Goal: Information Seeking & Learning: Check status

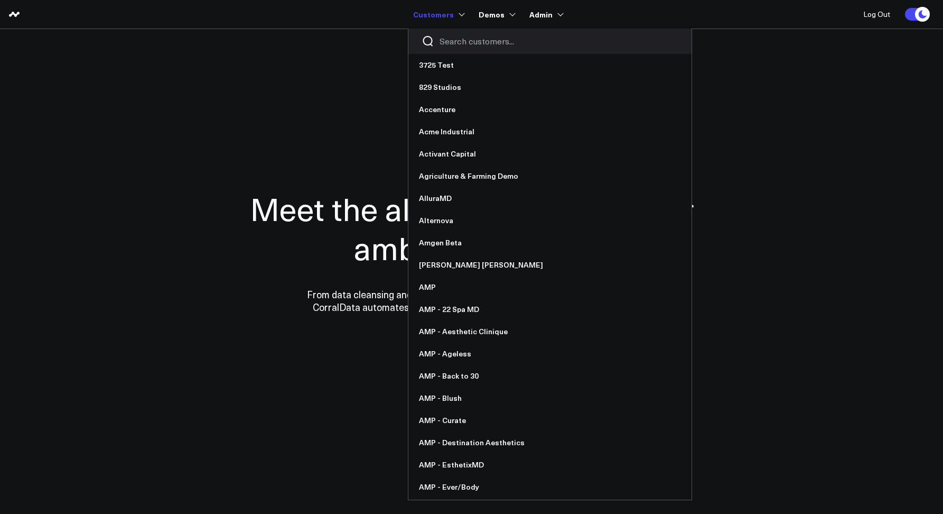
click at [455, 48] on div at bounding box center [549, 41] width 283 height 25
click at [454, 45] on input "Search customers input" at bounding box center [559, 41] width 239 height 12
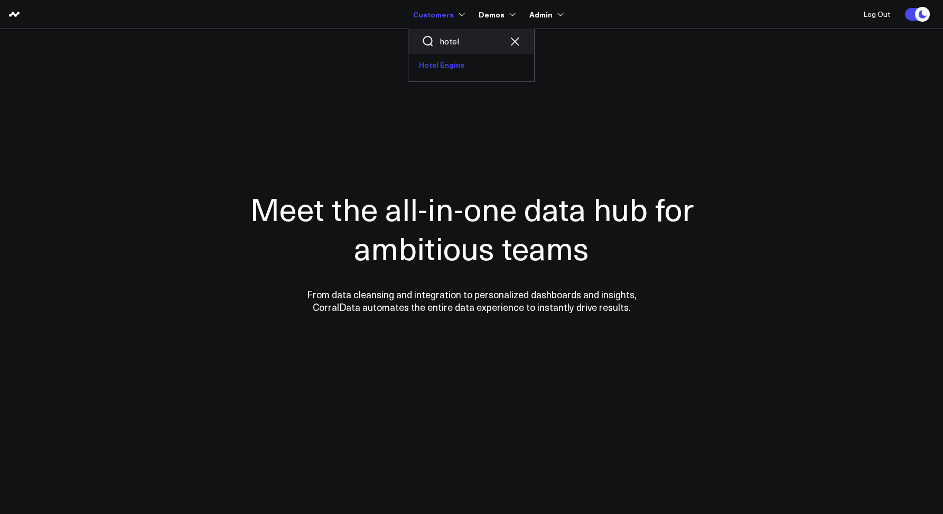
type input "hotel"
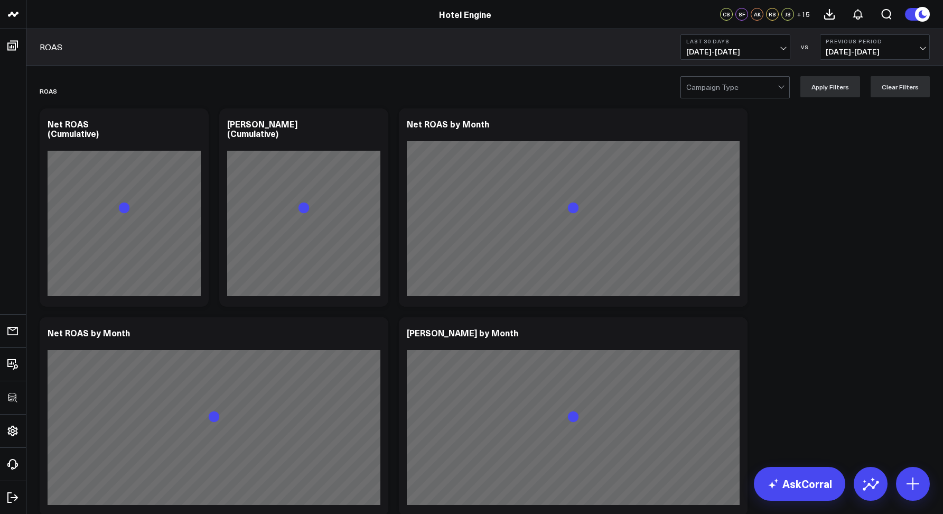
click at [654, 43] on div "ROAS Last 30 Days 08/25/25 - 09/23/25 VS Previous Period 07/26/25 - 08/24/25" at bounding box center [484, 47] width 917 height 36
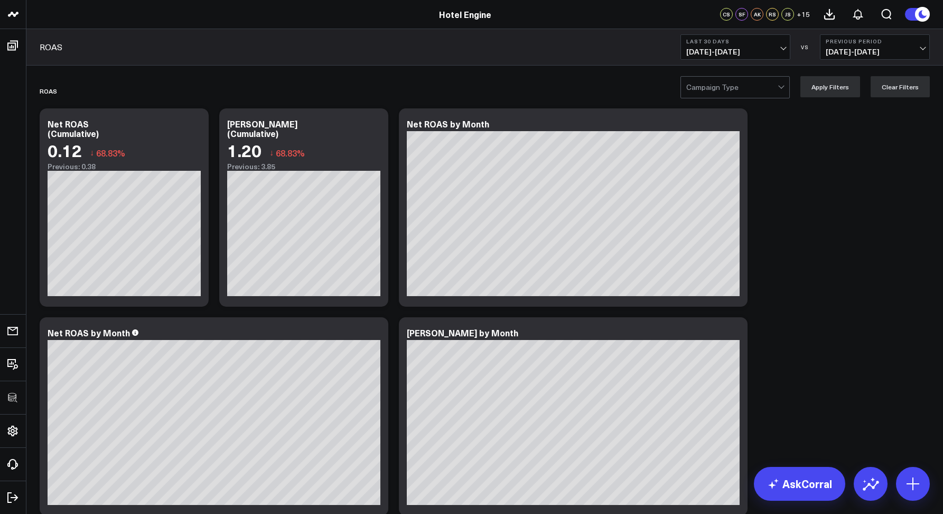
click at [39, 69] on div "Campaign Type Apply Filters Clear Filters" at bounding box center [484, 87] width 917 height 42
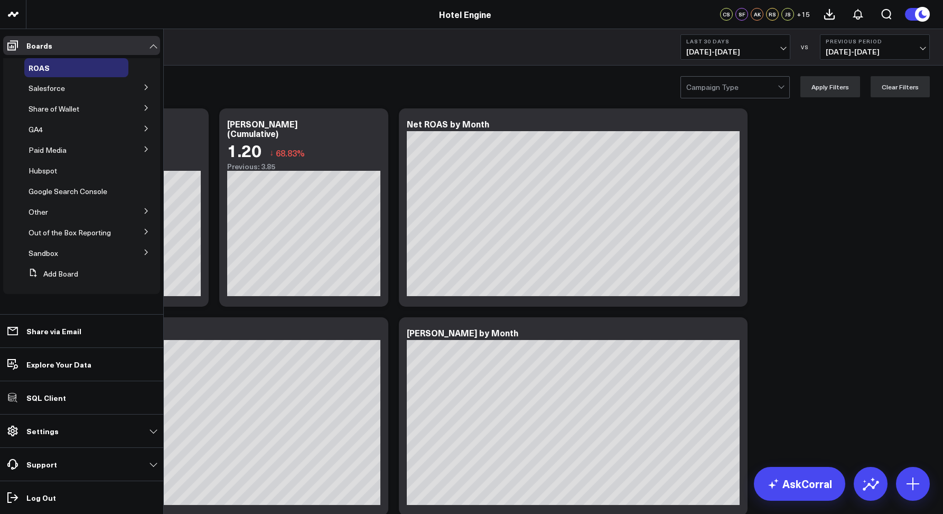
click at [143, 128] on icon at bounding box center [146, 128] width 6 height 6
click at [143, 128] on icon at bounding box center [145, 127] width 5 height 3
click at [137, 232] on button at bounding box center [146, 231] width 27 height 16
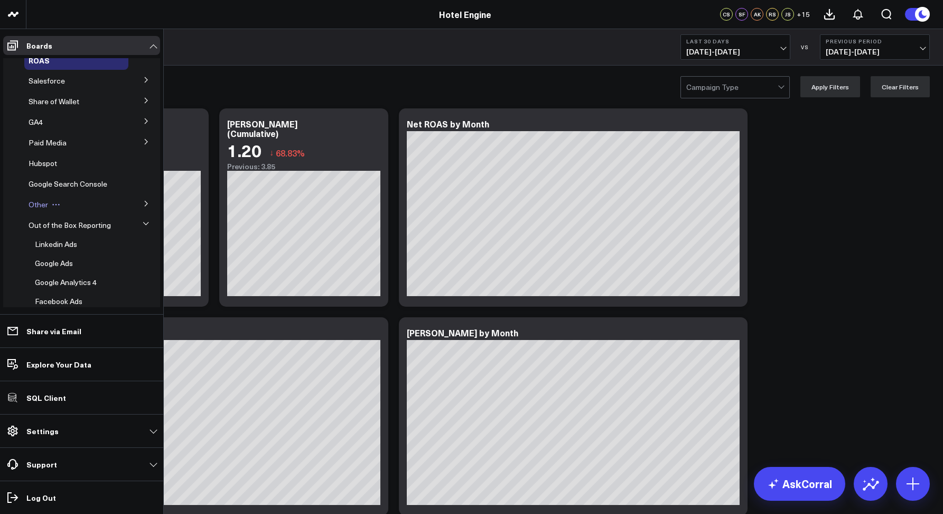
scroll to position [5, 0]
click at [143, 121] on icon at bounding box center [146, 123] width 6 height 6
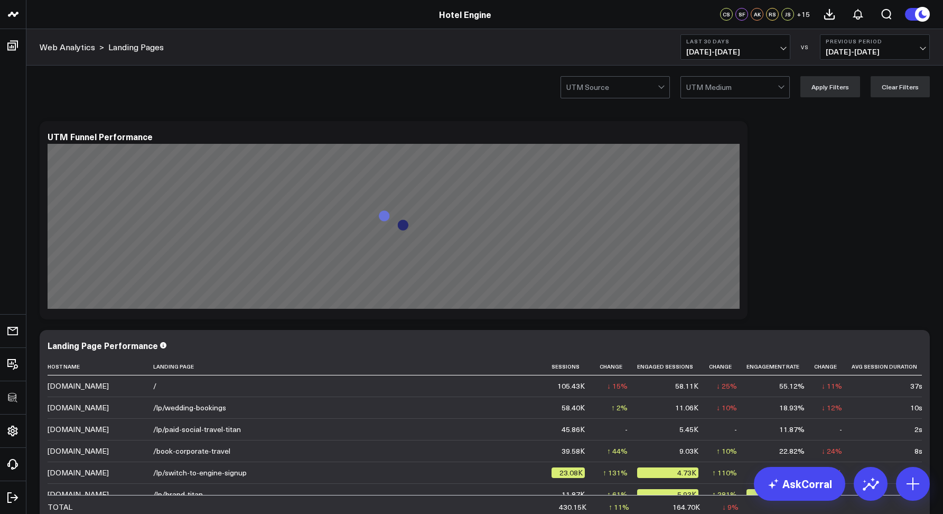
click at [618, 80] on div at bounding box center [611, 87] width 91 height 21
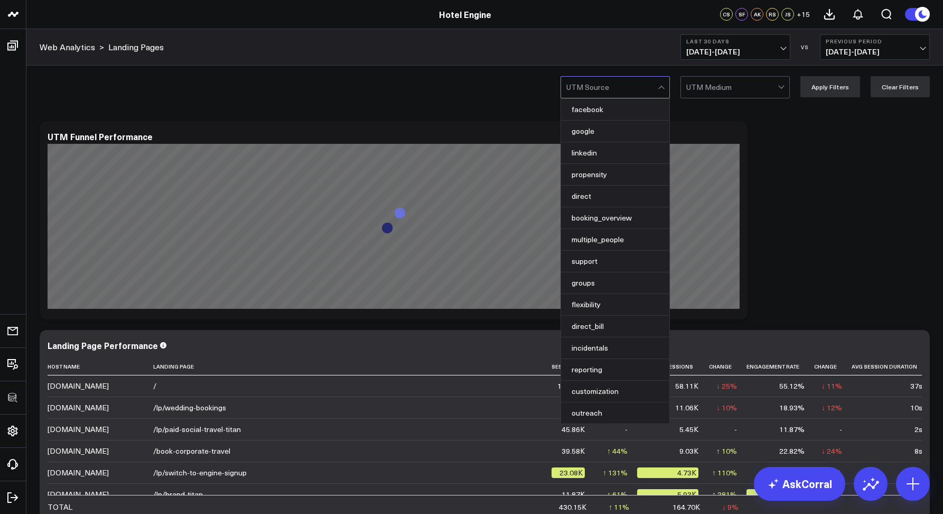
click at [525, 60] on div "Web Analytics > Landing Pages Last 30 Days 08/25/25 - 09/23/25 VS Previous Peri…" at bounding box center [484, 47] width 917 height 36
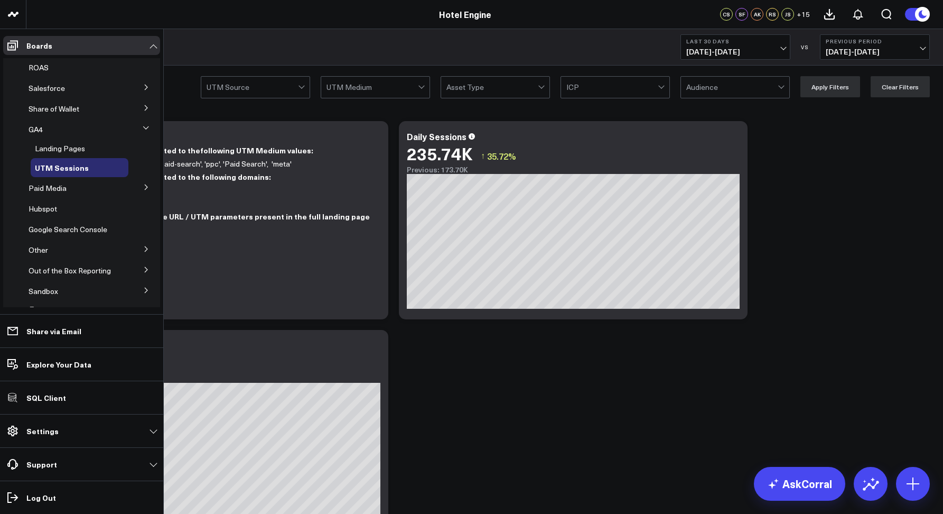
click at [143, 269] on icon at bounding box center [146, 269] width 6 height 6
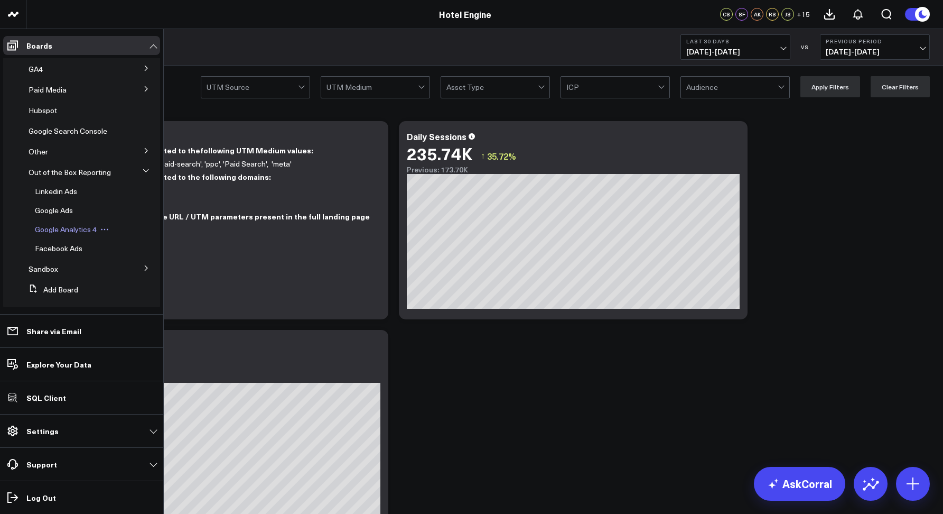
scroll to position [29, 0]
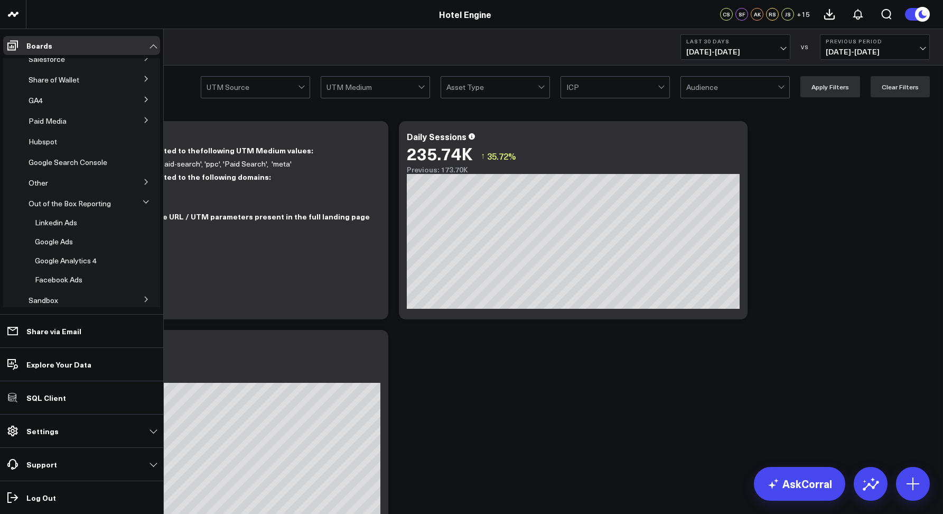
click at [143, 180] on icon at bounding box center [146, 182] width 6 height 6
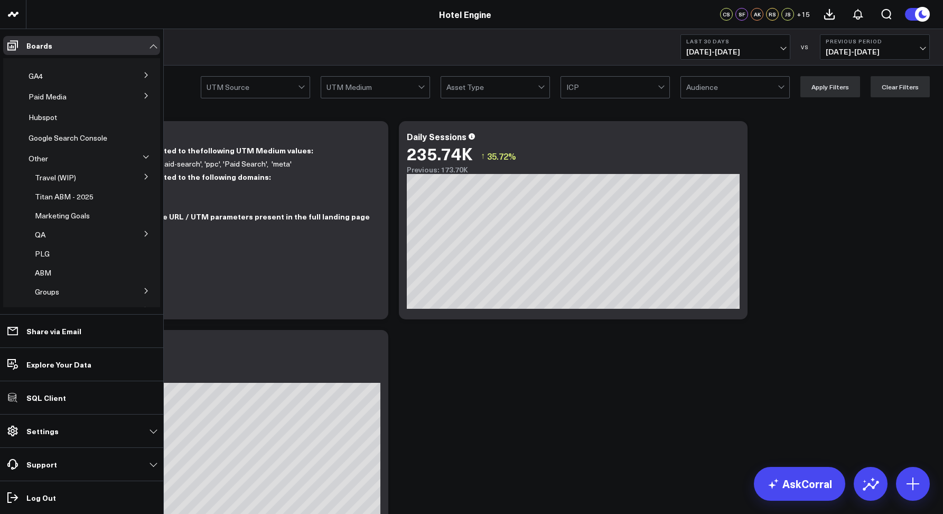
click at [143, 154] on icon at bounding box center [146, 157] width 6 height 6
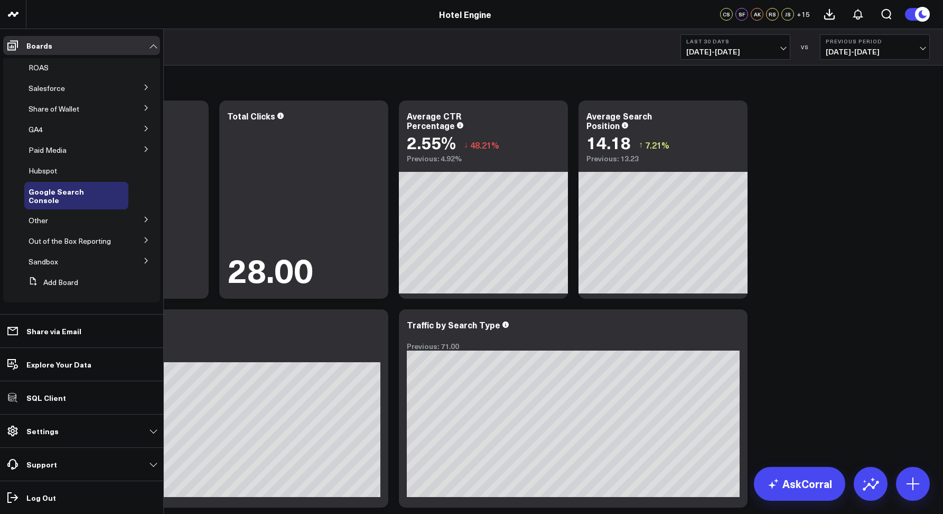
click at [143, 241] on icon at bounding box center [146, 240] width 6 height 6
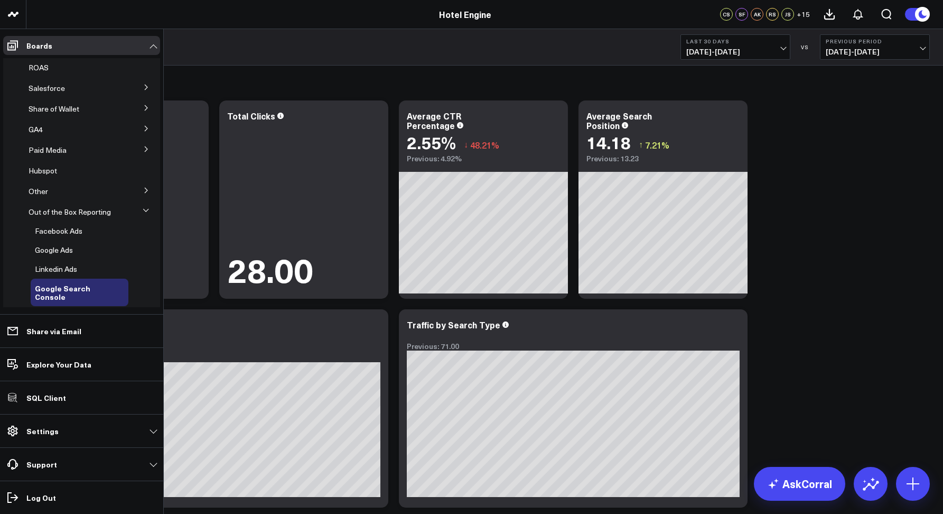
click at [143, 209] on icon at bounding box center [146, 210] width 6 height 6
click at [146, 192] on icon at bounding box center [146, 190] width 3 height 5
click at [145, 191] on button at bounding box center [146, 189] width 16 height 27
click at [146, 211] on icon at bounding box center [146, 211] width 6 height 6
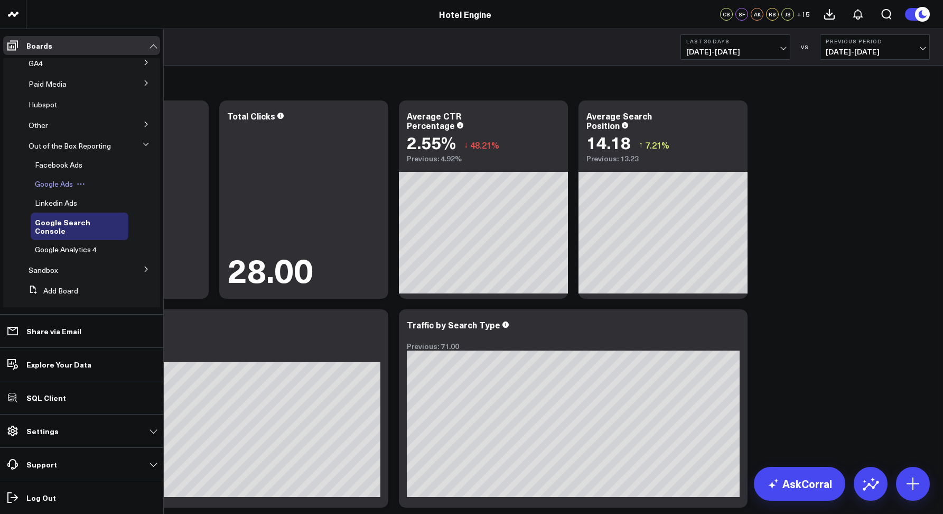
scroll to position [63, 0]
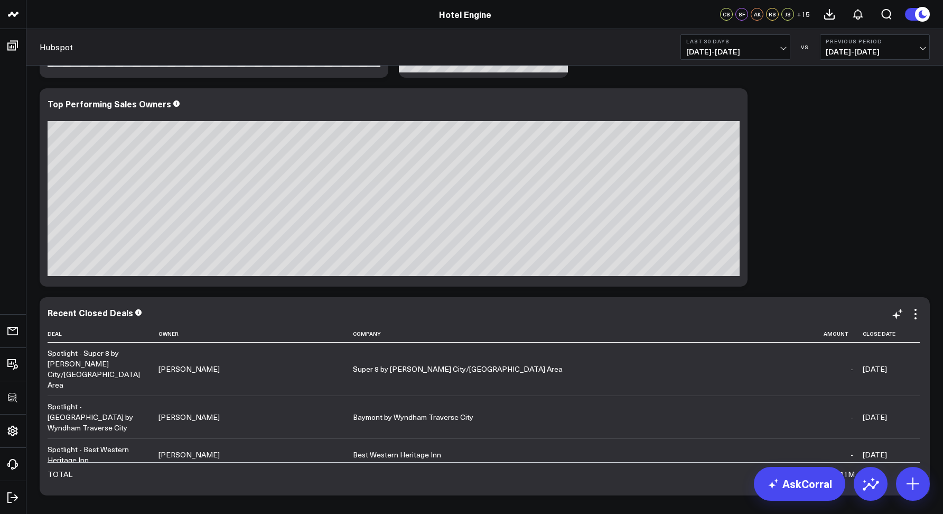
scroll to position [86, 0]
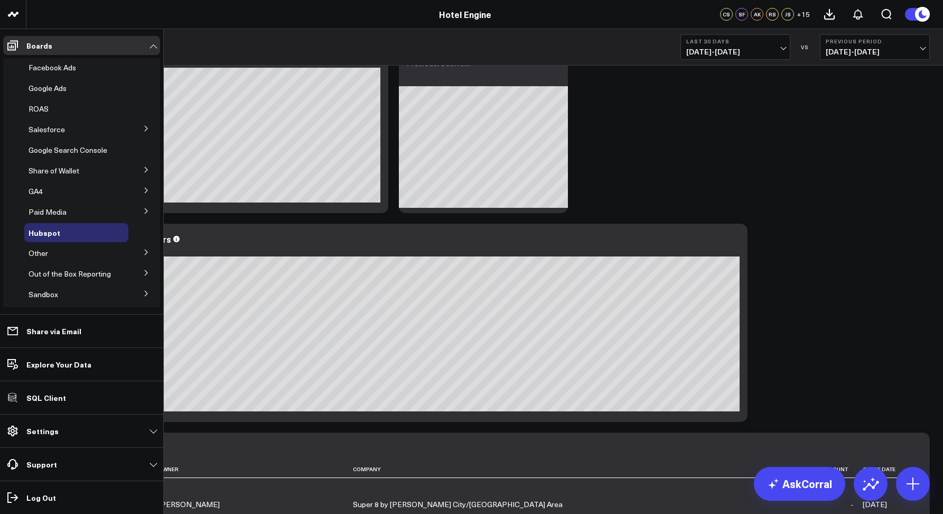
click at [143, 272] on icon at bounding box center [146, 272] width 6 height 6
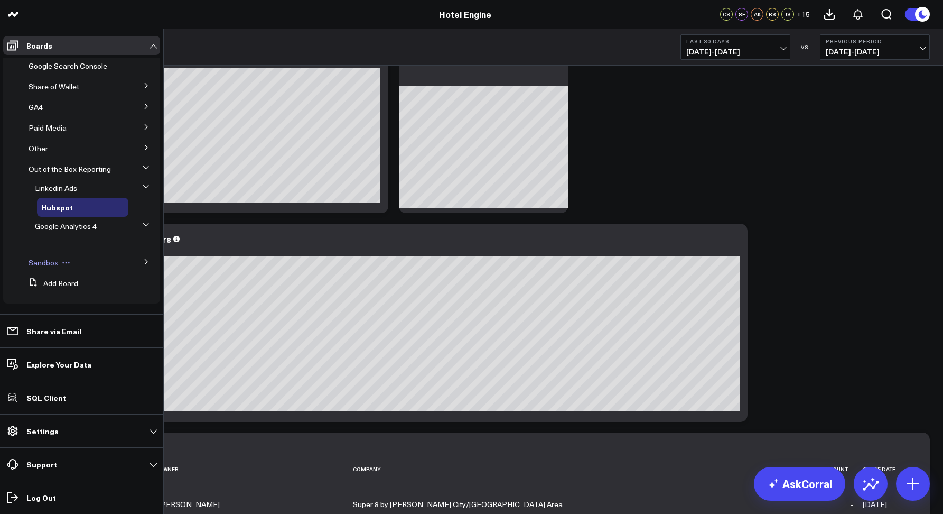
scroll to position [95, 0]
click at [143, 222] on icon at bounding box center [146, 222] width 6 height 6
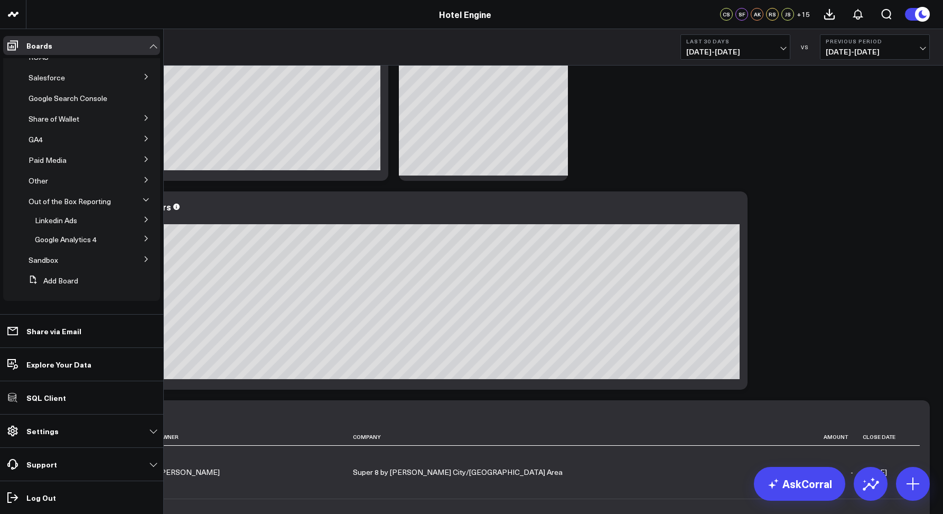
scroll to position [165, 0]
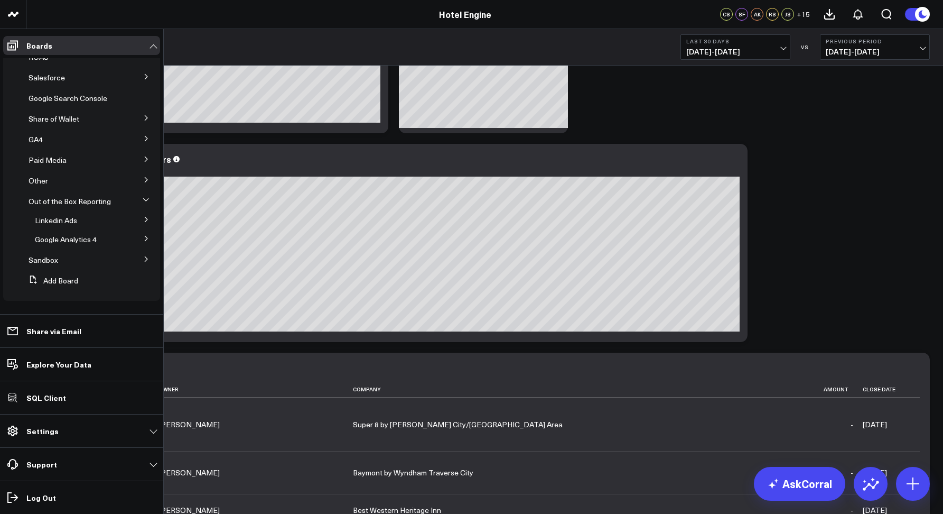
click at [143, 237] on icon at bounding box center [146, 238] width 6 height 6
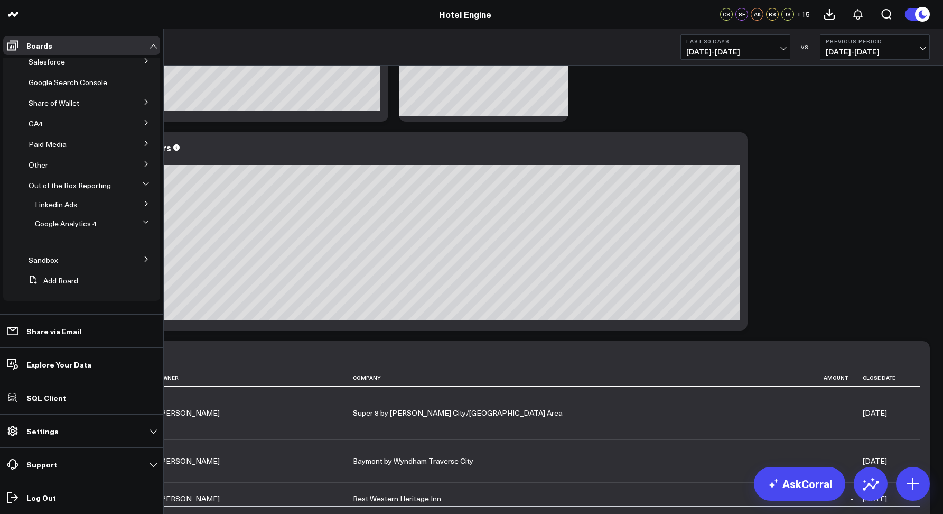
scroll to position [245, 0]
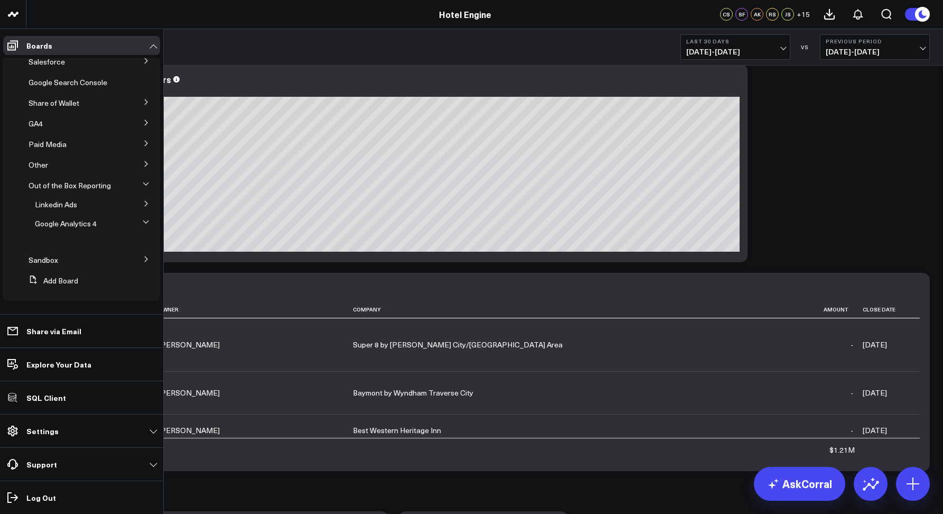
click at [143, 223] on icon at bounding box center [146, 222] width 6 height 6
click at [143, 218] on icon at bounding box center [146, 219] width 6 height 6
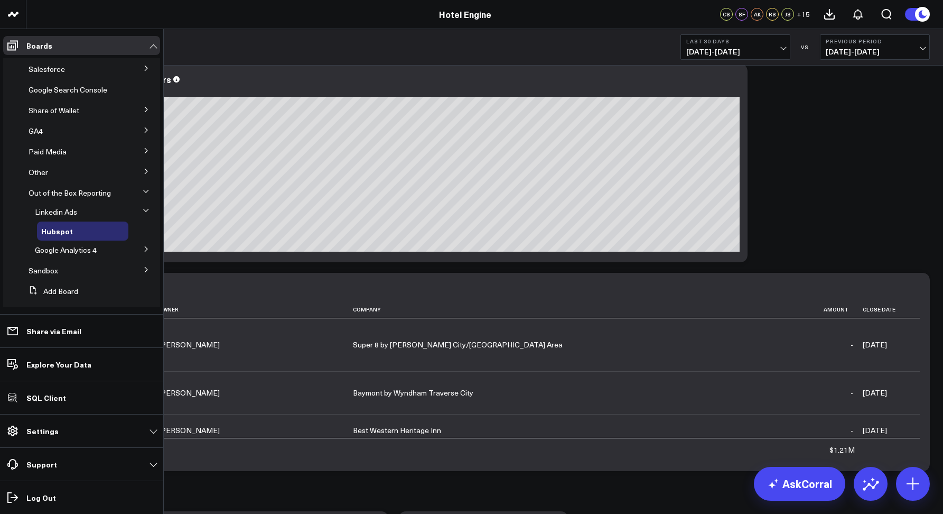
click at [143, 211] on icon at bounding box center [145, 210] width 5 height 3
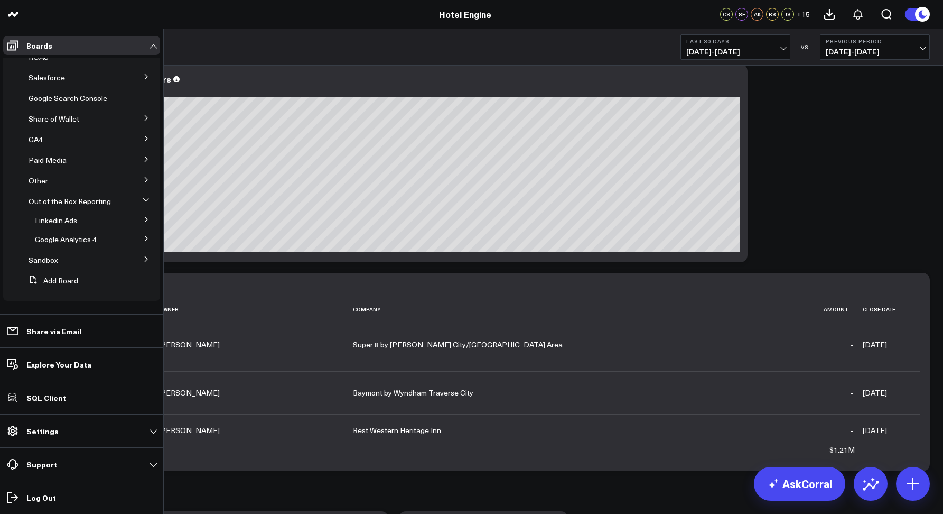
click at [143, 218] on icon at bounding box center [146, 219] width 6 height 6
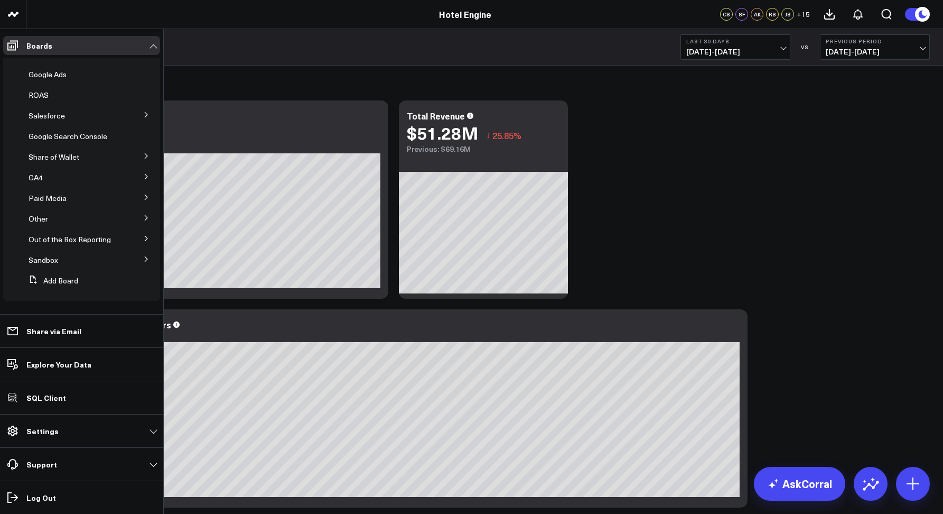
scroll to position [43, 0]
click at [143, 235] on icon at bounding box center [146, 238] width 6 height 6
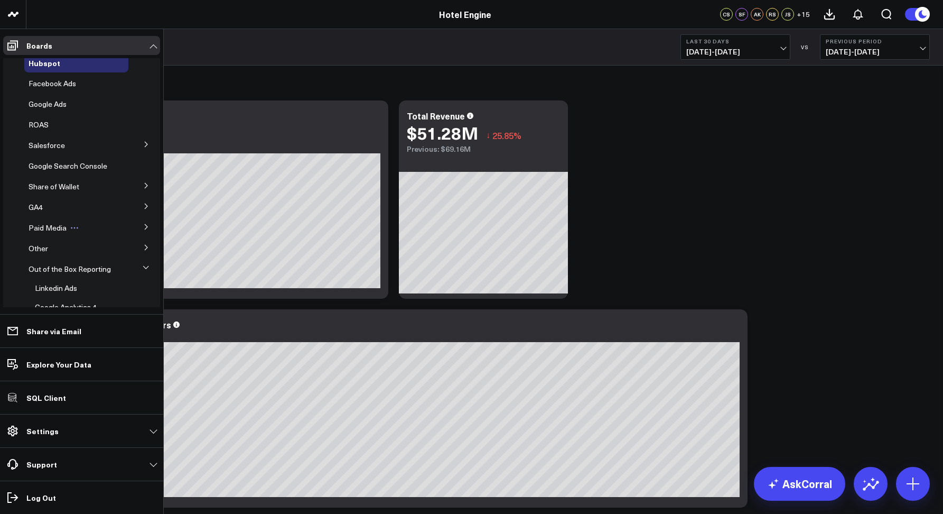
scroll to position [0, 0]
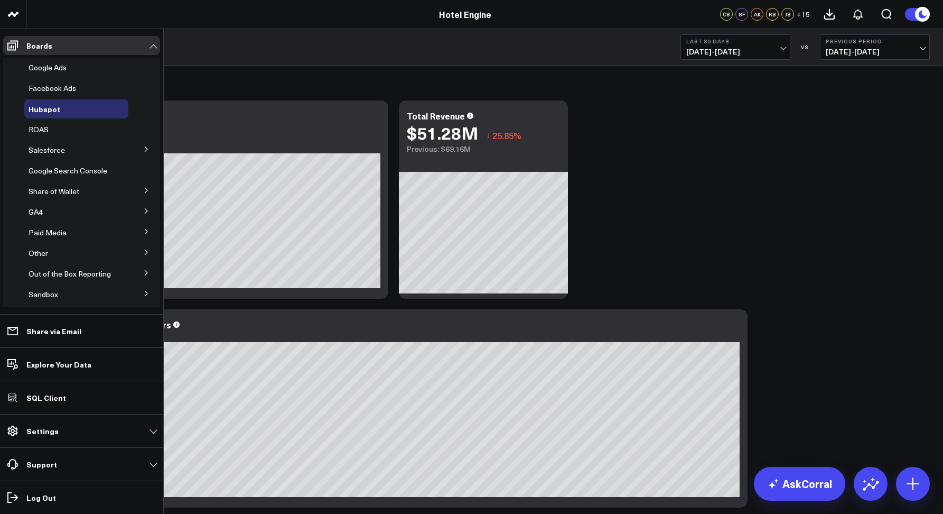
click at [143, 152] on icon at bounding box center [146, 149] width 6 height 6
click at [138, 152] on button at bounding box center [146, 148] width 16 height 27
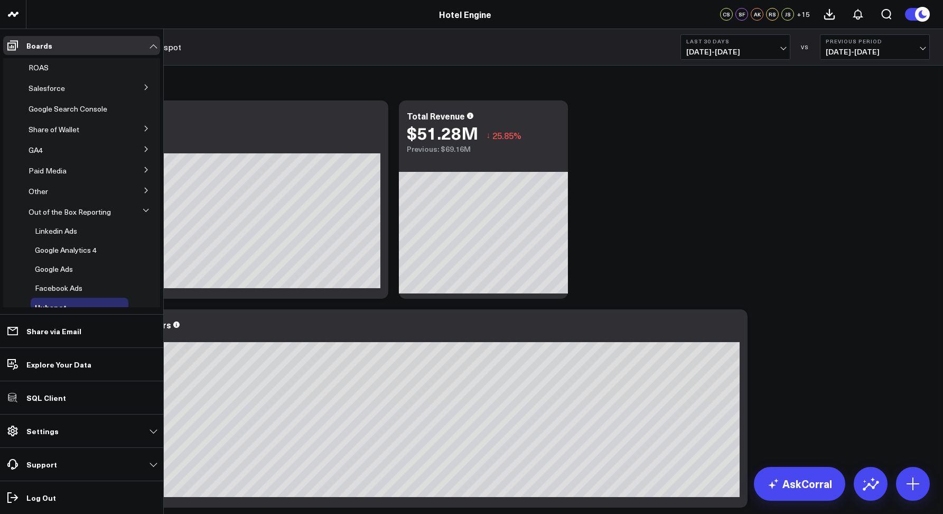
click at [143, 148] on icon at bounding box center [146, 149] width 6 height 6
click at [51, 151] on icon at bounding box center [50, 150] width 8 height 8
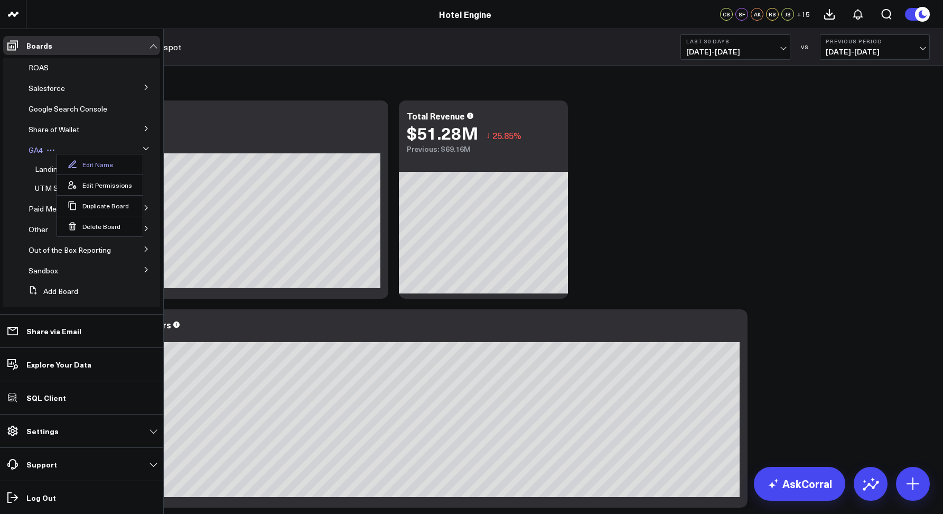
click at [95, 165] on button "Edit Name" at bounding box center [100, 164] width 86 height 20
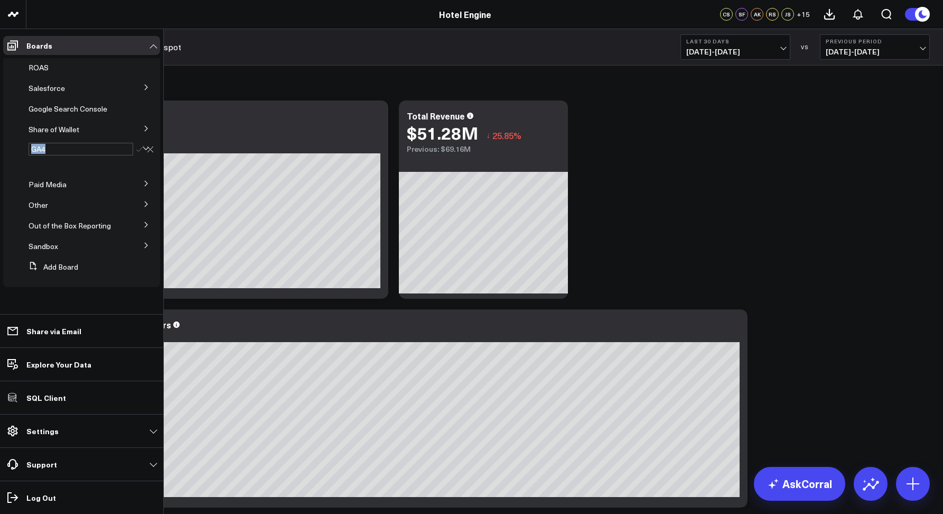
drag, startPoint x: 61, startPoint y: 148, endPoint x: 15, endPoint y: 147, distance: 46.5
click at [15, 147] on li "GA4" at bounding box center [81, 157] width 157 height 33
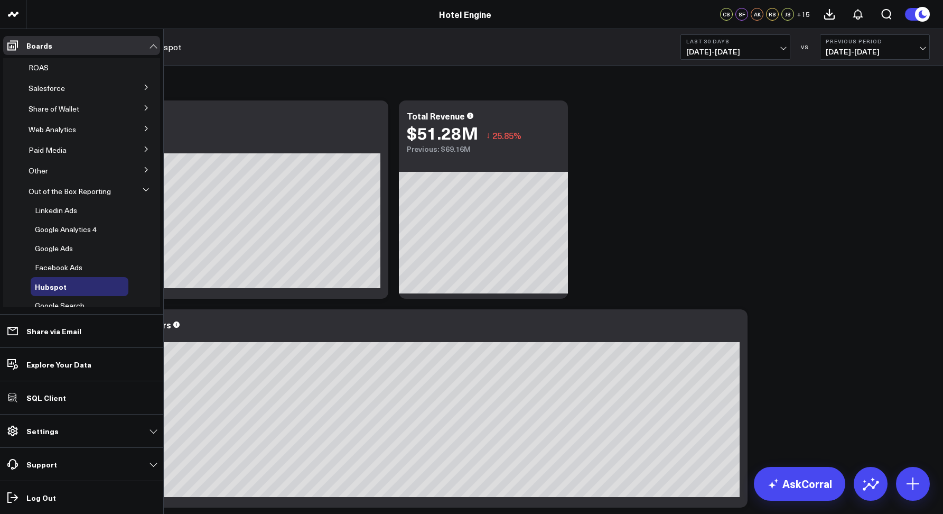
click at [136, 89] on button at bounding box center [146, 87] width 27 height 16
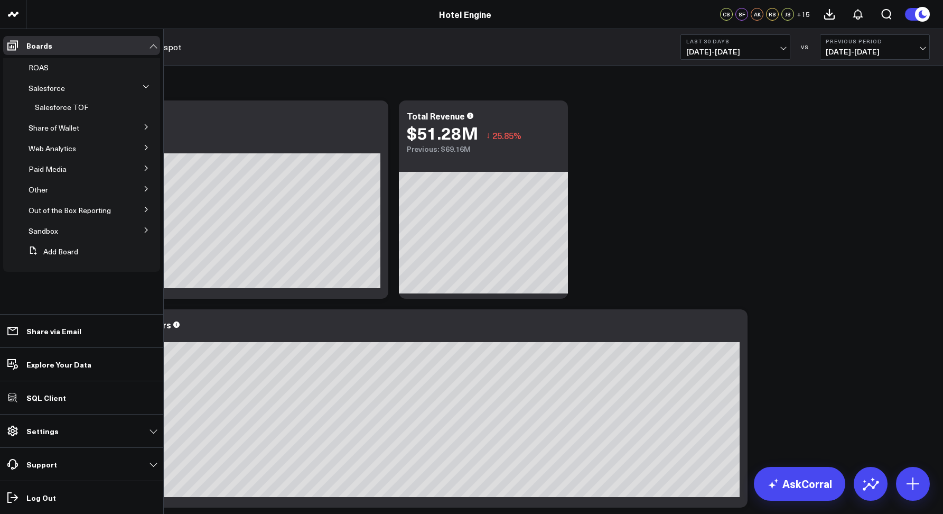
click at [136, 89] on li "Salesforce Salesforce TOF" at bounding box center [81, 98] width 157 height 38
click at [145, 86] on icon at bounding box center [146, 86] width 6 height 6
click at [32, 85] on span "Salesforce" at bounding box center [47, 88] width 36 height 10
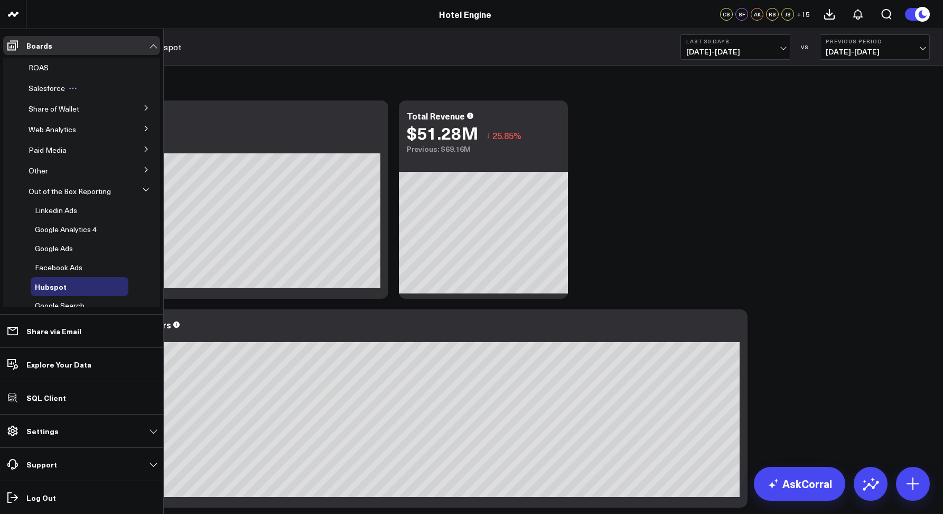
click at [72, 88] on icon at bounding box center [73, 88] width 8 height 8
click at [111, 120] on button "Delete Board" at bounding box center [115, 123] width 74 height 21
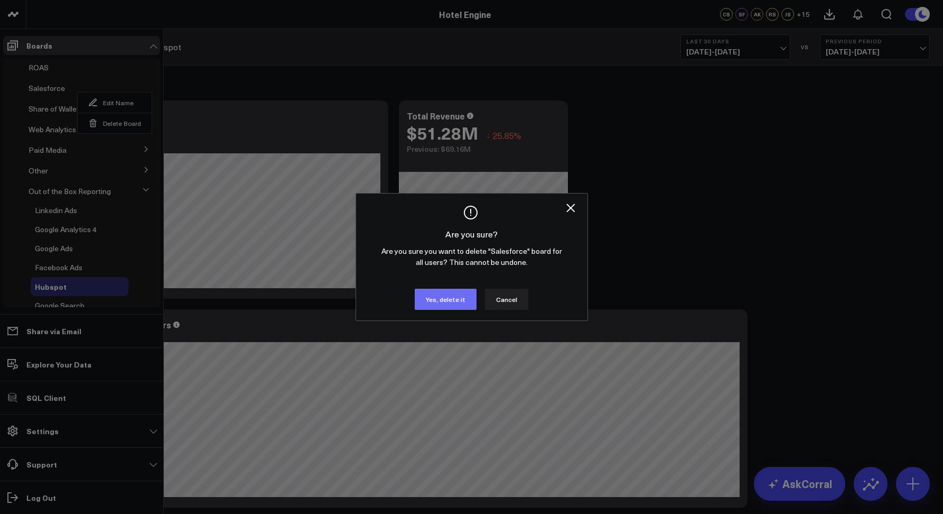
click at [428, 295] on button "Yes, delete it" at bounding box center [446, 298] width 62 height 21
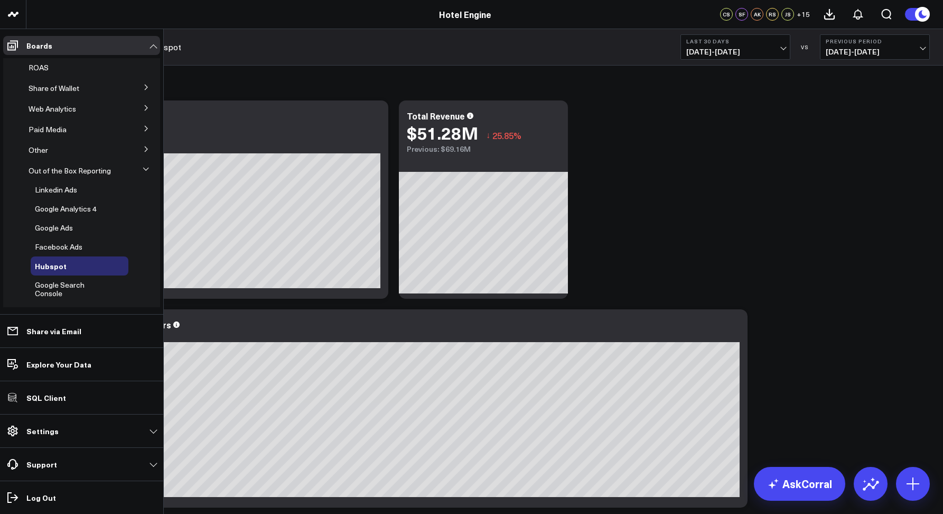
click at [143, 167] on icon at bounding box center [146, 169] width 6 height 6
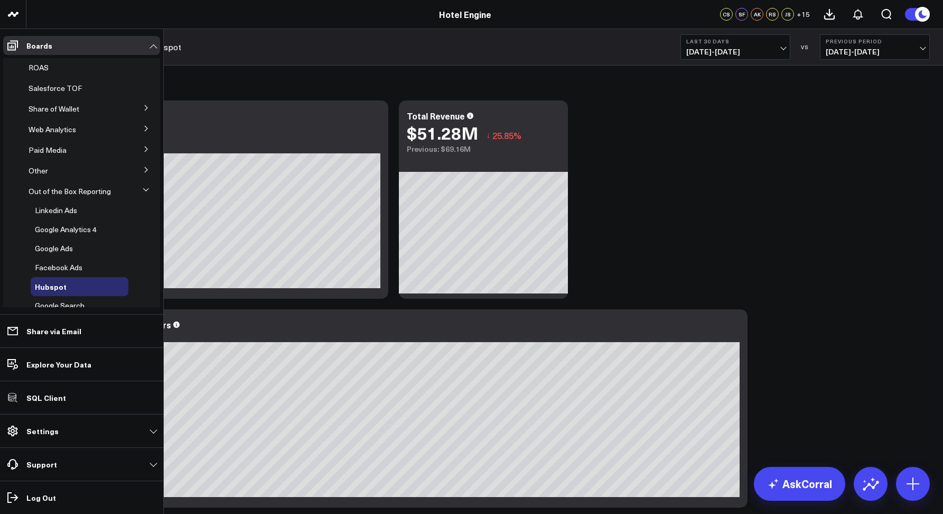
click at [137, 123] on button at bounding box center [146, 128] width 27 height 16
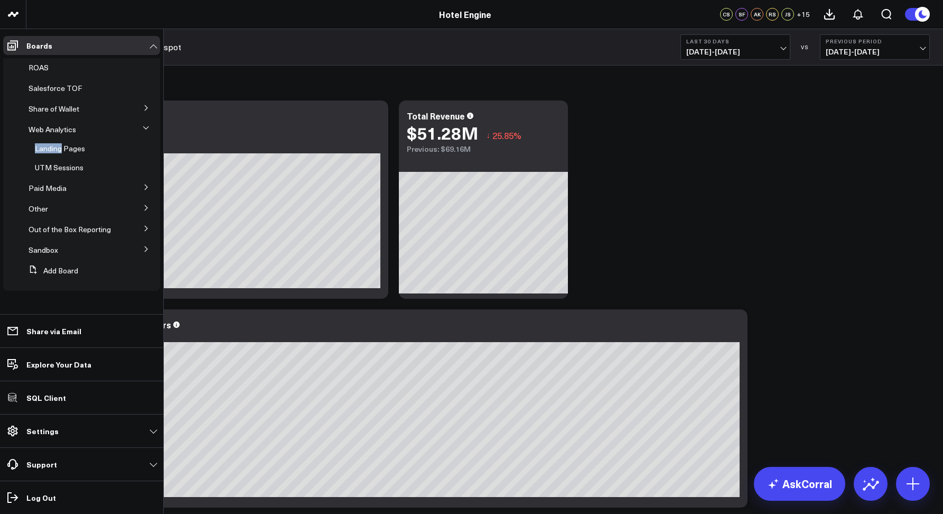
click at [137, 123] on li "Web Analytics Landing Pages UTM Sessions" at bounding box center [81, 148] width 157 height 57
click at [143, 128] on icon at bounding box center [146, 128] width 6 height 6
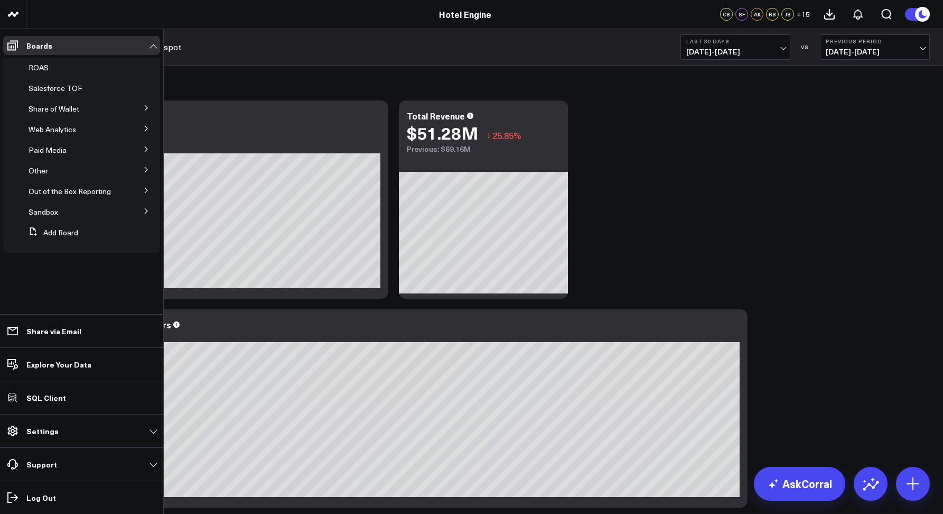
click at [149, 107] on icon at bounding box center [146, 108] width 6 height 6
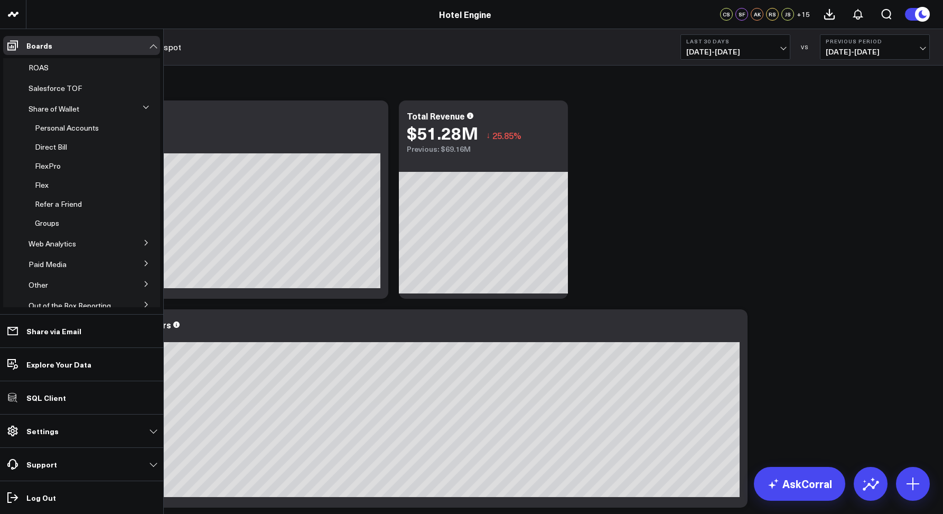
click at [147, 107] on button at bounding box center [146, 107] width 16 height 27
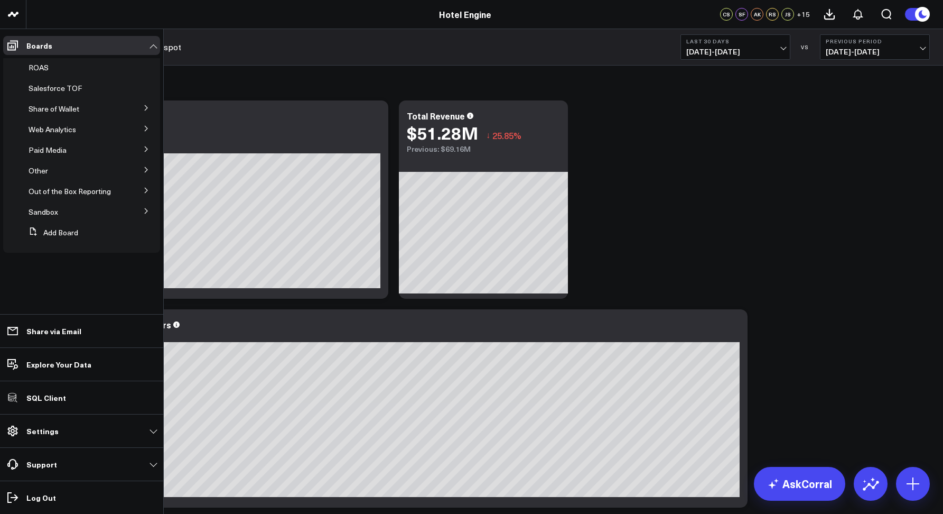
click at [147, 149] on icon at bounding box center [146, 148] width 3 height 5
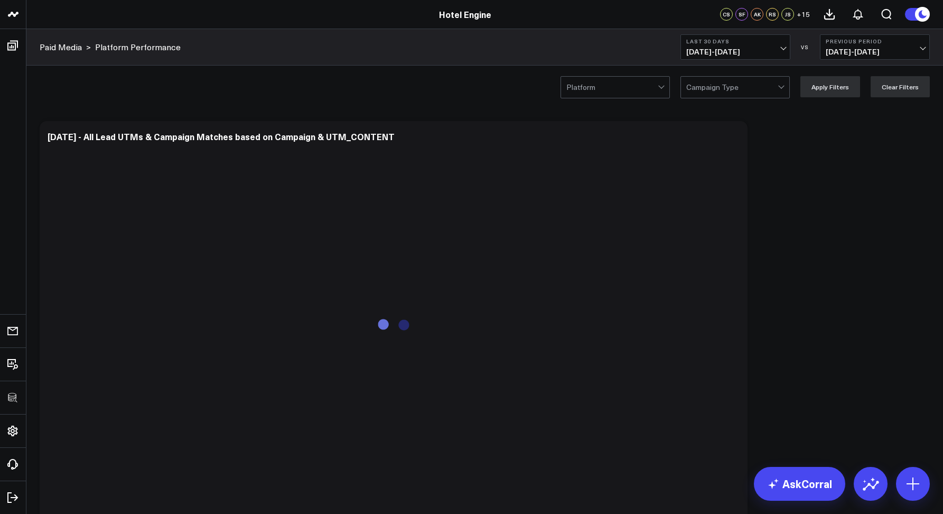
click at [603, 83] on div at bounding box center [611, 87] width 91 height 21
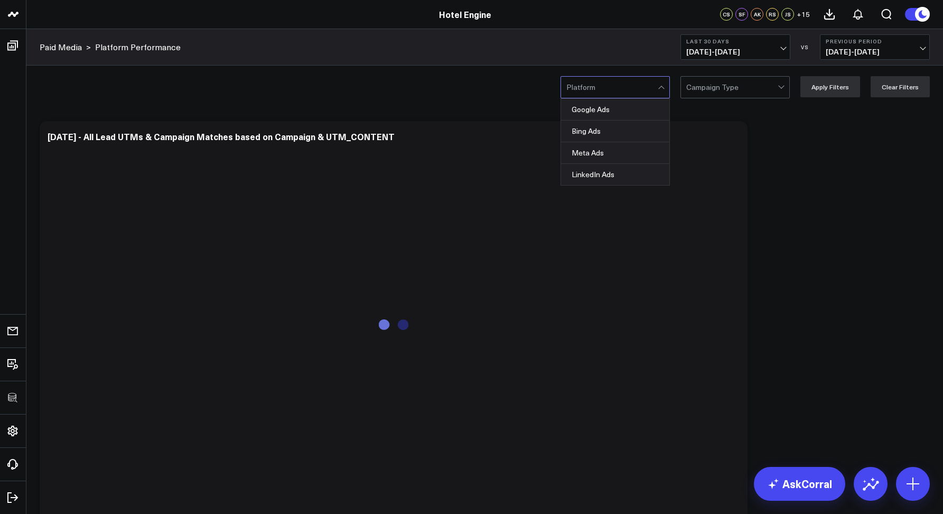
click at [450, 42] on div "Paid Media > Platform Performance Last 30 Days [DATE] - [DATE] VS Previous Peri…" at bounding box center [484, 47] width 917 height 36
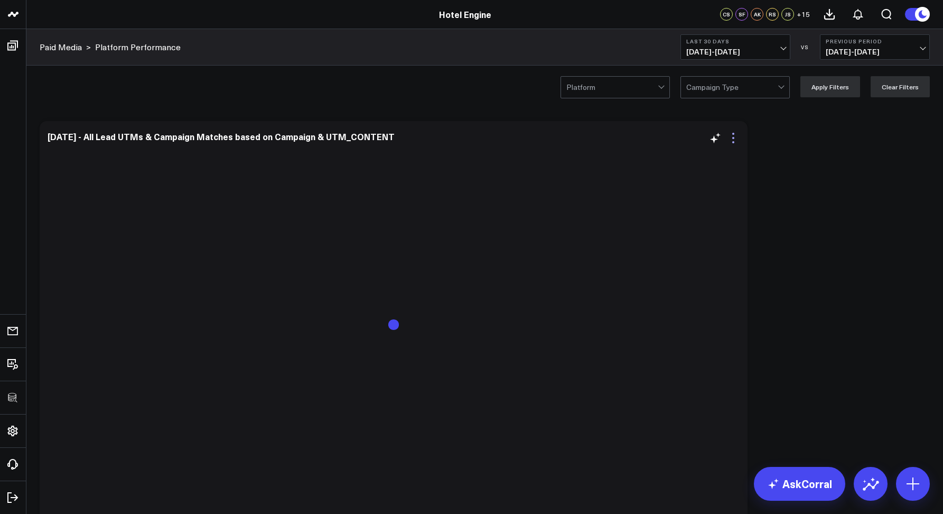
click at [735, 135] on icon at bounding box center [733, 138] width 13 height 13
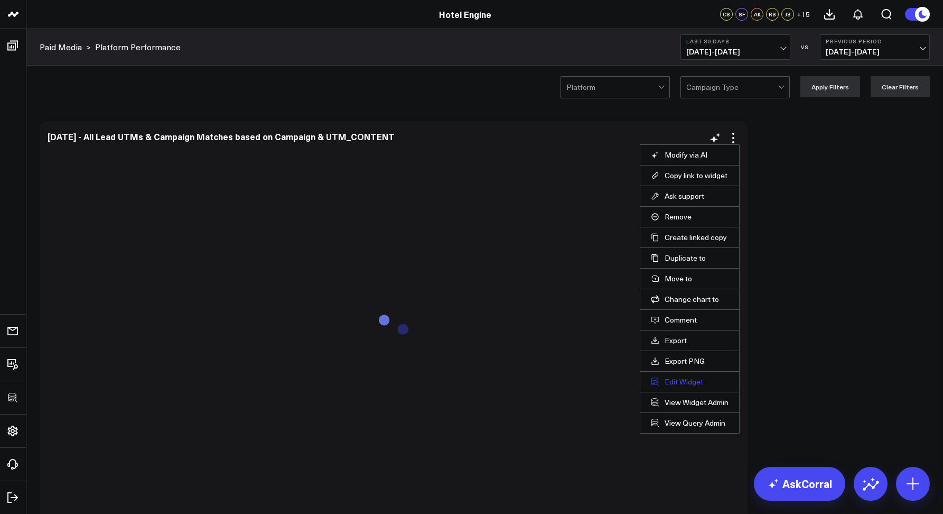
click at [673, 385] on button "Edit Widget" at bounding box center [690, 382] width 78 height 10
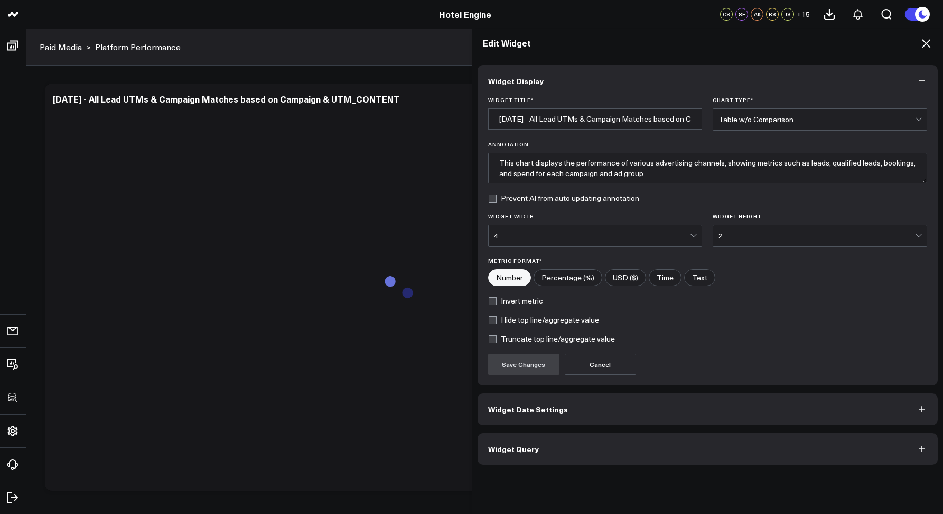
click at [532, 439] on button "Widget Query" at bounding box center [708, 449] width 461 height 32
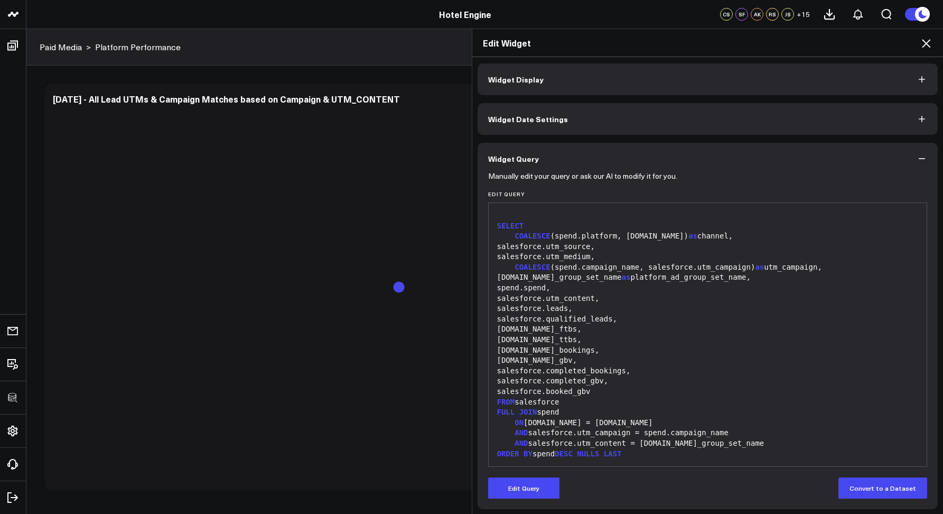
scroll to position [4, 0]
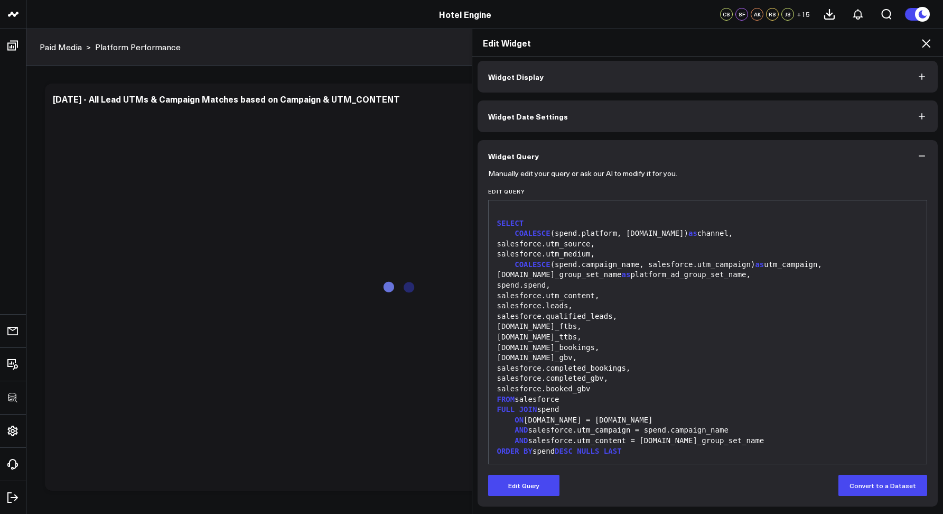
click at [921, 45] on div "Edit Widget" at bounding box center [707, 43] width 471 height 28
click at [923, 44] on icon at bounding box center [926, 43] width 13 height 13
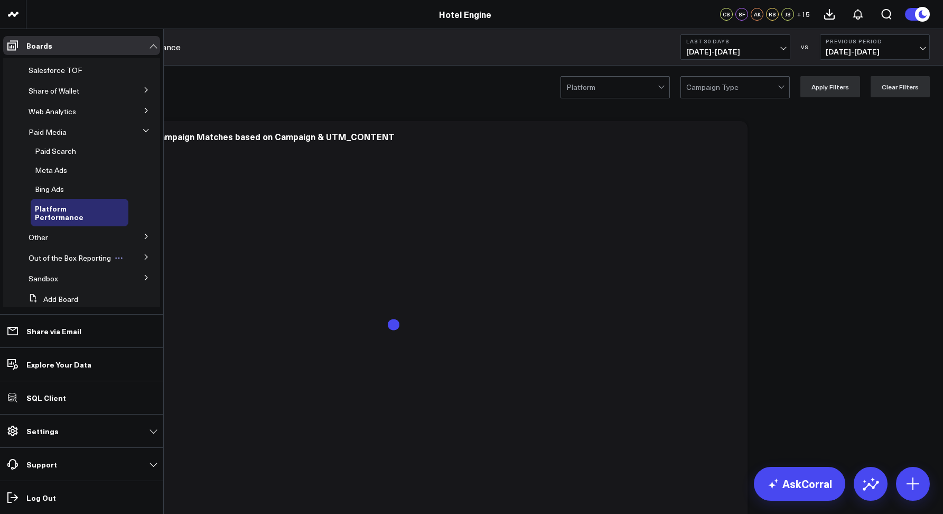
scroll to position [21, 0]
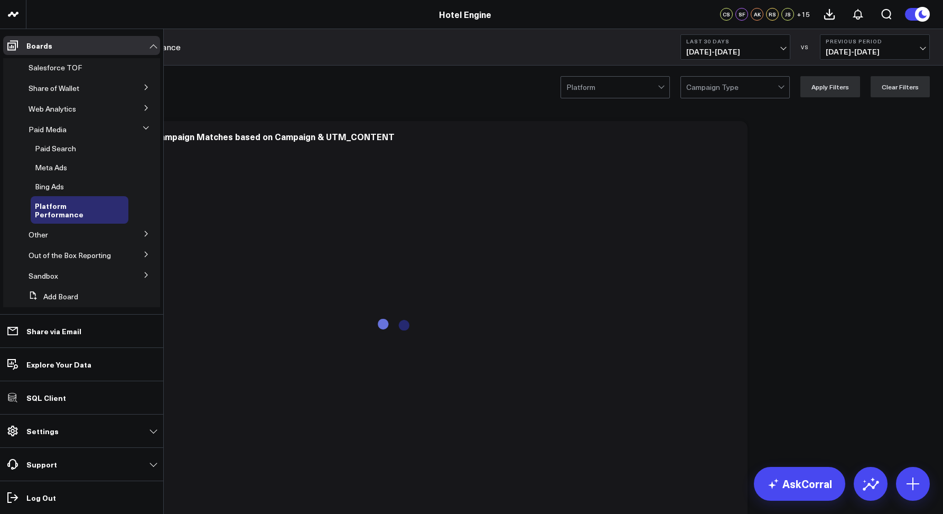
click at [140, 241] on button at bounding box center [146, 233] width 27 height 16
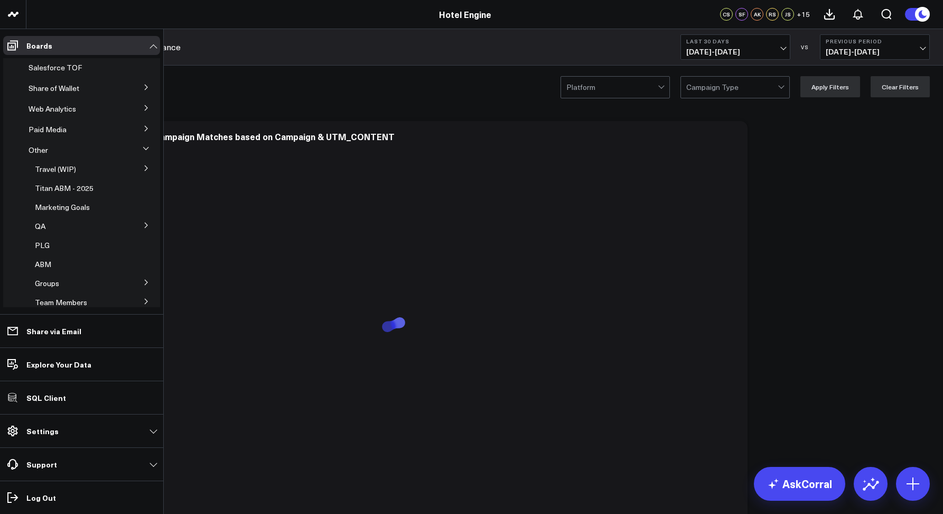
click at [143, 151] on icon at bounding box center [146, 148] width 6 height 6
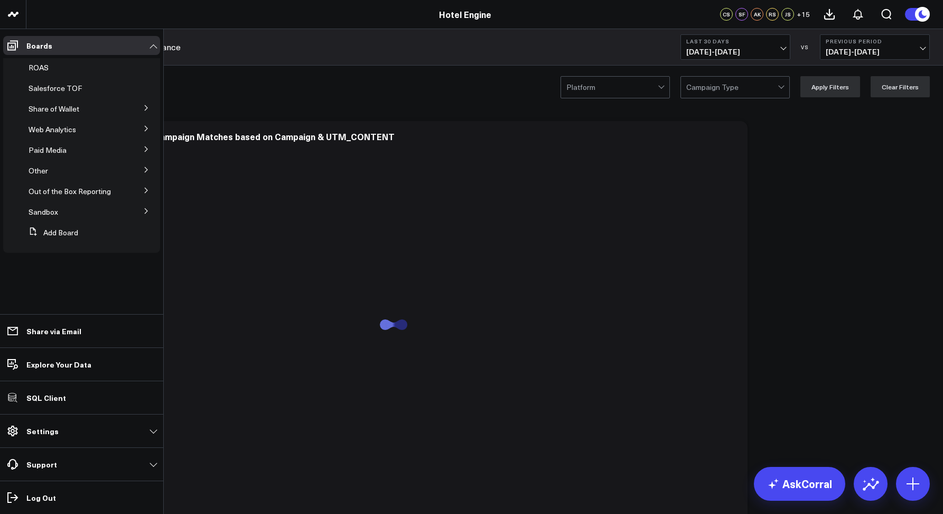
click at [147, 190] on icon at bounding box center [146, 190] width 6 height 6
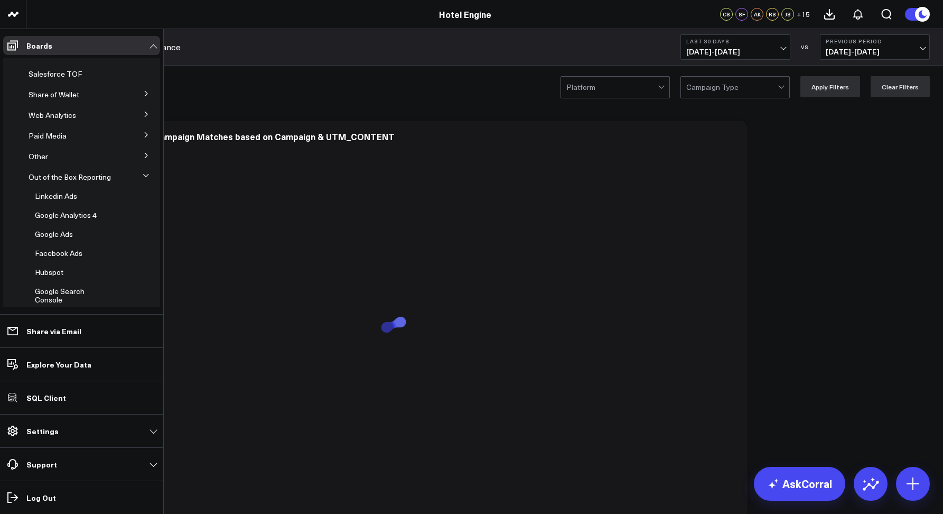
scroll to position [51, 0]
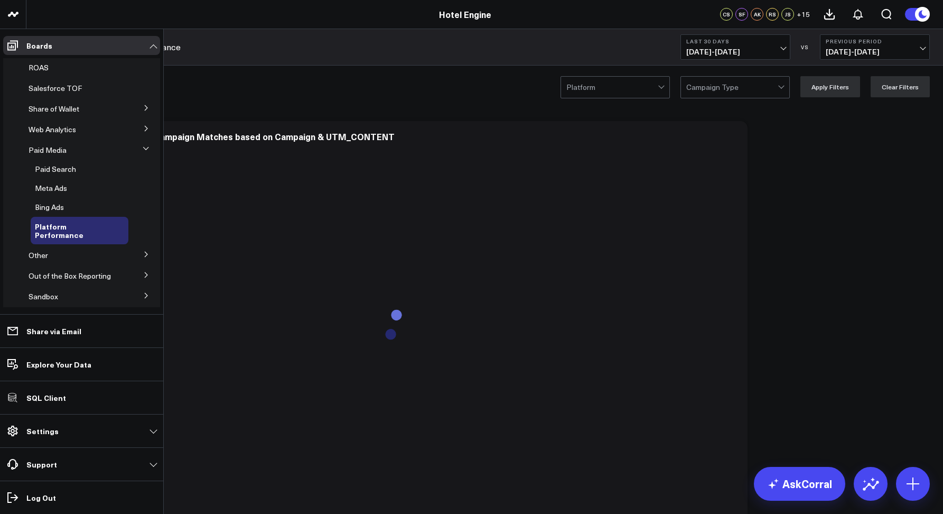
click at [143, 276] on icon at bounding box center [146, 275] width 6 height 6
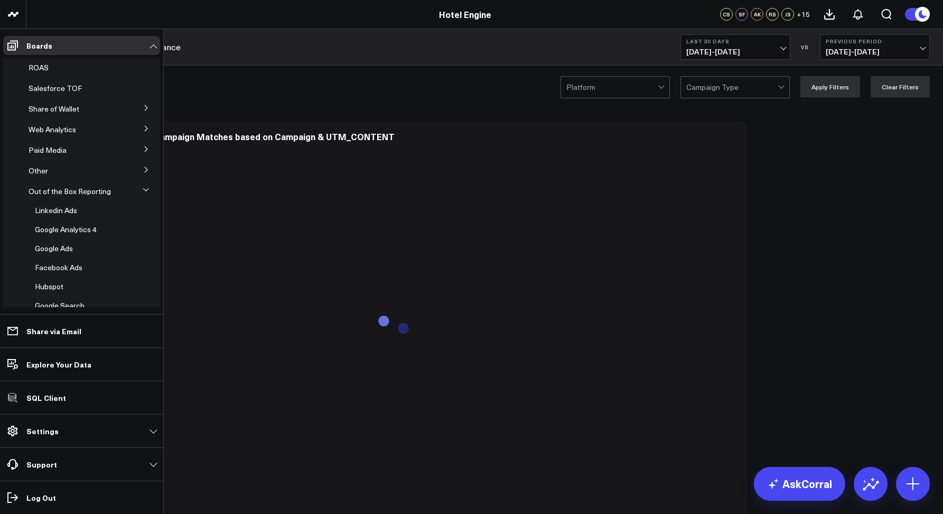
click at [143, 189] on icon at bounding box center [146, 189] width 6 height 6
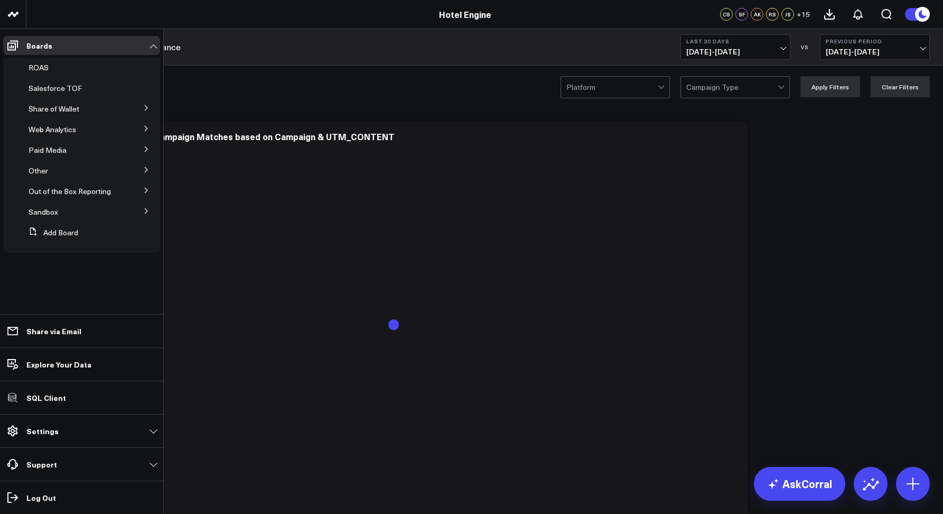
click at [145, 167] on icon at bounding box center [146, 169] width 6 height 6
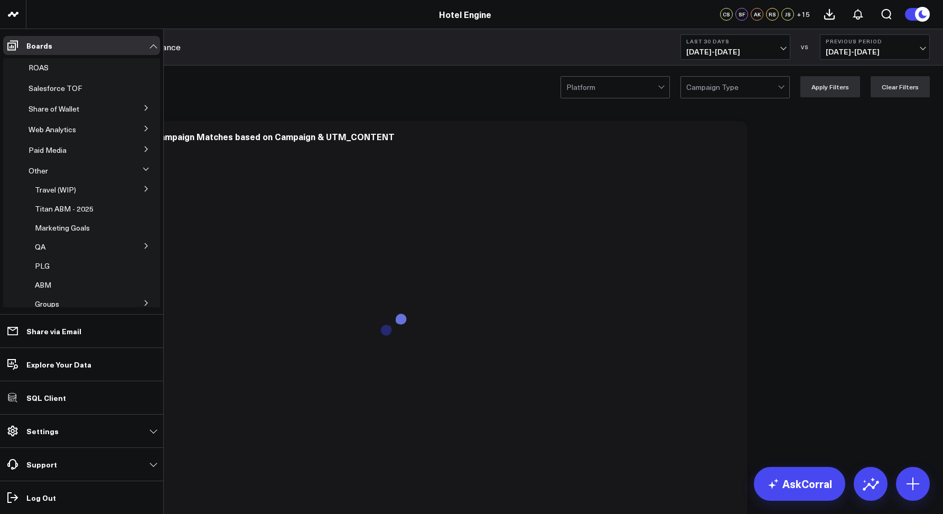
click at [145, 167] on button at bounding box center [146, 168] width 16 height 27
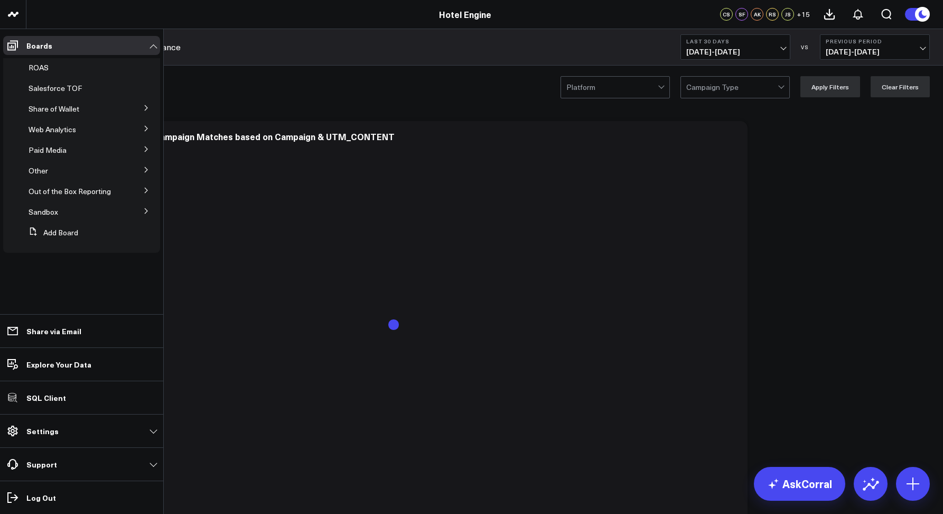
click at [147, 147] on icon at bounding box center [146, 149] width 6 height 6
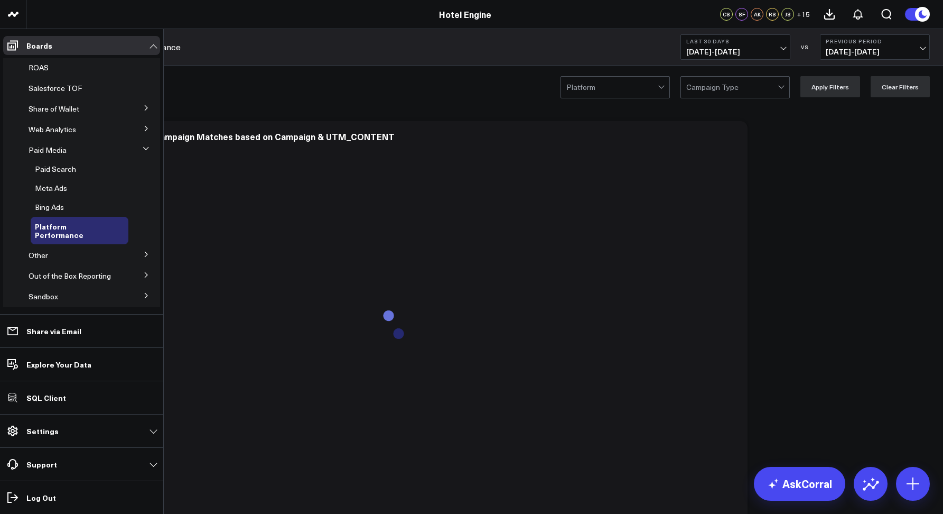
click at [307, 102] on div "Platform Campaign Type Apply Filters Clear Filters" at bounding box center [484, 87] width 917 height 42
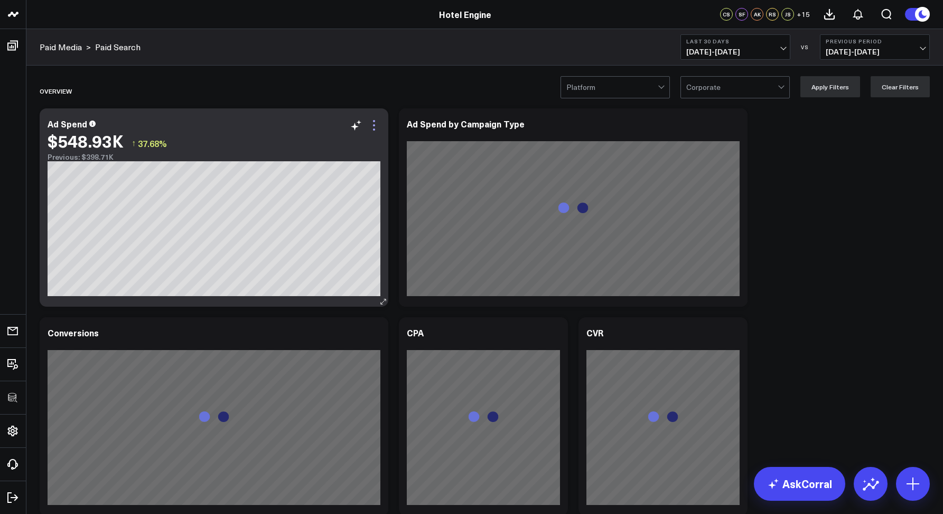
click at [374, 129] on icon at bounding box center [374, 129] width 2 height 2
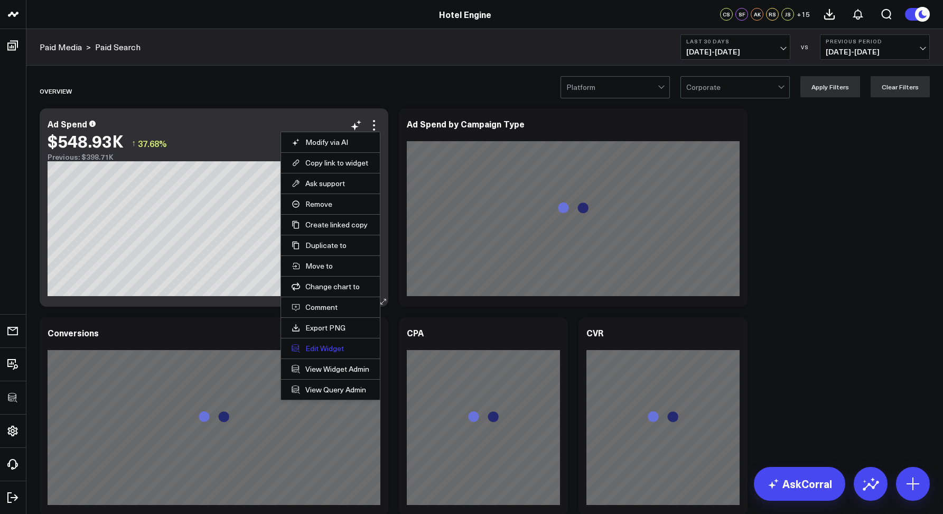
click at [326, 344] on button "Edit Widget" at bounding box center [331, 348] width 78 height 10
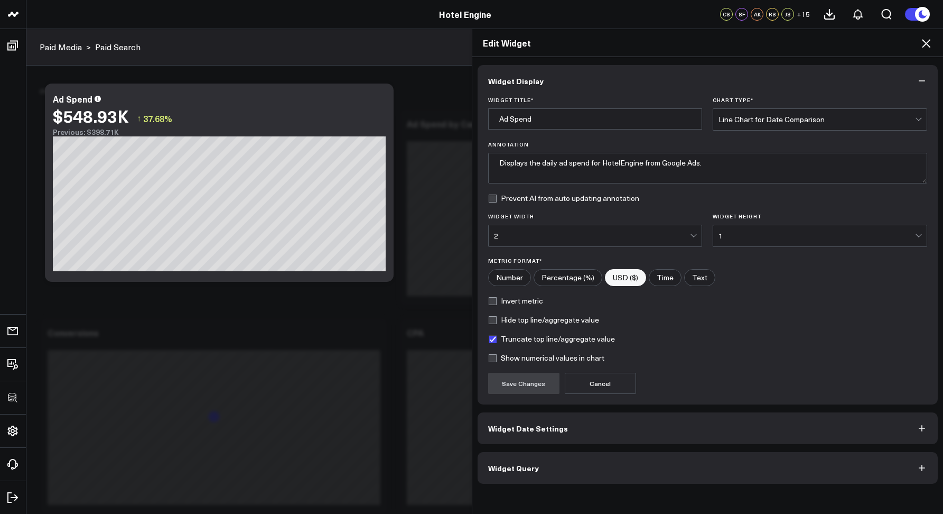
click at [526, 470] on span "Widget Query" at bounding box center [513, 467] width 51 height 8
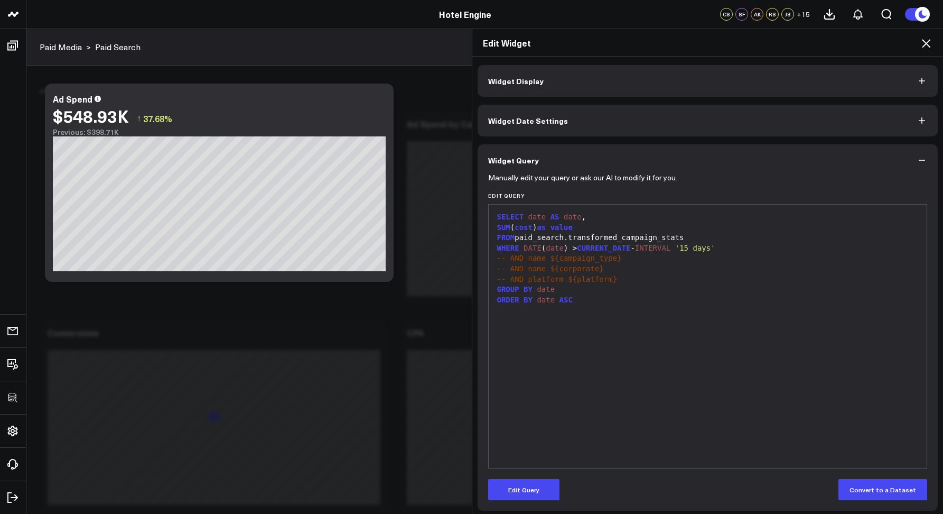
click at [926, 40] on icon at bounding box center [926, 43] width 13 height 13
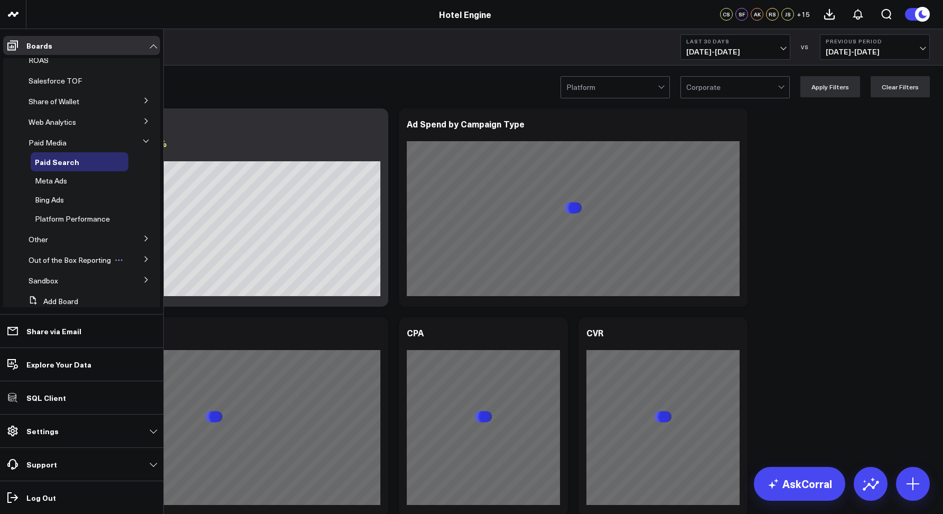
scroll to position [65, 0]
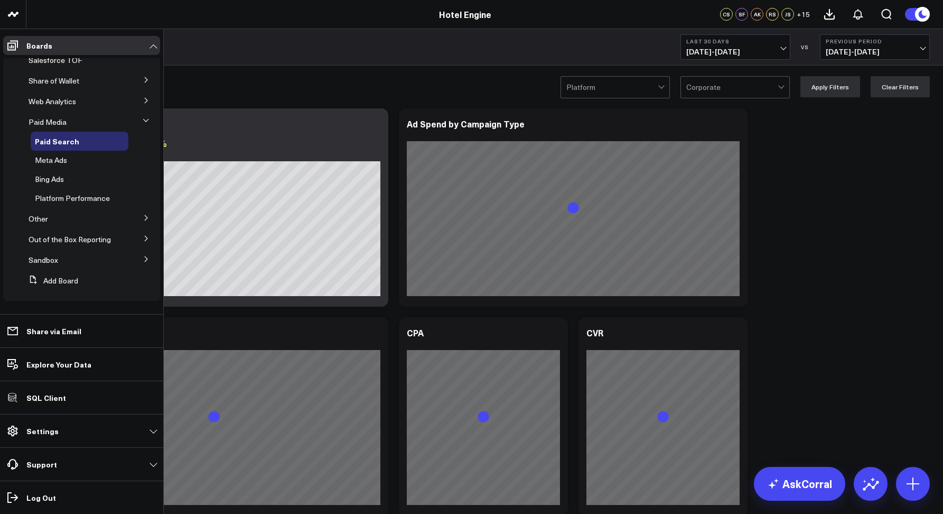
click at [143, 235] on icon at bounding box center [146, 238] width 6 height 6
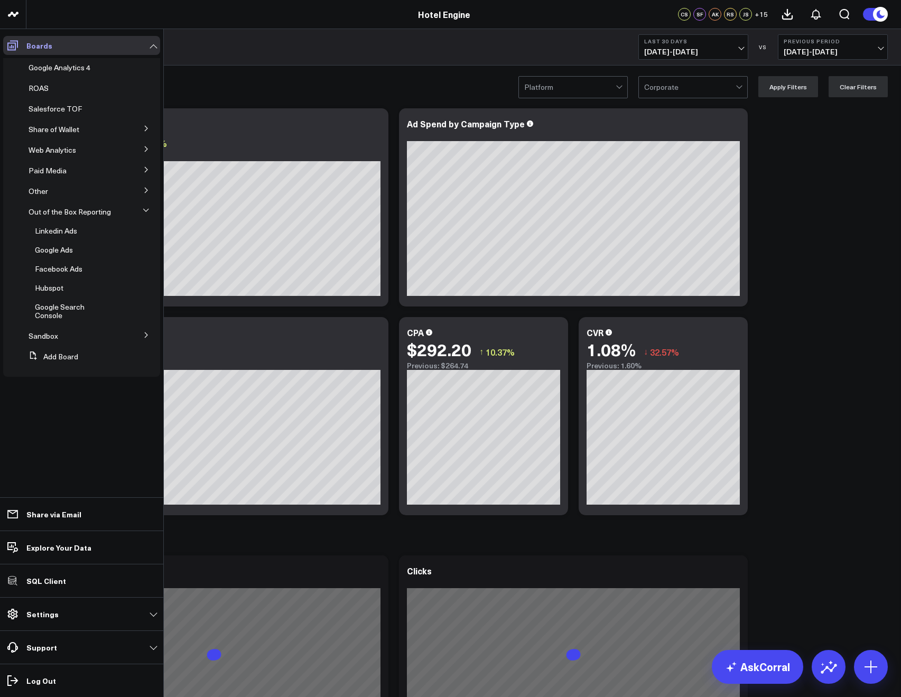
scroll to position [0, 0]
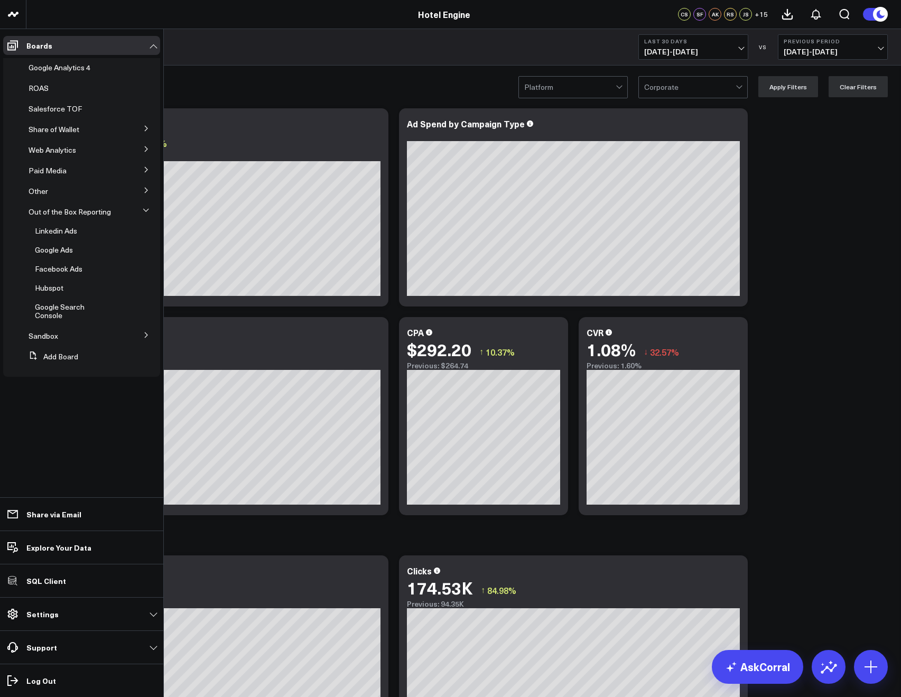
click at [146, 172] on icon at bounding box center [146, 169] width 6 height 6
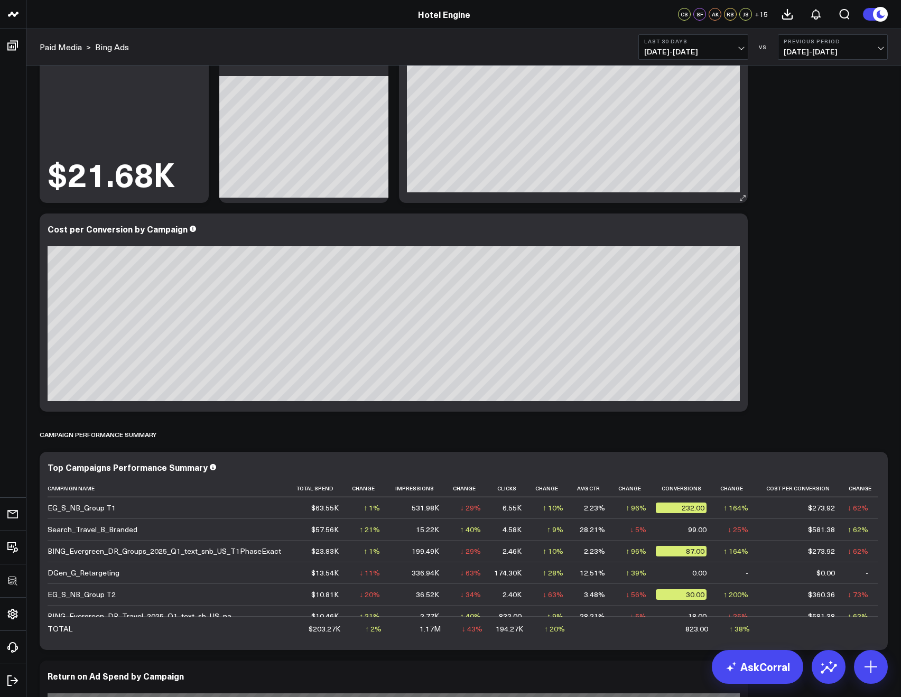
scroll to position [388, 0]
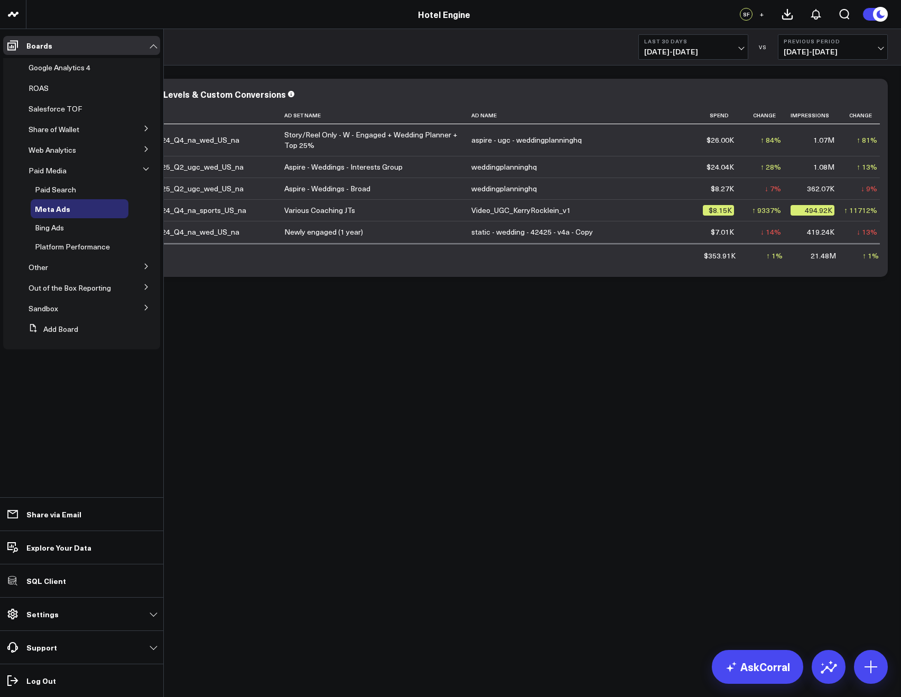
click at [146, 290] on icon at bounding box center [146, 287] width 6 height 6
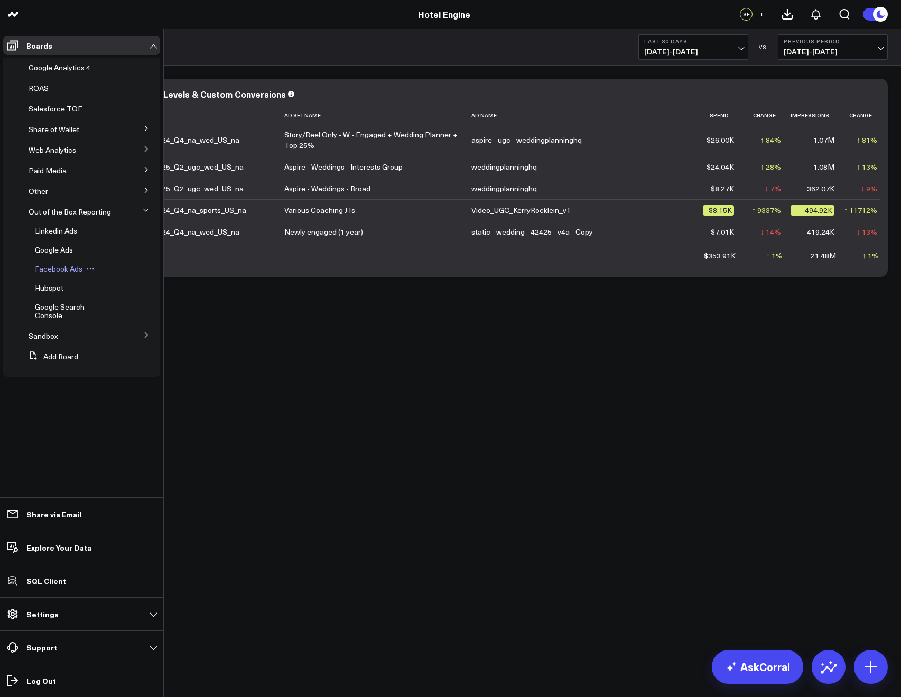
click at [88, 268] on icon at bounding box center [90, 269] width 8 height 8
click at [129, 283] on button "Edit Name" at bounding box center [139, 283] width 86 height 20
drag, startPoint x: 71, startPoint y: 267, endPoint x: 30, endPoint y: 267, distance: 40.7
click at [31, 267] on div "Facebook Ads" at bounding box center [94, 267] width 127 height 17
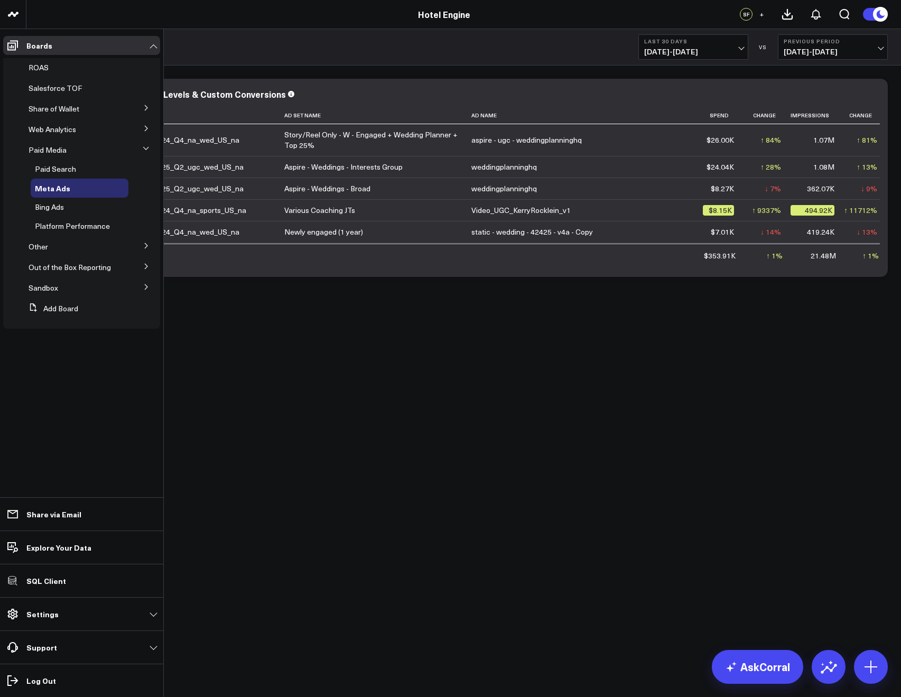
click at [150, 246] on button at bounding box center [146, 245] width 27 height 16
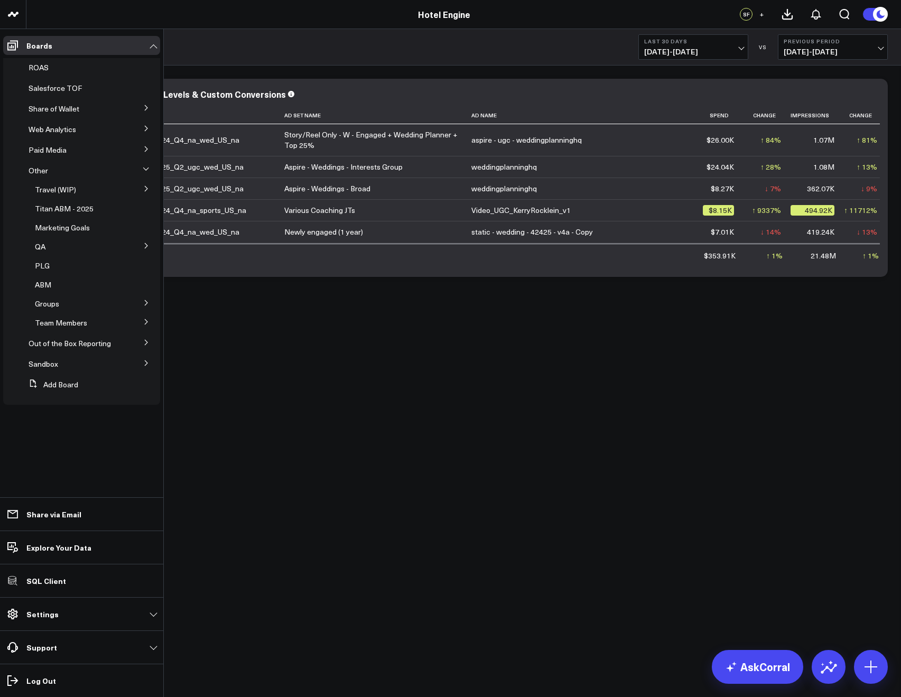
click at [145, 303] on icon at bounding box center [146, 303] width 6 height 6
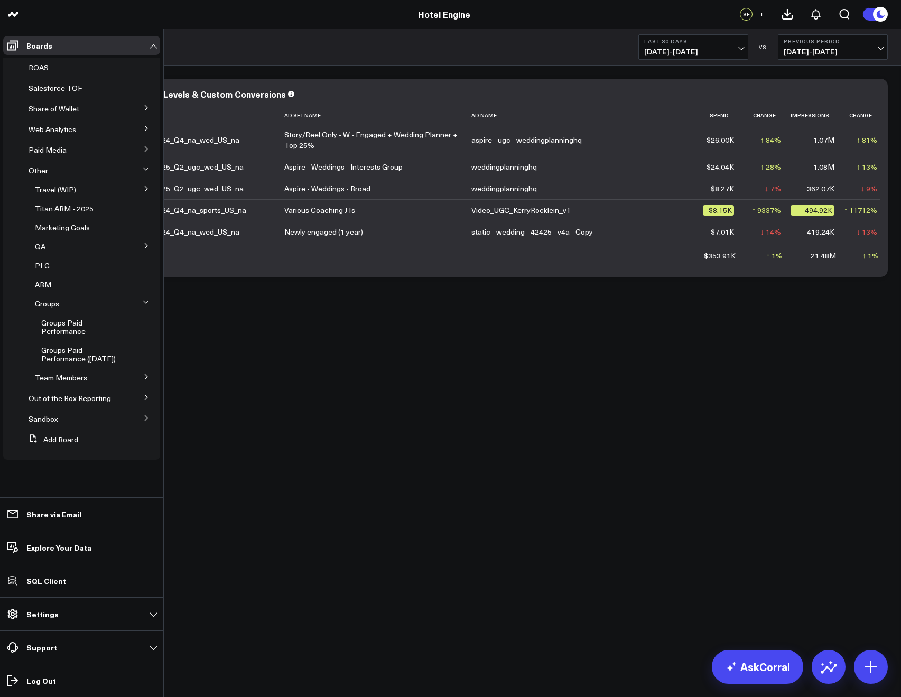
click at [145, 303] on icon at bounding box center [145, 302] width 5 height 3
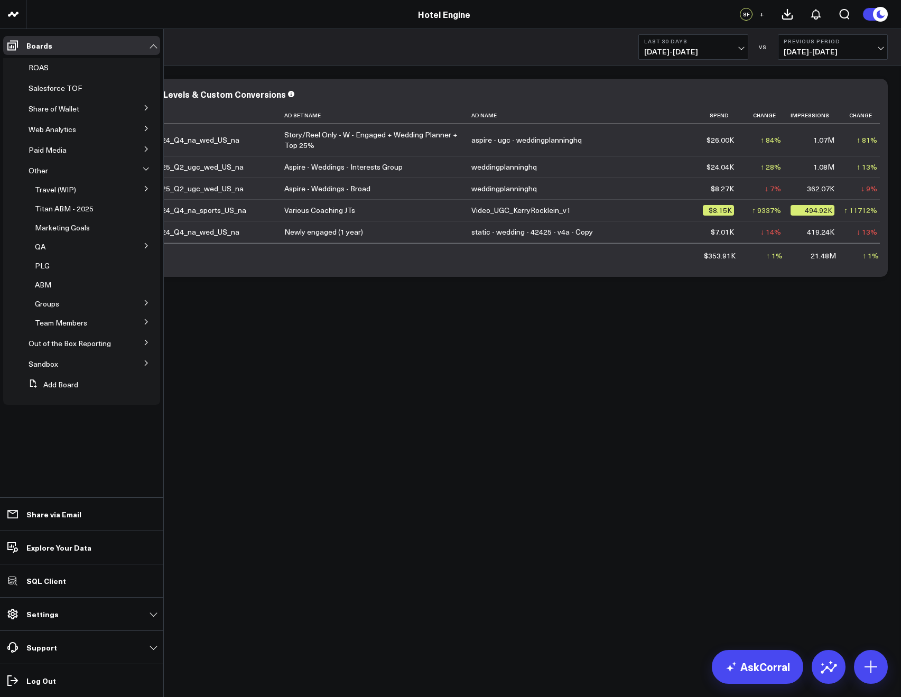
click at [144, 311] on li "Groups Groups Paid Performance Groups Paid Performance (Feb 2025)" at bounding box center [85, 303] width 151 height 19
click at [145, 320] on icon at bounding box center [146, 322] width 6 height 6
click at [145, 320] on icon at bounding box center [146, 321] width 6 height 6
click at [146, 342] on icon at bounding box center [146, 342] width 6 height 6
click at [144, 191] on icon at bounding box center [146, 189] width 6 height 6
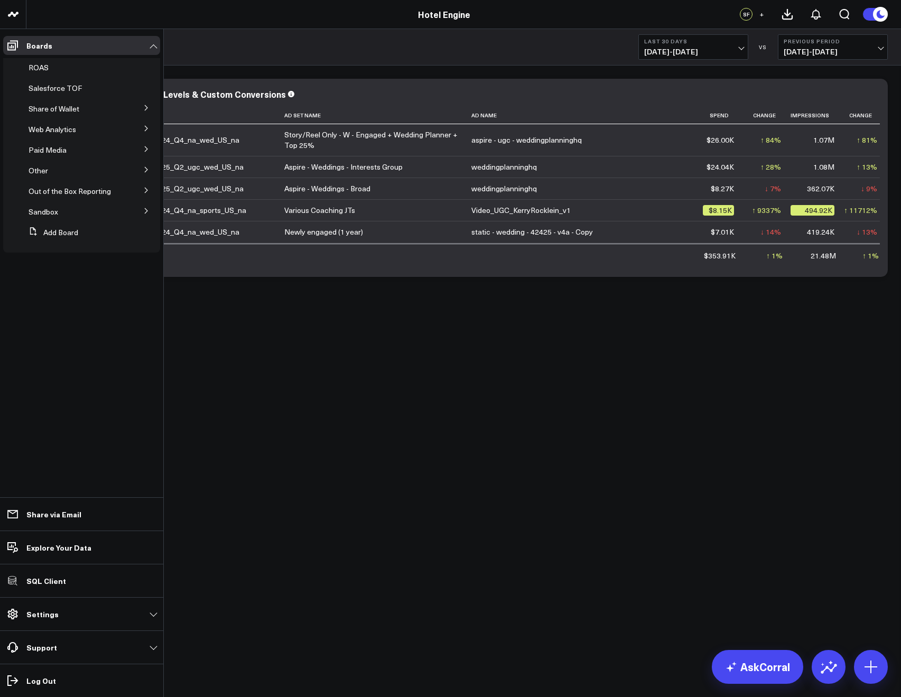
click at [144, 105] on icon at bounding box center [146, 108] width 6 height 6
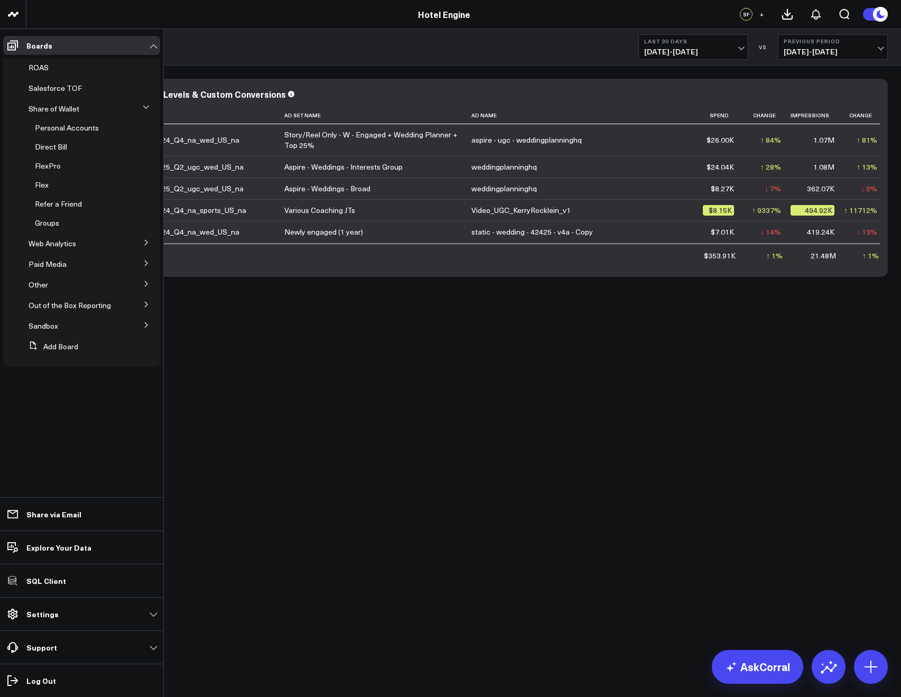
click at [144, 105] on icon at bounding box center [146, 107] width 6 height 6
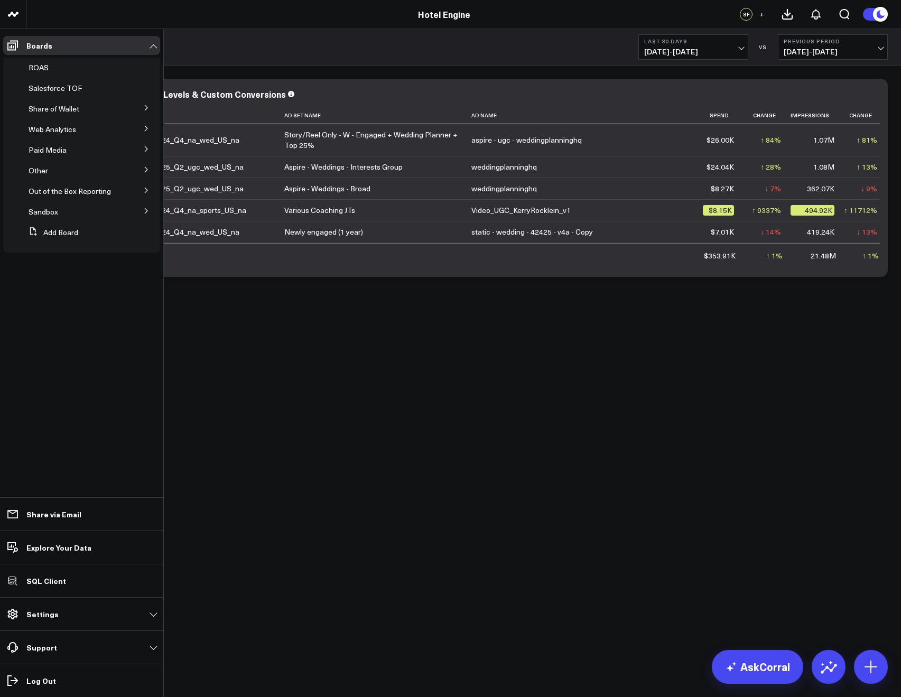
click at [145, 167] on icon at bounding box center [146, 169] width 3 height 5
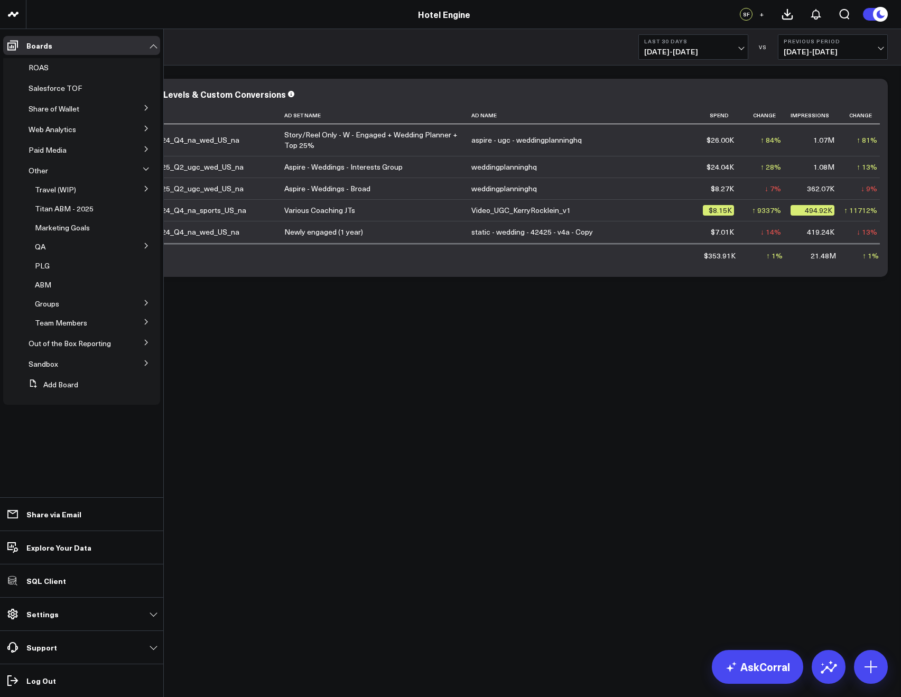
click at [145, 167] on icon at bounding box center [146, 169] width 6 height 6
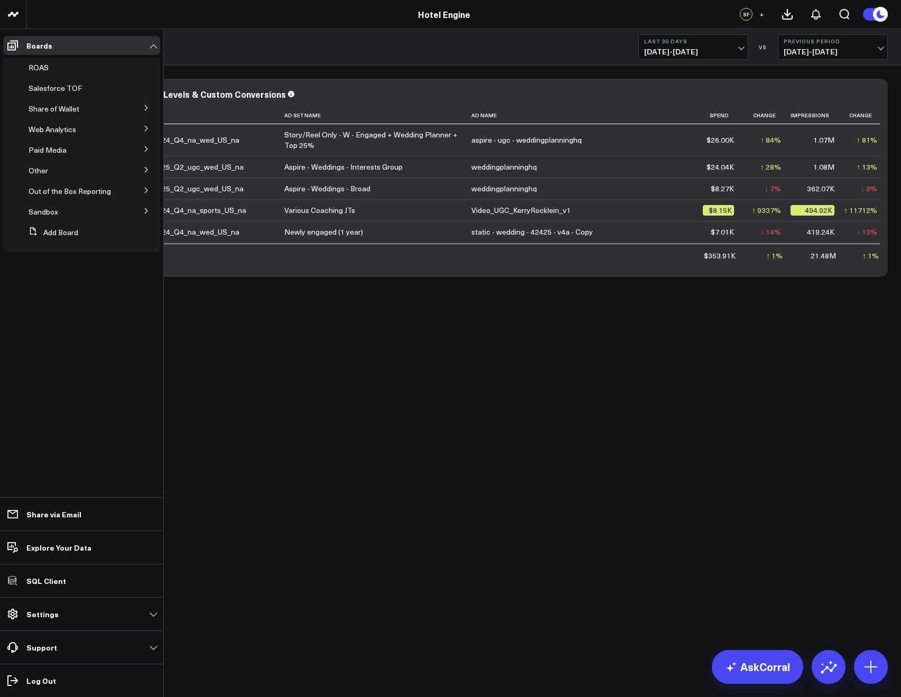
click at [144, 151] on icon at bounding box center [146, 149] width 6 height 6
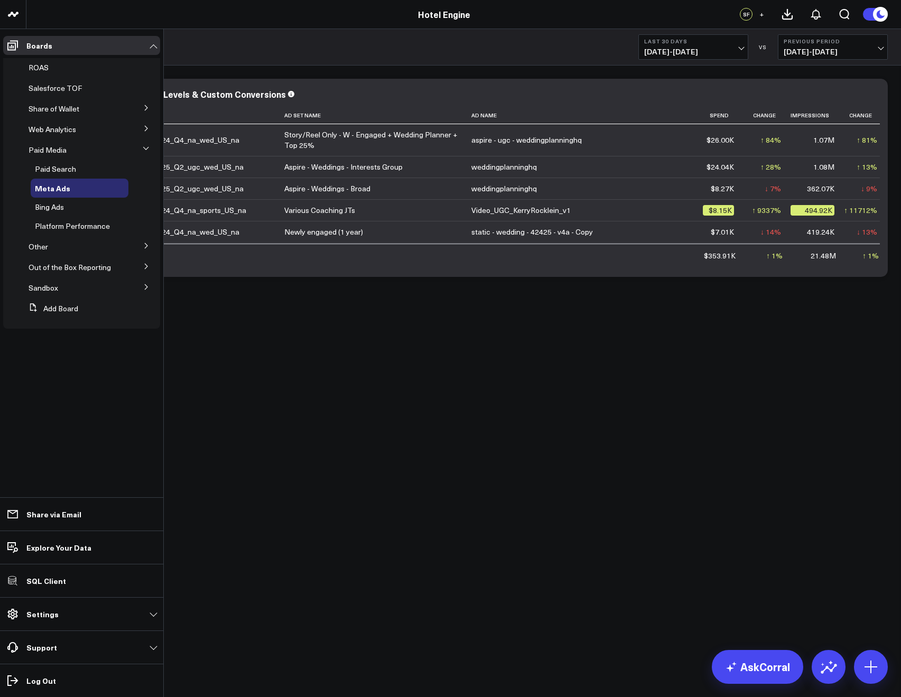
click at [142, 268] on button at bounding box center [146, 266] width 27 height 16
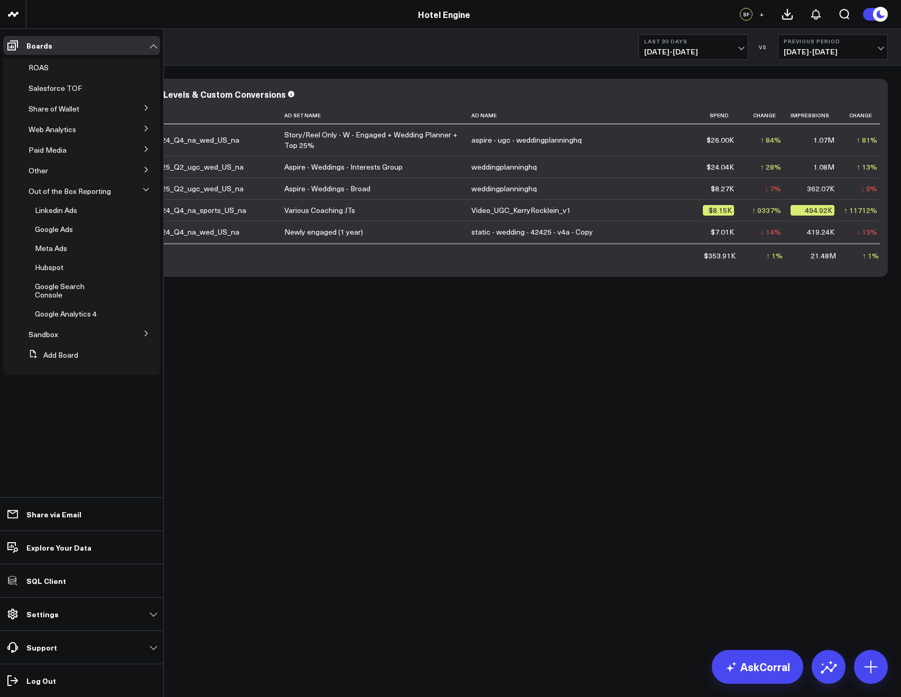
click at [146, 146] on icon at bounding box center [146, 149] width 6 height 6
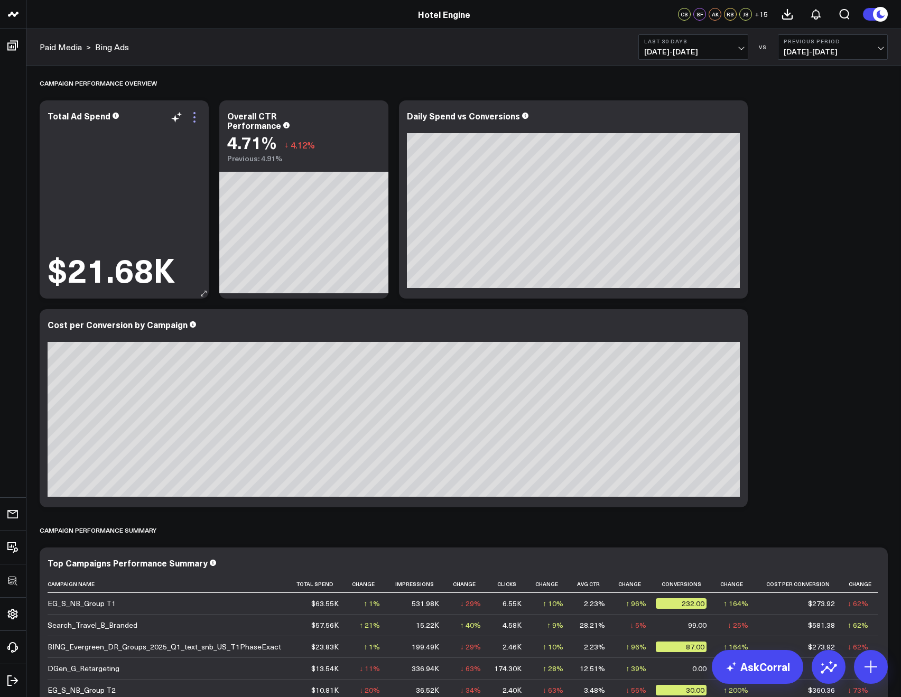
click at [190, 114] on icon at bounding box center [194, 117] width 13 height 13
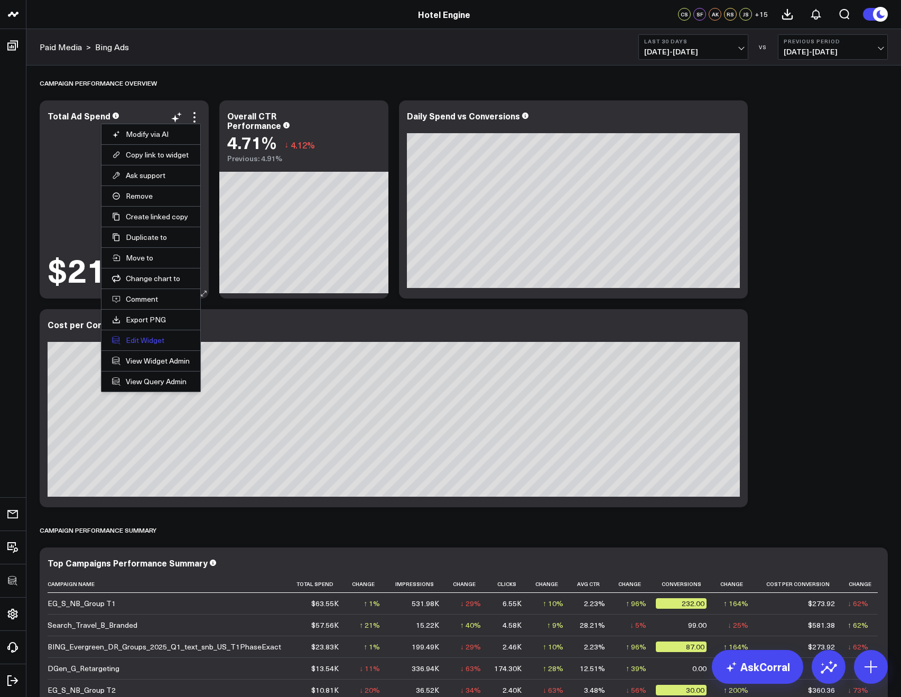
click at [151, 344] on button "Edit Widget" at bounding box center [151, 340] width 78 height 10
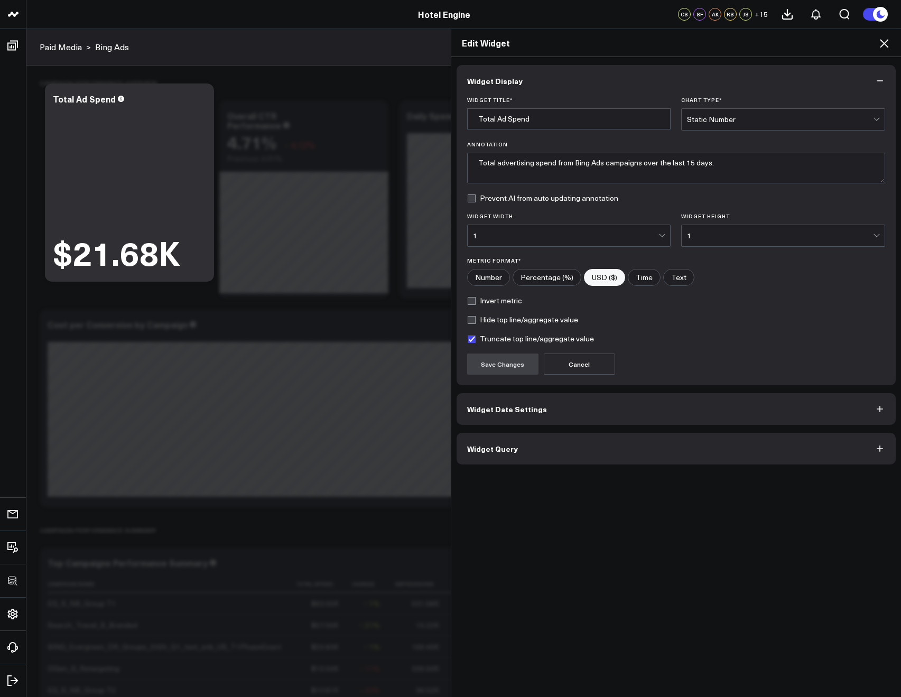
click at [479, 469] on div "Widget Display Widget Title * Total Ad Spend Chart Type * Static Number Annotat…" at bounding box center [676, 377] width 450 height 640
click at [478, 456] on button "Widget Query" at bounding box center [676, 449] width 440 height 32
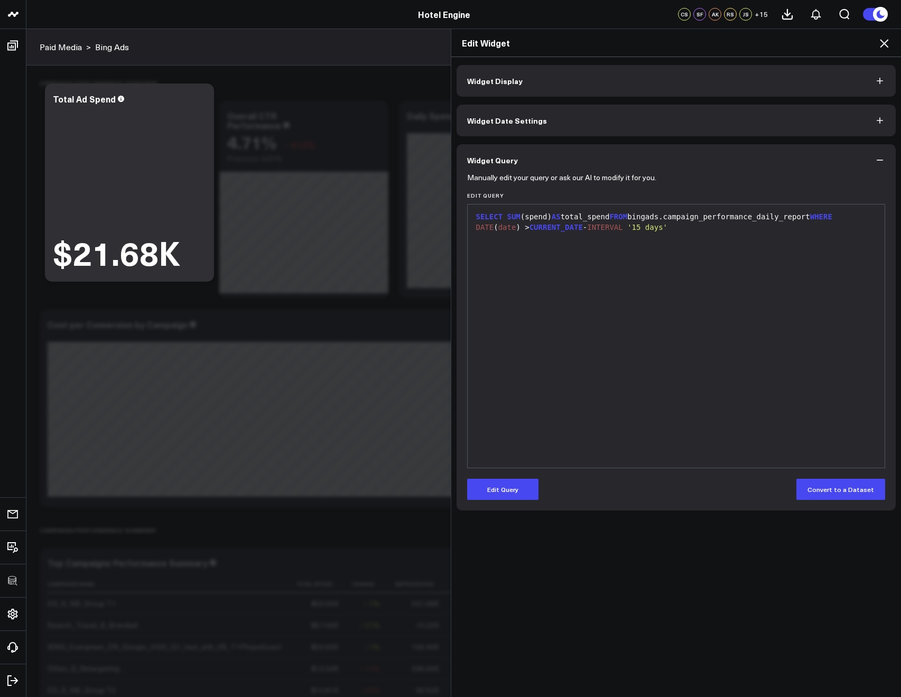
click at [888, 45] on icon at bounding box center [884, 43] width 13 height 13
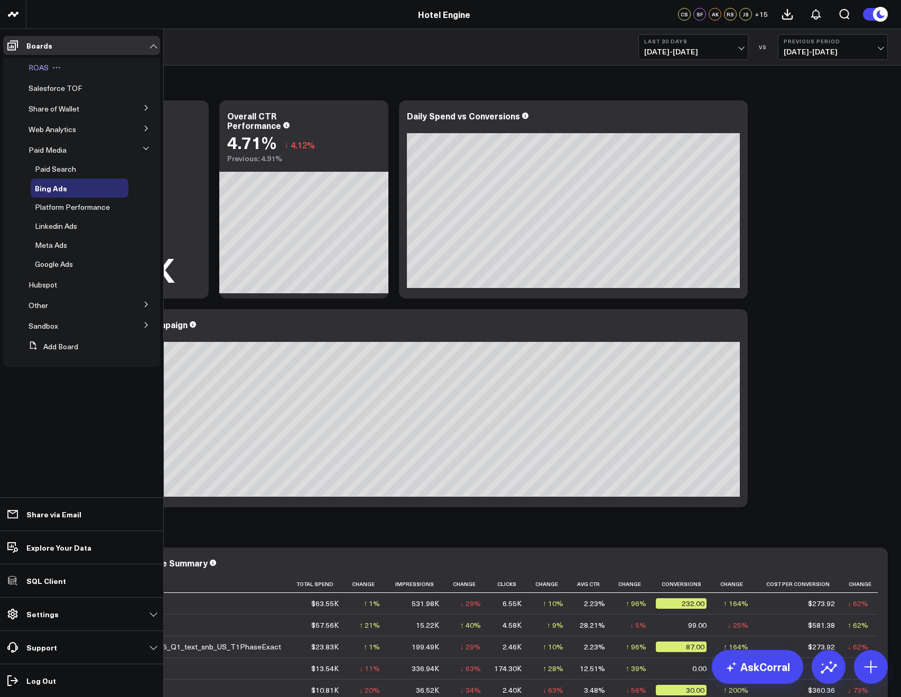
click at [32, 64] on span "ROAS" at bounding box center [39, 67] width 20 height 10
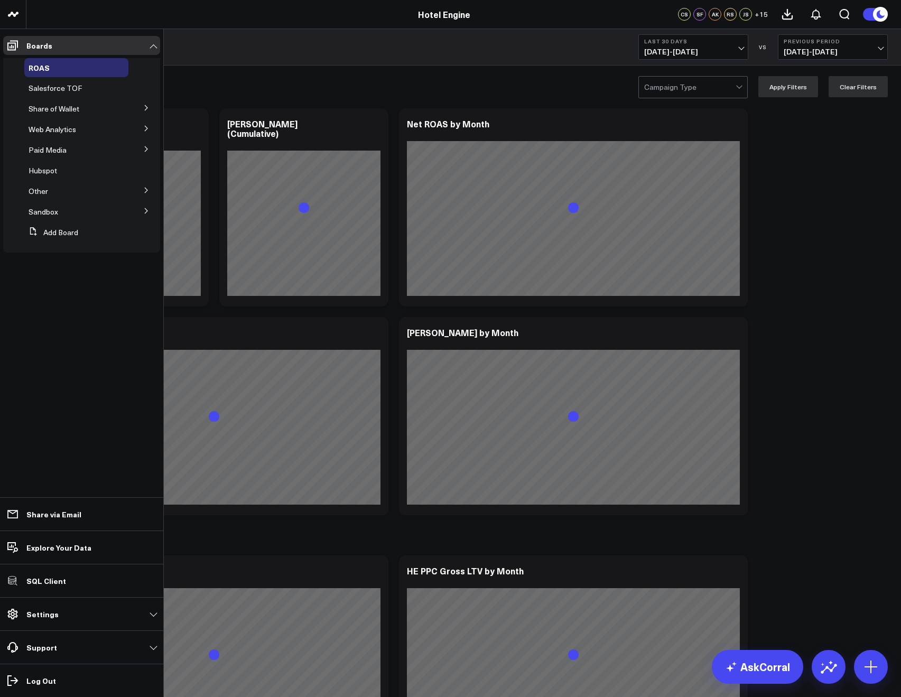
click at [144, 108] on icon at bounding box center [146, 108] width 6 height 6
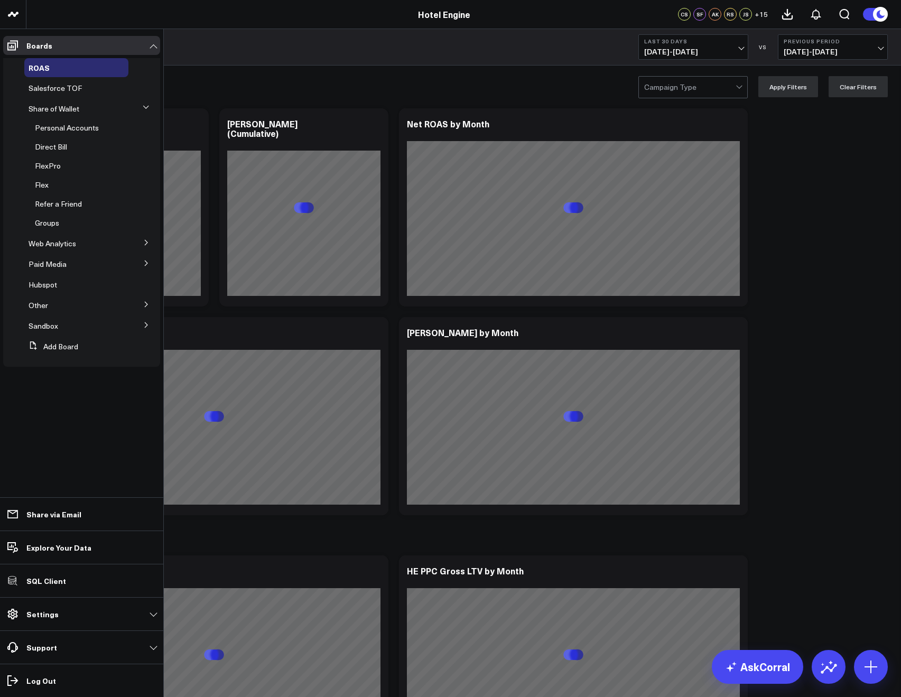
click at [144, 108] on icon at bounding box center [146, 107] width 6 height 6
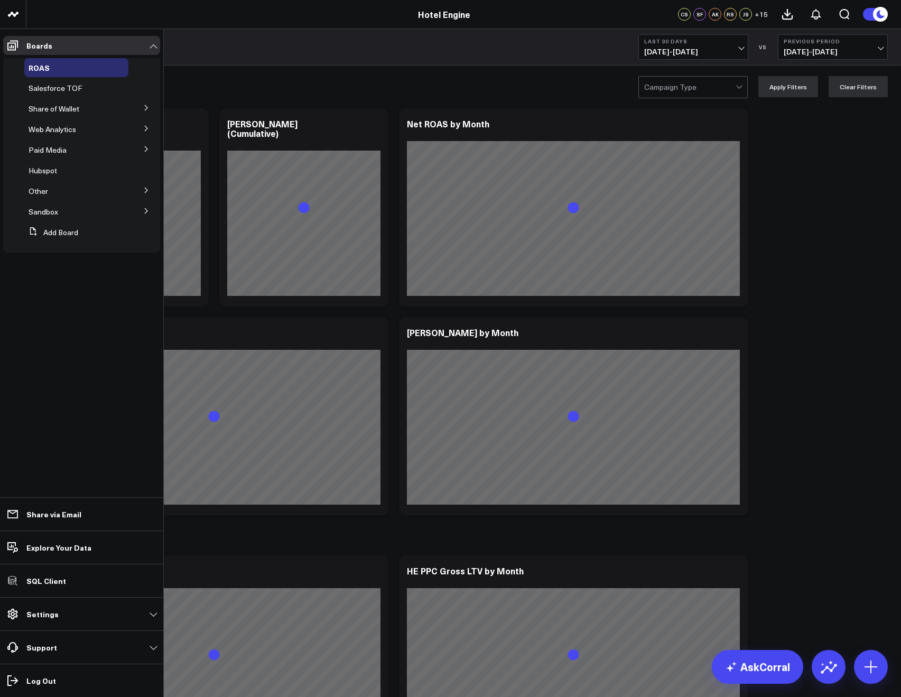
click at [146, 130] on icon at bounding box center [146, 128] width 3 height 5
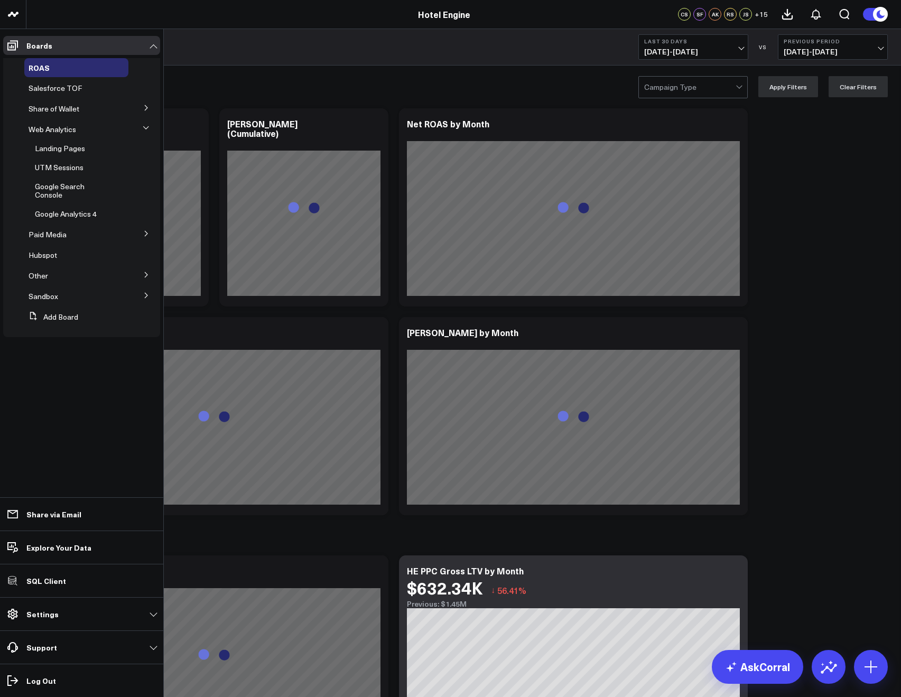
click at [142, 232] on button at bounding box center [146, 233] width 27 height 16
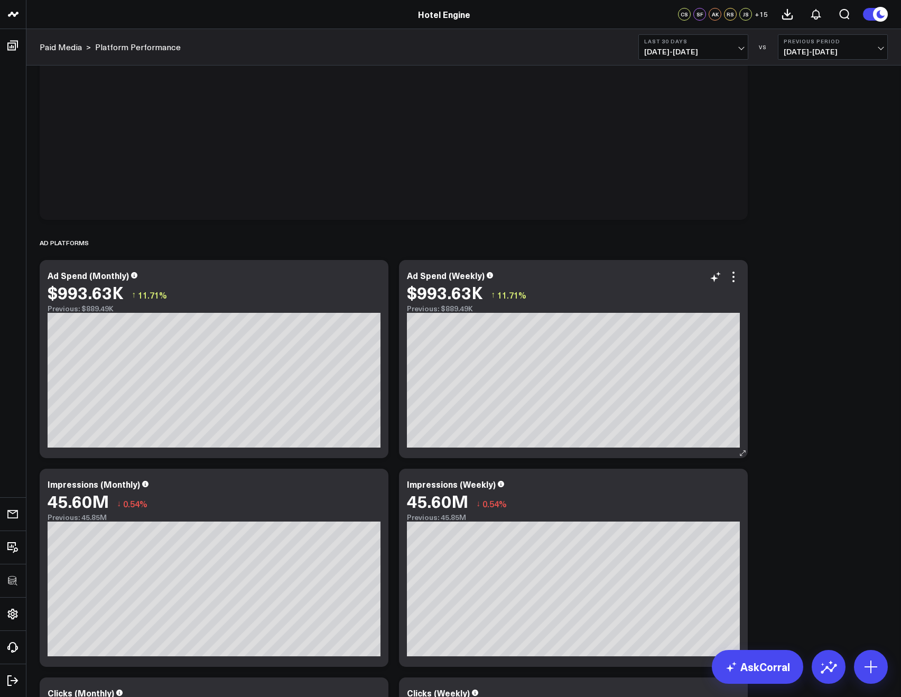
scroll to position [25, 0]
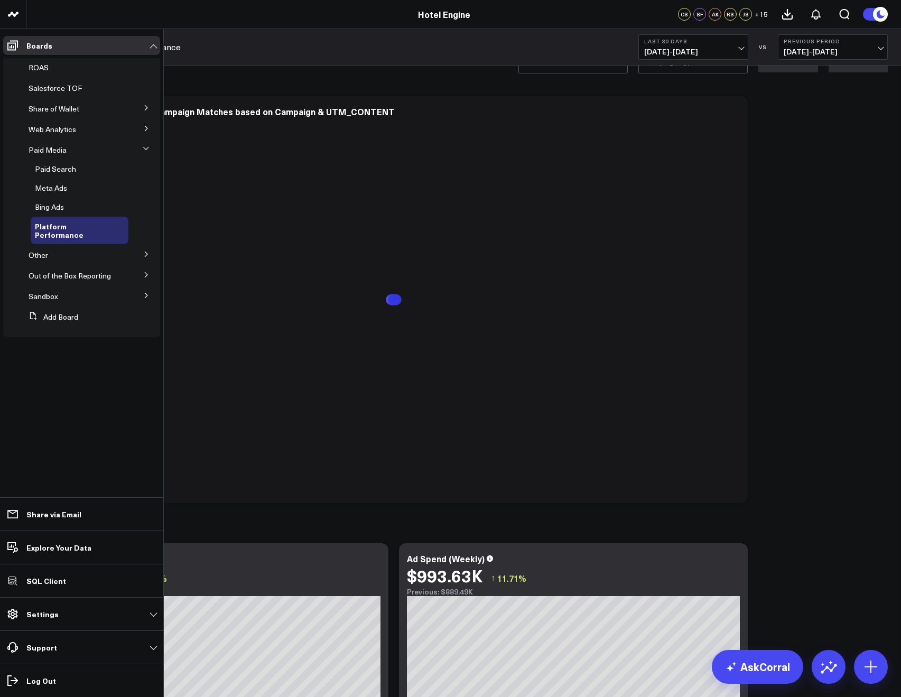
click at [141, 267] on button at bounding box center [146, 274] width 27 height 16
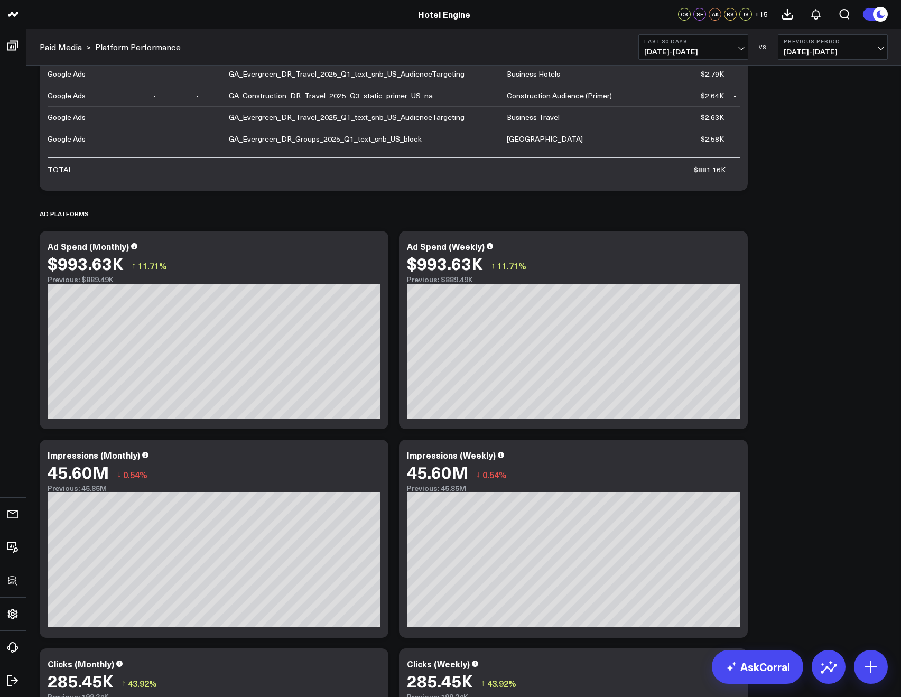
scroll to position [285, 0]
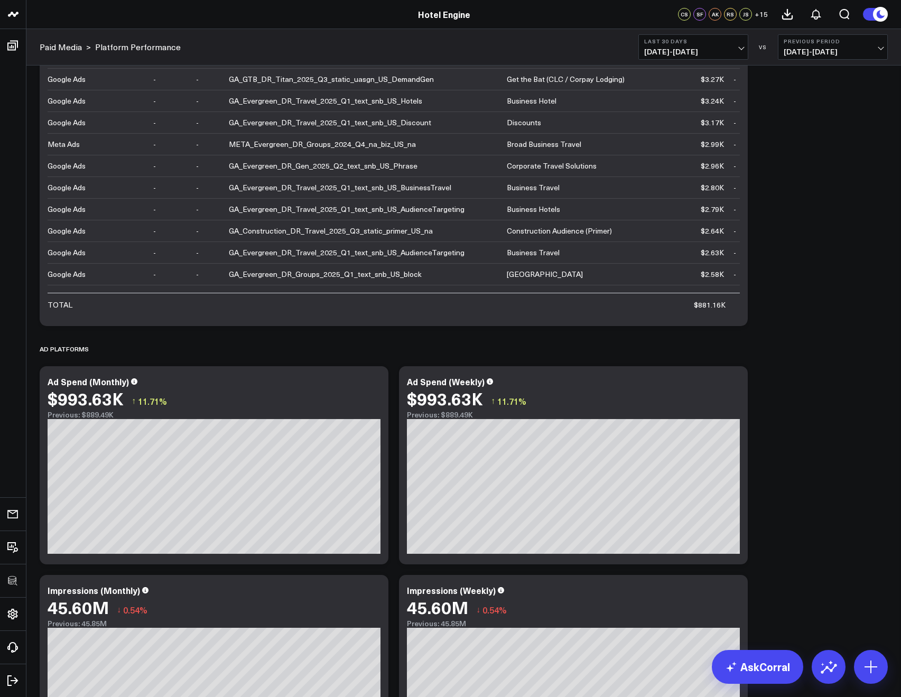
scroll to position [0, 0]
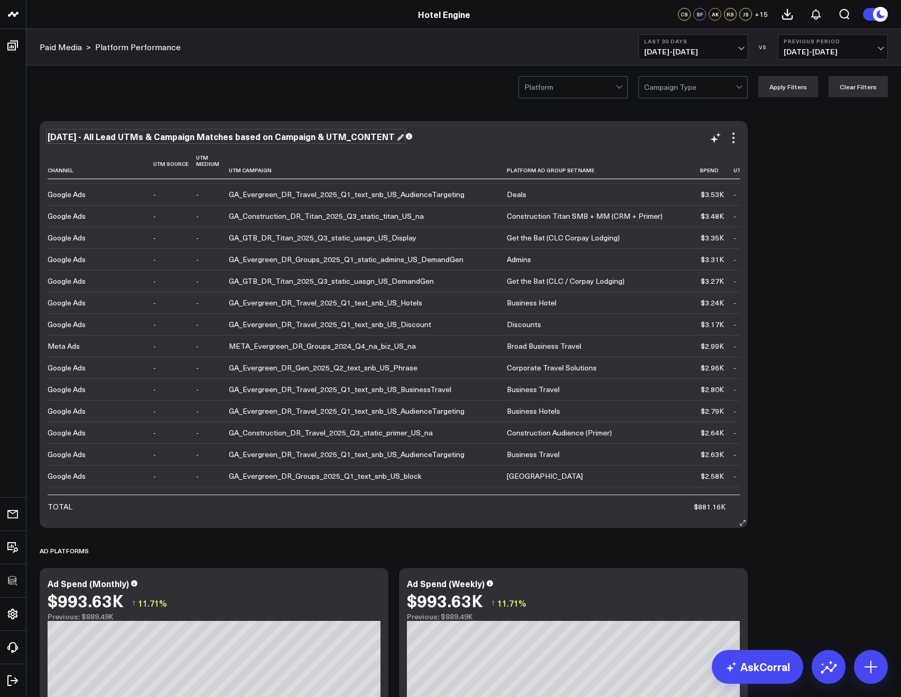
click at [99, 131] on div "[DATE] - All Lead UTMs & Campaign Matches based on Campaign & UTM_CONTENT" at bounding box center [226, 136] width 356 height 12
click at [104, 136] on div "[DATE] - All Lead UTMs & Campaign Matches based on Campaign & UTM_CONTENT" at bounding box center [222, 136] width 349 height 12
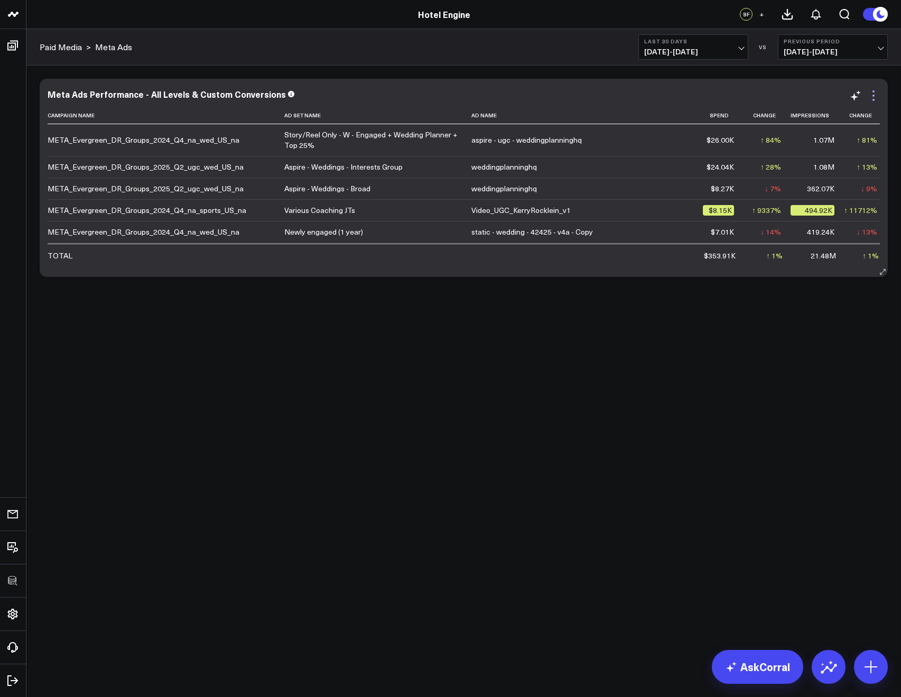
click at [873, 93] on icon at bounding box center [873, 95] width 13 height 13
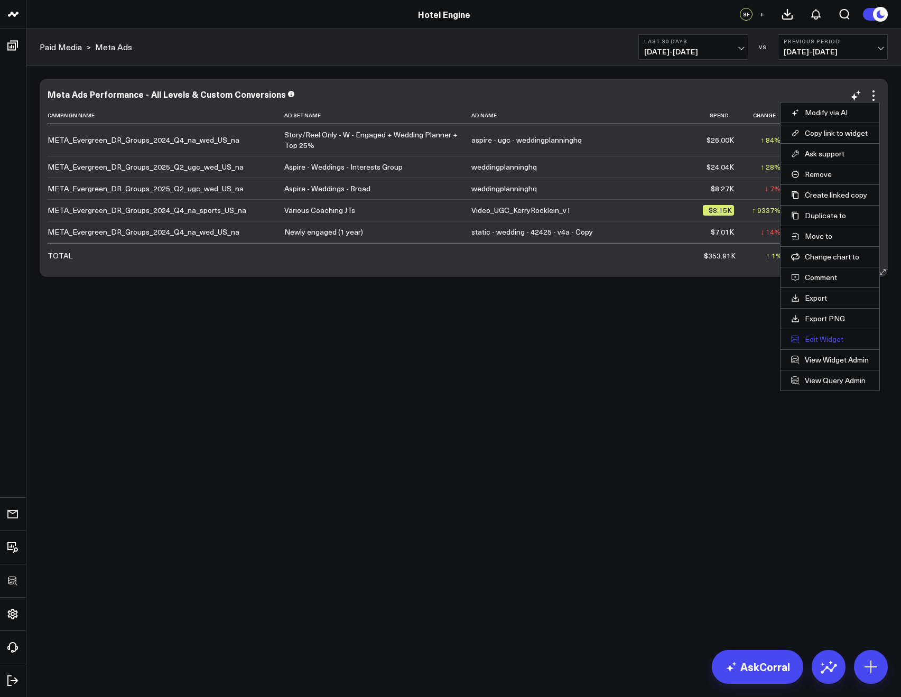
click at [815, 342] on button "Edit Widget" at bounding box center [830, 339] width 78 height 10
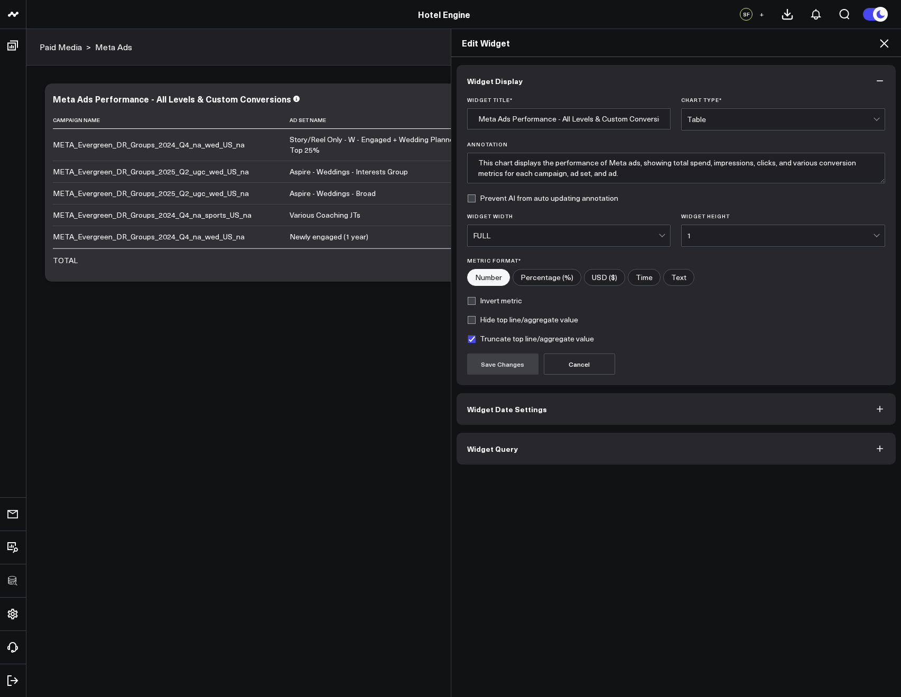
click at [553, 442] on button "Widget Query" at bounding box center [676, 449] width 440 height 32
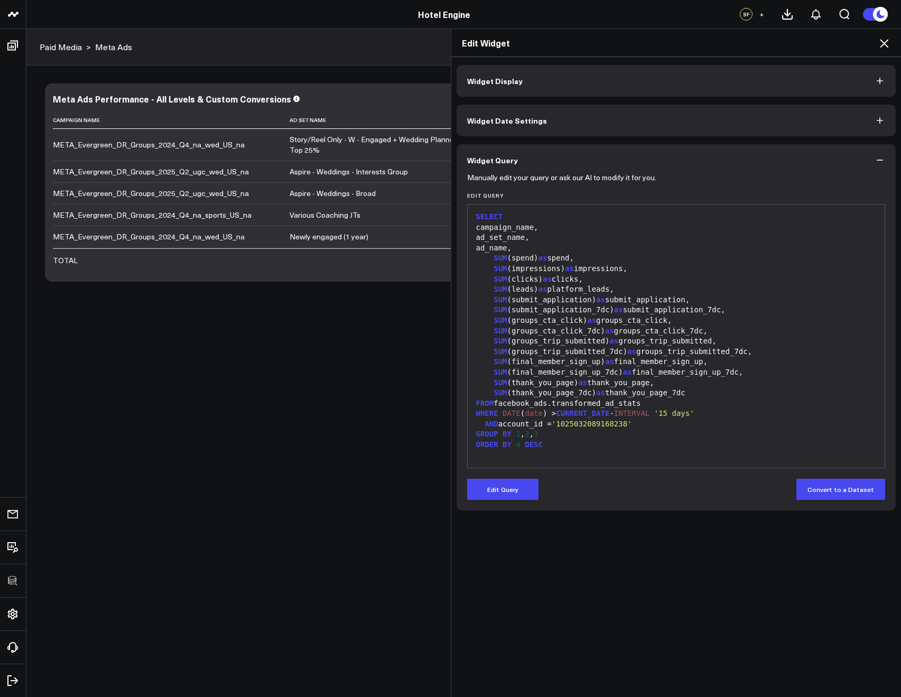
click at [881, 51] on div "Edit Widget" at bounding box center [676, 43] width 450 height 28
click at [881, 48] on icon at bounding box center [884, 43] width 13 height 13
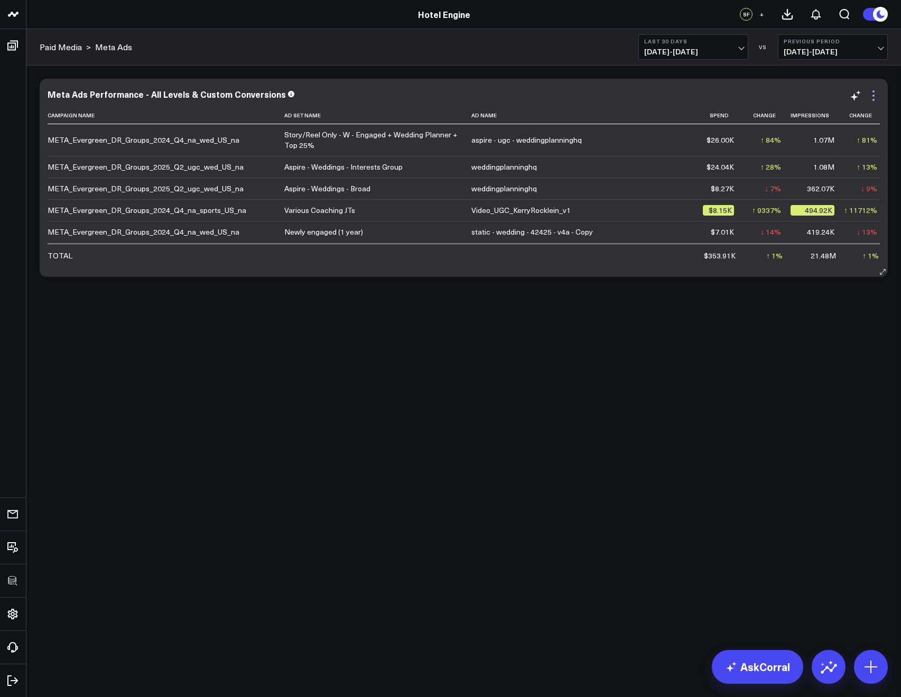
click at [872, 93] on icon at bounding box center [873, 95] width 13 height 13
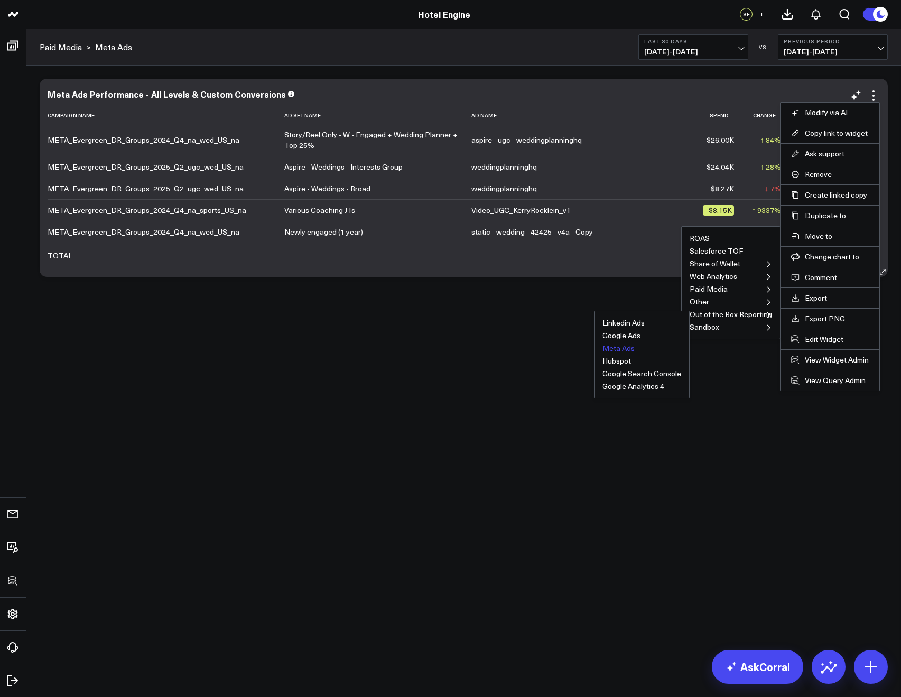
click at [622, 348] on button "Meta Ads" at bounding box center [618, 347] width 32 height 7
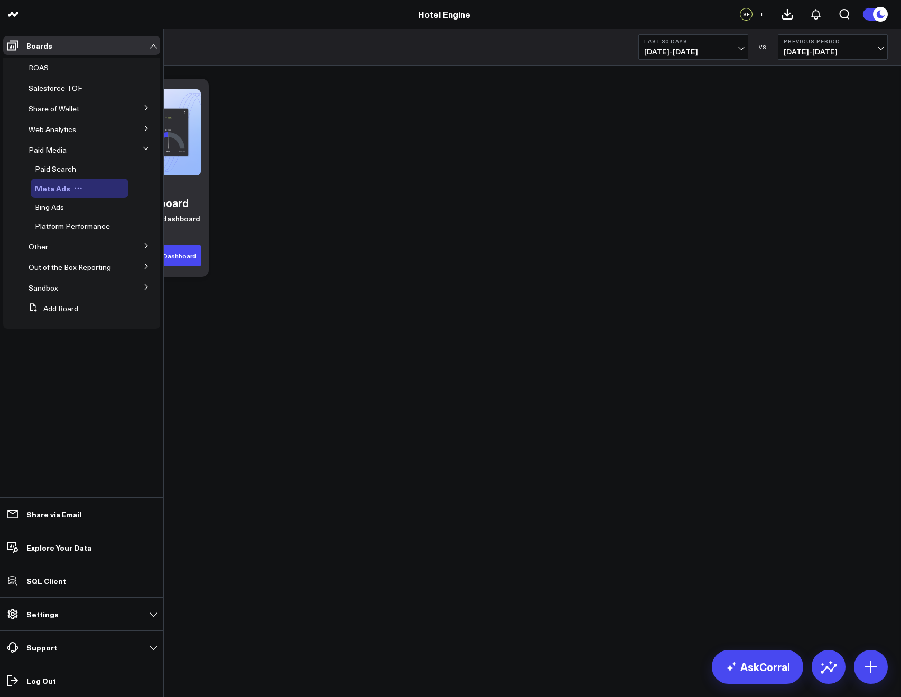
click at [78, 184] on icon at bounding box center [78, 188] width 8 height 8
click at [119, 259] on button "Delete Board" at bounding box center [125, 264] width 86 height 21
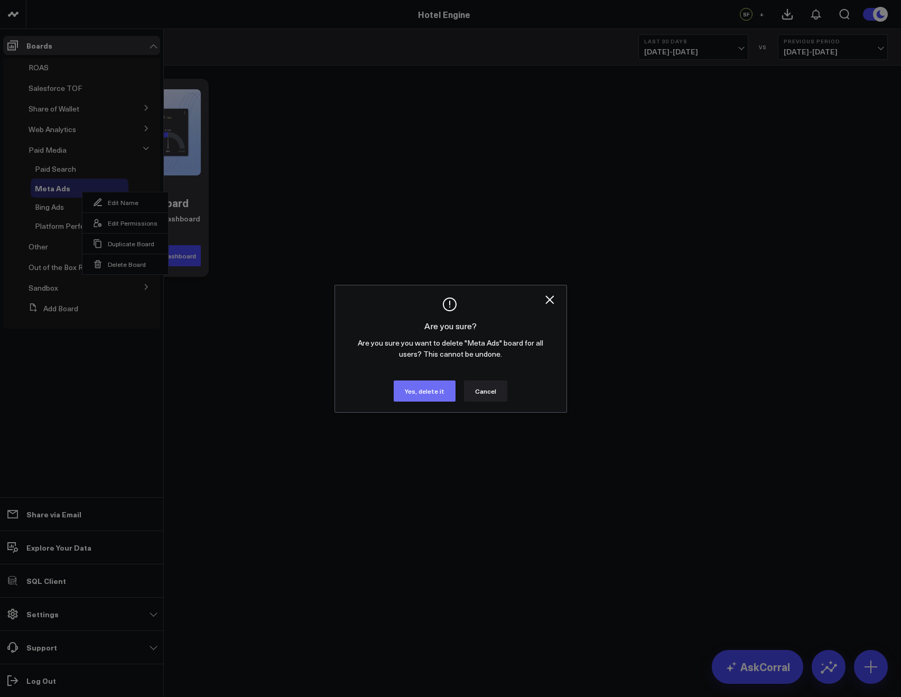
click at [408, 391] on button "Yes, delete it" at bounding box center [425, 390] width 62 height 21
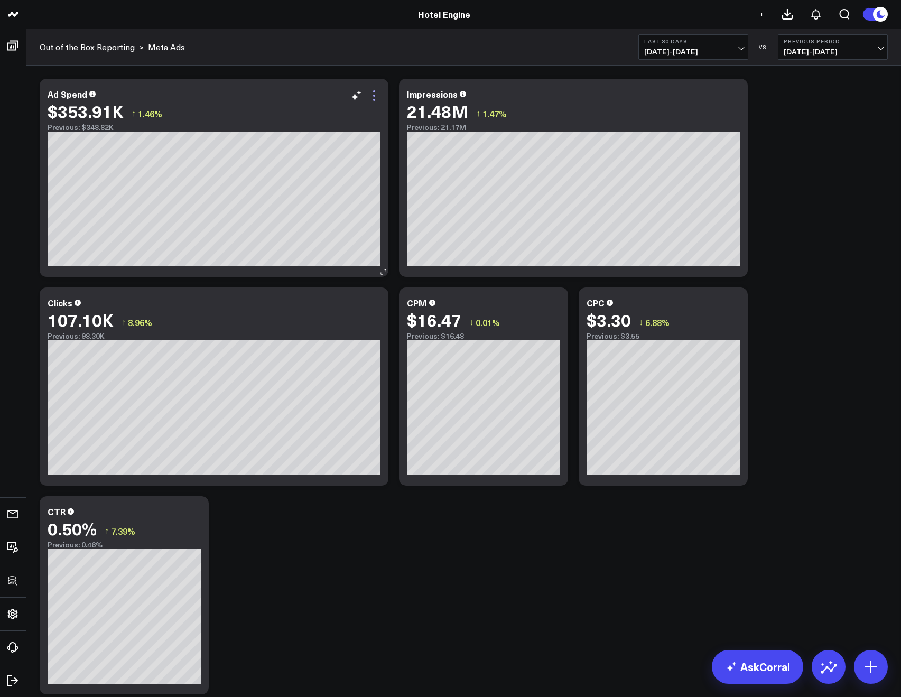
click at [372, 93] on icon at bounding box center [374, 95] width 13 height 13
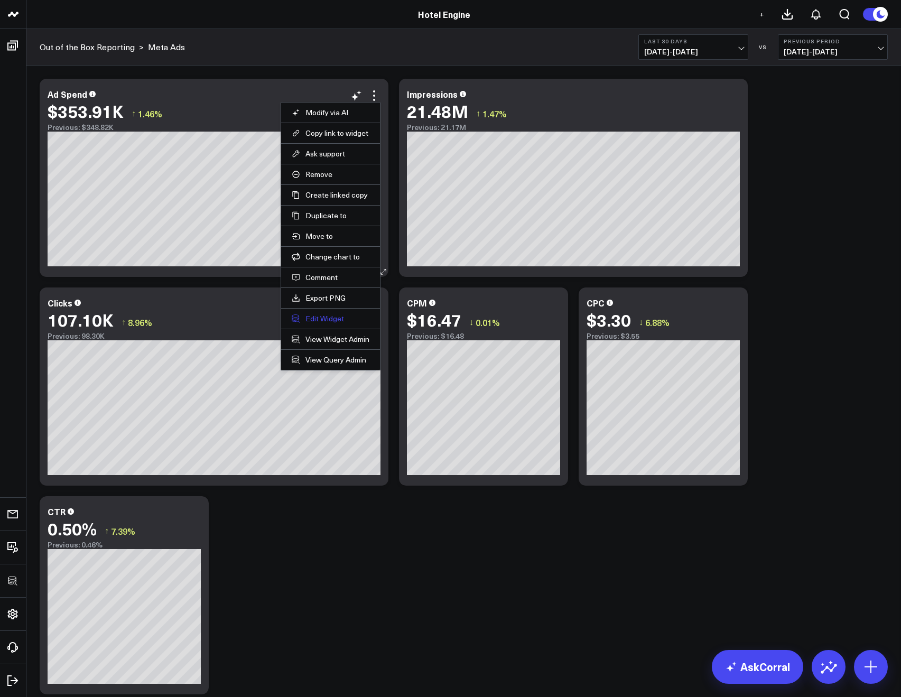
click at [310, 318] on button "Edit Widget" at bounding box center [331, 319] width 78 height 10
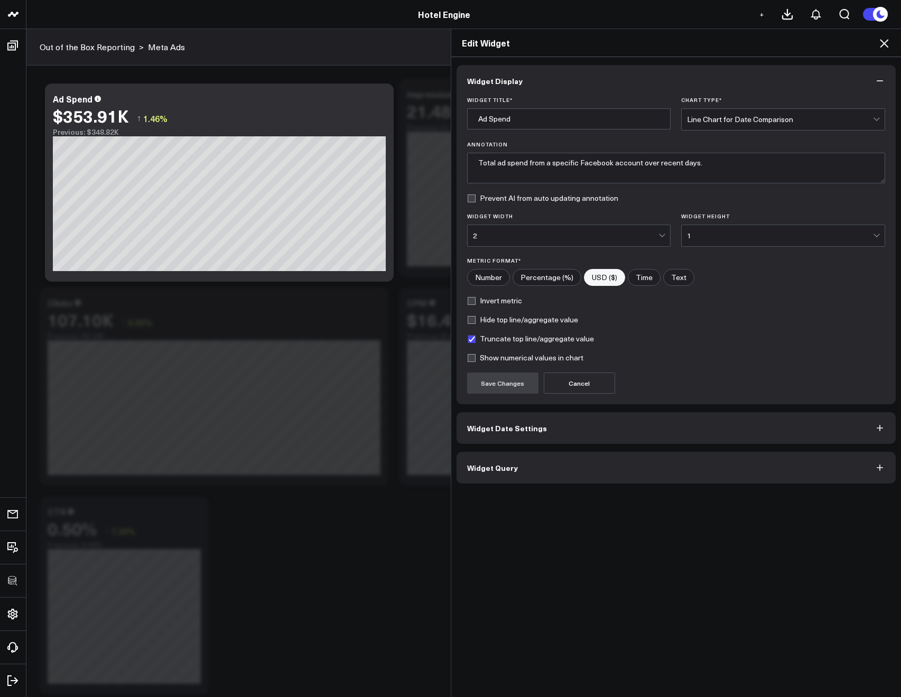
click at [495, 465] on span "Widget Query" at bounding box center [492, 467] width 51 height 8
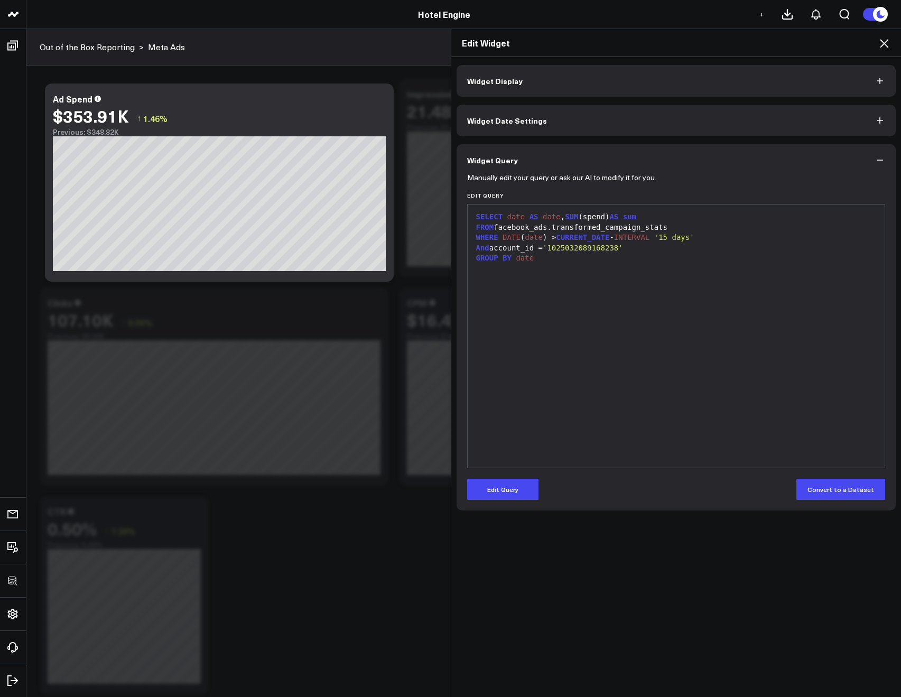
click at [888, 37] on icon at bounding box center [884, 43] width 13 height 13
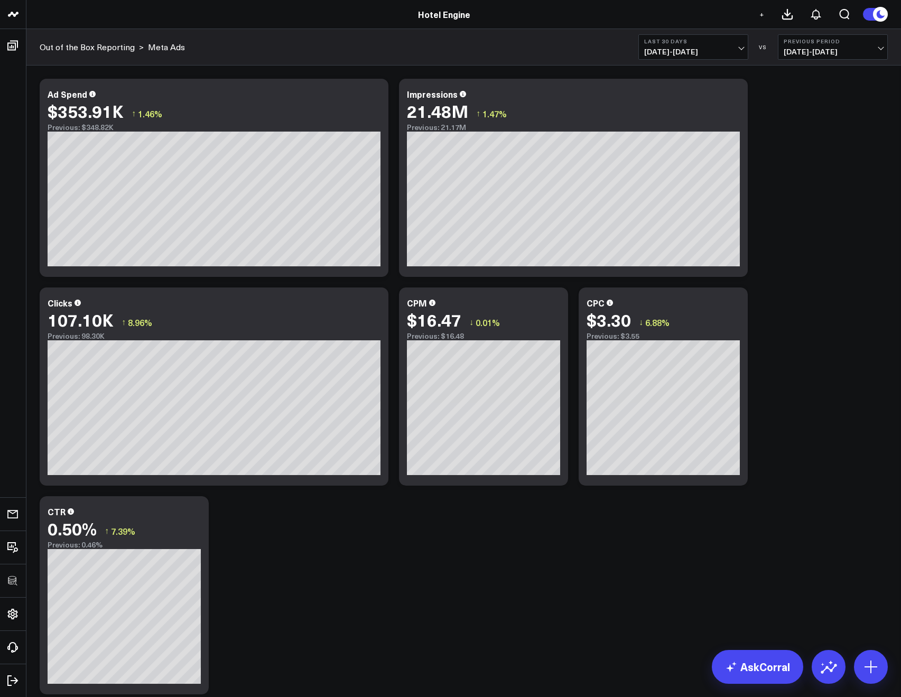
click at [886, 40] on button "Previous Period [DATE] - [DATE]" at bounding box center [833, 46] width 110 height 25
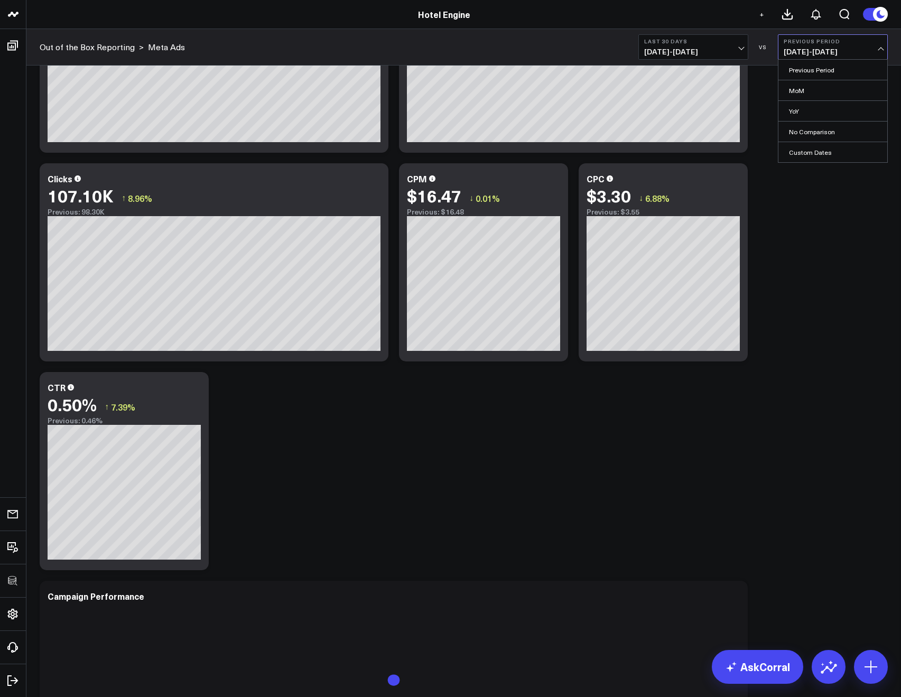
scroll to position [275, 0]
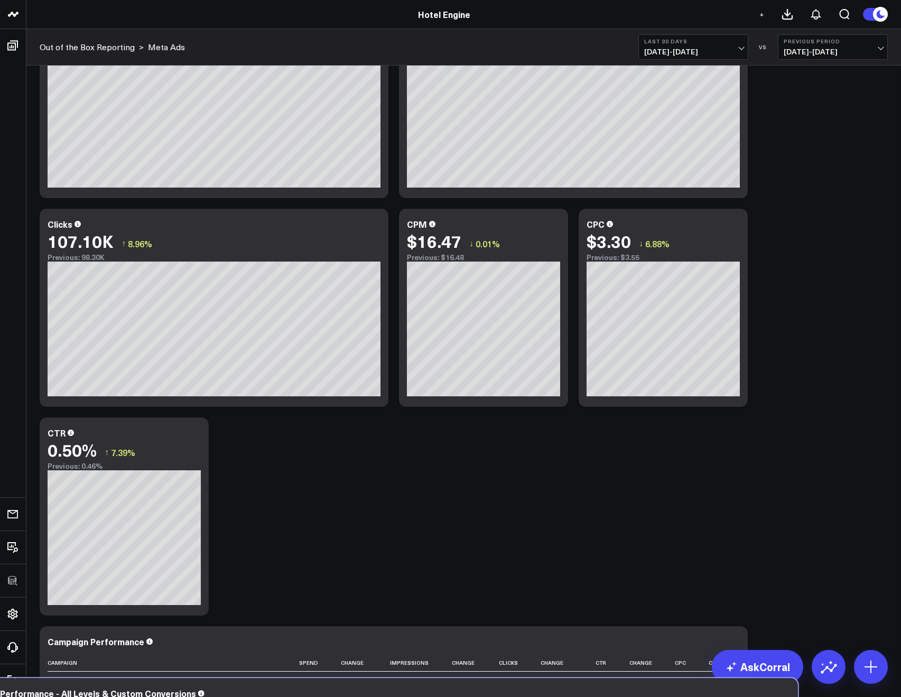
scroll to position [483, 0]
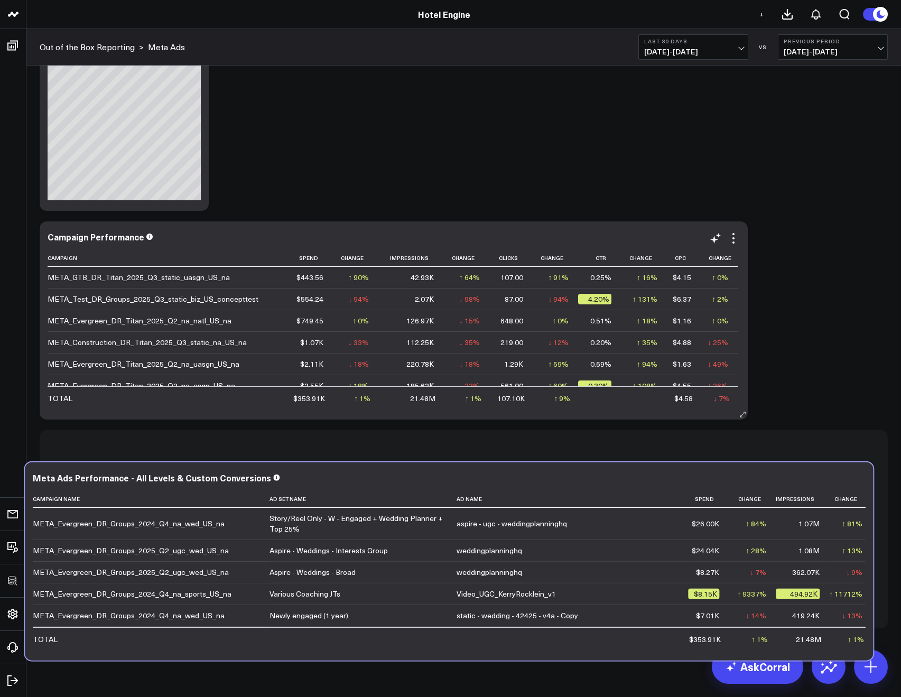
drag, startPoint x: 307, startPoint y: 89, endPoint x: 339, endPoint y: 356, distance: 269.2
click at [339, 356] on div "Modify via AI Copy link to widget Ask support Remove Create linked copy ROAS Sa…" at bounding box center [463, 111] width 859 height 1043
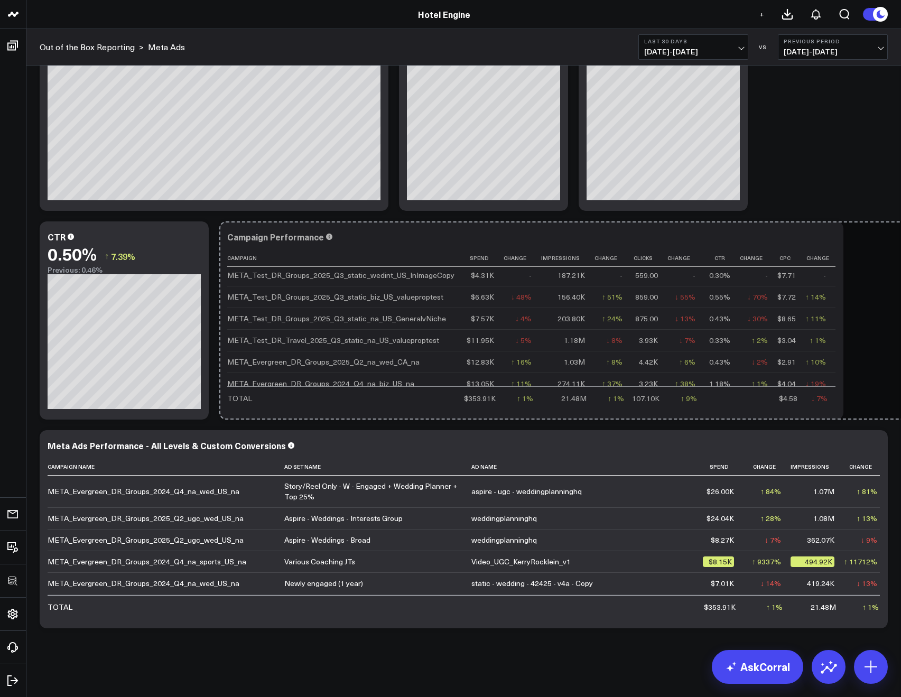
scroll to position [275, 0]
drag, startPoint x: 761, startPoint y: 412, endPoint x: 876, endPoint y: 462, distance: 125.1
click at [876, 463] on div "Modify via AI Copy link to widget Ask support Remove Create linked copy ROAS Sa…" at bounding box center [463, 216] width 859 height 835
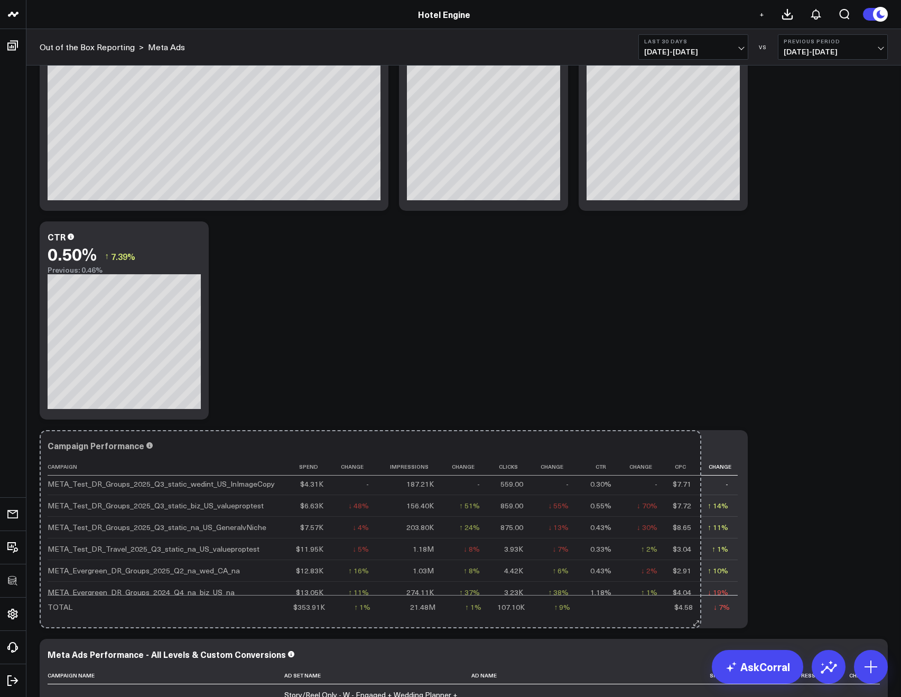
drag, startPoint x: 836, startPoint y: 410, endPoint x: 884, endPoint y: 400, distance: 49.1
click at [884, 400] on div "Modify via AI Copy link to widget Ask support Remove Create linked copy ROAS Sa…" at bounding box center [463, 320] width 859 height 1043
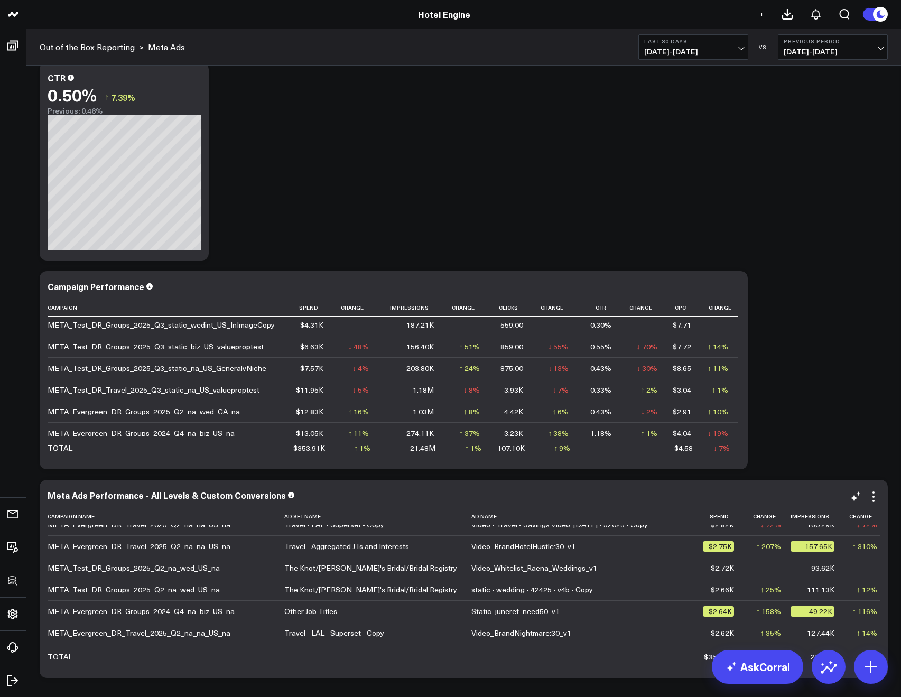
scroll to position [459, 0]
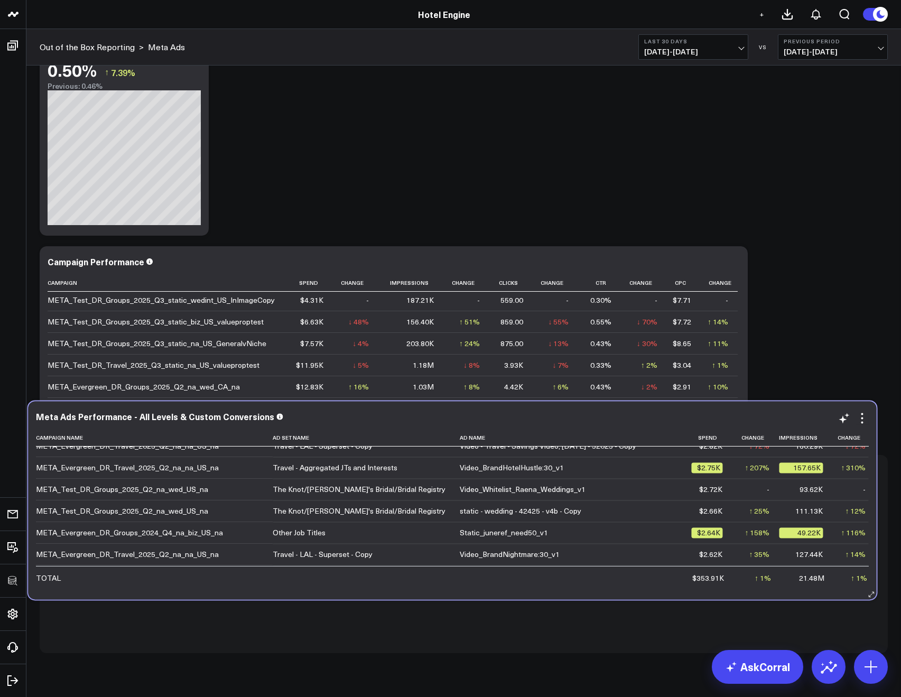
drag, startPoint x: 489, startPoint y: 472, endPoint x: 487, endPoint y: 453, distance: 18.6
click at [486, 421] on div "Meta Ads Performance - All Levels & Custom Conversions" at bounding box center [452, 417] width 832 height 10
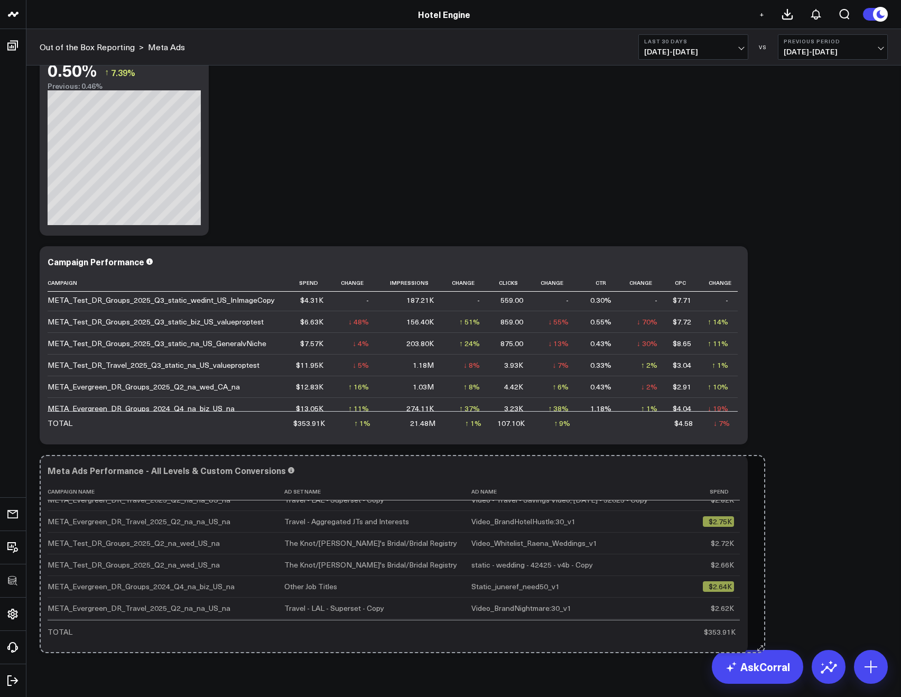
drag, startPoint x: 882, startPoint y: 647, endPoint x: 760, endPoint y: 641, distance: 122.7
click at [760, 641] on div "Modify via AI Copy link to widget Ask support Remove Create linked copy ROAS Sa…" at bounding box center [463, 136] width 859 height 1043
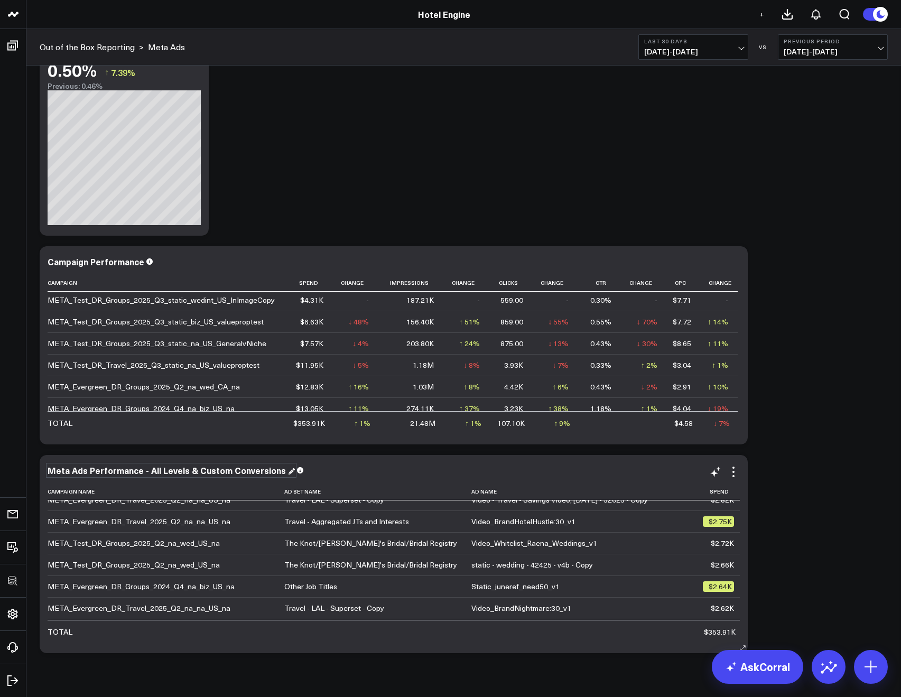
click at [85, 473] on div "Meta Ads Performance - All Levels & Custom Conversions" at bounding box center [171, 470] width 247 height 12
drag, startPoint x: 71, startPoint y: 470, endPoint x: 46, endPoint y: 467, distance: 24.4
click at [46, 467] on div "Meta Ads Performance - All Levels & Custom Conversions Campaign Name Ad Set Nam…" at bounding box center [394, 554] width 708 height 198
click at [396, 127] on div "Modify via AI Copy link to widget Ask support Remove Create linked copy ROAS Sa…" at bounding box center [463, 136] width 859 height 1043
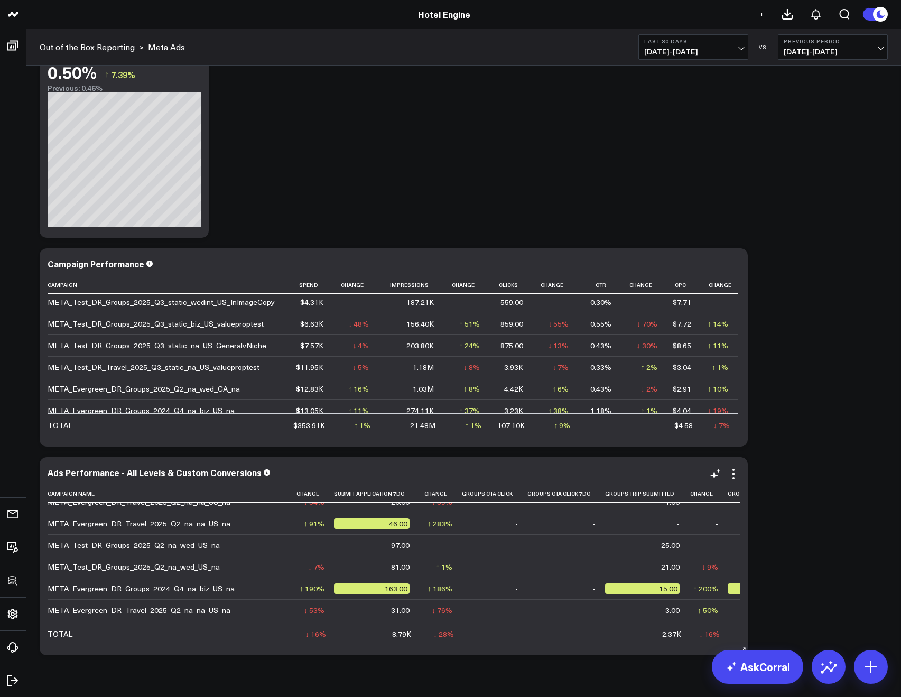
scroll to position [573, 1193]
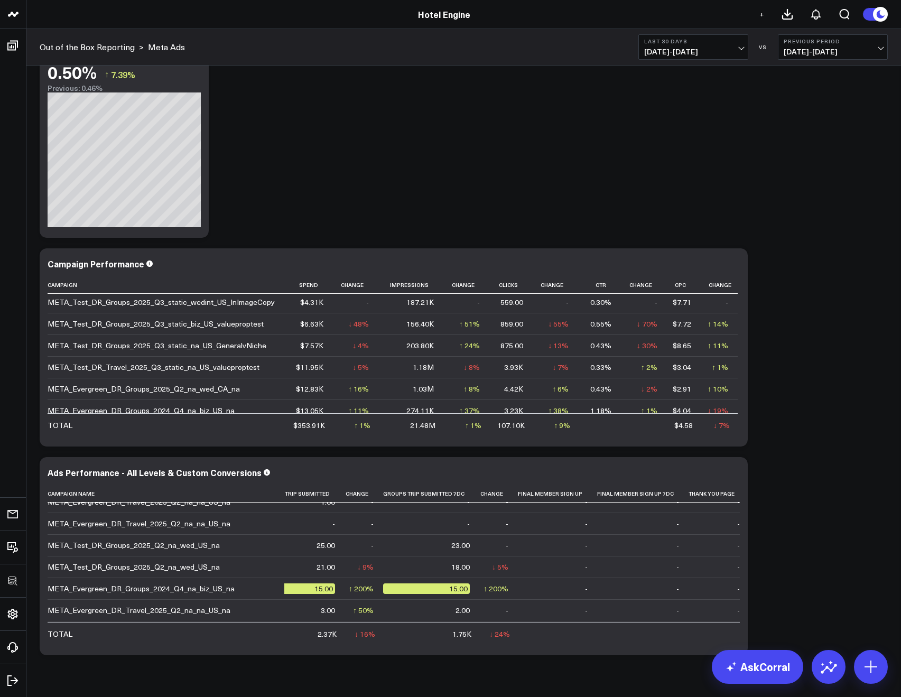
click at [637, 158] on div "Modify via AI Copy link to widget Ask support Remove Create linked copy ROAS Sa…" at bounding box center [463, 138] width 859 height 1043
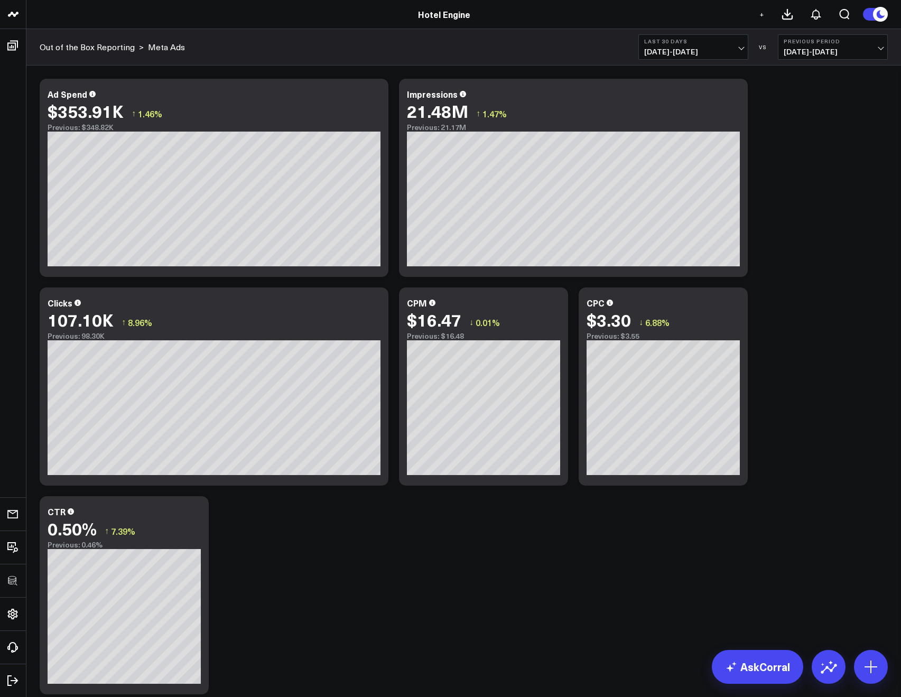
click at [710, 50] on span "08/25/25 - 09/23/25" at bounding box center [693, 52] width 98 height 8
click at [676, 58] on button "Last 30 Days 08/25/25 - 09/23/25" at bounding box center [693, 46] width 110 height 25
click at [639, 55] on button "Last 30 Days [DATE] - [DATE]" at bounding box center [693, 46] width 110 height 25
click at [661, 57] on button "Last 30 Days 08/25/25 - 09/23/25" at bounding box center [693, 46] width 110 height 25
click at [659, 53] on span "08/25/25 - 09/23/25" at bounding box center [693, 52] width 98 height 8
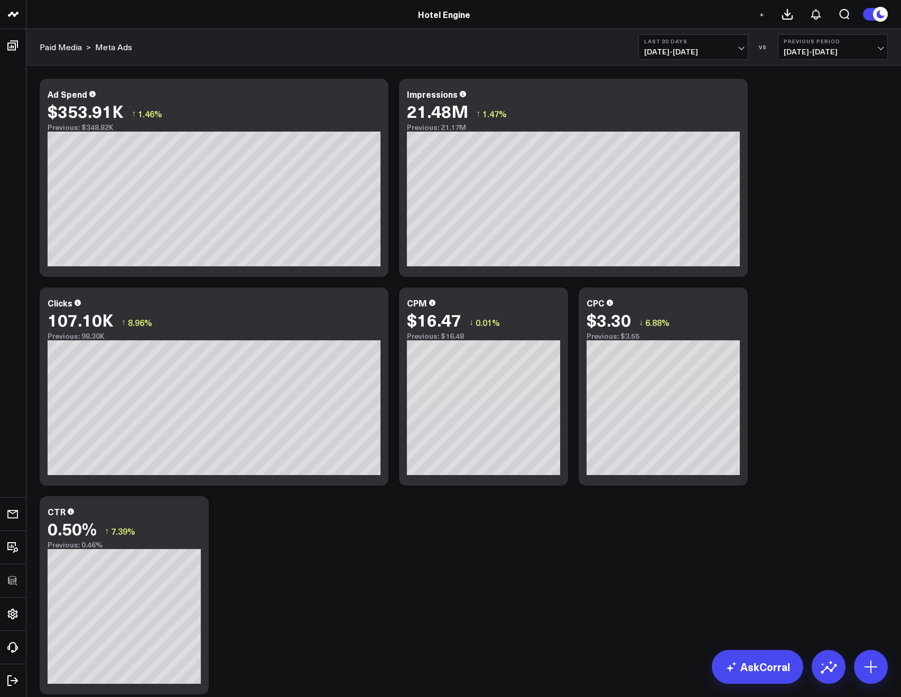
click at [656, 51] on span "08/25/25 - 09/23/25" at bounding box center [693, 52] width 98 height 8
click at [650, 56] on span "08/25/25 - 09/23/25" at bounding box center [693, 52] width 98 height 8
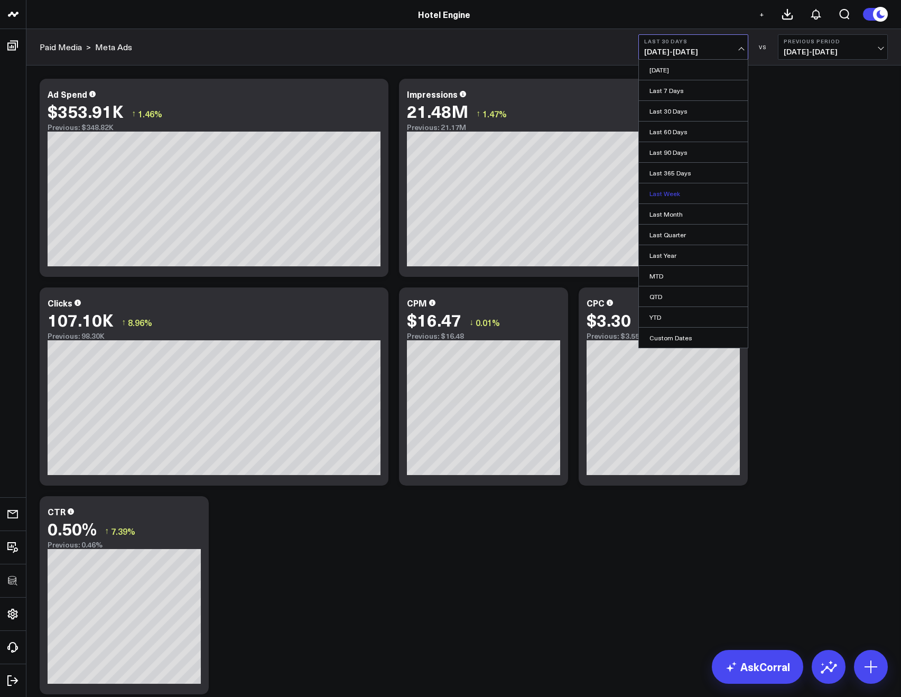
click at [656, 190] on link "Last Week" at bounding box center [693, 193] width 109 height 20
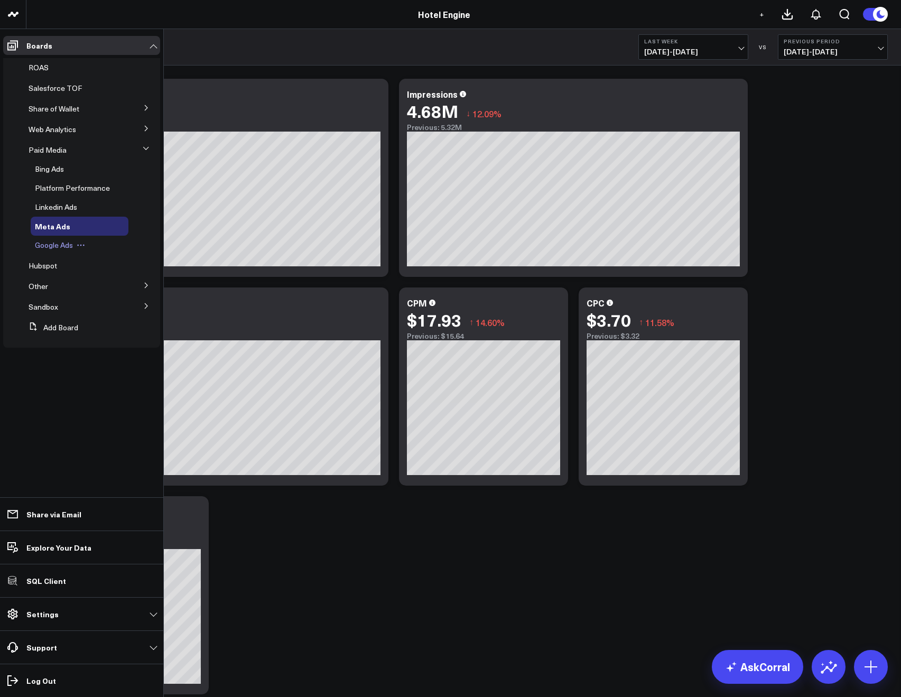
click at [61, 248] on span "Google Ads" at bounding box center [54, 245] width 38 height 10
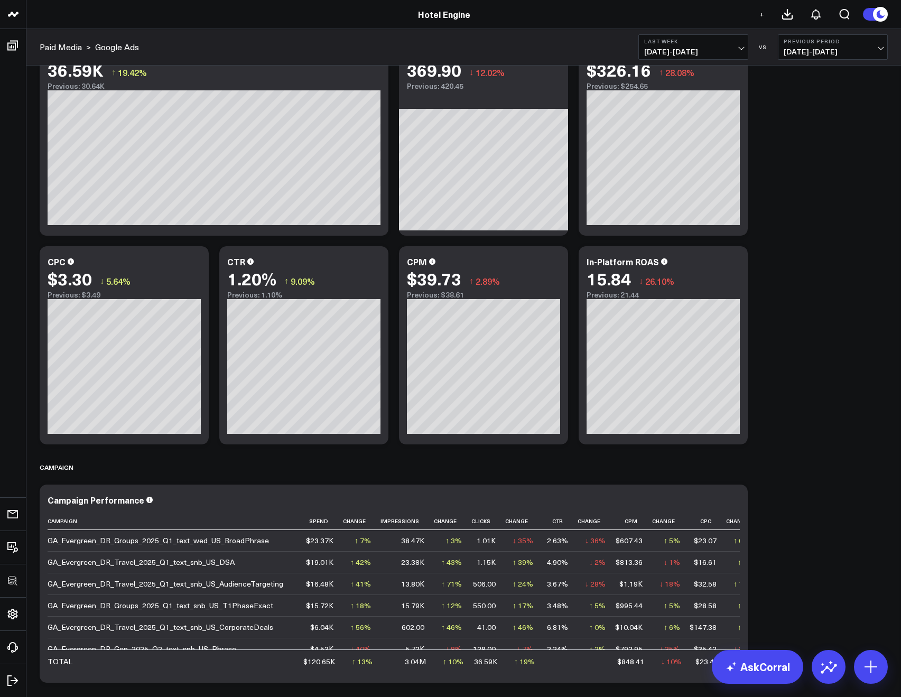
scroll to position [769, 0]
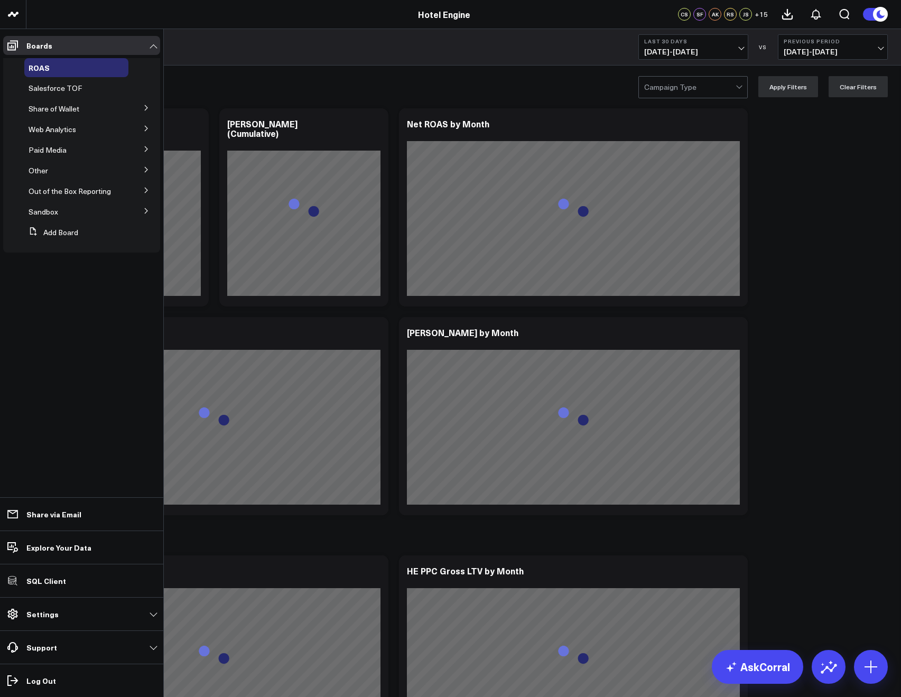
click at [146, 188] on icon at bounding box center [146, 190] width 6 height 6
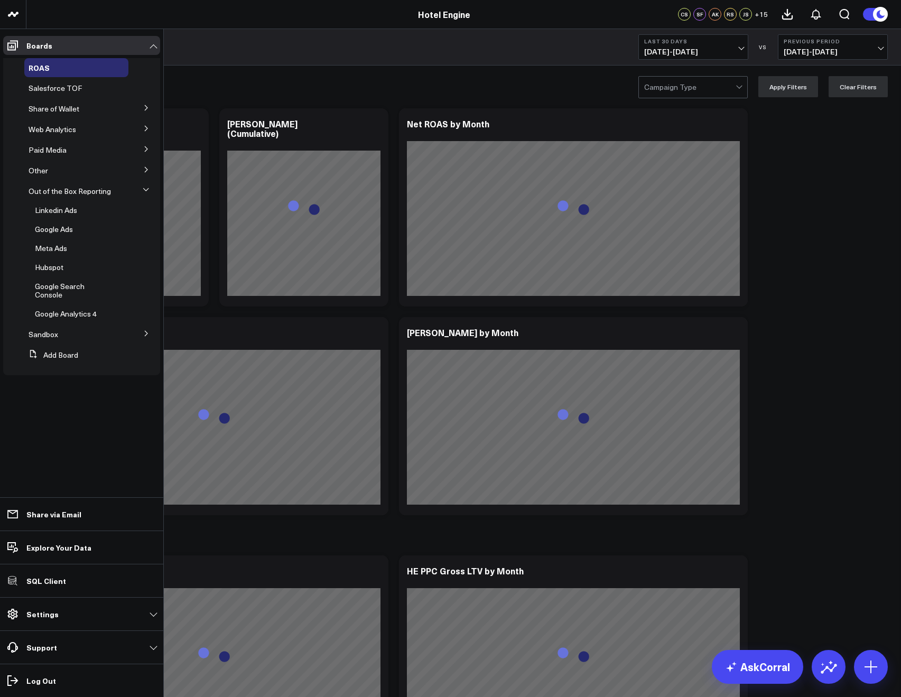
click at [144, 149] on icon at bounding box center [146, 149] width 6 height 6
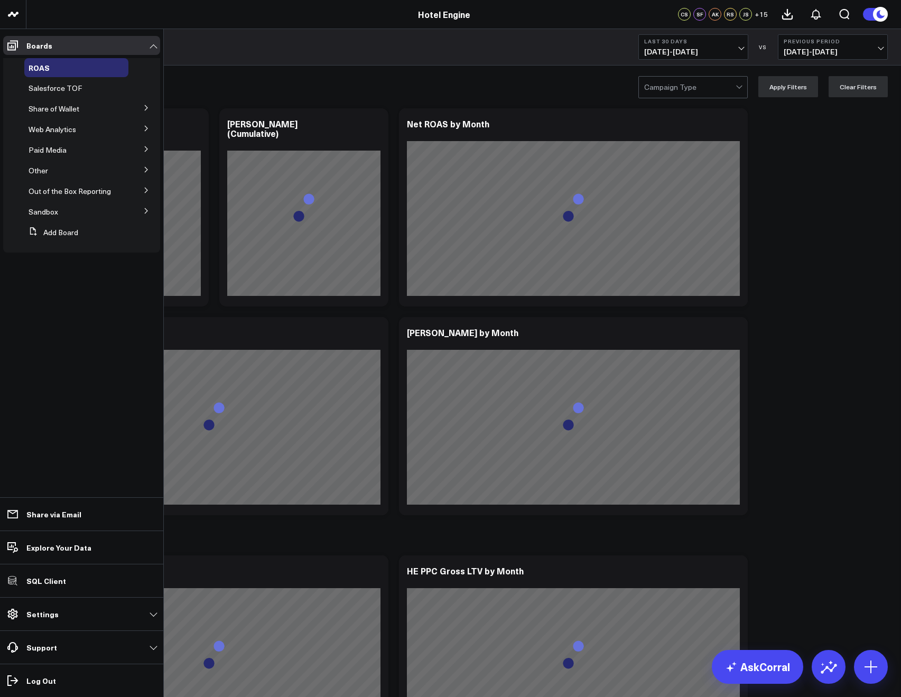
click at [143, 190] on icon at bounding box center [146, 190] width 6 height 6
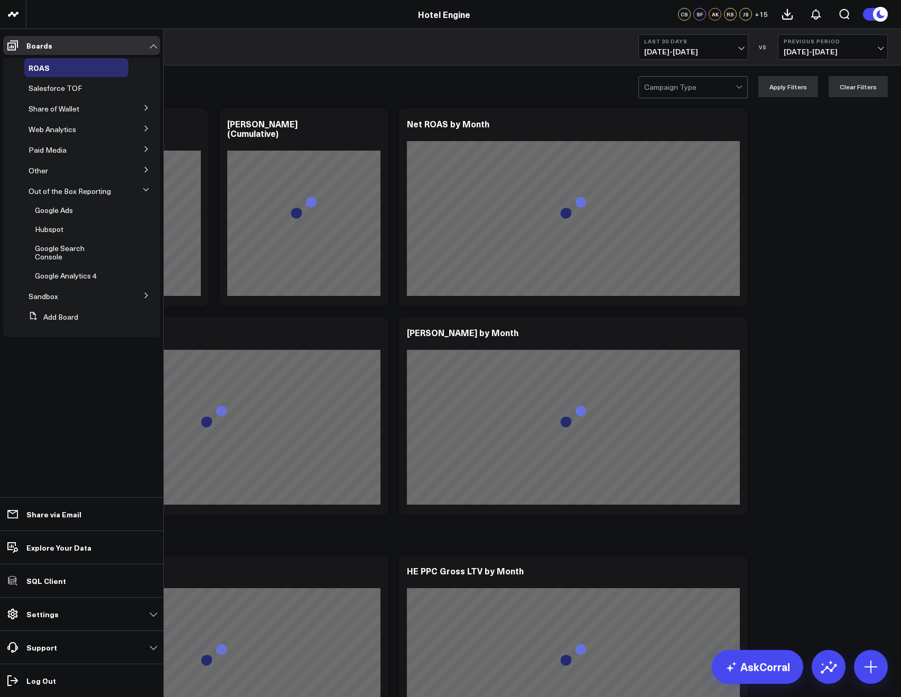
click at [144, 128] on icon at bounding box center [146, 128] width 6 height 6
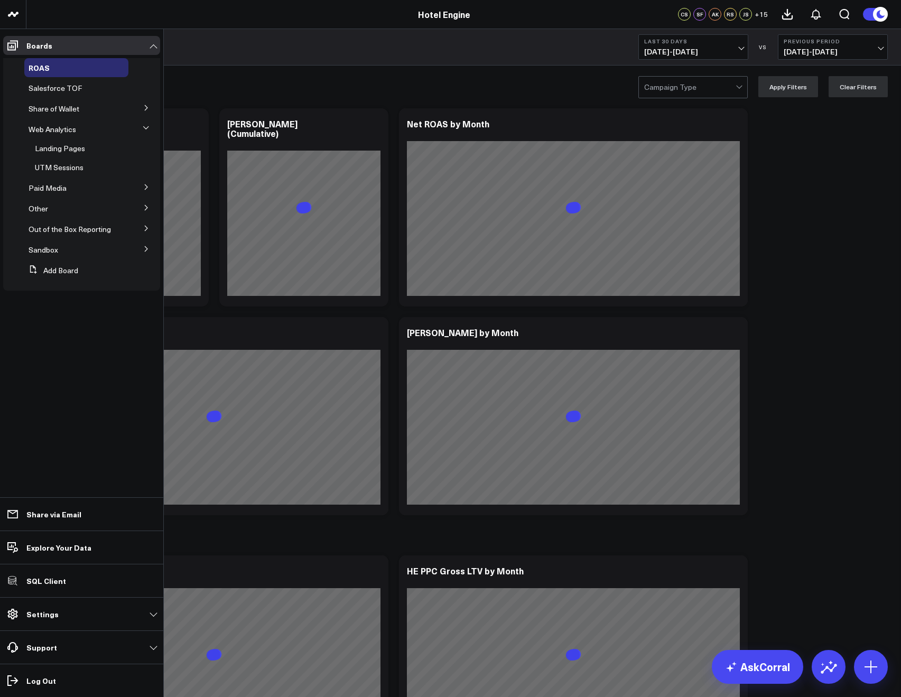
click at [144, 128] on icon at bounding box center [145, 127] width 5 height 3
click at [144, 128] on icon at bounding box center [146, 128] width 6 height 6
click at [144, 128] on icon at bounding box center [145, 127] width 5 height 3
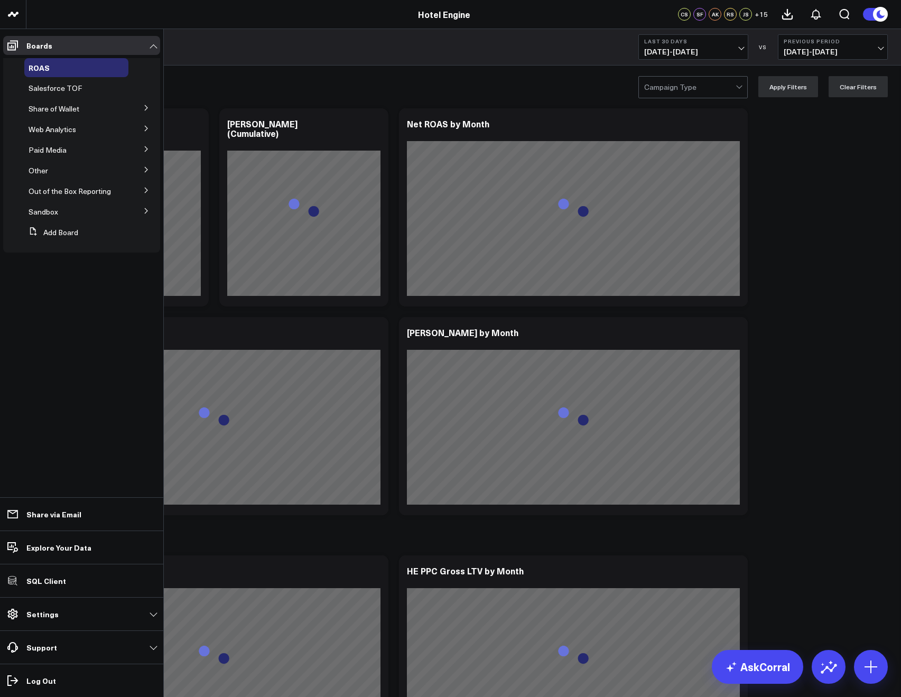
click at [145, 186] on button at bounding box center [146, 190] width 27 height 16
click at [144, 190] on icon at bounding box center [146, 190] width 6 height 6
click at [143, 190] on icon at bounding box center [146, 189] width 6 height 6
click at [143, 130] on icon at bounding box center [146, 128] width 6 height 6
click at [142, 128] on button at bounding box center [146, 128] width 27 height 16
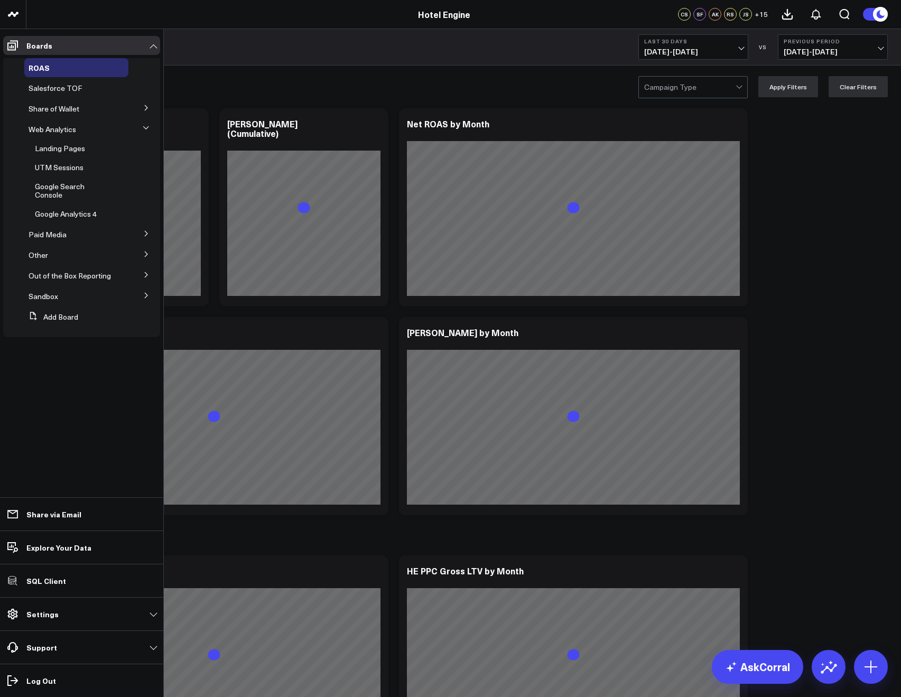
click at [152, 234] on button at bounding box center [146, 233] width 27 height 16
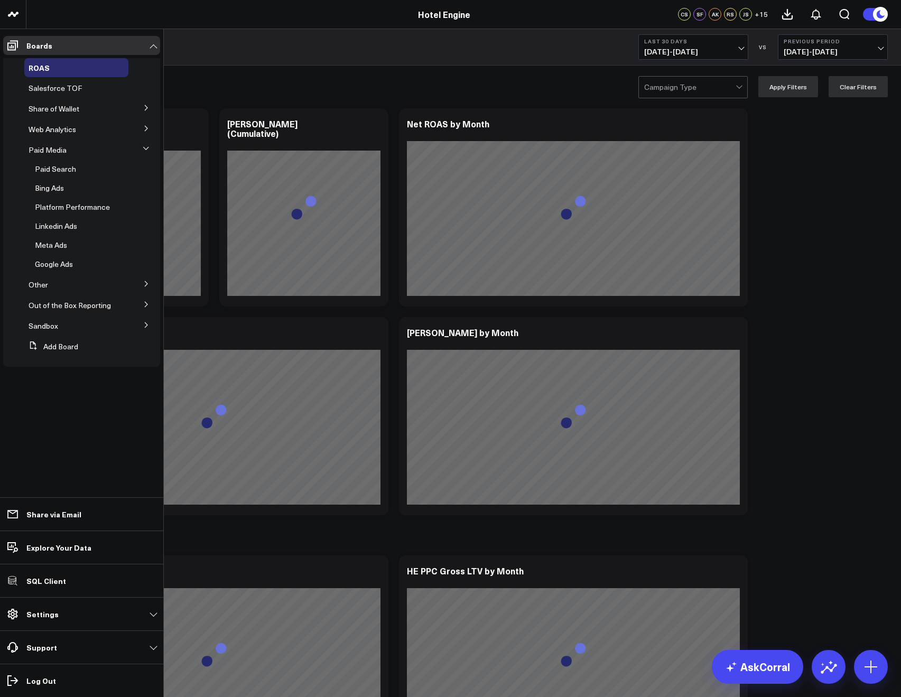
click at [143, 286] on icon at bounding box center [146, 284] width 6 height 6
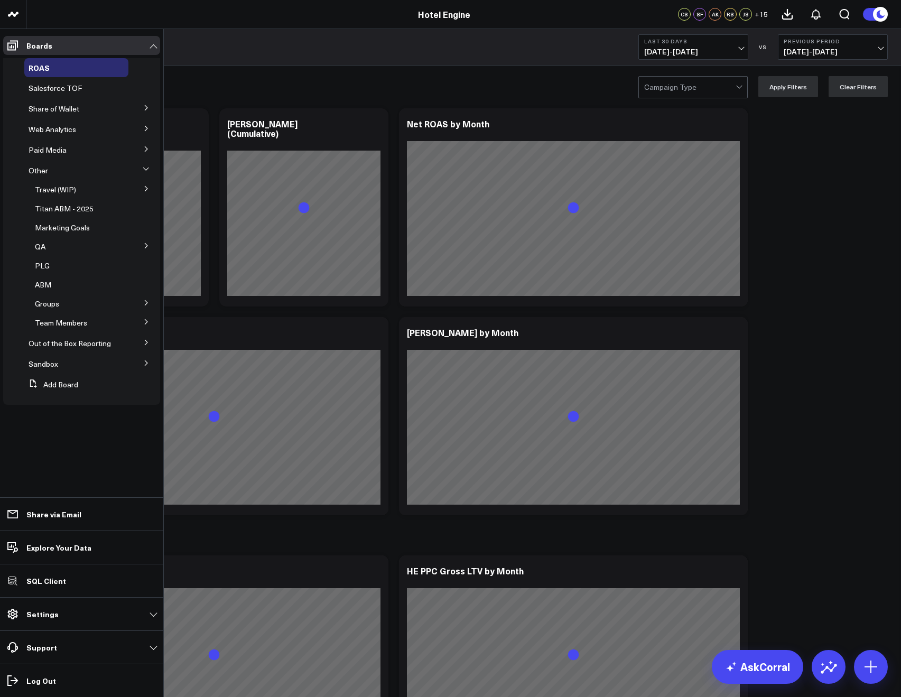
click at [144, 170] on icon at bounding box center [146, 169] width 6 height 6
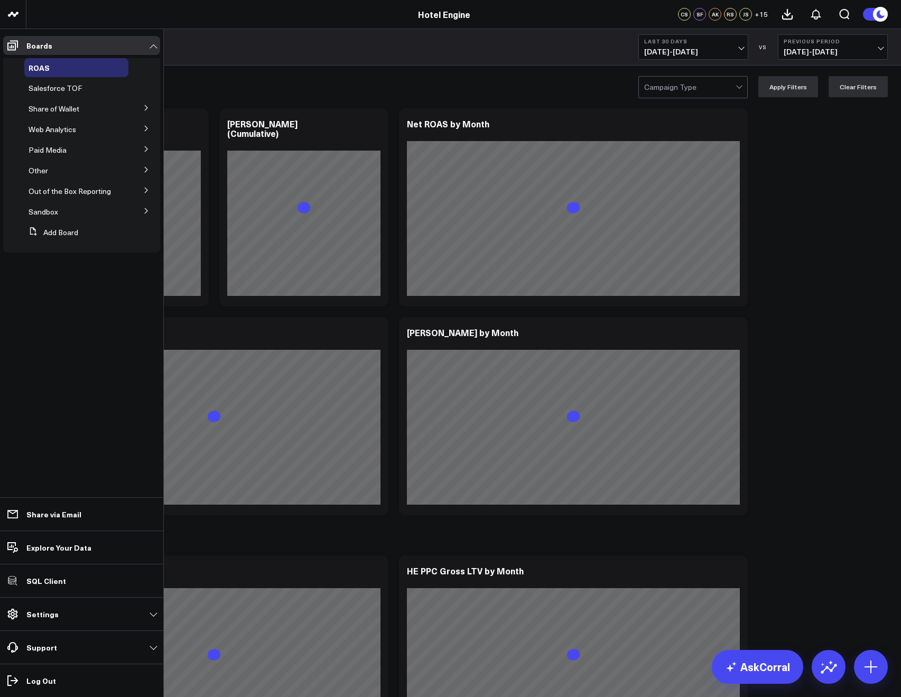
click at [151, 193] on button at bounding box center [146, 190] width 27 height 16
click at [122, 191] on button at bounding box center [119, 191] width 16 height 8
click at [151, 223] on button "Delete Board" at bounding box center [161, 226] width 74 height 21
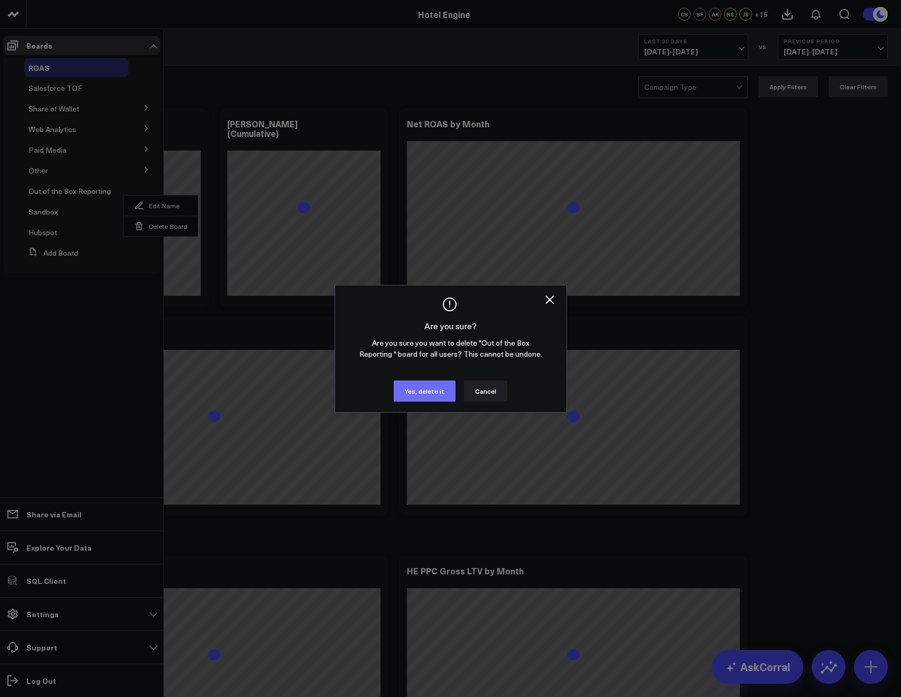
click at [404, 385] on button "Yes, delete it" at bounding box center [425, 390] width 62 height 21
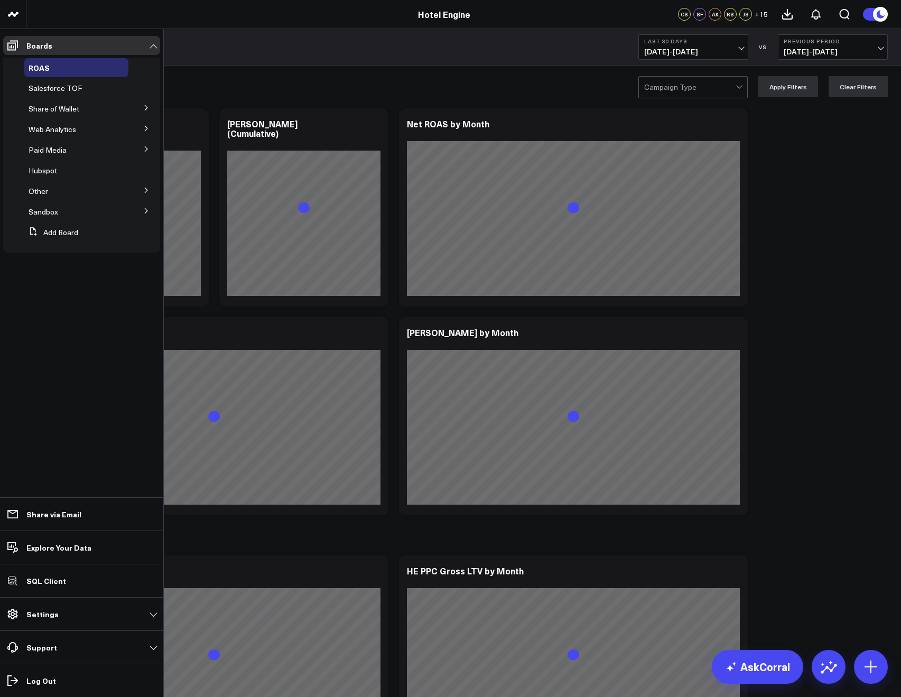
click at [147, 127] on icon at bounding box center [146, 128] width 6 height 6
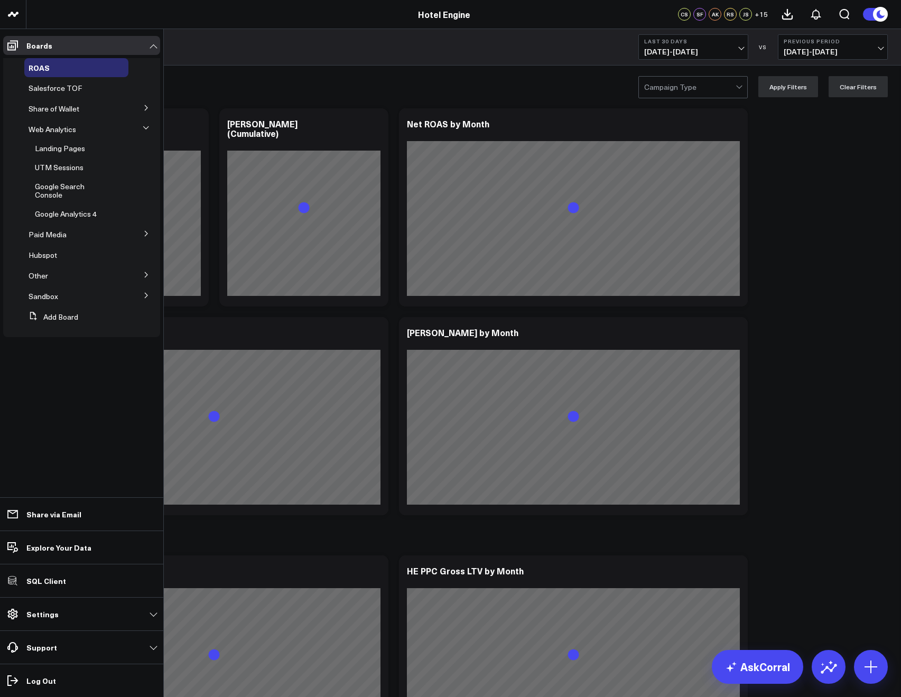
click at [147, 127] on icon at bounding box center [146, 128] width 6 height 6
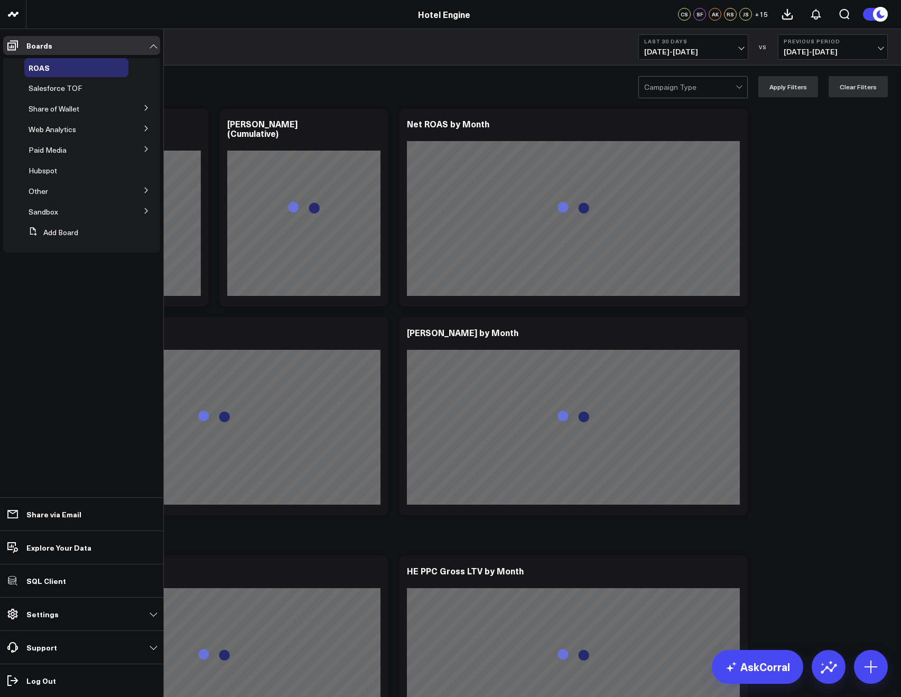
click at [143, 107] on icon at bounding box center [146, 108] width 6 height 6
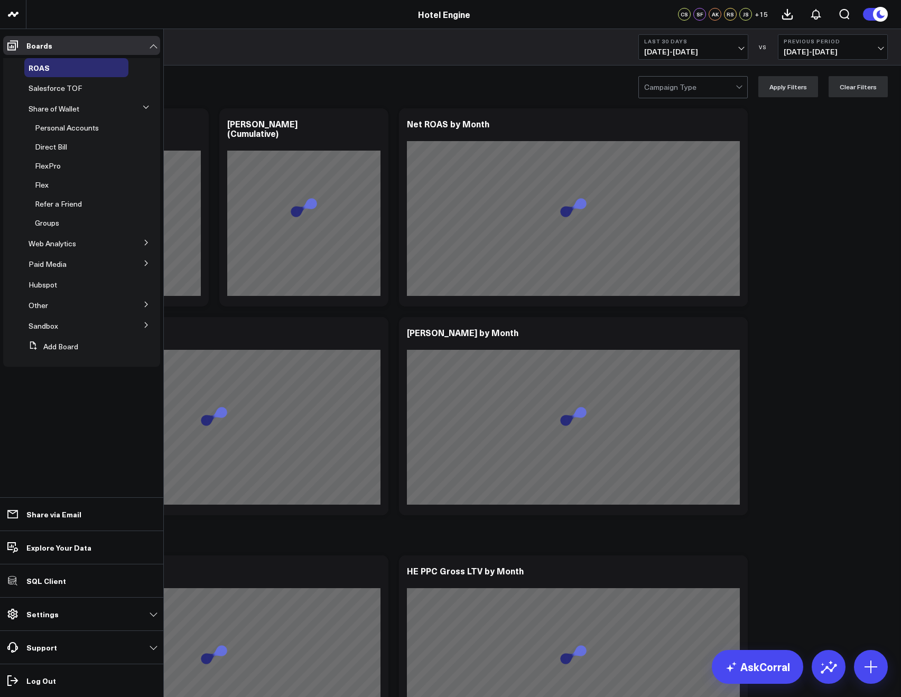
click at [143, 107] on icon at bounding box center [146, 107] width 6 height 6
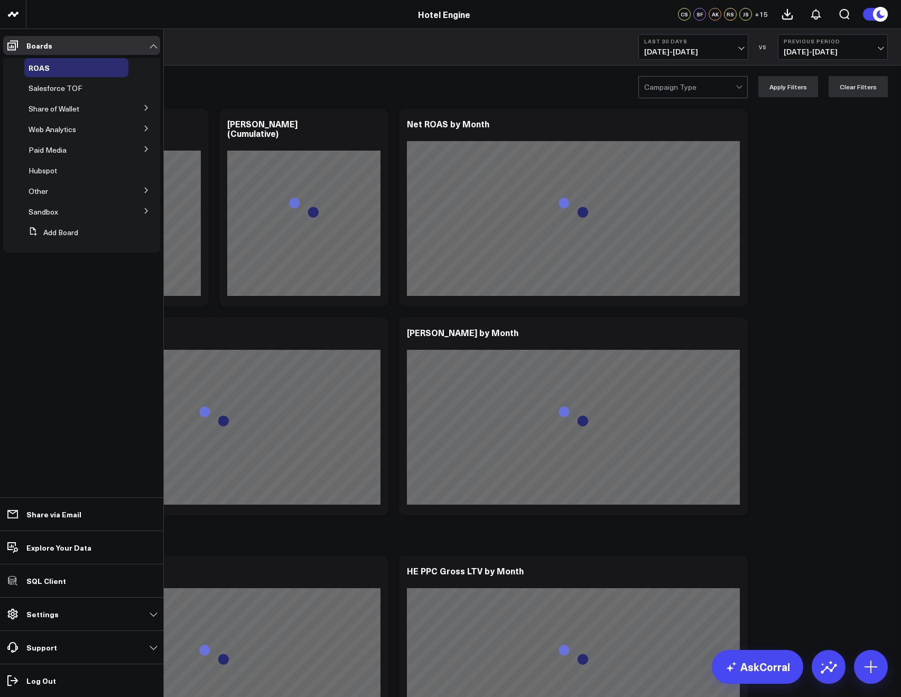
click at [144, 108] on icon at bounding box center [146, 108] width 6 height 6
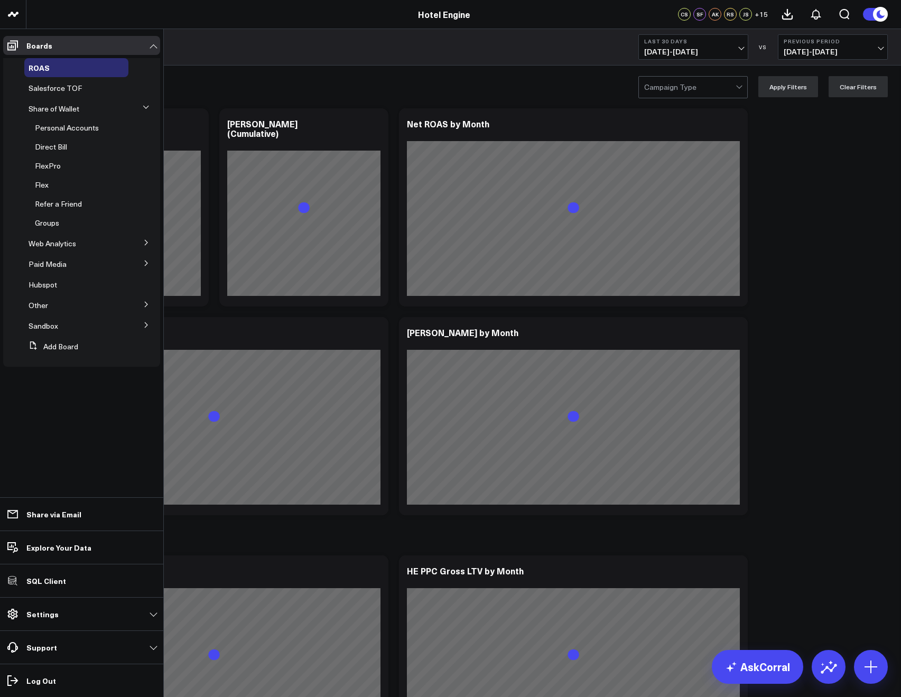
click at [144, 108] on icon at bounding box center [146, 107] width 6 height 6
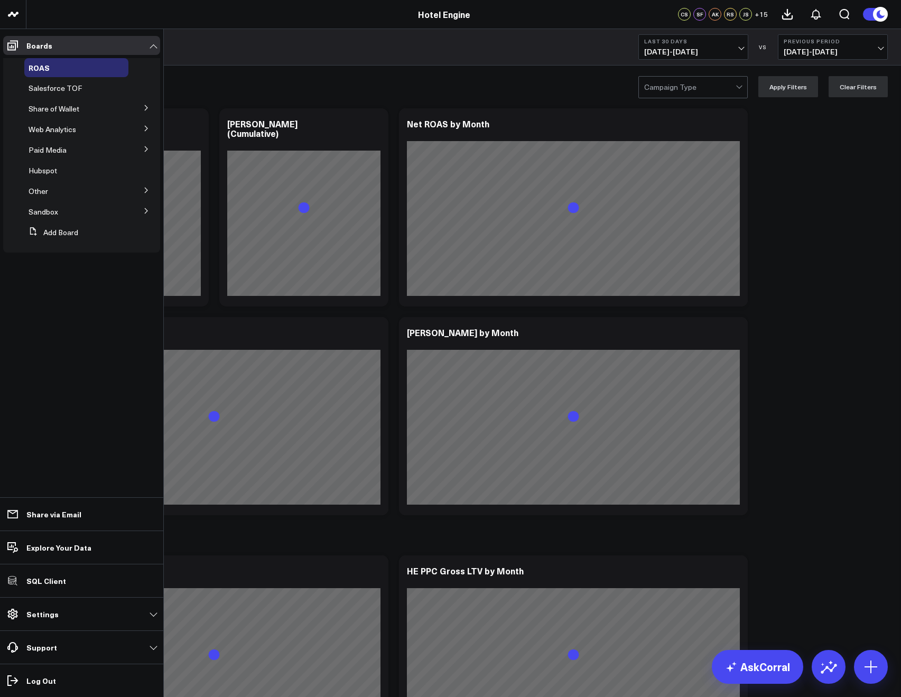
click at [144, 108] on icon at bounding box center [146, 108] width 6 height 6
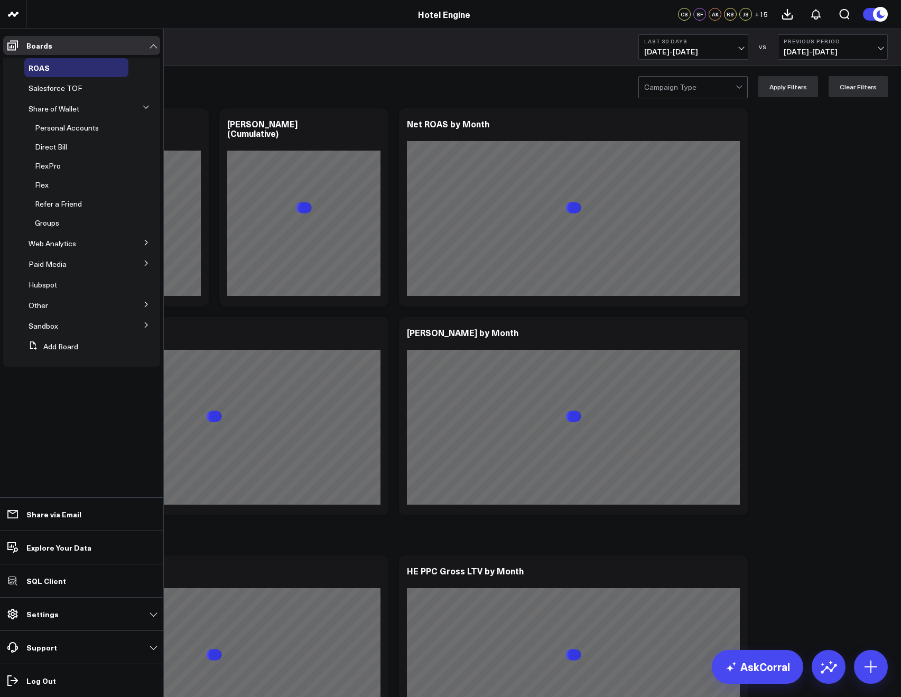
click at [144, 108] on icon at bounding box center [146, 107] width 6 height 6
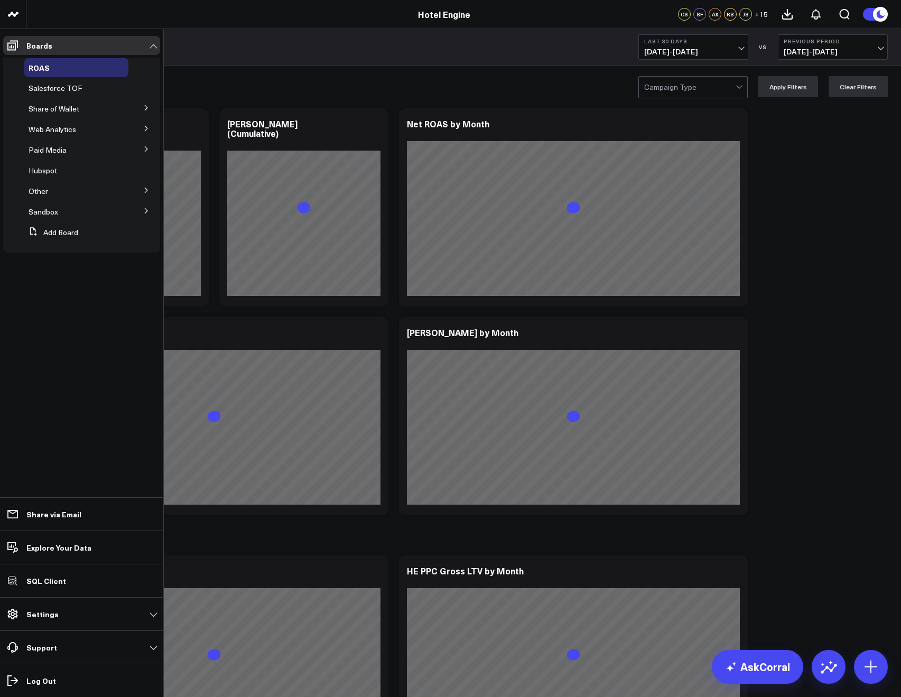
click at [144, 125] on icon at bounding box center [146, 128] width 6 height 6
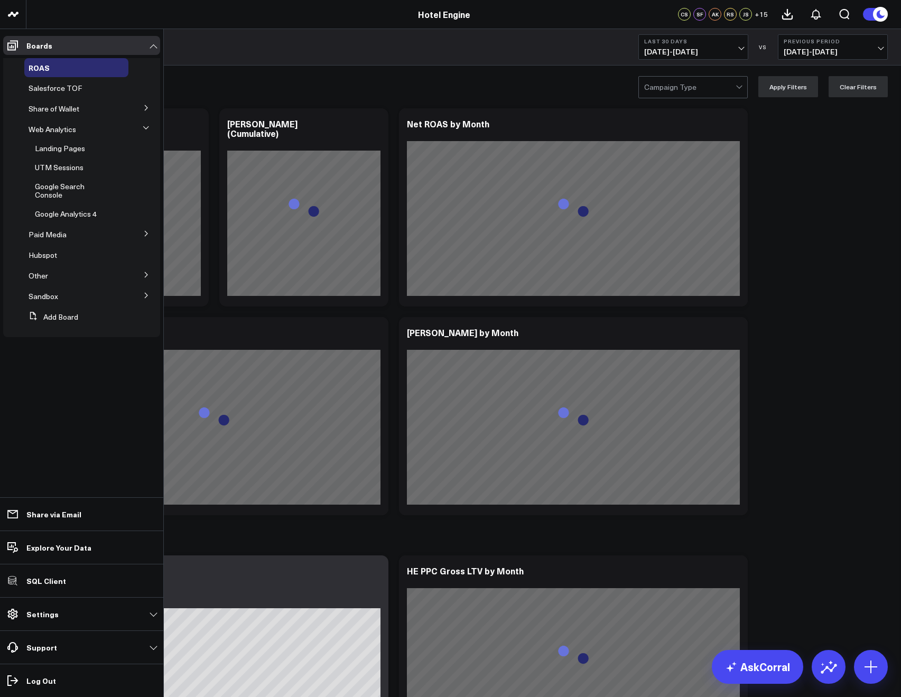
click at [144, 125] on icon at bounding box center [146, 128] width 6 height 6
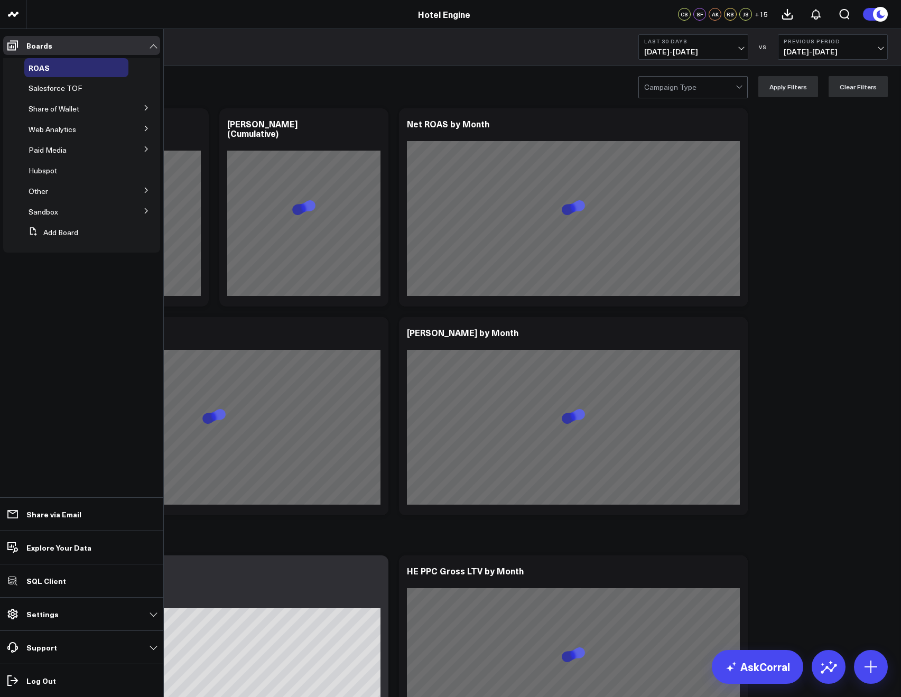
click at [142, 143] on button at bounding box center [146, 149] width 27 height 16
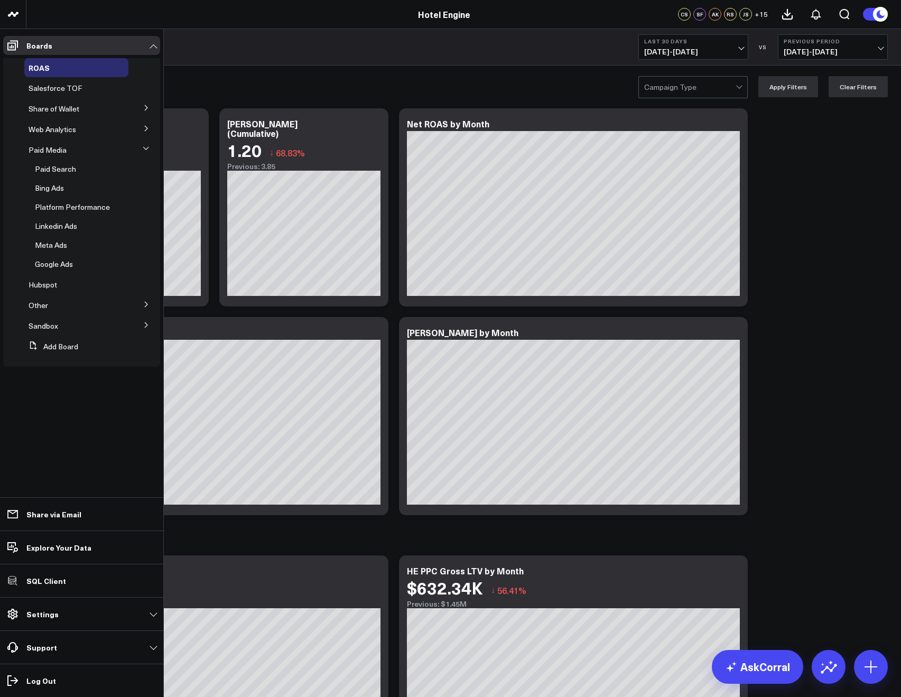
click at [139, 128] on button at bounding box center [146, 128] width 27 height 16
click at [143, 106] on icon at bounding box center [146, 108] width 6 height 6
click at [143, 106] on icon at bounding box center [146, 107] width 6 height 6
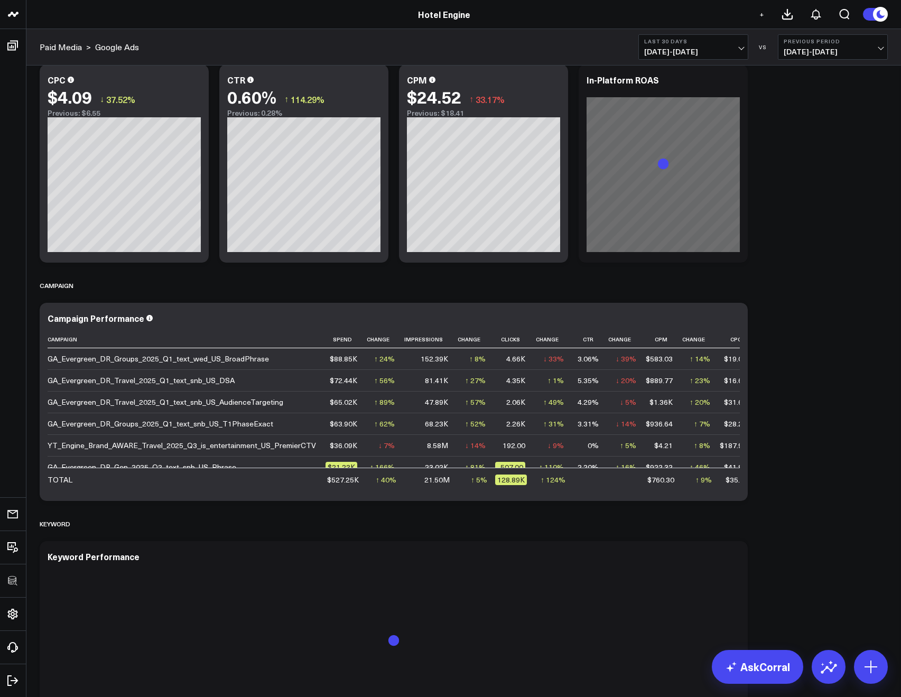
scroll to position [773, 0]
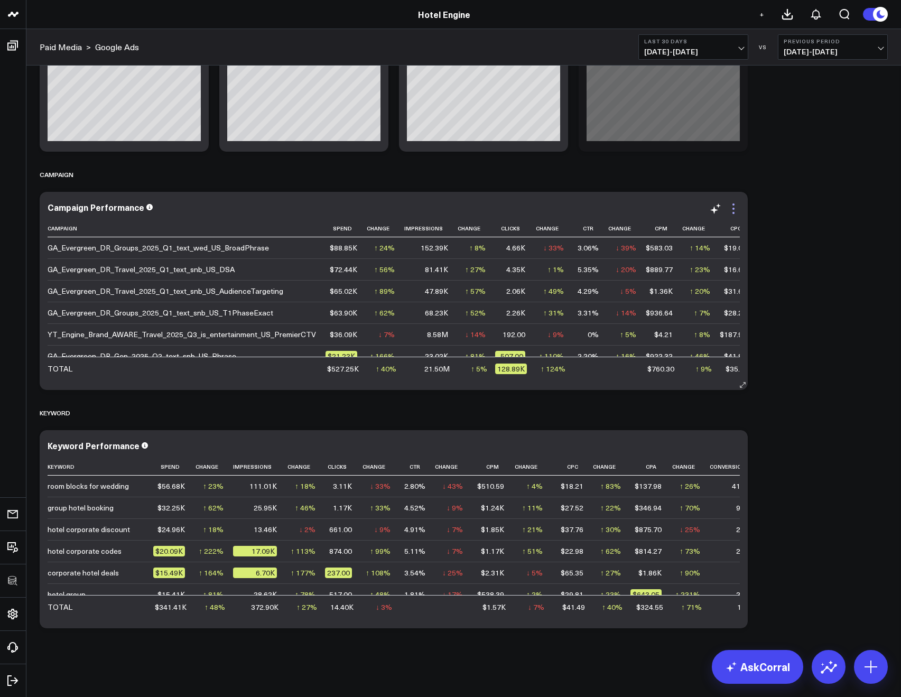
click at [737, 210] on icon at bounding box center [733, 208] width 13 height 13
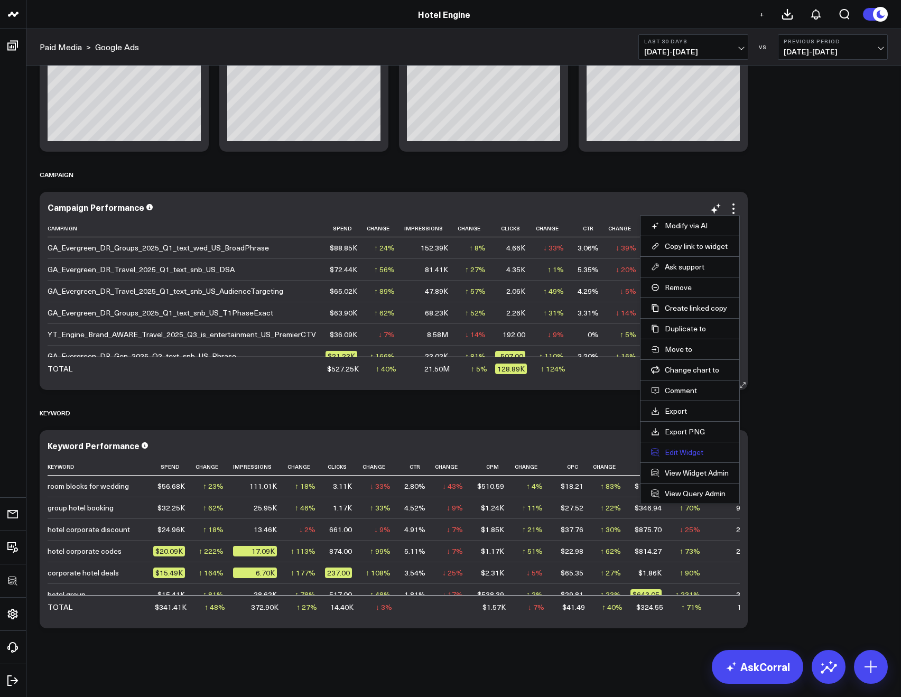
click at [679, 449] on button "Edit Widget" at bounding box center [690, 452] width 78 height 10
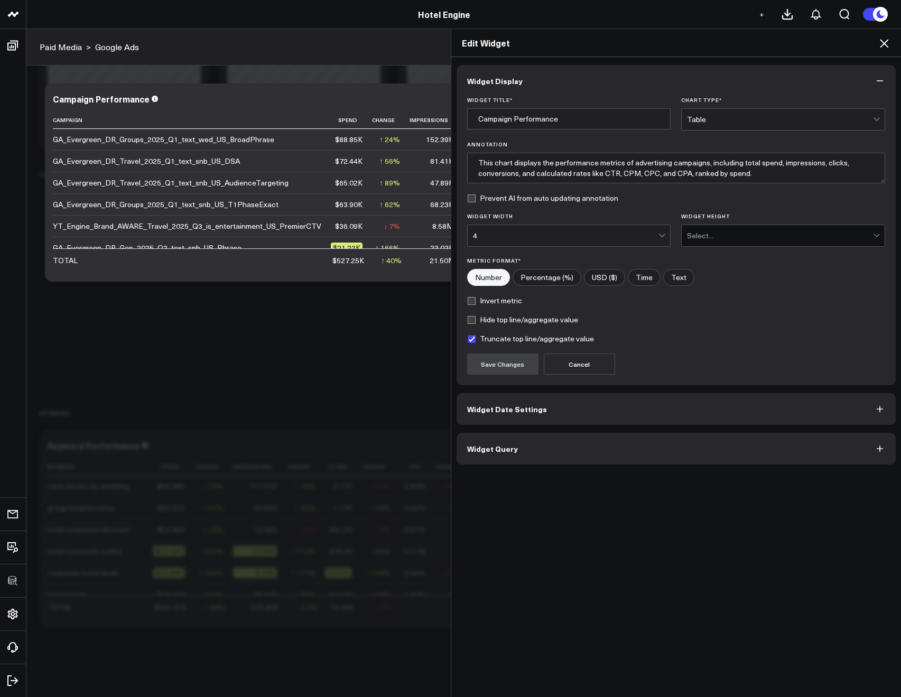
click at [499, 453] on span "Widget Query" at bounding box center [492, 448] width 51 height 8
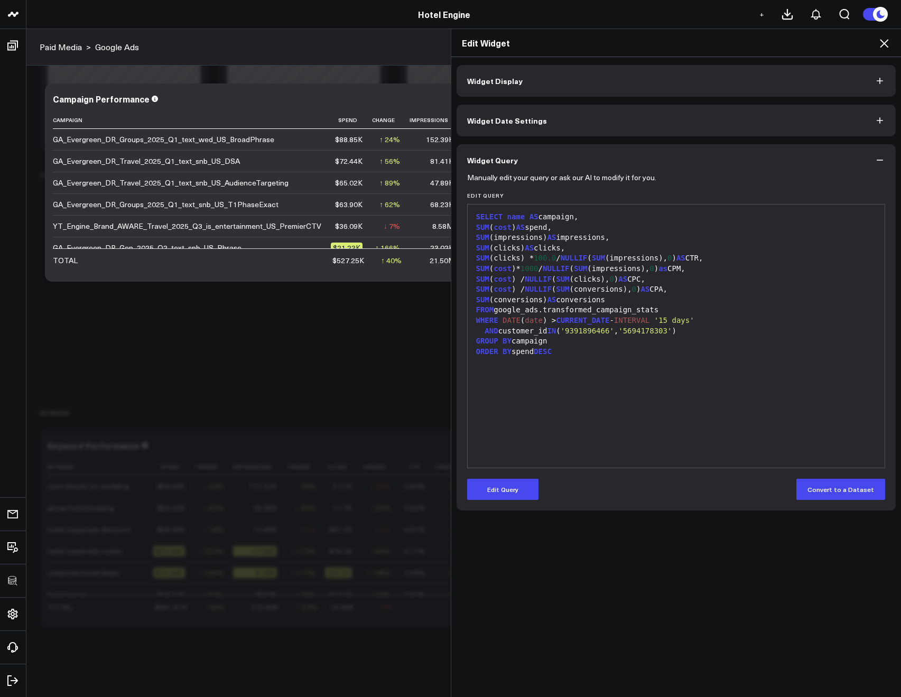
click at [881, 48] on icon at bounding box center [884, 43] width 13 height 13
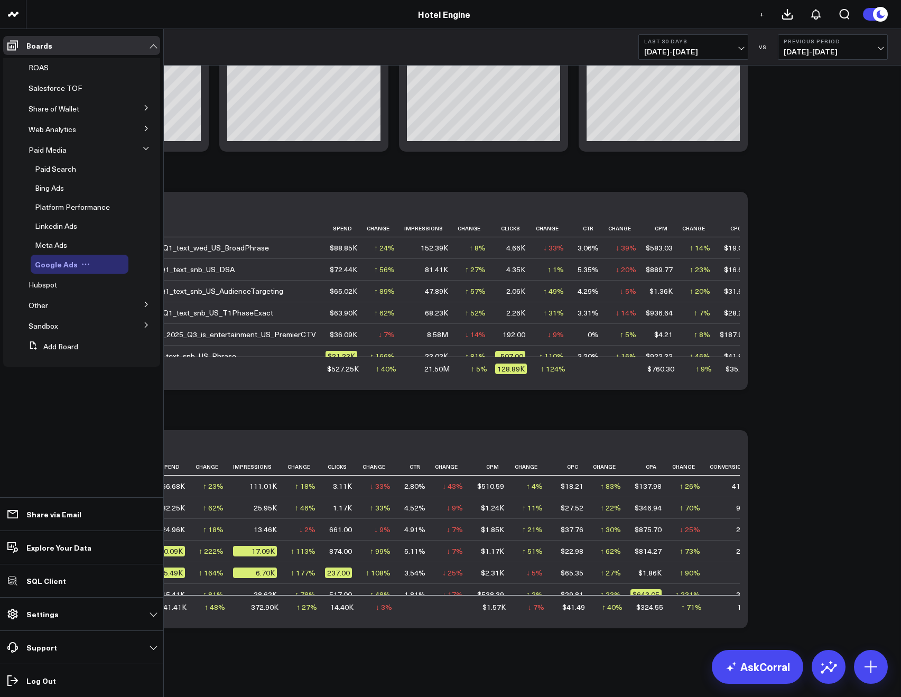
click at [59, 258] on div "Google Ads" at bounding box center [80, 264] width 98 height 19
click at [59, 264] on span "Google Ads" at bounding box center [56, 264] width 43 height 11
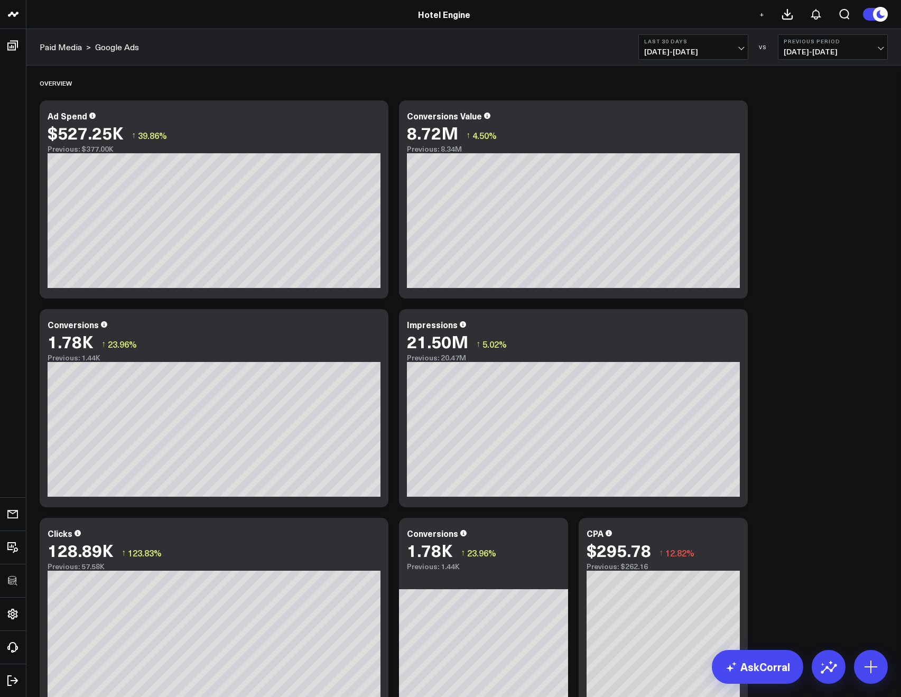
click at [712, 53] on span "08/25/25 - 09/23/25" at bounding box center [693, 52] width 98 height 8
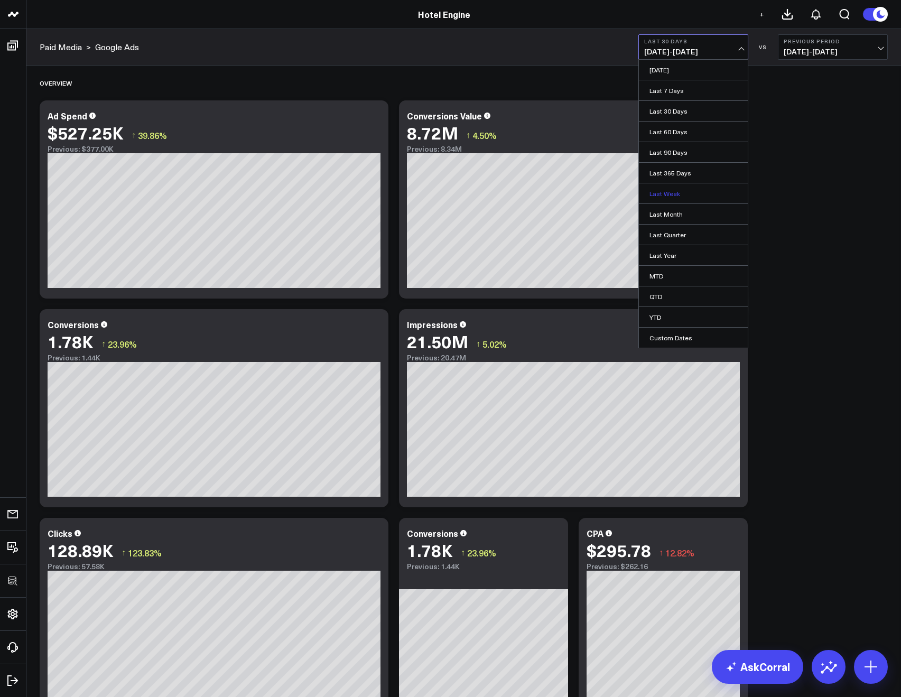
click at [659, 194] on link "Last Week" at bounding box center [693, 193] width 109 height 20
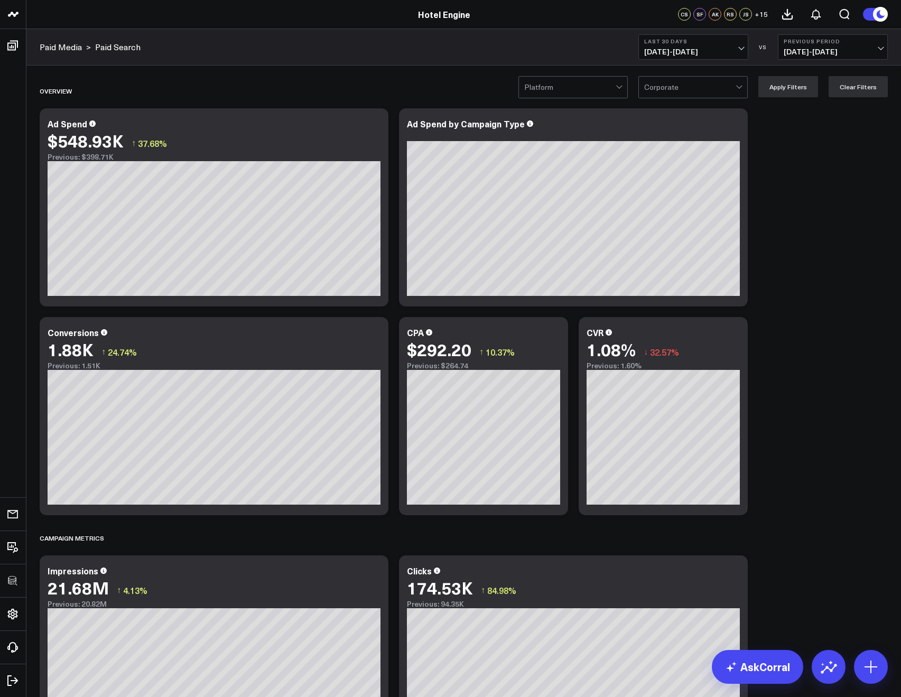
click at [567, 86] on div at bounding box center [569, 87] width 91 height 21
click at [675, 99] on div "Overview" at bounding box center [403, 91] width 726 height 24
click at [673, 95] on div at bounding box center [689, 87] width 91 height 21
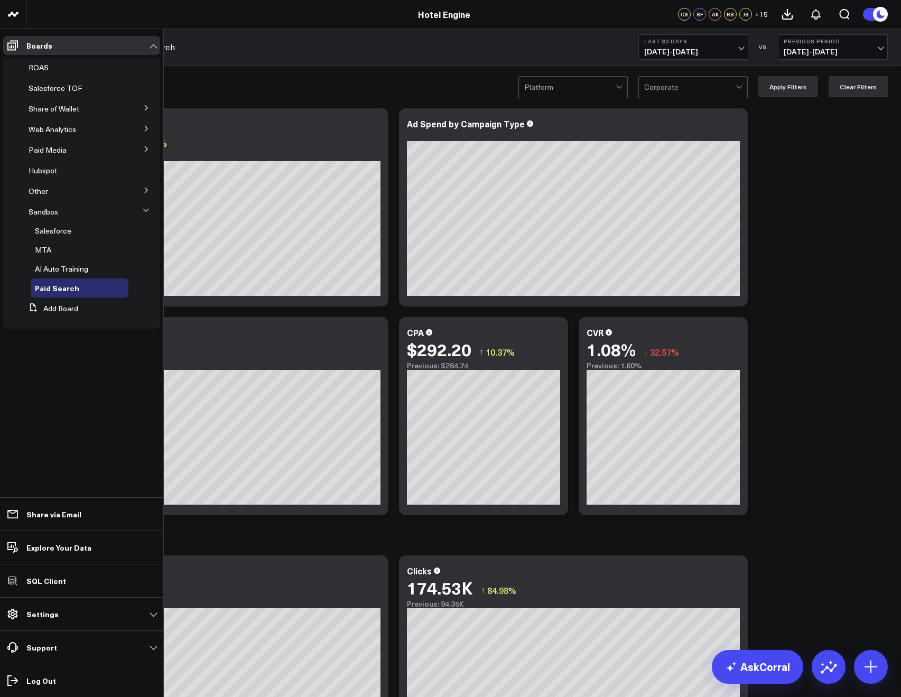
click at [147, 211] on icon at bounding box center [146, 210] width 6 height 6
click at [141, 150] on button at bounding box center [146, 149] width 27 height 16
click at [44, 264] on span "Hubspot" at bounding box center [43, 265] width 29 height 10
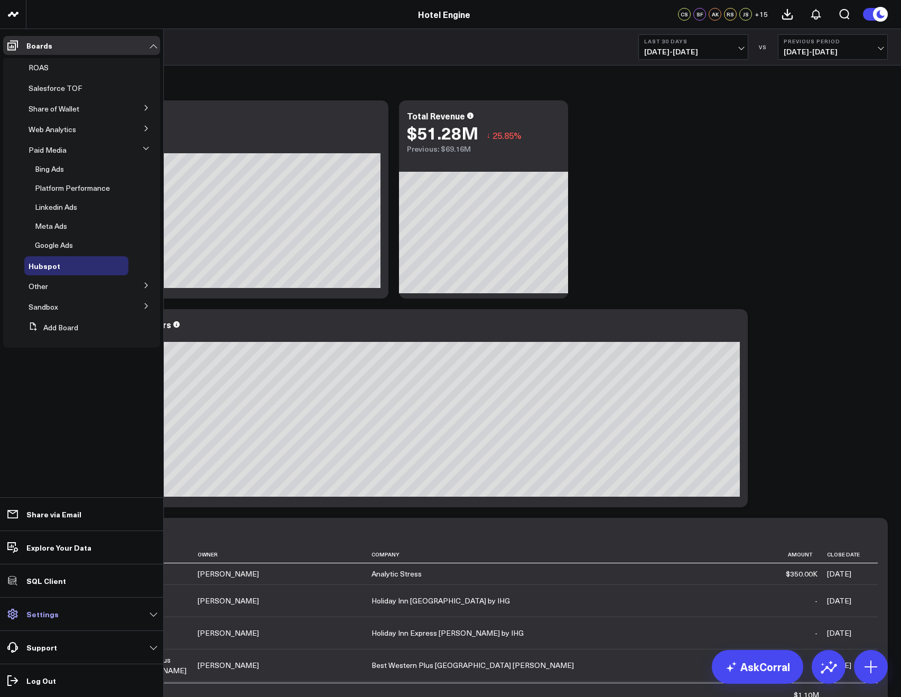
click at [33, 620] on link "Settings" at bounding box center [81, 613] width 157 height 19
click at [148, 283] on icon at bounding box center [146, 285] width 6 height 6
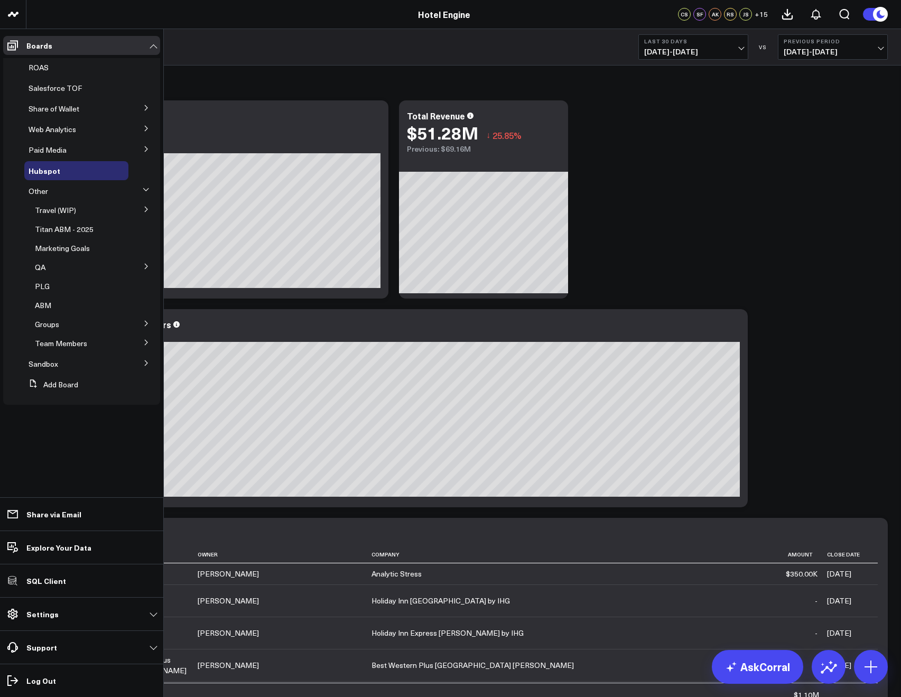
click at [148, 190] on icon at bounding box center [146, 189] width 6 height 6
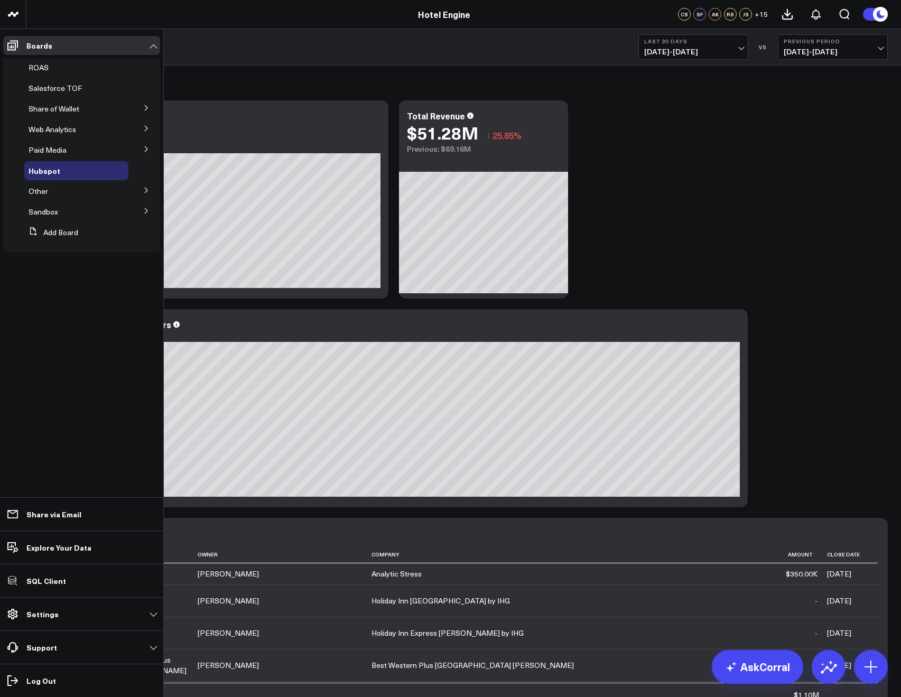
click at [148, 150] on icon at bounding box center [146, 149] width 6 height 6
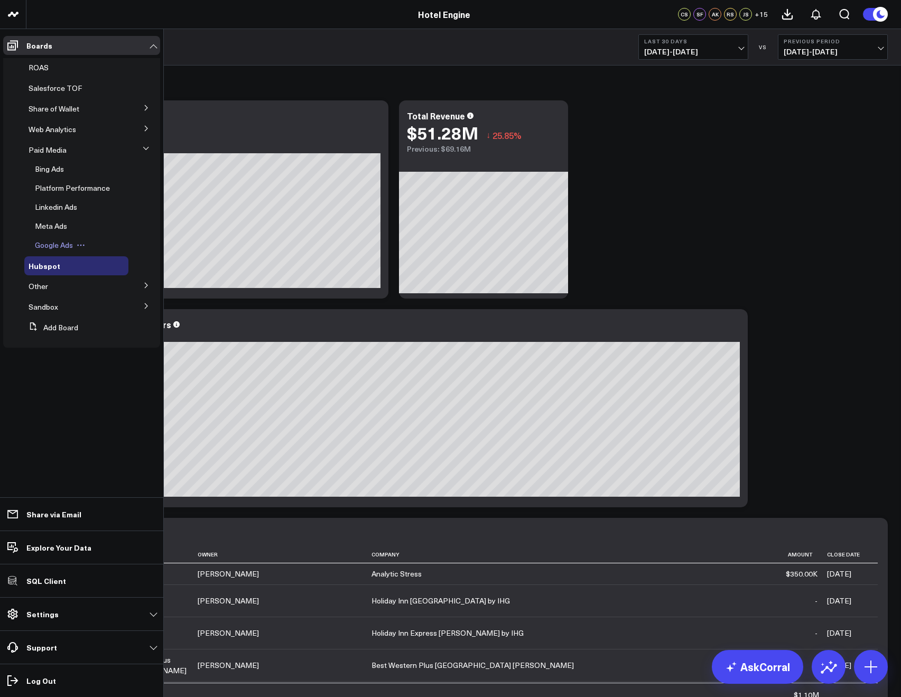
click at [63, 240] on span "Google Ads" at bounding box center [54, 245] width 38 height 10
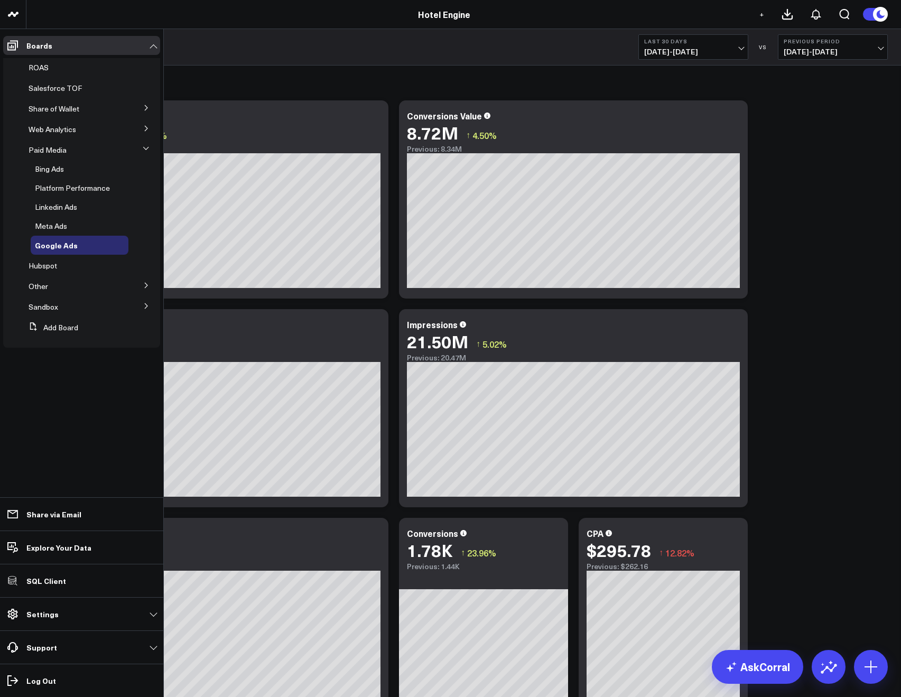
click at [149, 148] on button at bounding box center [146, 148] width 16 height 27
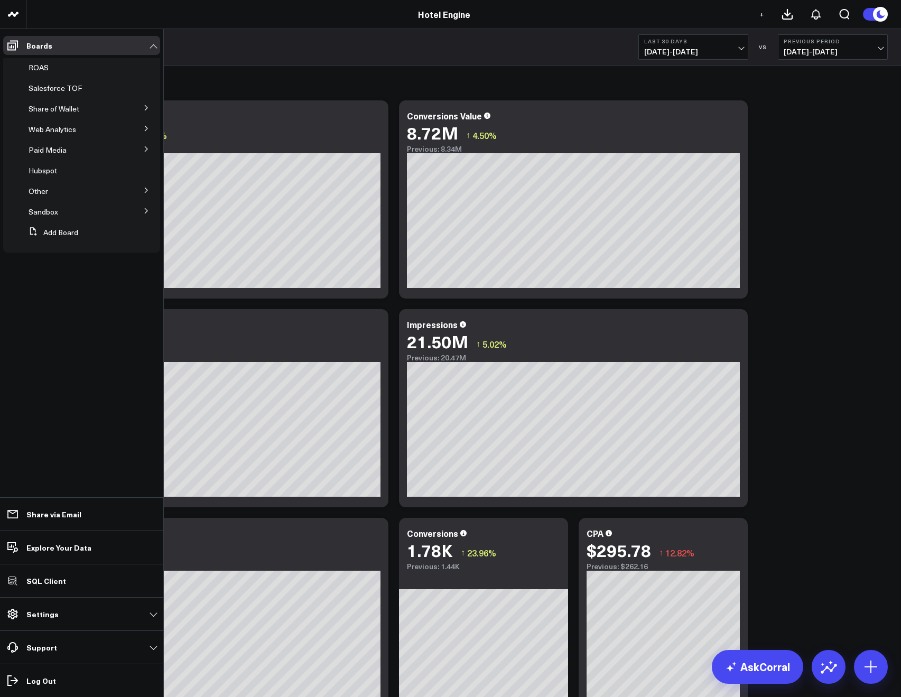
click at [143, 146] on icon at bounding box center [146, 149] width 6 height 6
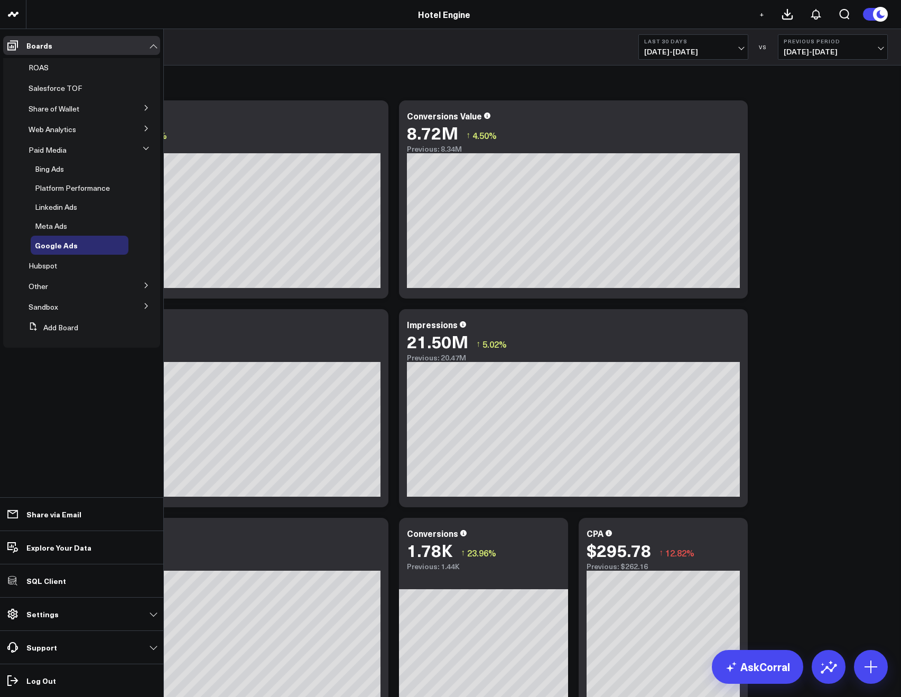
click at [145, 127] on icon at bounding box center [146, 128] width 6 height 6
click at [147, 106] on icon at bounding box center [146, 108] width 6 height 6
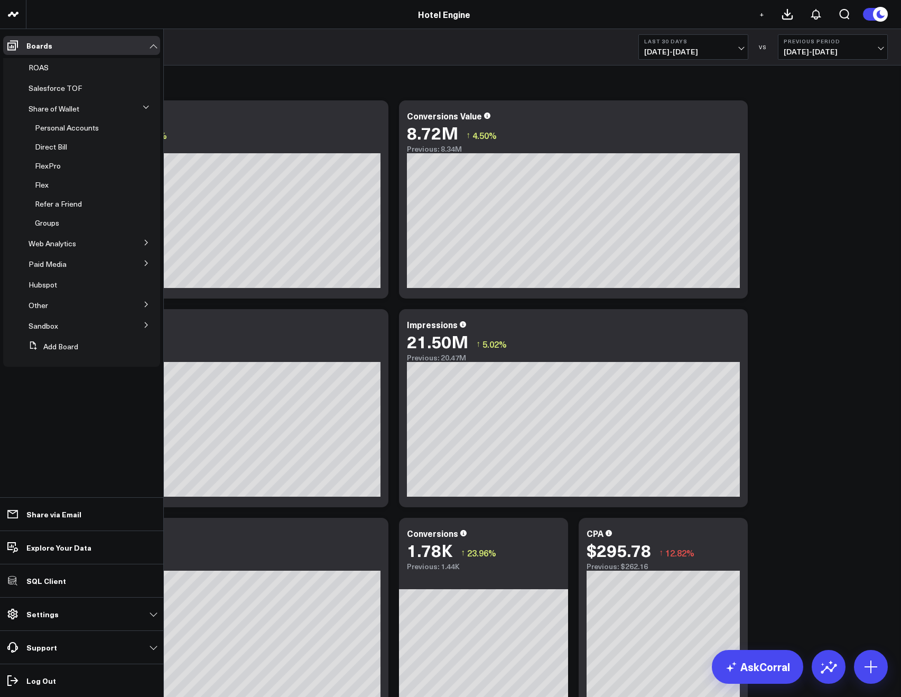
click at [143, 106] on icon at bounding box center [146, 107] width 6 height 6
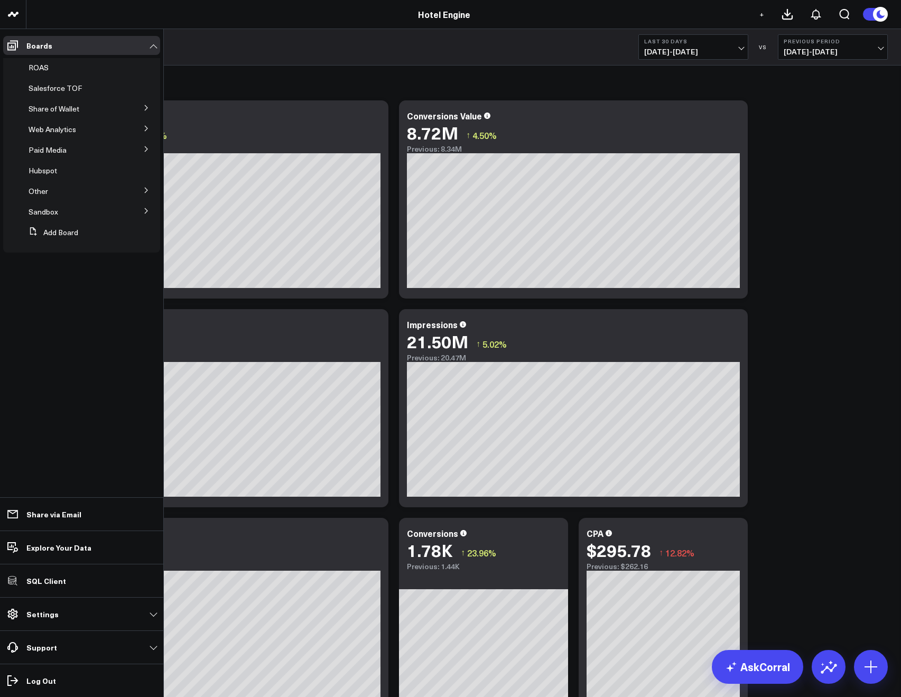
click at [152, 105] on button at bounding box center [146, 107] width 27 height 16
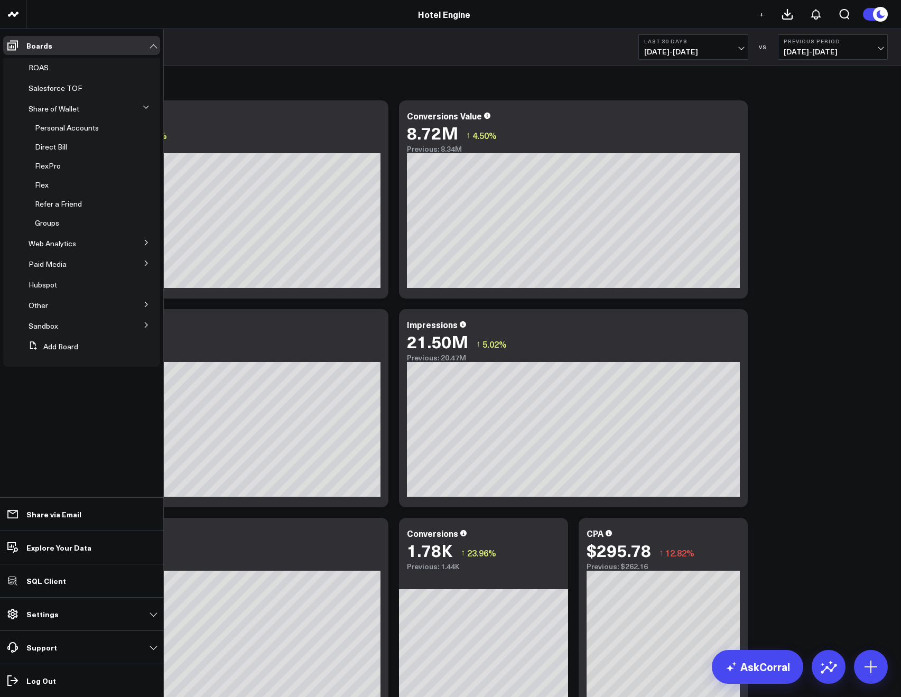
click at [147, 105] on icon at bounding box center [146, 107] width 6 height 6
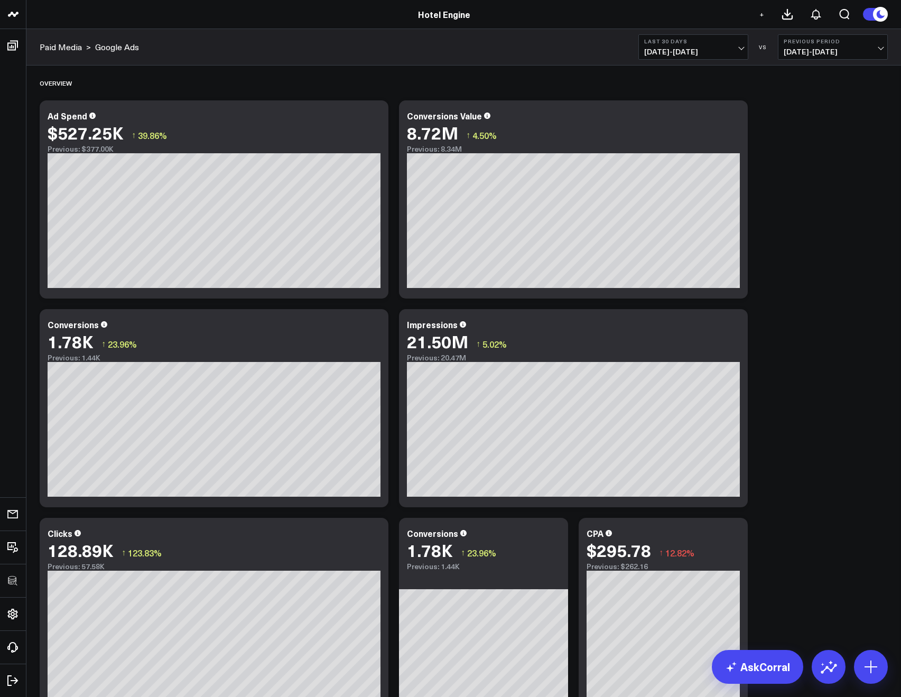
click at [746, 670] on link "AskCorral" at bounding box center [757, 667] width 91 height 34
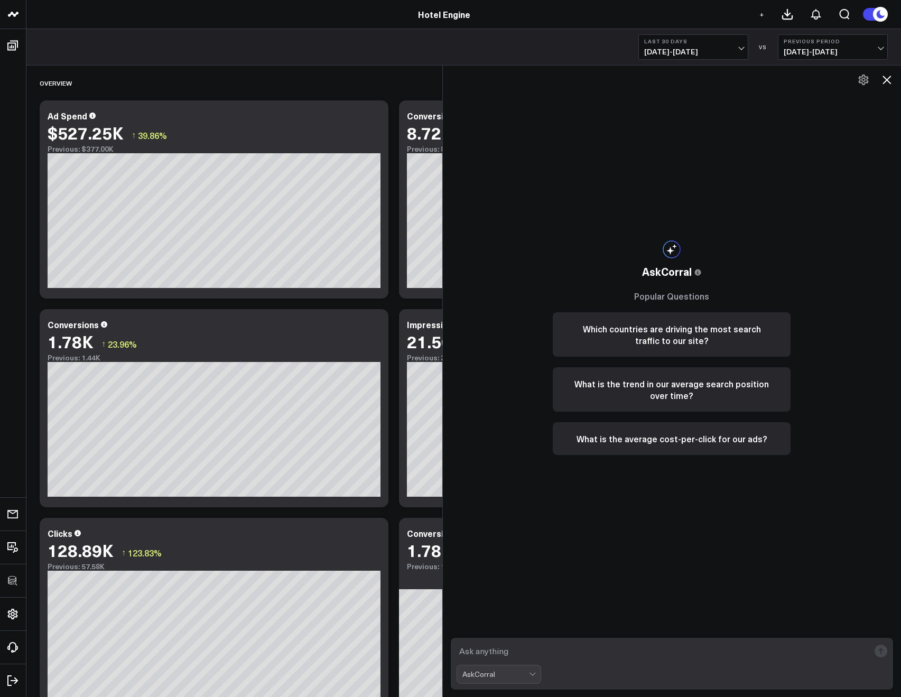
click at [588, 647] on textarea at bounding box center [662, 650] width 413 height 19
type textarea "how much did we spend on meta and google ads last week?"
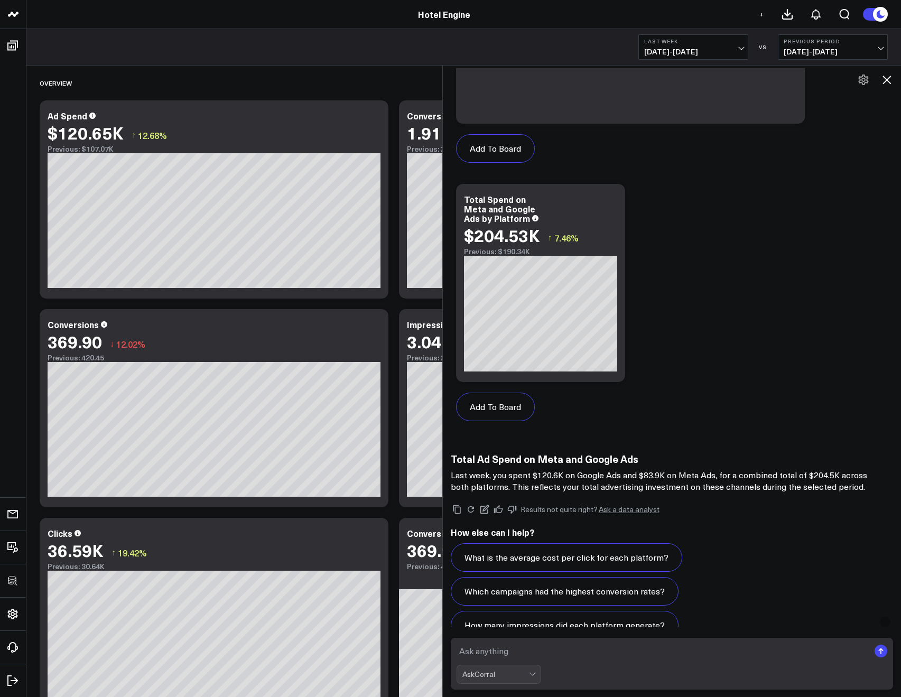
scroll to position [609, 0]
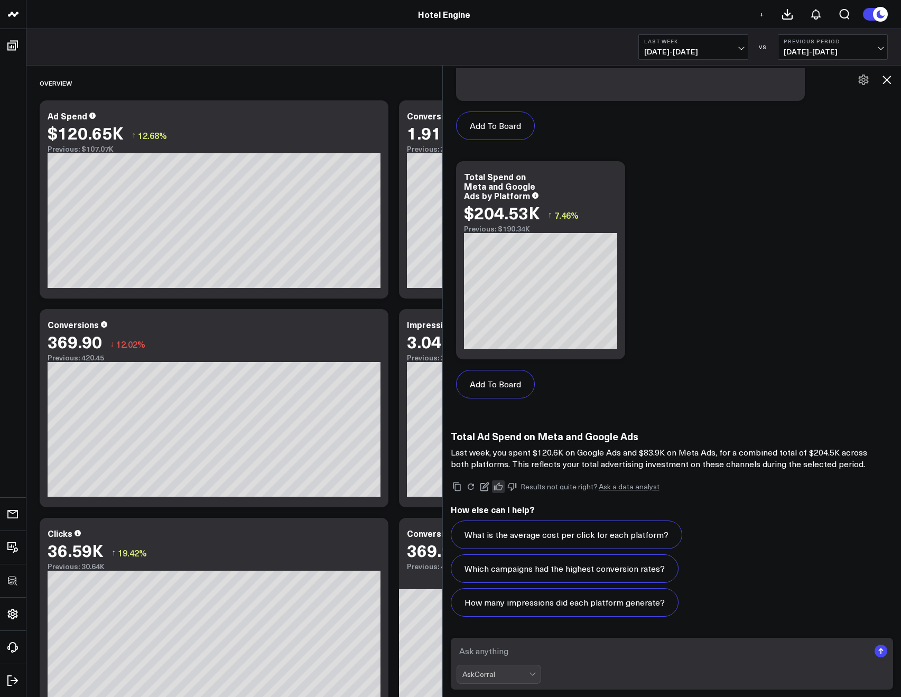
click at [501, 488] on icon at bounding box center [498, 487] width 10 height 10
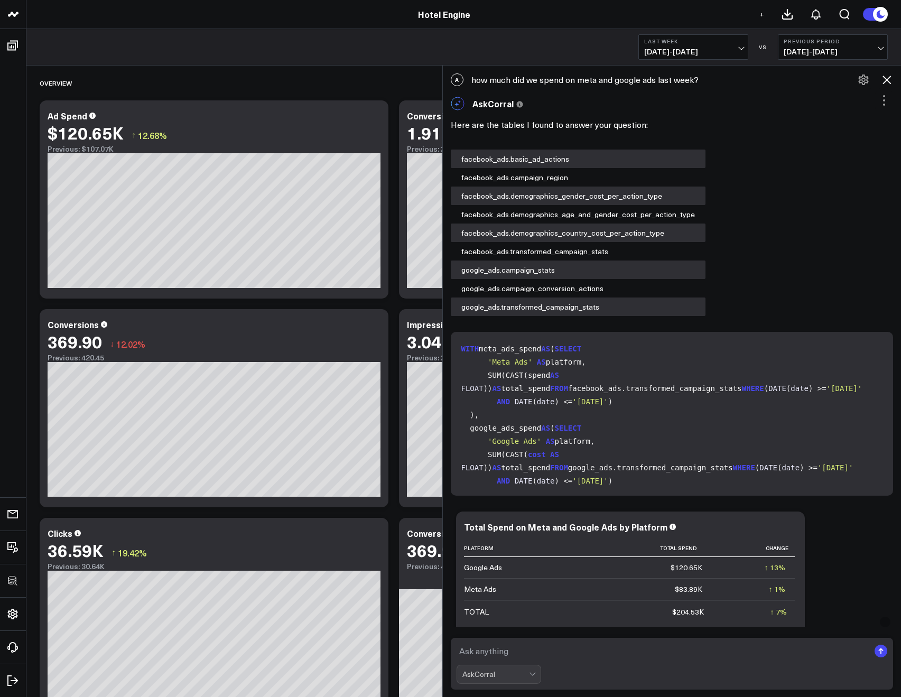
click at [887, 77] on icon at bounding box center [886, 79] width 13 height 13
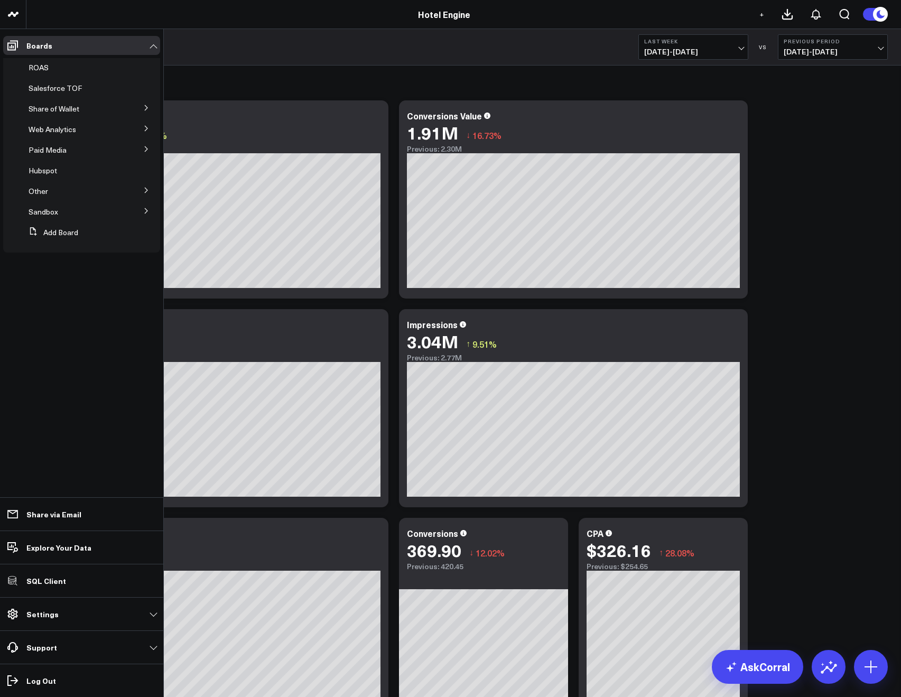
click at [144, 149] on icon at bounding box center [146, 149] width 6 height 6
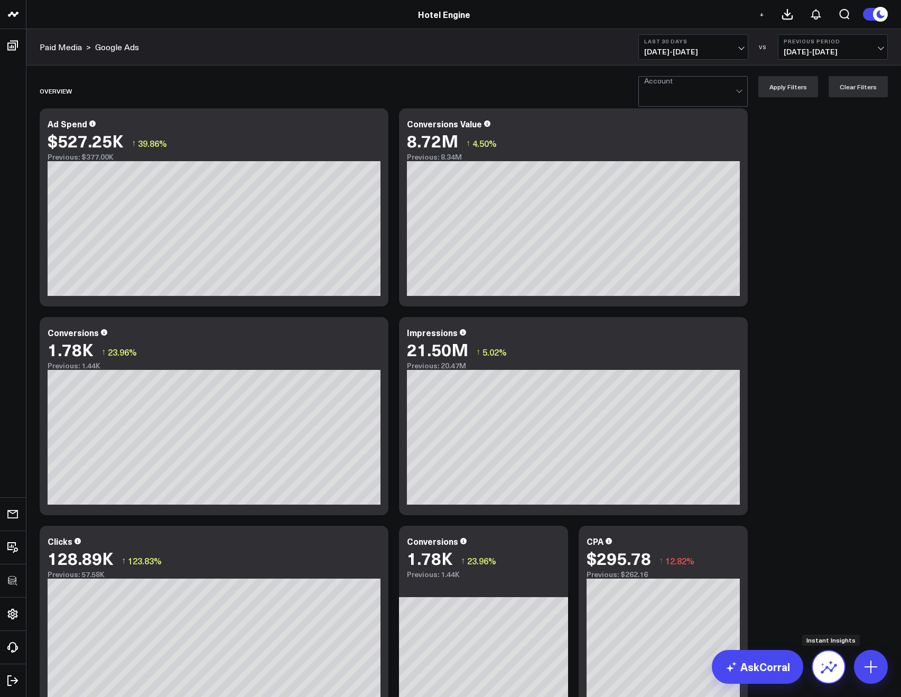
click at [819, 660] on button at bounding box center [828, 667] width 34 height 34
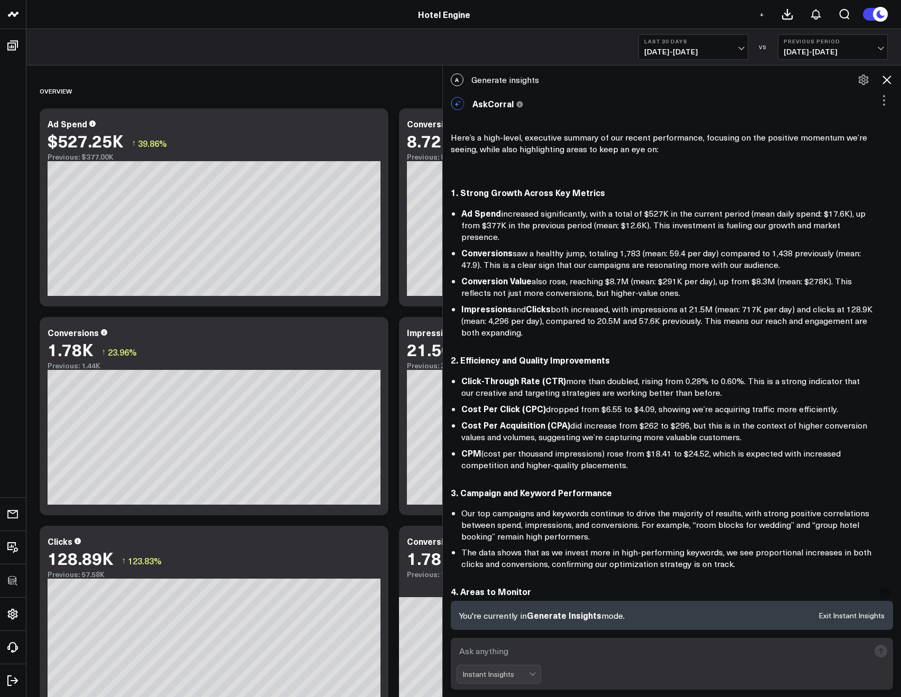
click at [890, 77] on icon at bounding box center [886, 80] width 8 height 8
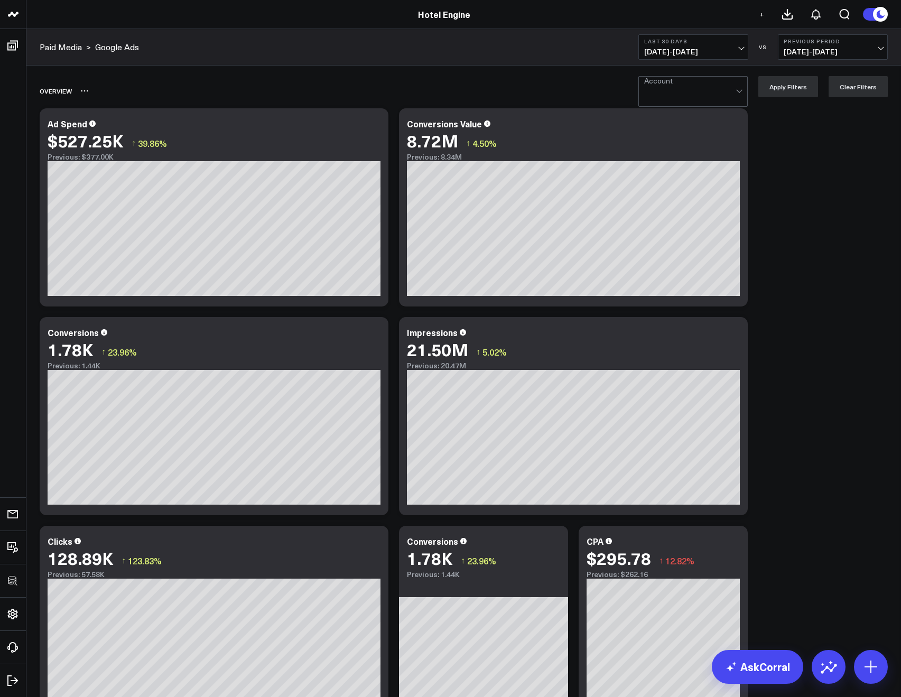
click at [667, 99] on div "Overview" at bounding box center [403, 91] width 726 height 24
click at [664, 96] on div at bounding box center [689, 95] width 91 height 21
click at [670, 113] on div "Engine - Main" at bounding box center [693, 118] width 108 height 22
click at [776, 89] on button "Apply Filters" at bounding box center [788, 86] width 60 height 21
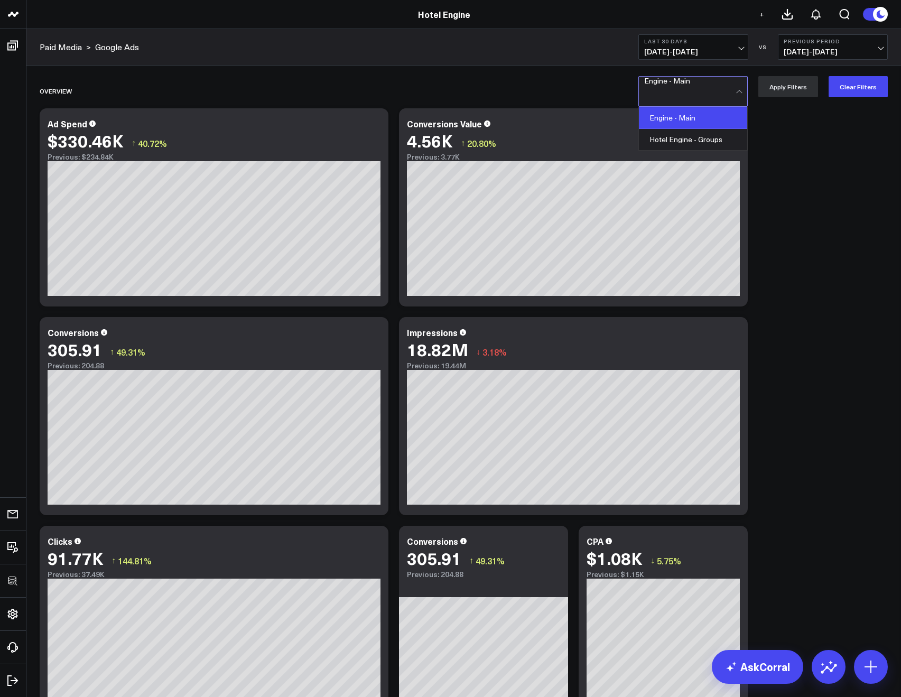
click at [710, 88] on div at bounding box center [689, 95] width 91 height 21
click at [654, 132] on div "Hotel Engine - Groups" at bounding box center [693, 139] width 108 height 21
click at [775, 93] on button "Apply Filters" at bounding box center [788, 86] width 60 height 21
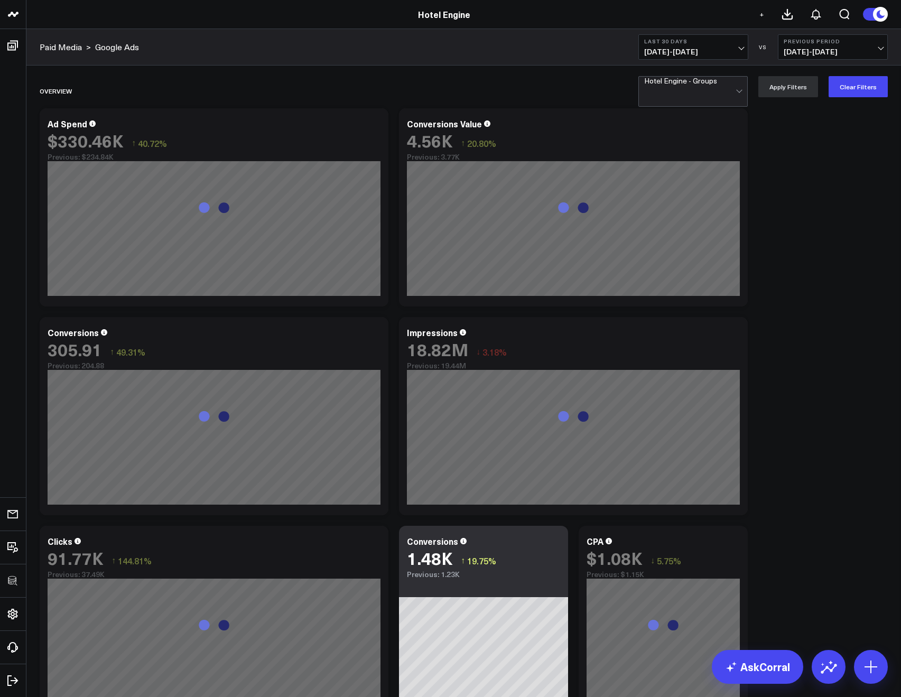
click at [689, 55] on span "08/25/25 - 09/23/25" at bounding box center [693, 52] width 98 height 8
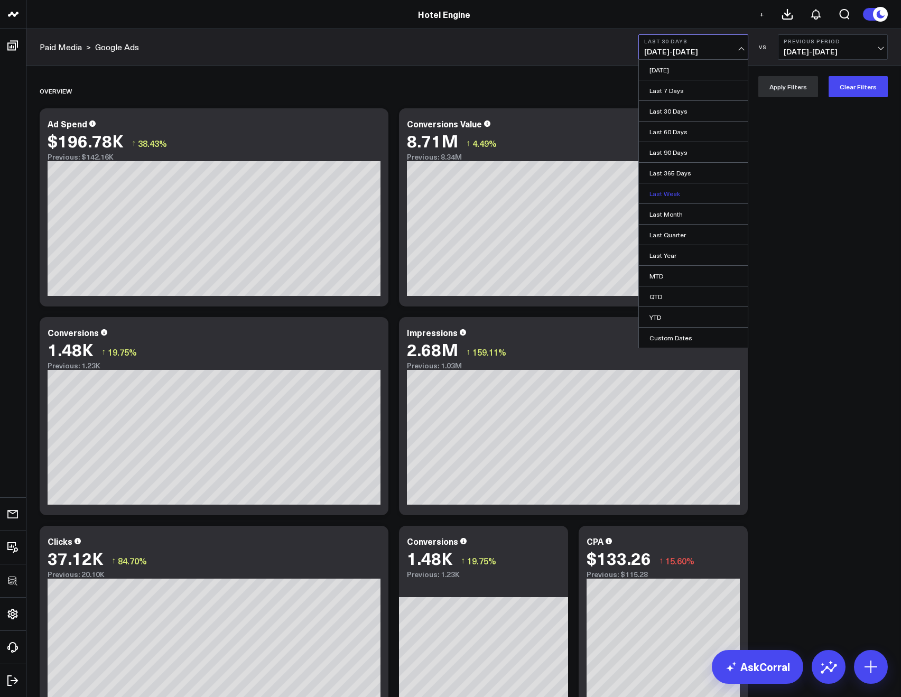
click at [669, 196] on link "Last Week" at bounding box center [693, 193] width 109 height 20
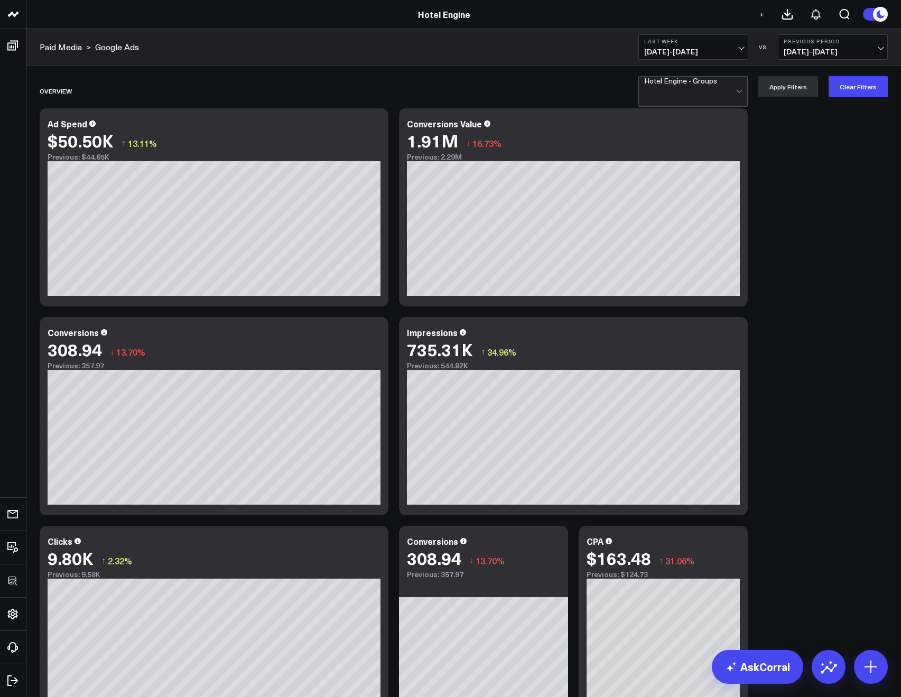
click at [661, 89] on div at bounding box center [689, 95] width 91 height 21
click at [667, 110] on div "Engine - Main" at bounding box center [693, 118] width 108 height 22
click at [804, 95] on button "Apply Filters" at bounding box center [788, 86] width 60 height 21
click at [853, 89] on button "Clear Filters" at bounding box center [857, 86] width 59 height 21
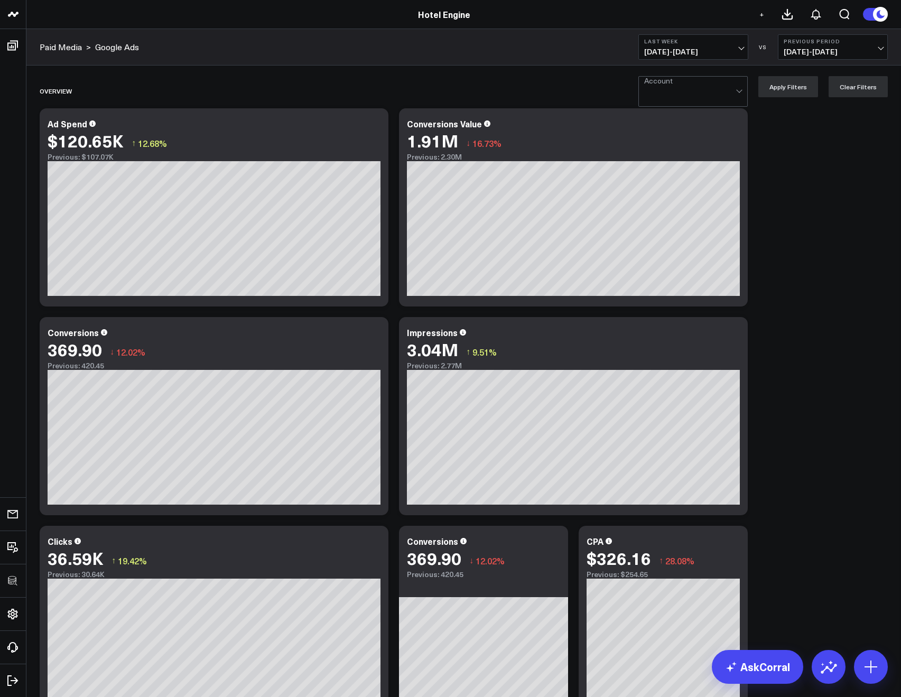
click at [415, 13] on div "Hotel Engine" at bounding box center [444, 14] width 888 height 12
click at [424, 16] on link "Hotel Engine" at bounding box center [444, 14] width 52 height 12
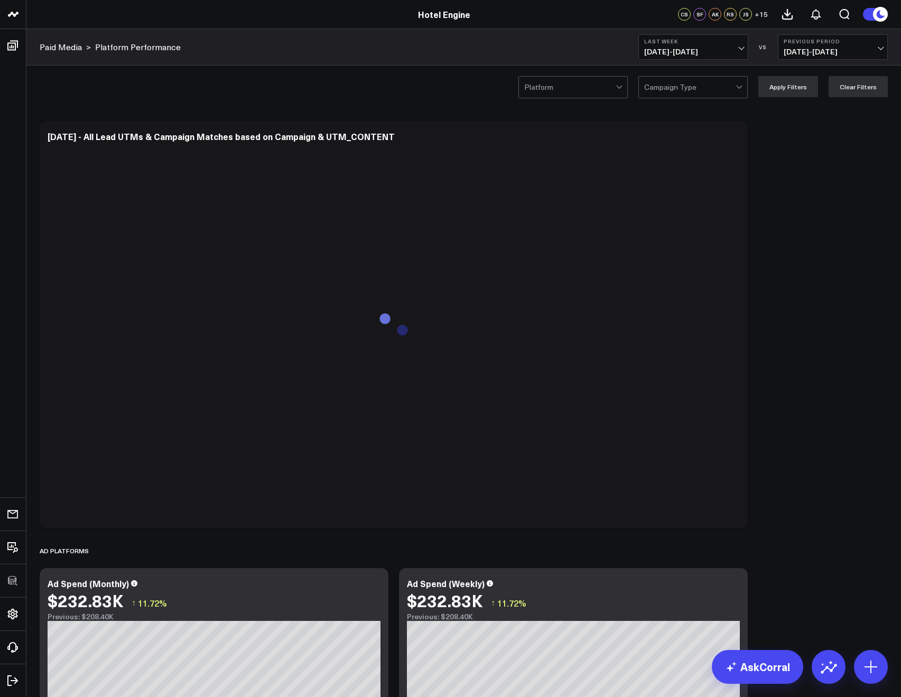
click at [696, 94] on div at bounding box center [689, 87] width 91 height 21
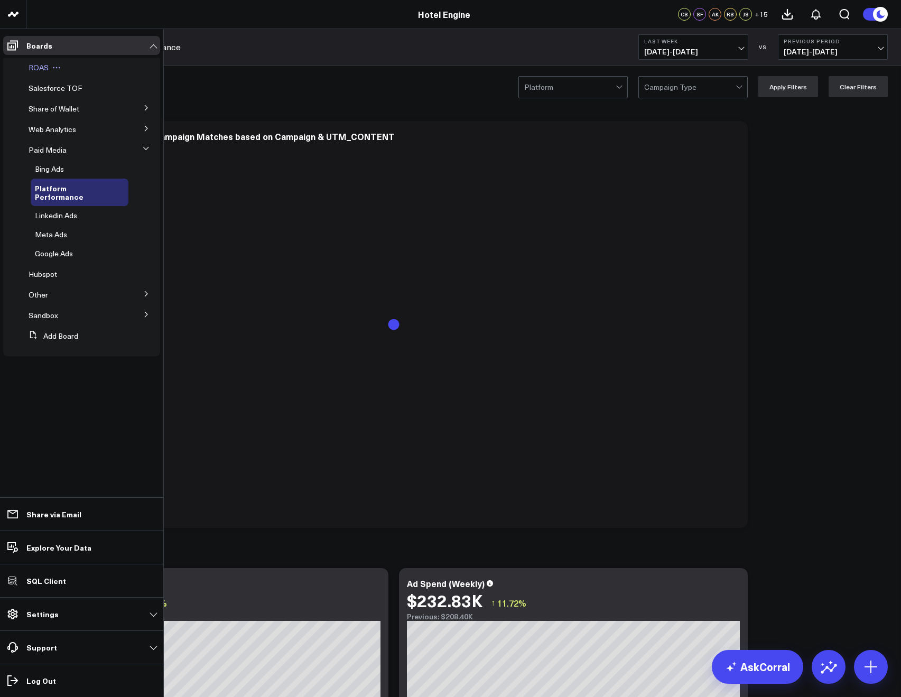
click at [49, 69] on button at bounding box center [57, 67] width 16 height 8
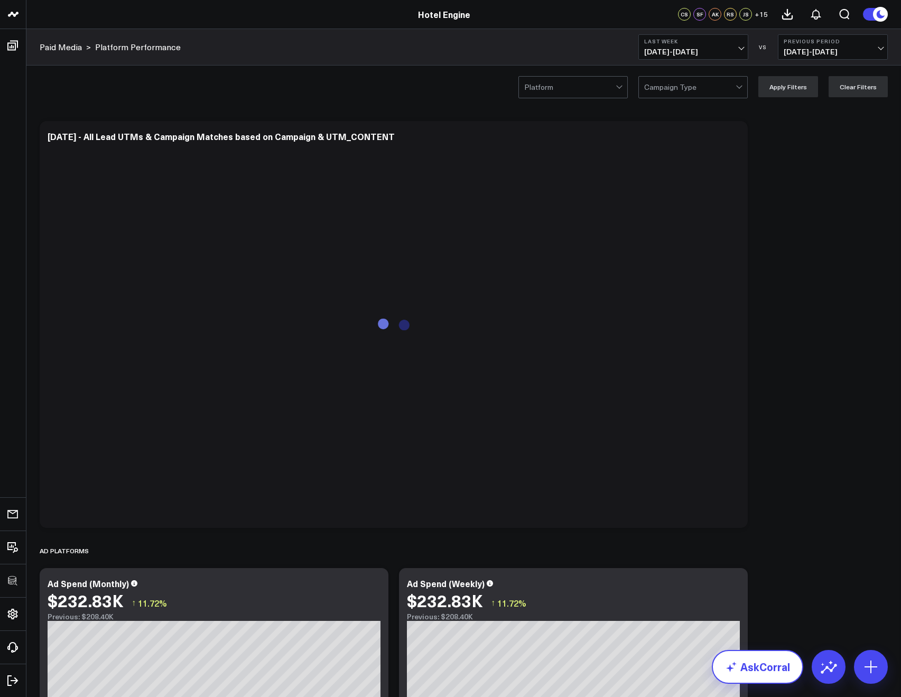
click at [741, 681] on link "AskCorral" at bounding box center [757, 667] width 91 height 34
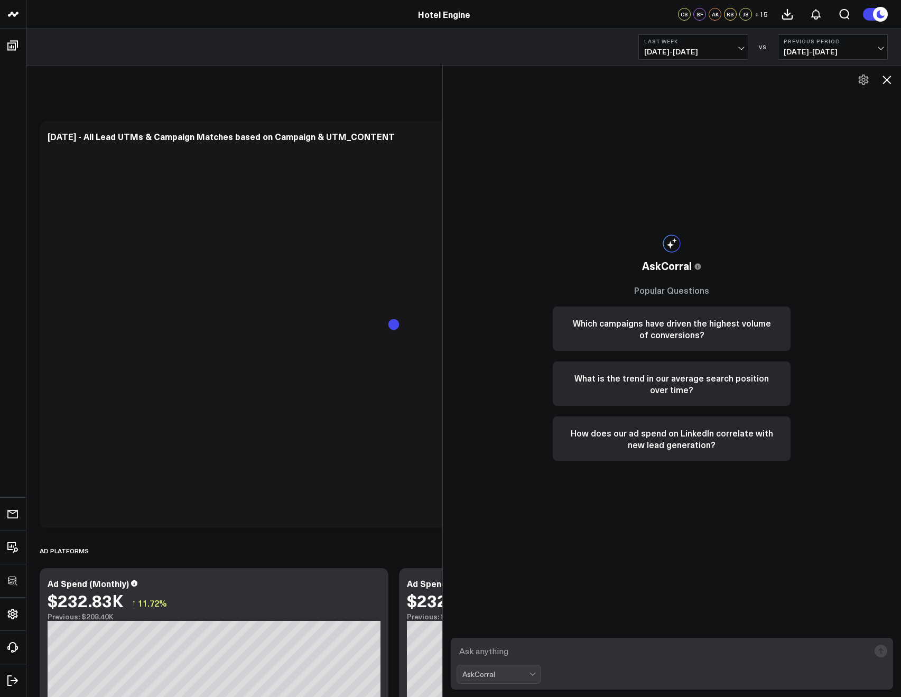
click at [661, 655] on textarea at bounding box center [662, 650] width 413 height 19
type textarea "what are my top performing campaigns in google ads and meta ads last week. Brea…"
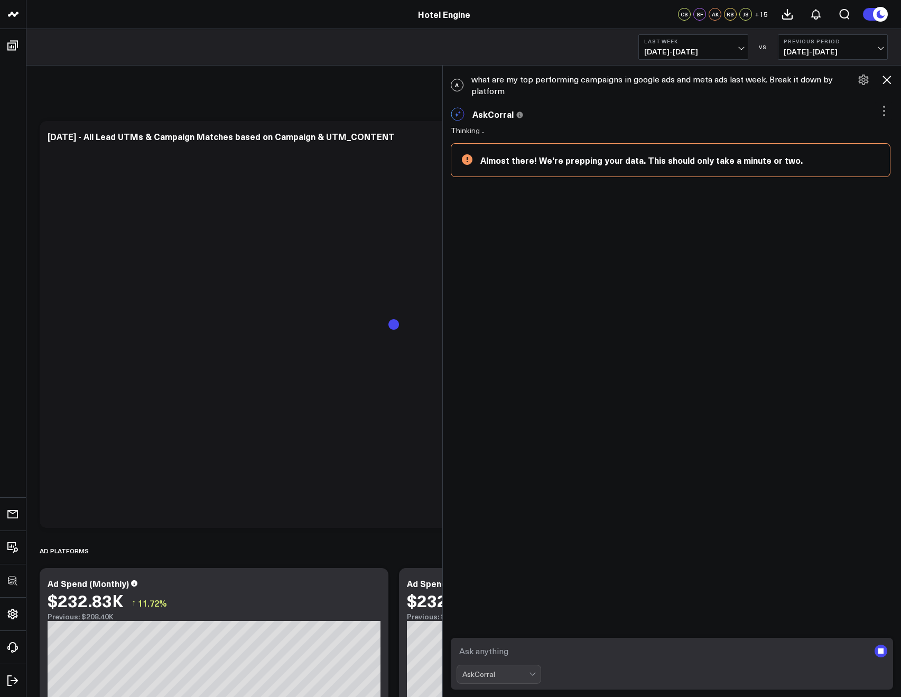
scroll to position [2, 0]
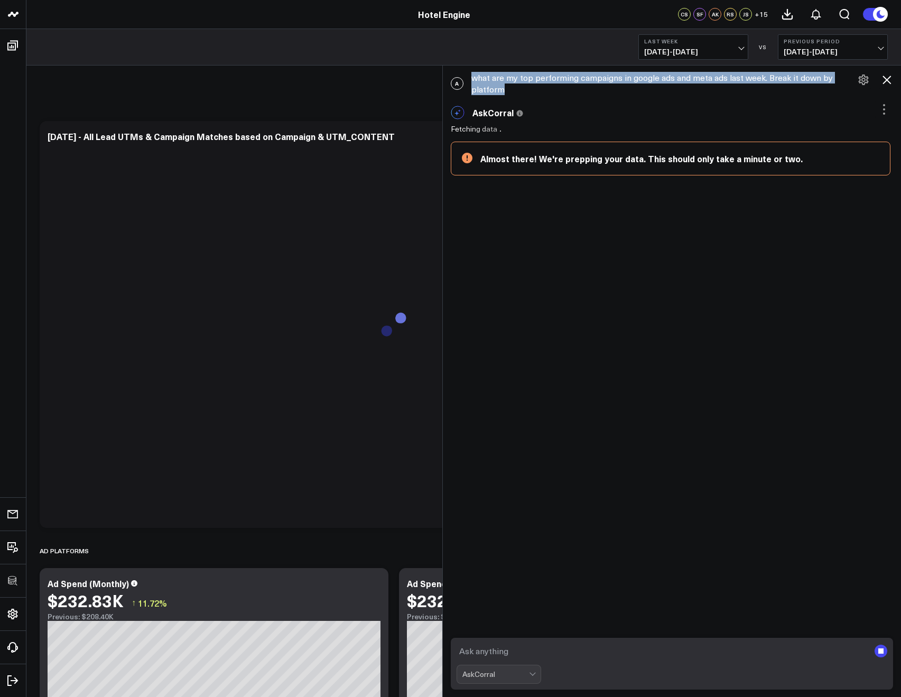
drag, startPoint x: 509, startPoint y: 93, endPoint x: 466, endPoint y: 82, distance: 44.7
click at [466, 82] on div "A what are my top performing campaigns in google ads and meta ads last week. Br…" at bounding box center [672, 84] width 459 height 34
copy div "what are my top performing campaigns in google ads and meta ads last week. Brea…"
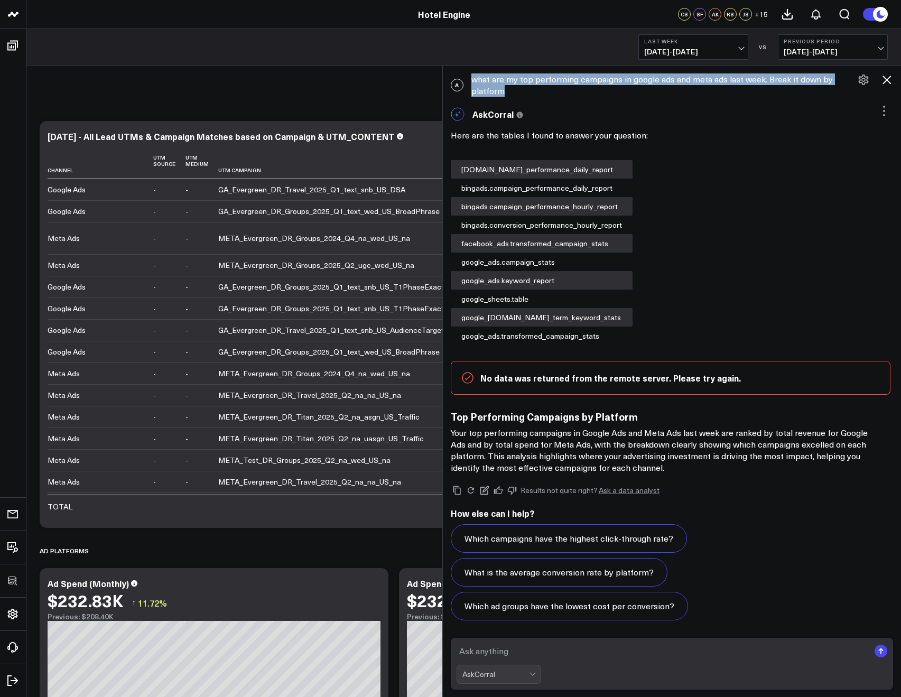
scroll to position [4, 0]
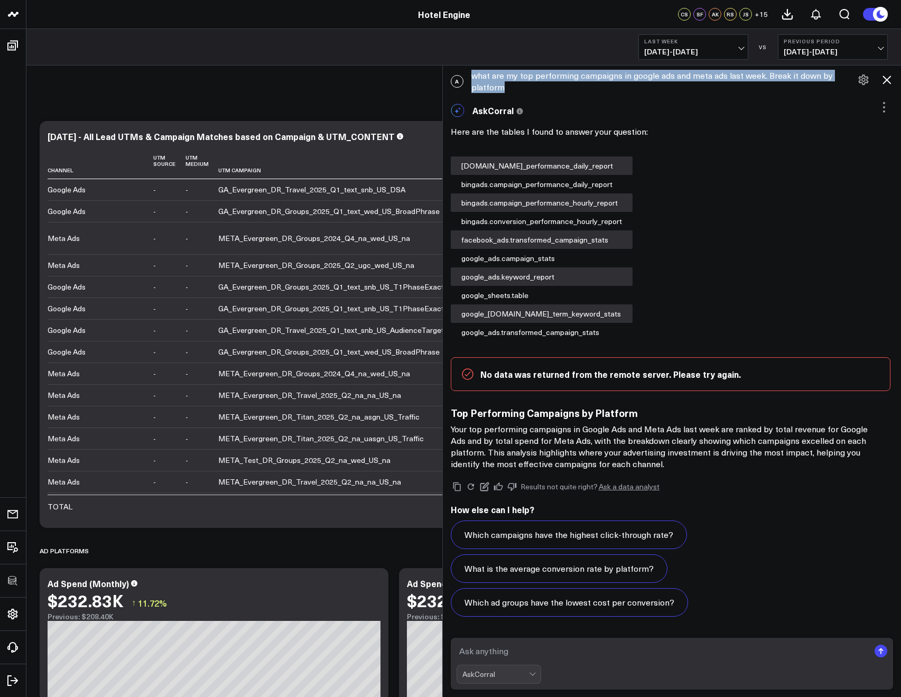
click at [502, 650] on textarea at bounding box center [662, 650] width 413 height 19
click at [506, 666] on div "AskCorral" at bounding box center [495, 674] width 67 height 18
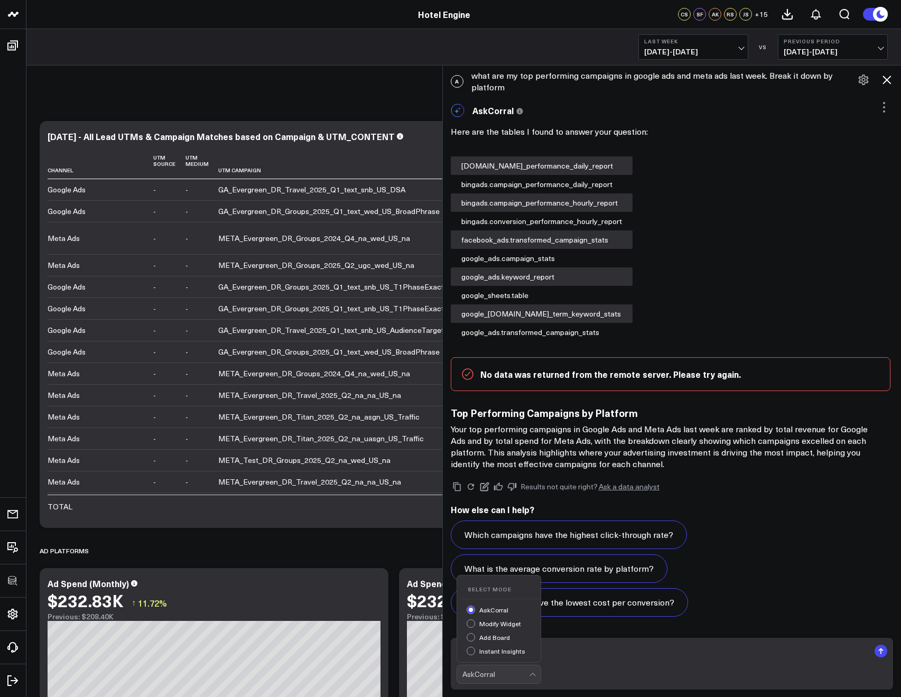
click at [607, 663] on form "Add Board, 3 of 4. 4 results available. Use Up and Down to choose options, pres…" at bounding box center [672, 664] width 443 height 52
click at [562, 650] on textarea at bounding box center [662, 650] width 413 height 19
type textarea "What are our top performing Google Ads campaigns?"
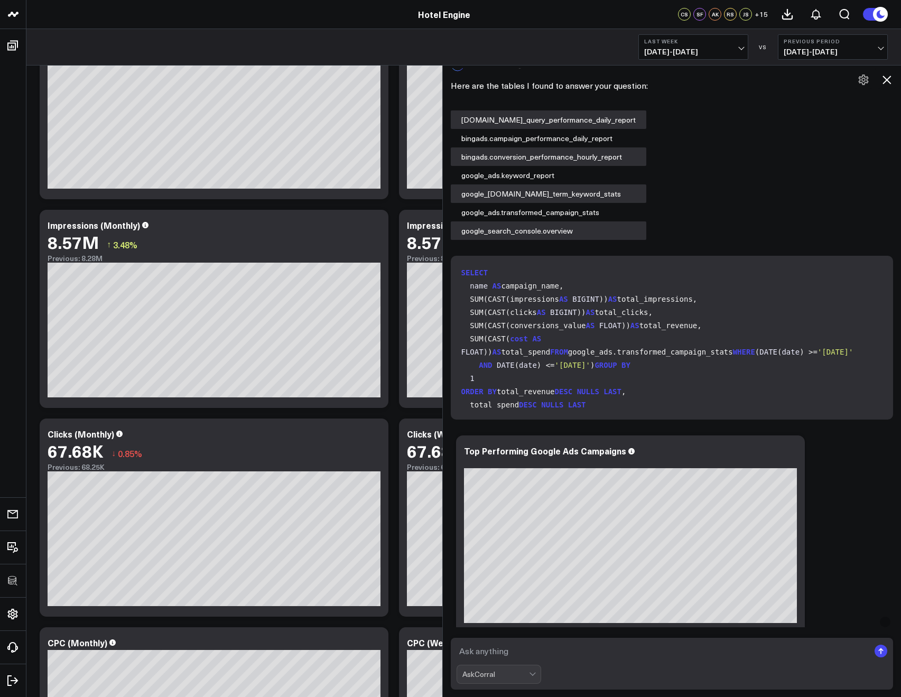
scroll to position [216, 0]
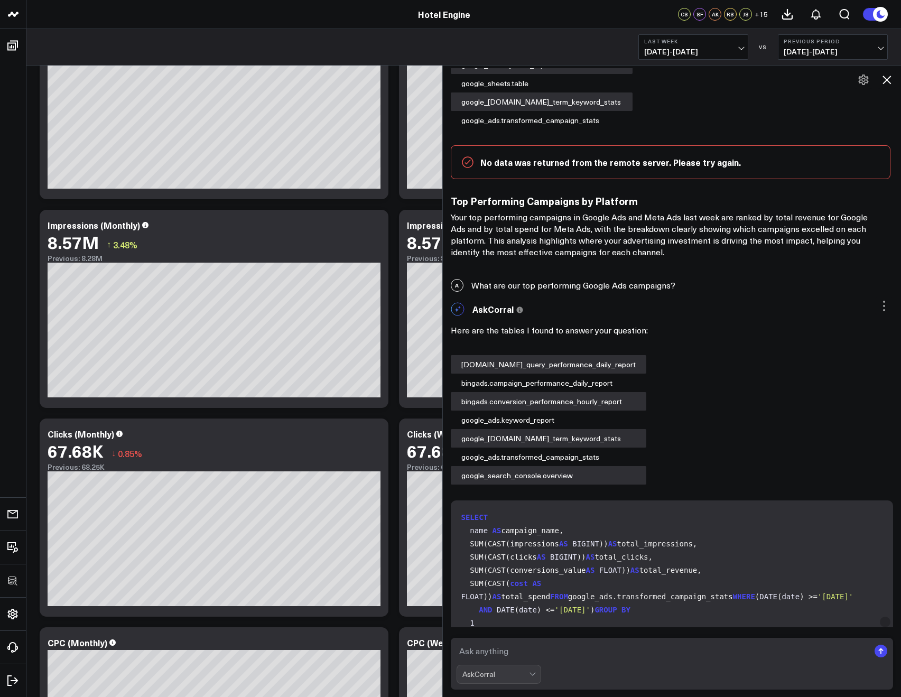
click at [539, 279] on div "A What are our top performing Google Ads campaigns?" at bounding box center [672, 285] width 459 height 23
click at [540, 282] on div "A What are our top performing Google Ads campaigns?" at bounding box center [672, 285] width 459 height 23
click at [539, 283] on div "A What are our top performing Google Ads campaigns?" at bounding box center [672, 285] width 459 height 23
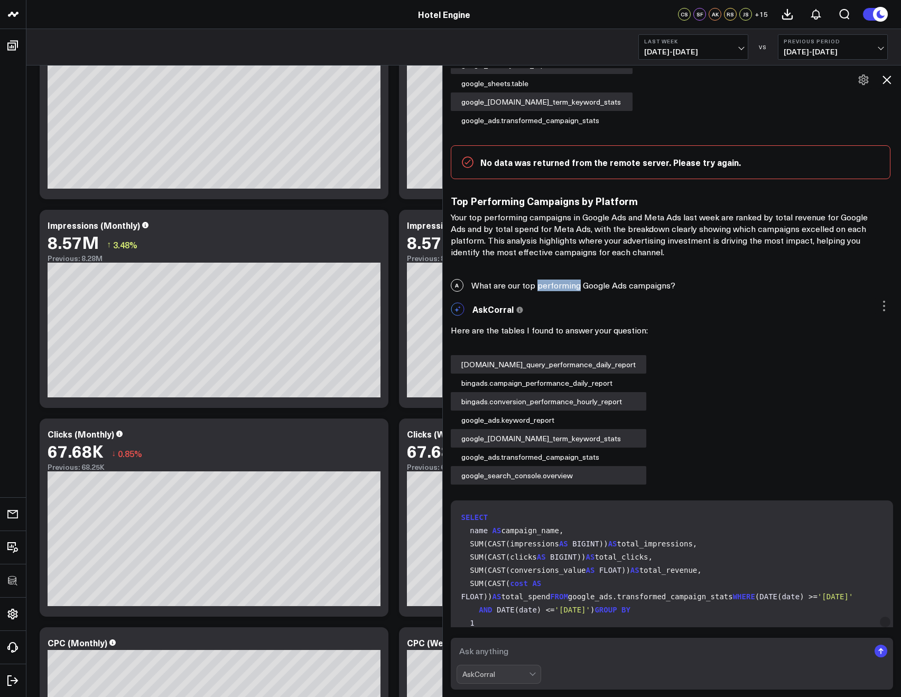
click at [539, 283] on div "A What are our top performing Google Ads campaigns?" at bounding box center [672, 285] width 459 height 23
click at [538, 284] on div "A What are our top performing Google Ads campaigns?" at bounding box center [672, 285] width 459 height 23
drag, startPoint x: 680, startPoint y: 285, endPoint x: 674, endPoint y: 285, distance: 6.3
click at [674, 285] on div "A What are our top performing Google Ads campaigns?" at bounding box center [672, 285] width 459 height 23
copy div "What are our top performing Google Ads campaigns?"
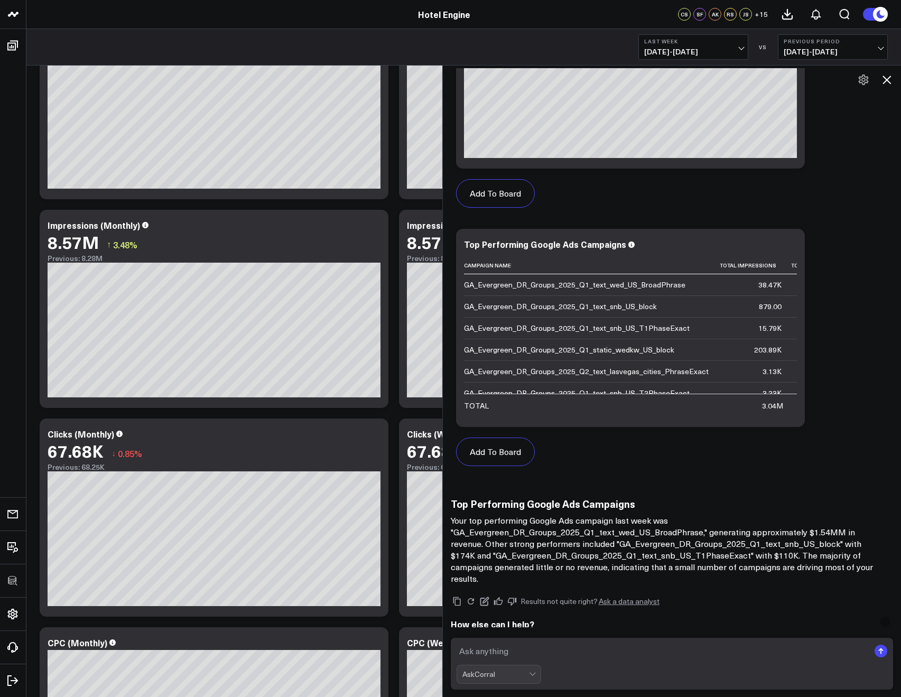
scroll to position [1006, 0]
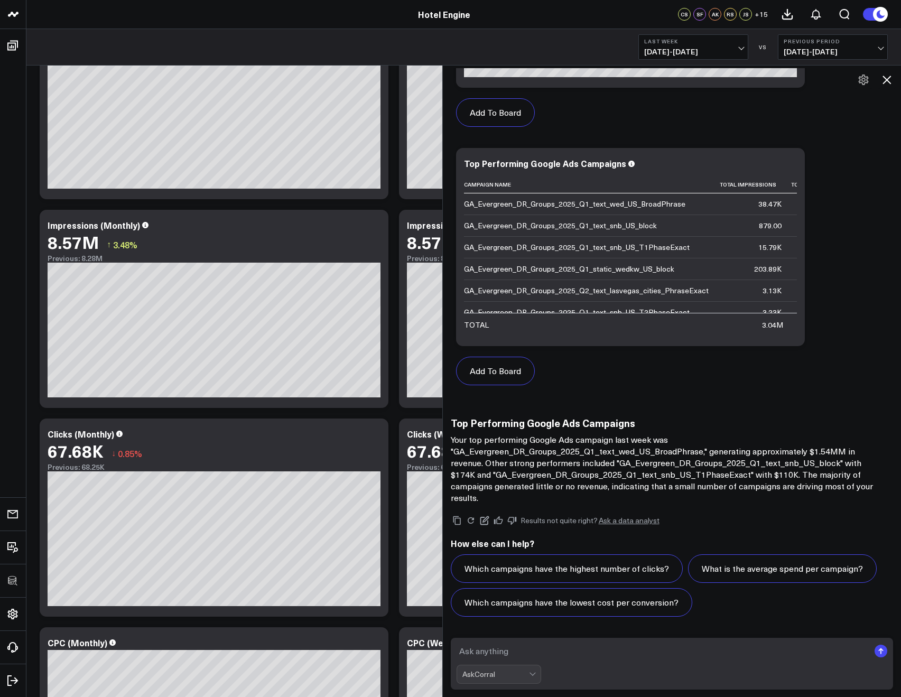
click at [500, 649] on textarea at bounding box center [662, 650] width 413 height 19
type textarea "What about top performing keywords in Google Ads?"
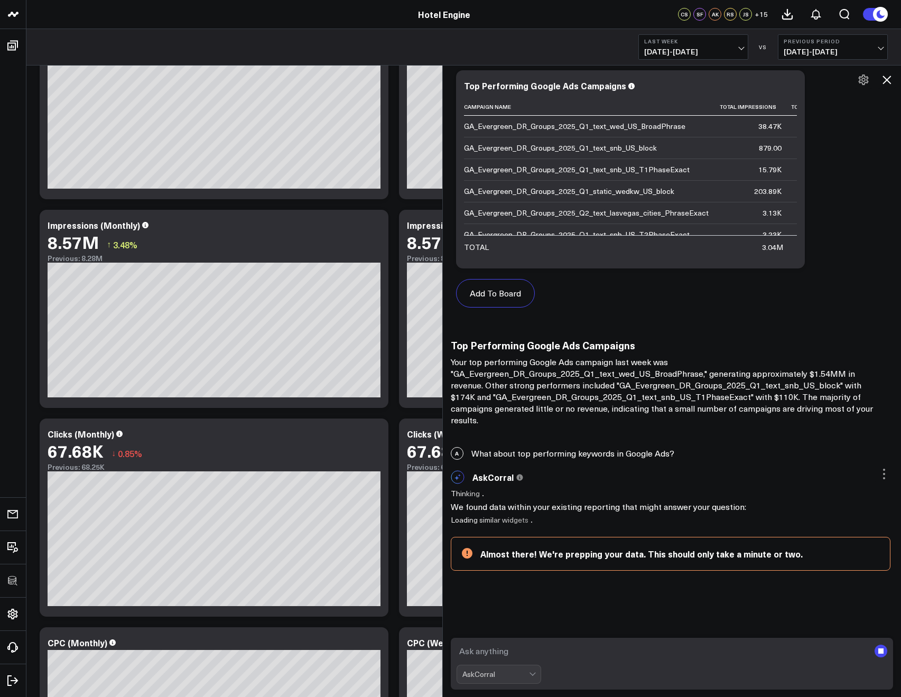
scroll to position [976, 0]
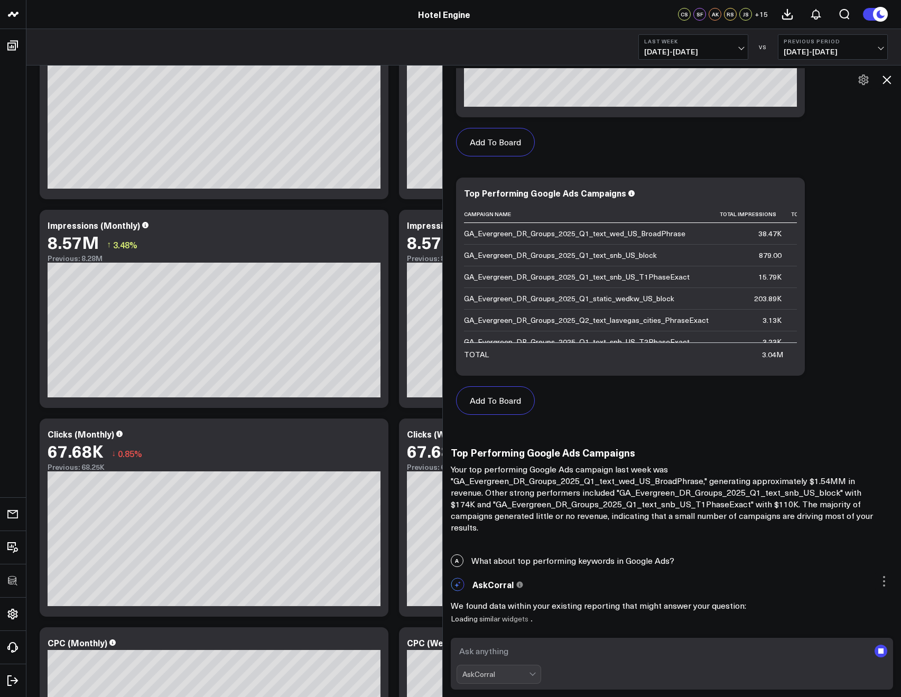
click at [490, 564] on div "A What about top performing keywords in Google Ads?" at bounding box center [672, 560] width 459 height 23
click at [490, 563] on div "A What about top performing keywords in Google Ads?" at bounding box center [672, 560] width 459 height 23
copy div "What about top performing keywords in Google Ads?"
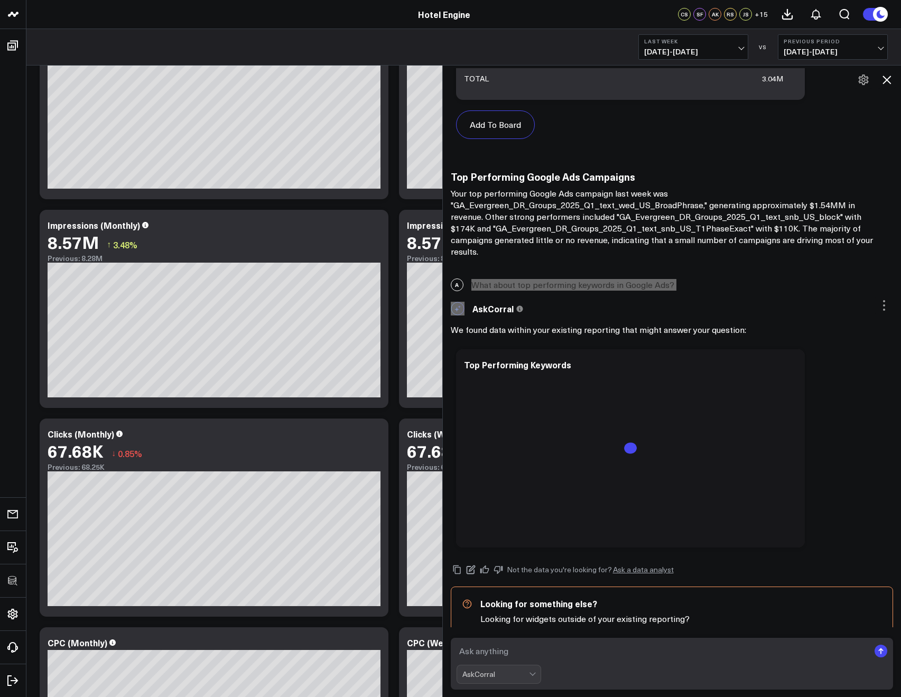
scroll to position [1305, 0]
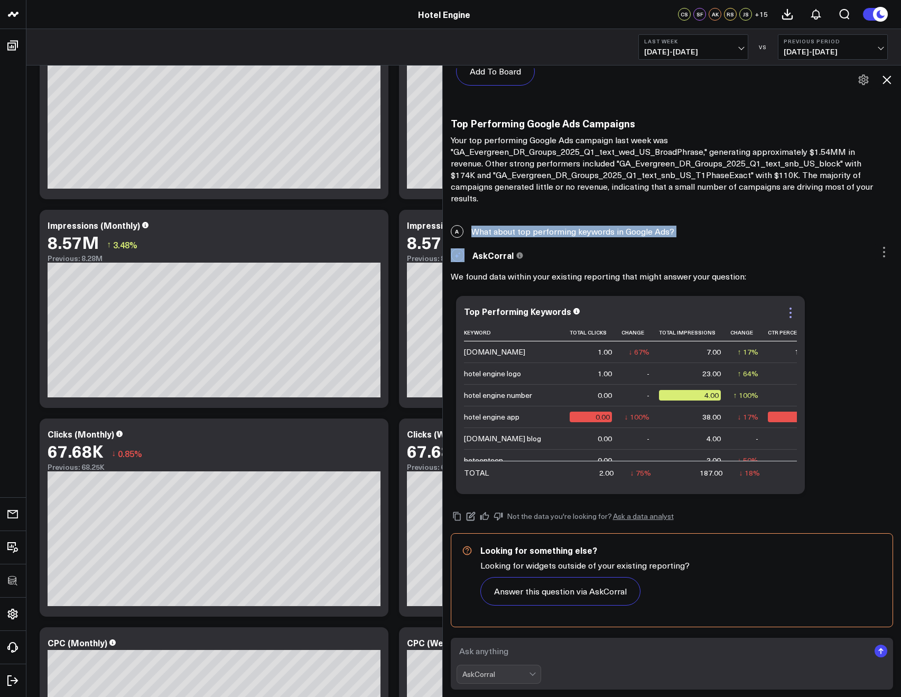
click at [797, 310] on icon at bounding box center [790, 312] width 13 height 13
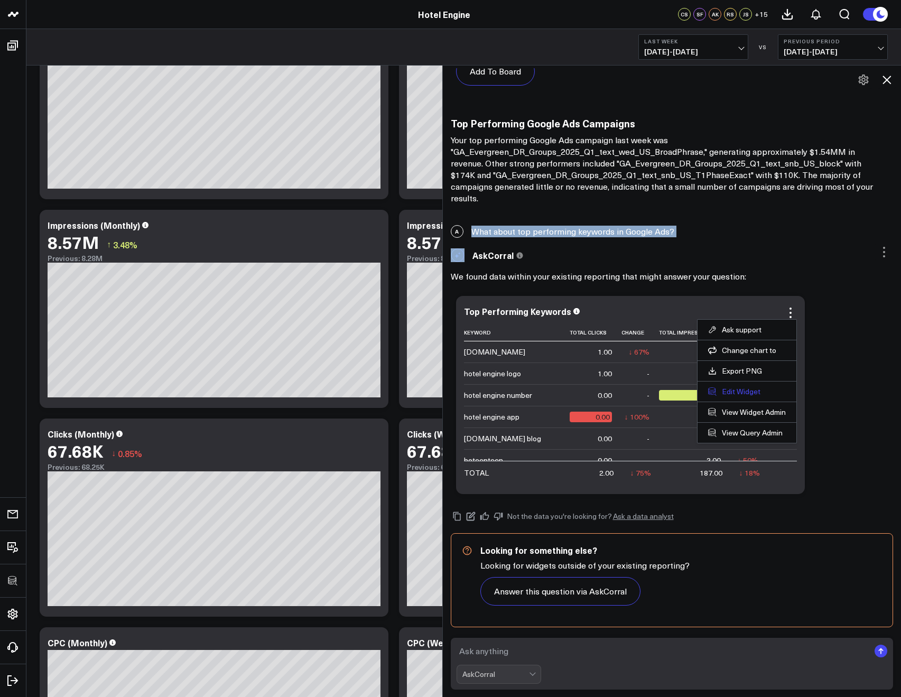
click at [733, 391] on button "Edit Widget" at bounding box center [747, 392] width 78 height 10
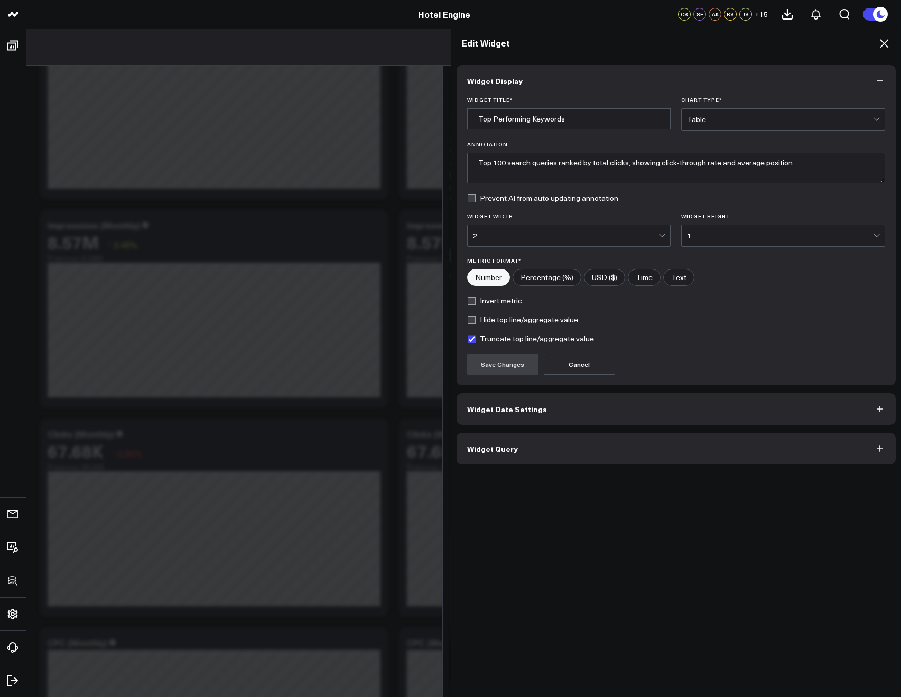
click at [624, 439] on button "Widget Query" at bounding box center [676, 449] width 440 height 32
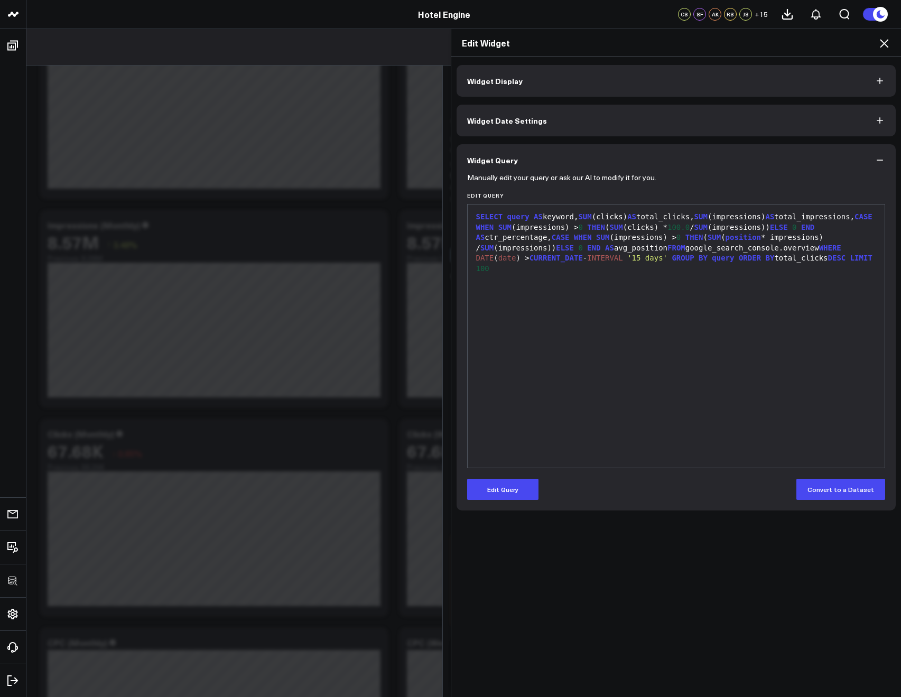
click at [880, 49] on icon at bounding box center [884, 43] width 13 height 13
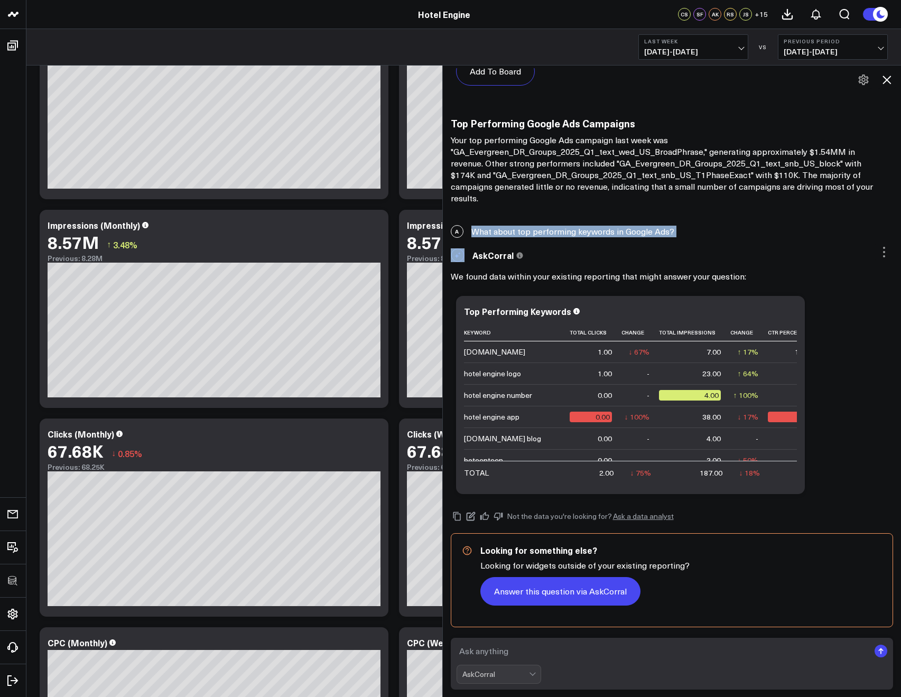
click at [562, 588] on button "Answer this question via AskCorral" at bounding box center [560, 591] width 160 height 29
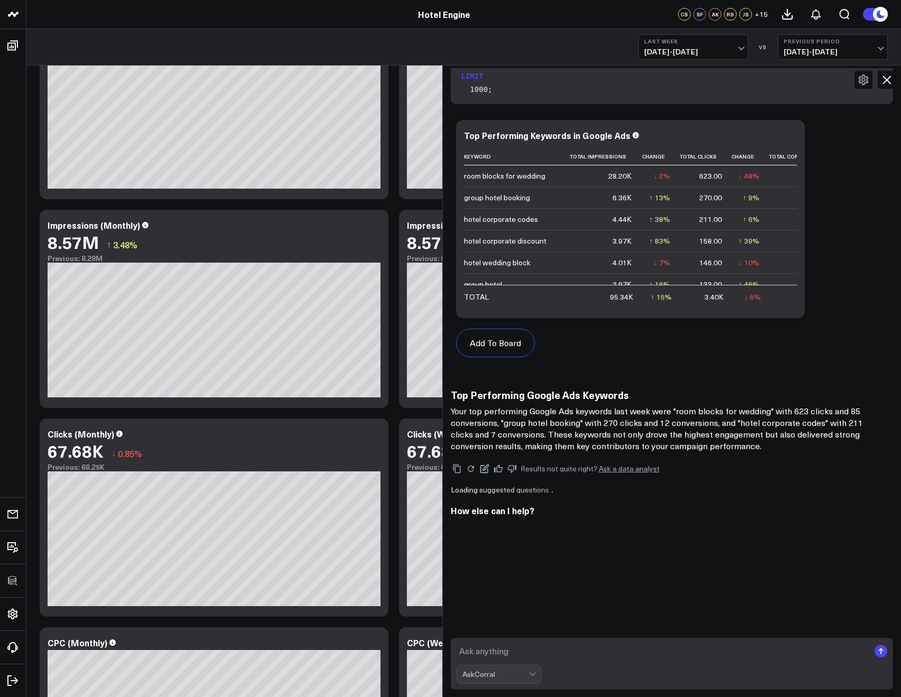
scroll to position [2107, 0]
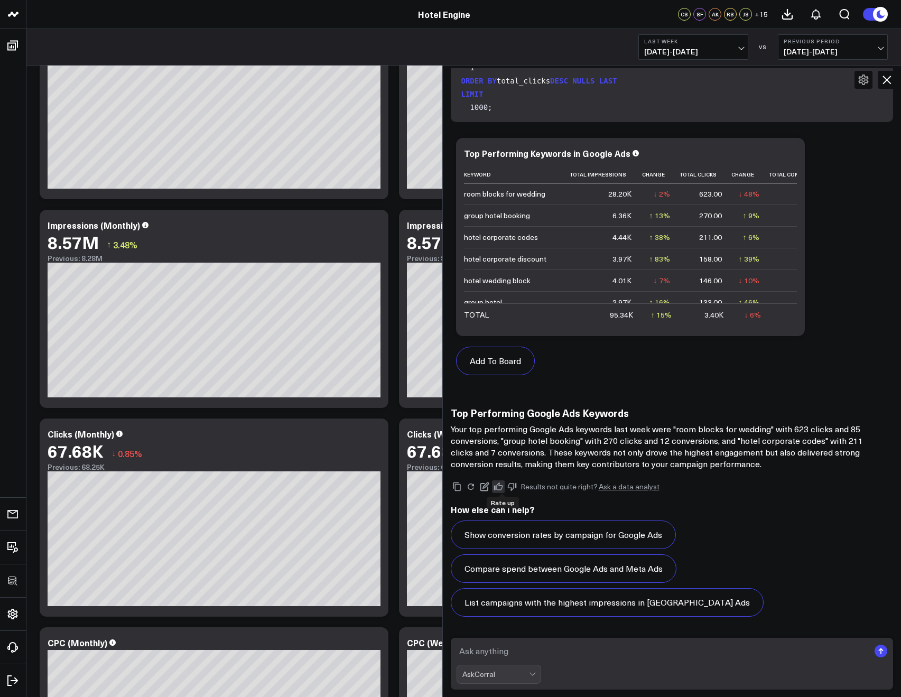
click at [501, 488] on icon at bounding box center [498, 487] width 10 height 10
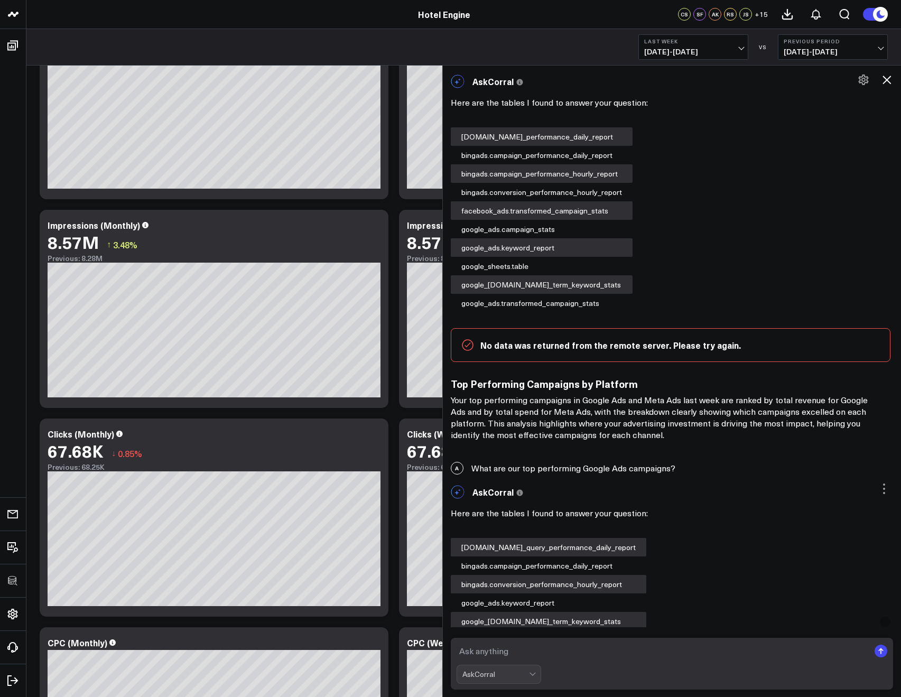
scroll to position [0, 0]
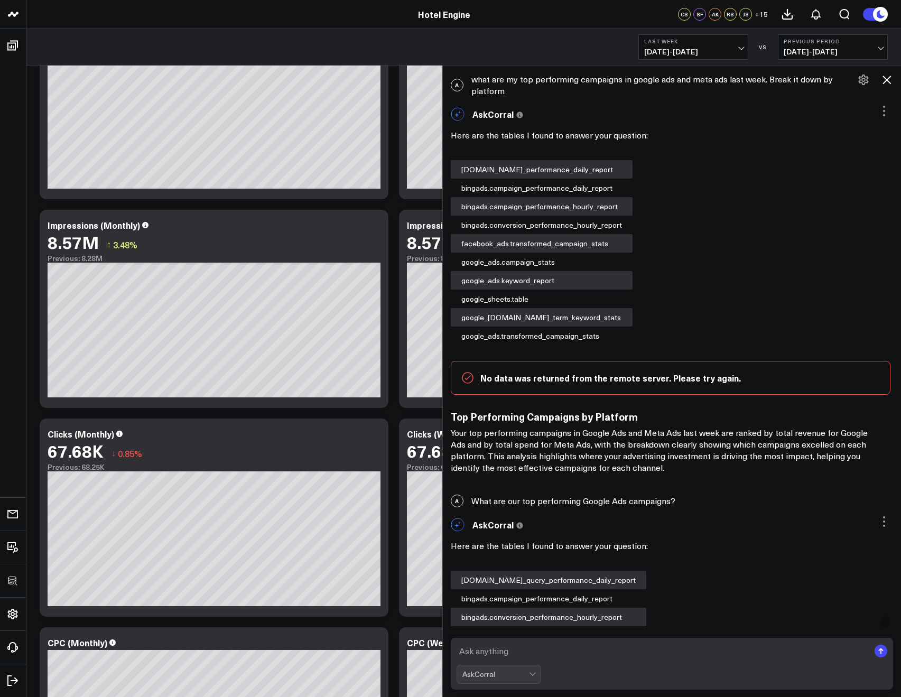
click at [882, 79] on icon at bounding box center [886, 79] width 13 height 13
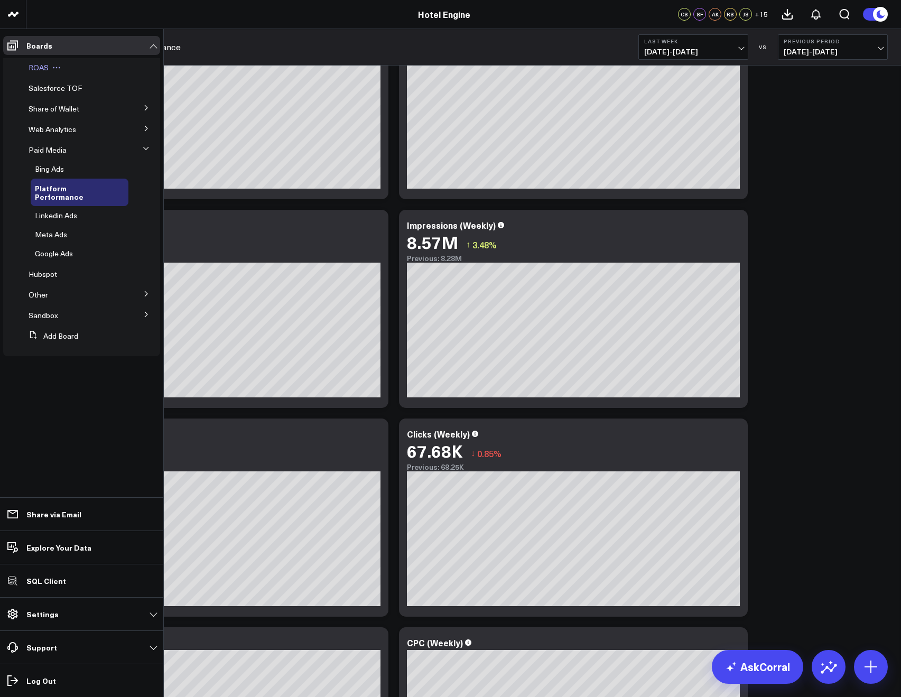
click at [39, 70] on span "ROAS" at bounding box center [39, 67] width 20 height 10
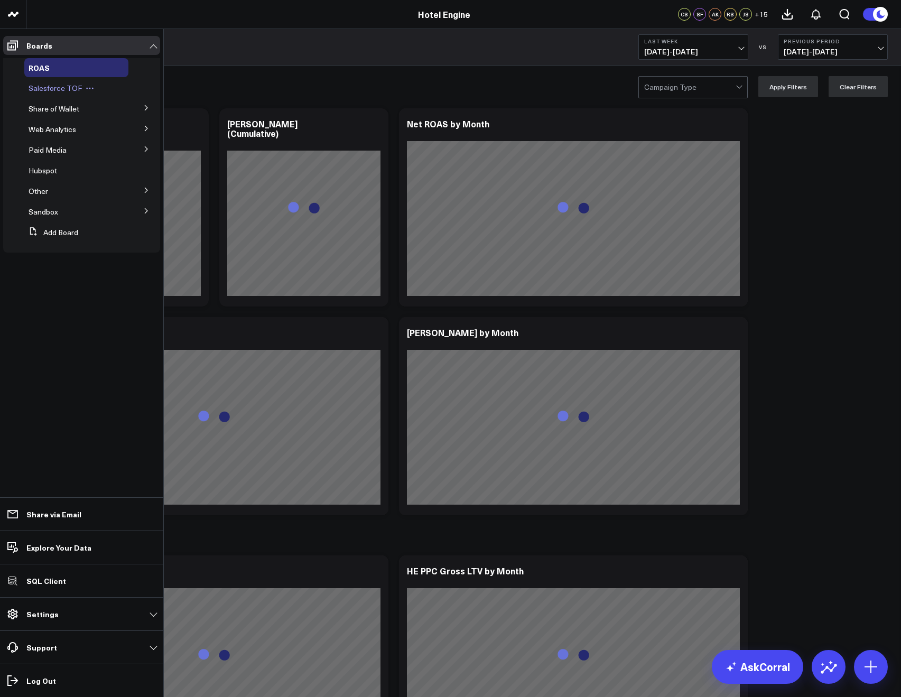
click at [34, 86] on span "Salesforce TOF" at bounding box center [55, 88] width 53 height 10
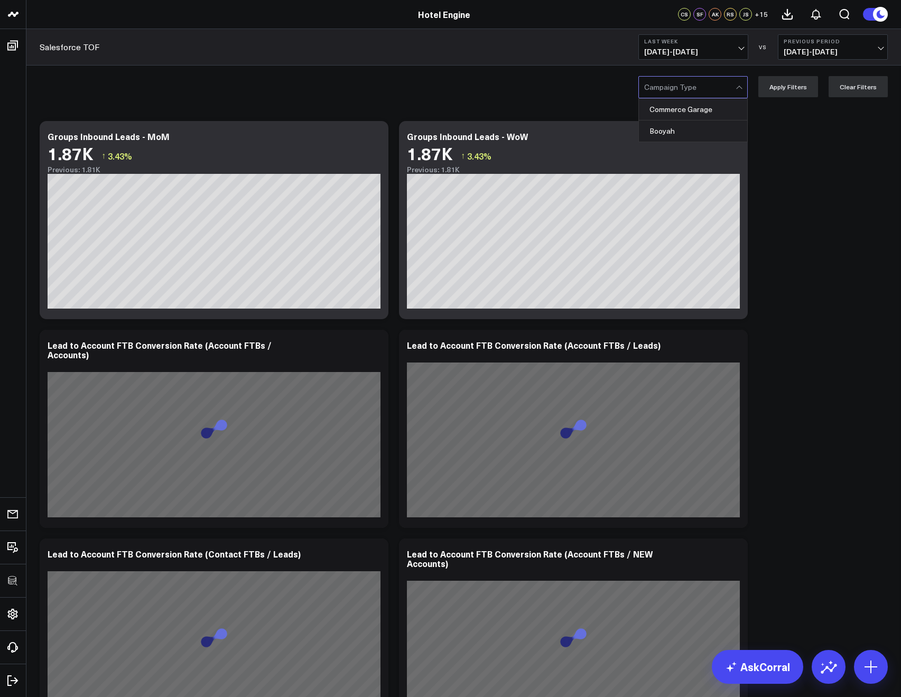
click at [673, 89] on div at bounding box center [689, 87] width 91 height 21
click at [576, 105] on div "Booyah, 2 of 2. 2 results available. Use Up and Down to choose options, press E…" at bounding box center [463, 87] width 874 height 42
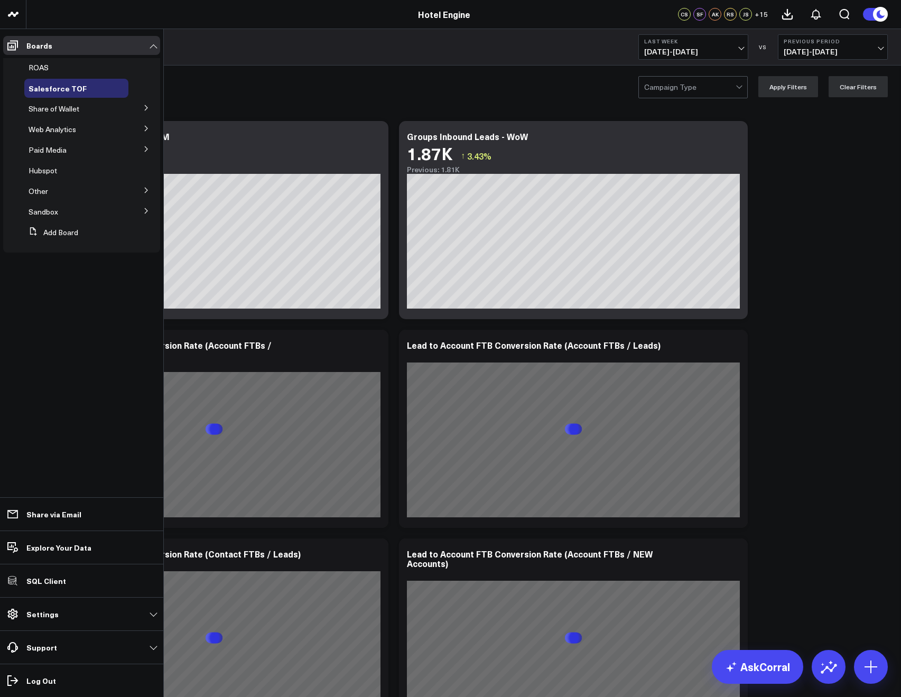
click at [146, 146] on icon at bounding box center [146, 149] width 6 height 6
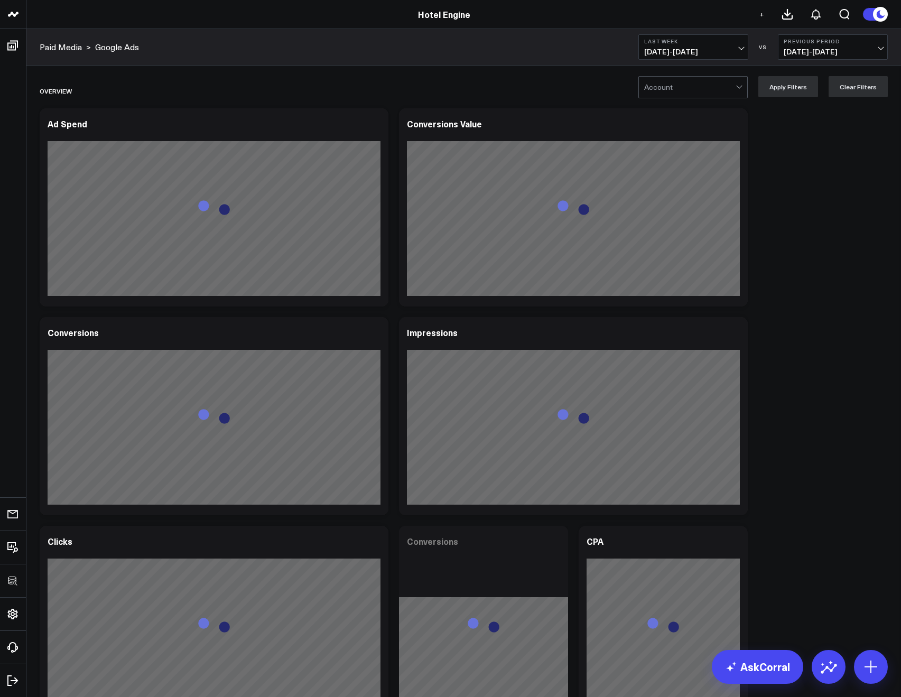
click at [675, 80] on div at bounding box center [689, 87] width 91 height 21
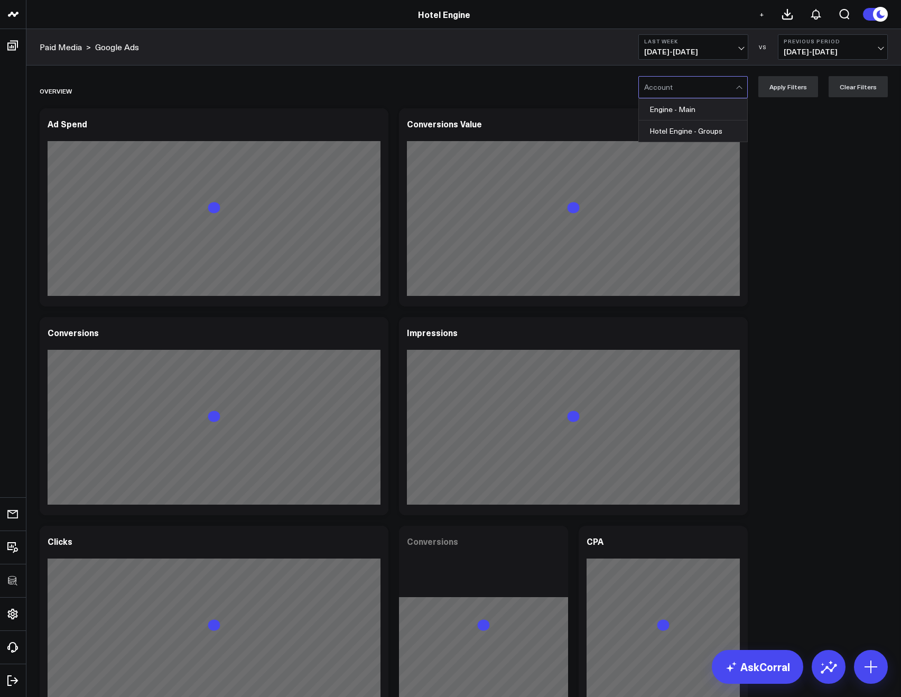
click at [675, 83] on div at bounding box center [689, 87] width 91 height 21
click at [675, 84] on div at bounding box center [689, 87] width 91 height 21
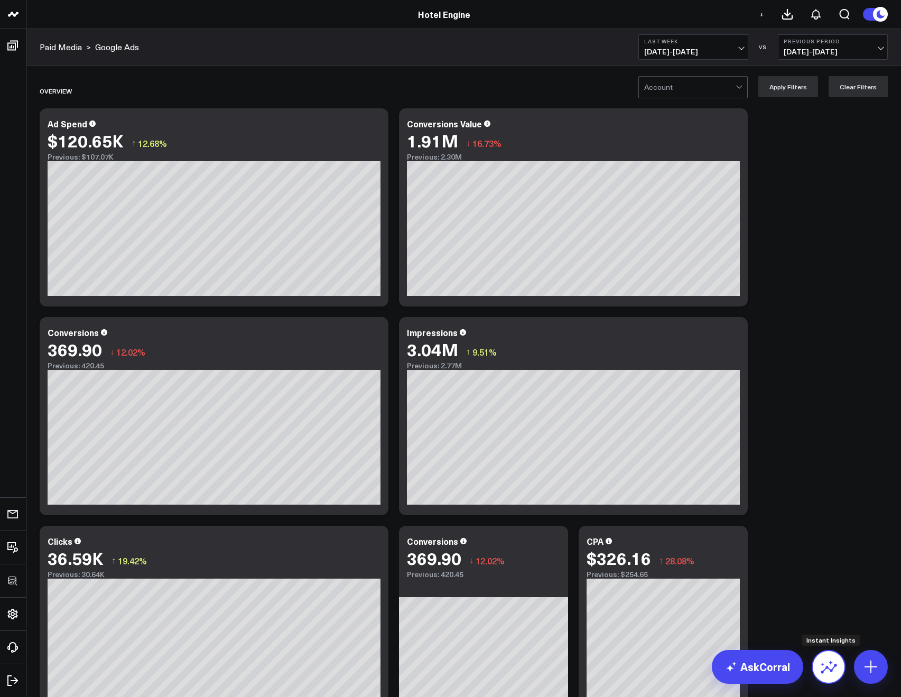
click at [822, 664] on icon at bounding box center [828, 666] width 17 height 17
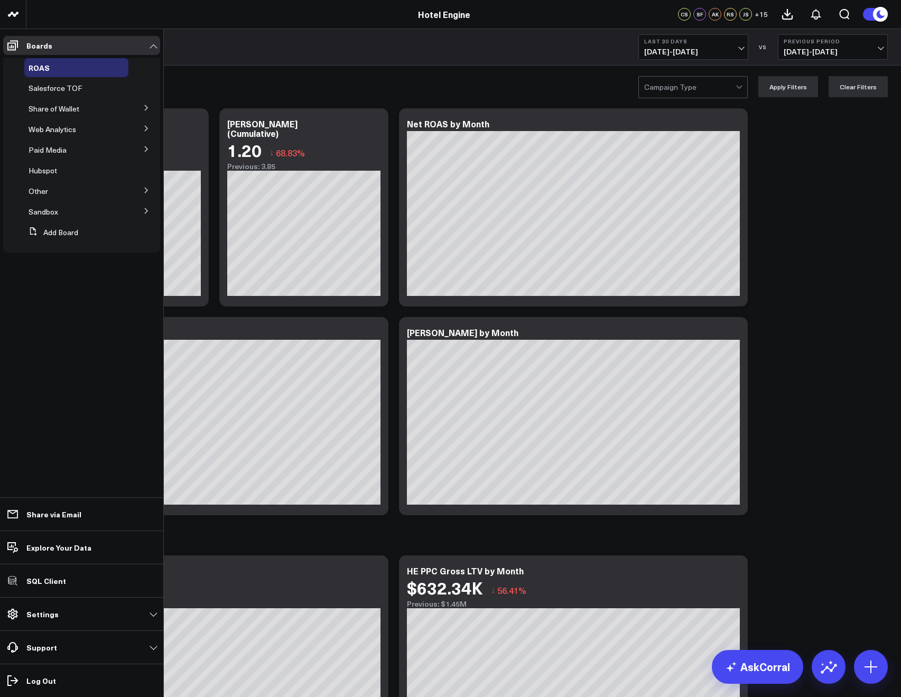
click at [151, 188] on button at bounding box center [146, 190] width 27 height 16
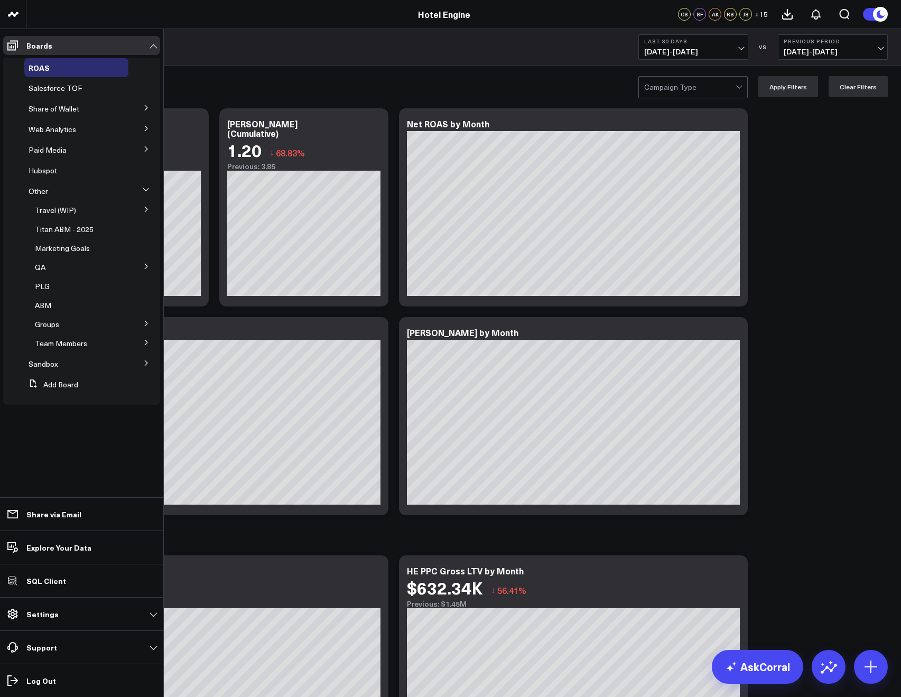
click at [147, 340] on icon at bounding box center [146, 342] width 6 height 6
click at [146, 325] on icon at bounding box center [146, 323] width 6 height 6
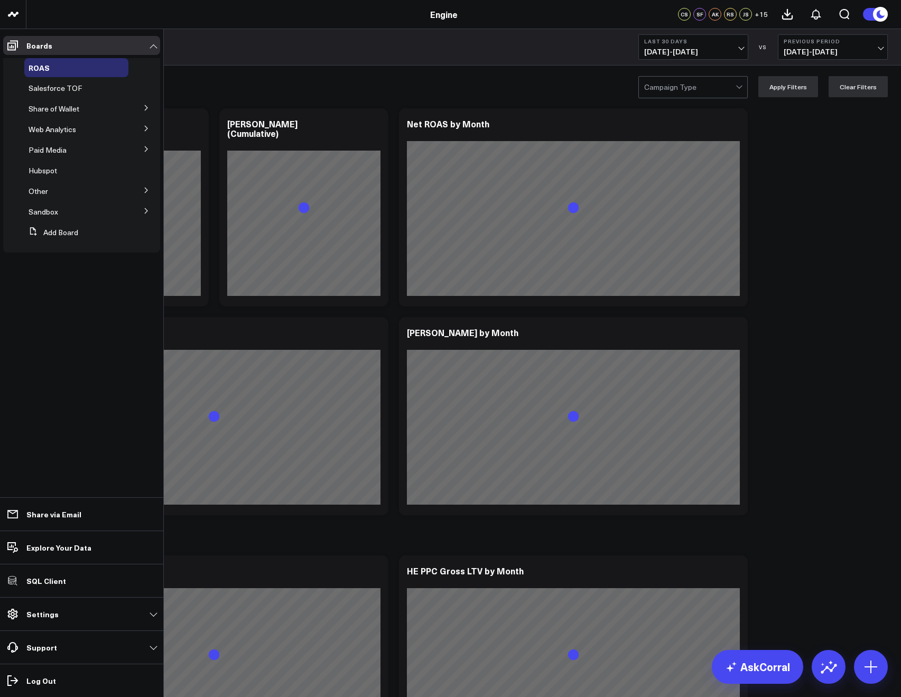
click at [144, 125] on icon at bounding box center [146, 128] width 6 height 6
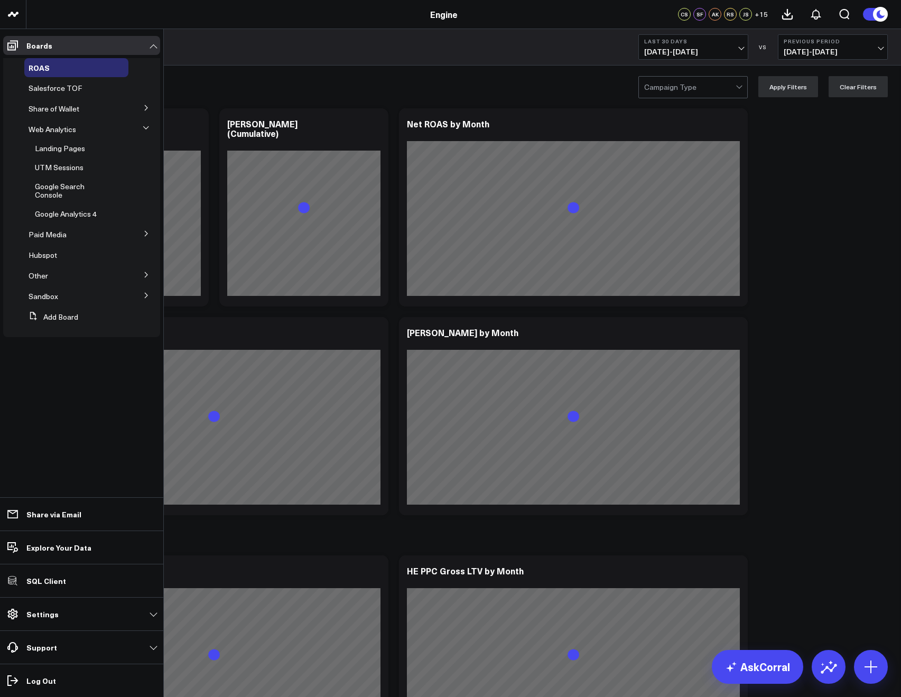
click at [155, 234] on button at bounding box center [146, 233] width 27 height 16
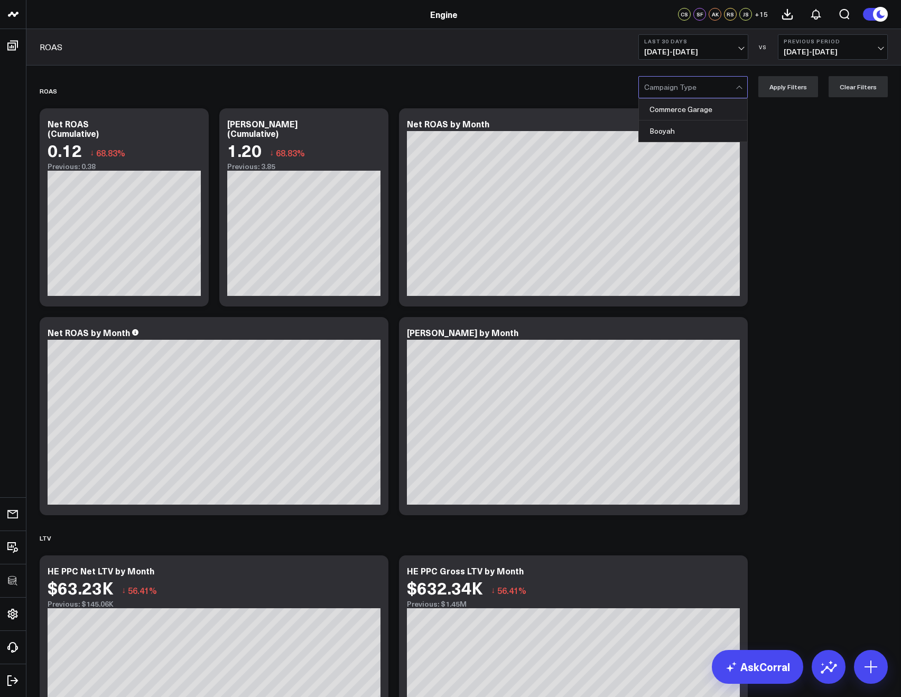
click at [678, 90] on div at bounding box center [689, 87] width 91 height 21
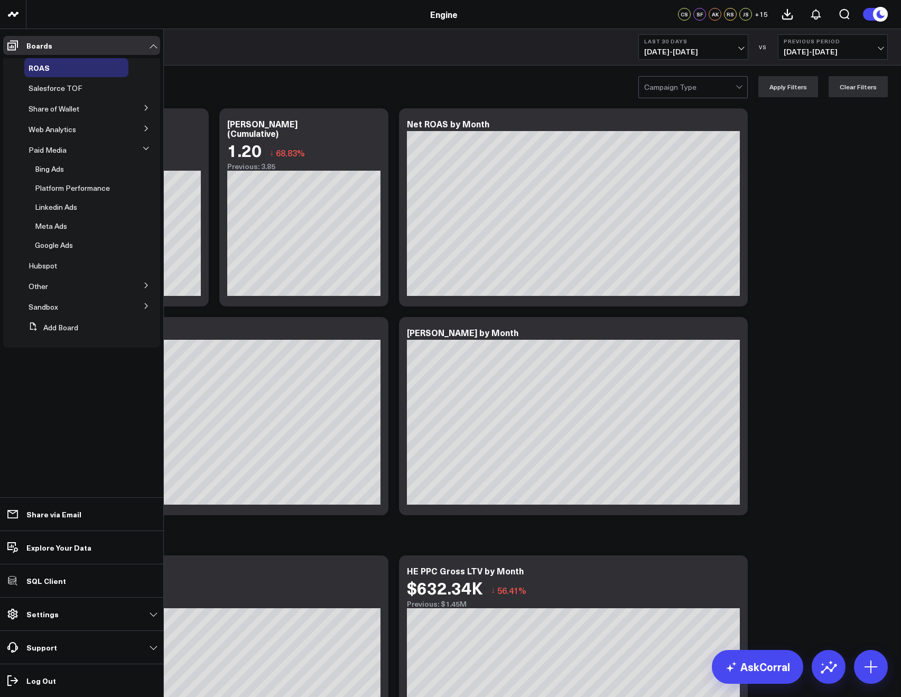
click at [146, 146] on icon at bounding box center [146, 148] width 6 height 6
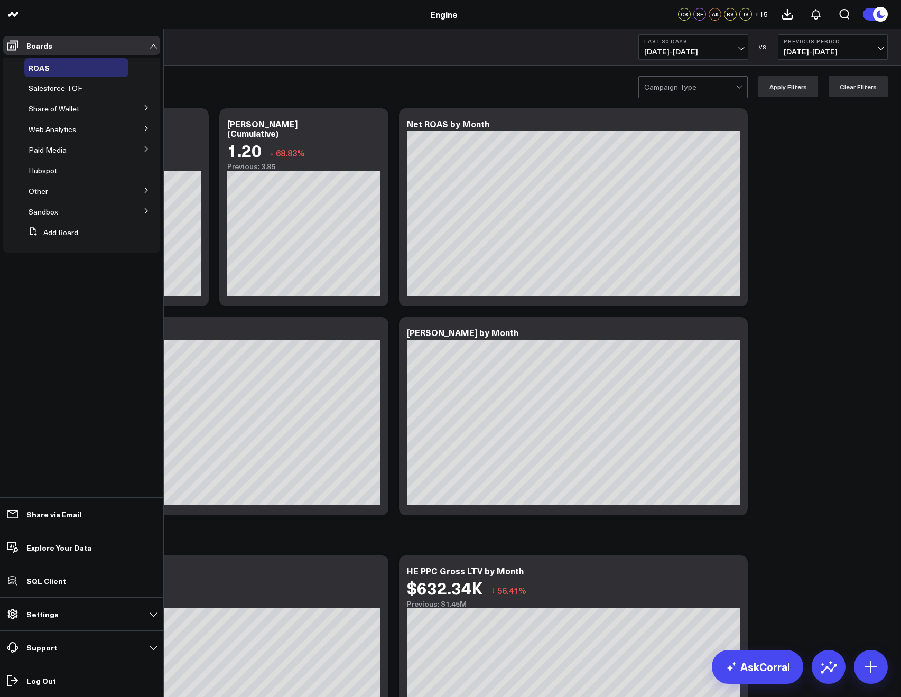
click at [145, 129] on icon at bounding box center [146, 128] width 6 height 6
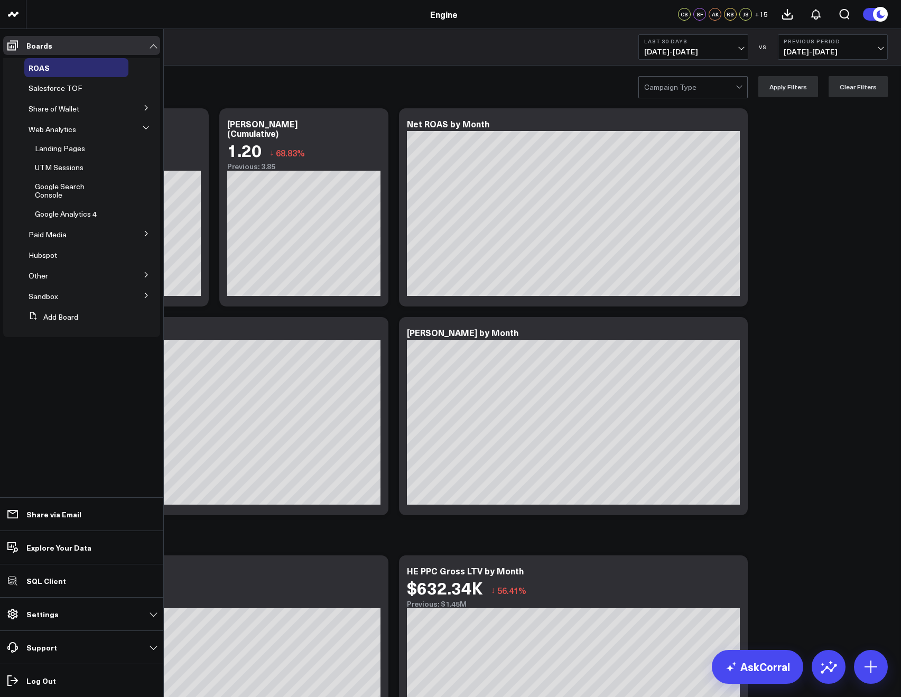
click at [145, 129] on icon at bounding box center [146, 128] width 6 height 6
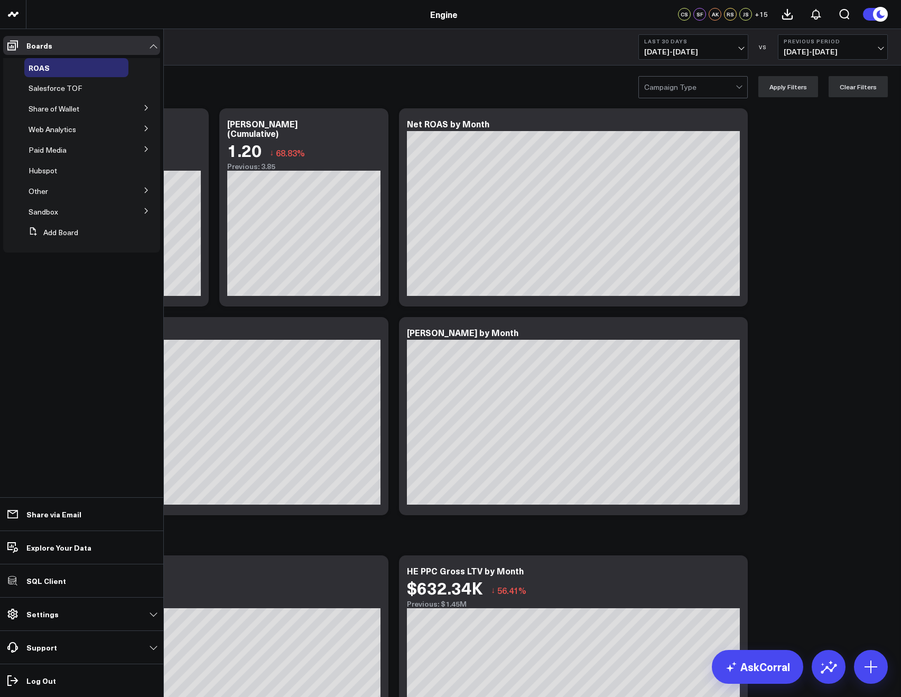
click at [145, 108] on icon at bounding box center [146, 108] width 6 height 6
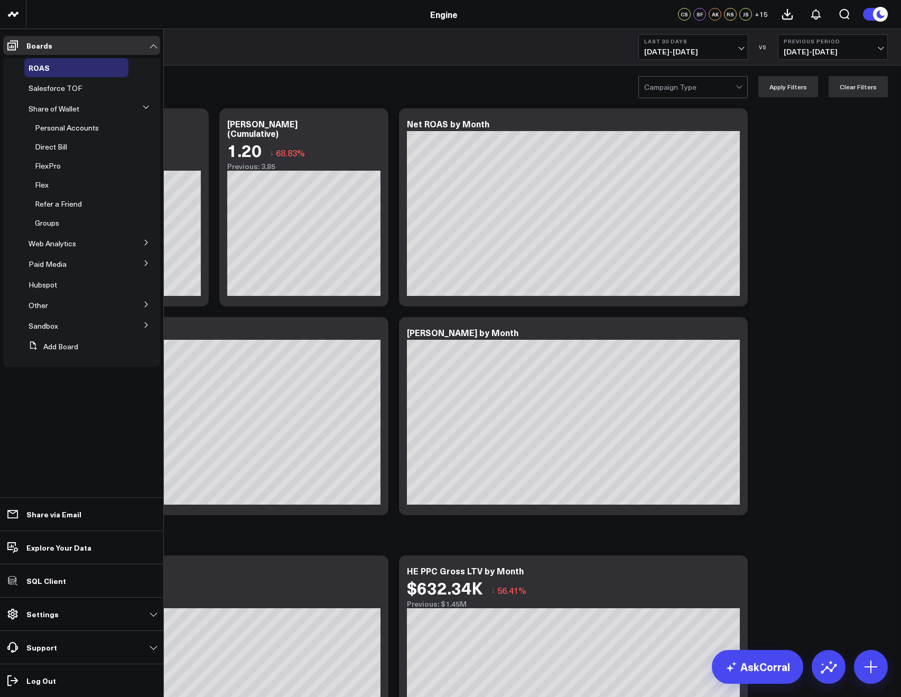
click at [145, 108] on icon at bounding box center [145, 107] width 5 height 3
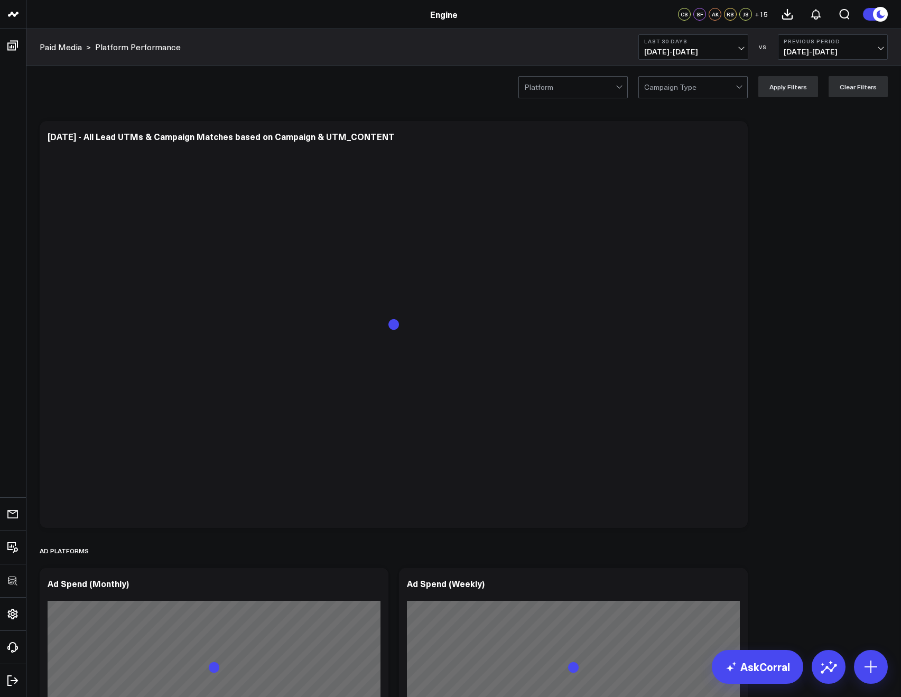
drag, startPoint x: 550, startPoint y: 113, endPoint x: 546, endPoint y: 108, distance: 6.8
click at [541, 99] on div "Platform Campaign Type Apply Filters Clear Filters" at bounding box center [463, 87] width 874 height 42
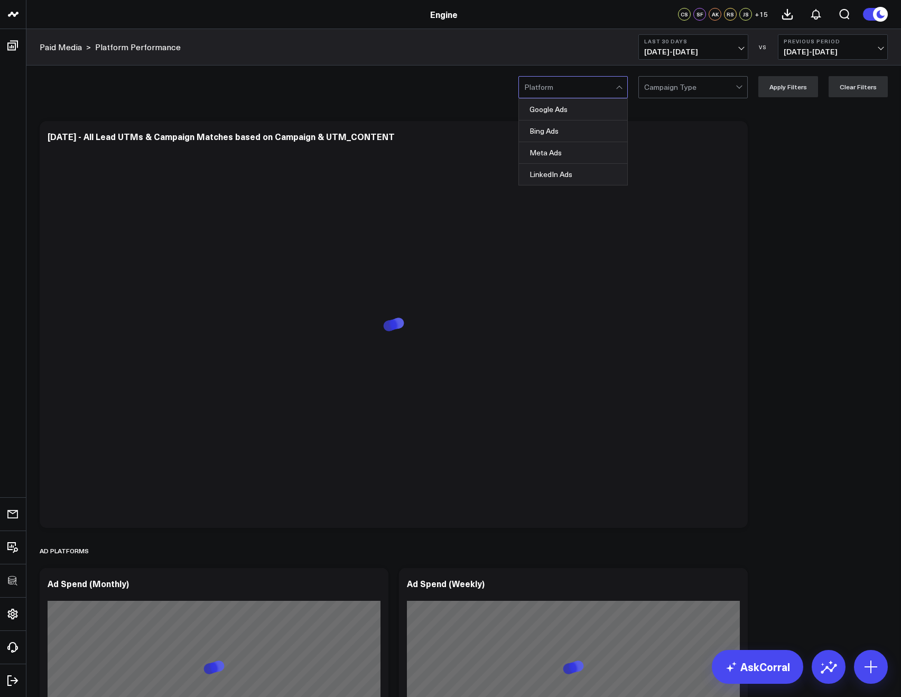
click at [538, 92] on div at bounding box center [569, 87] width 91 height 21
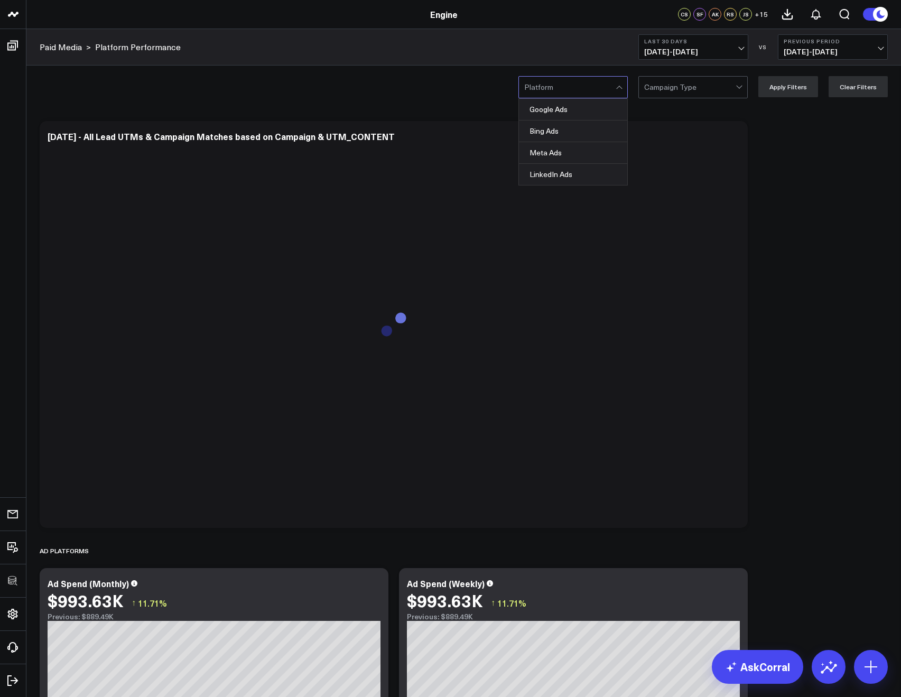
click at [305, 96] on div "Meta Ads, 3 of 4. 4 results available. Use Up and Down to choose options, press…" at bounding box center [463, 87] width 874 height 42
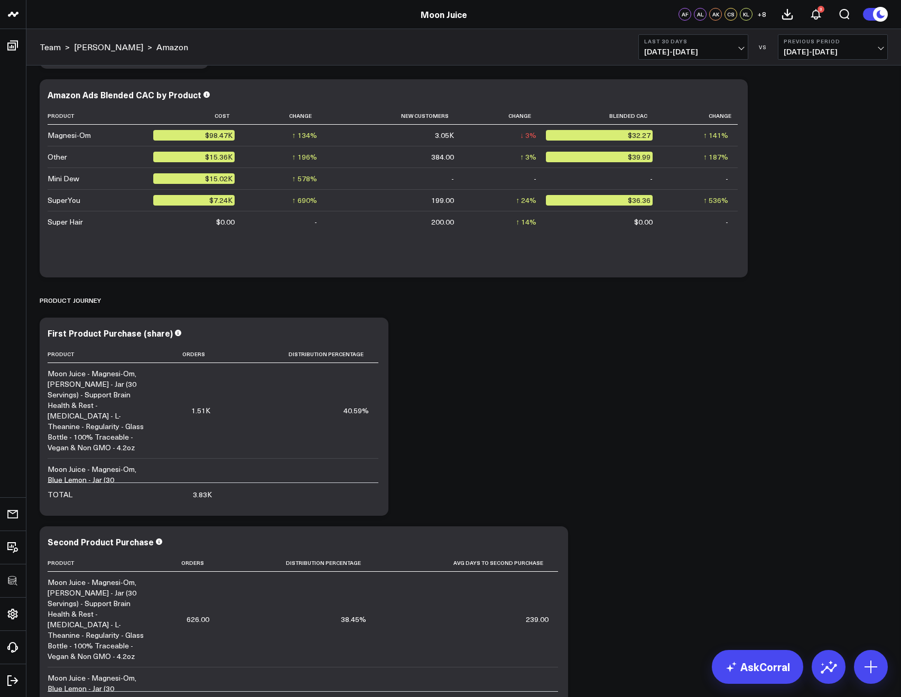
scroll to position [3916, 0]
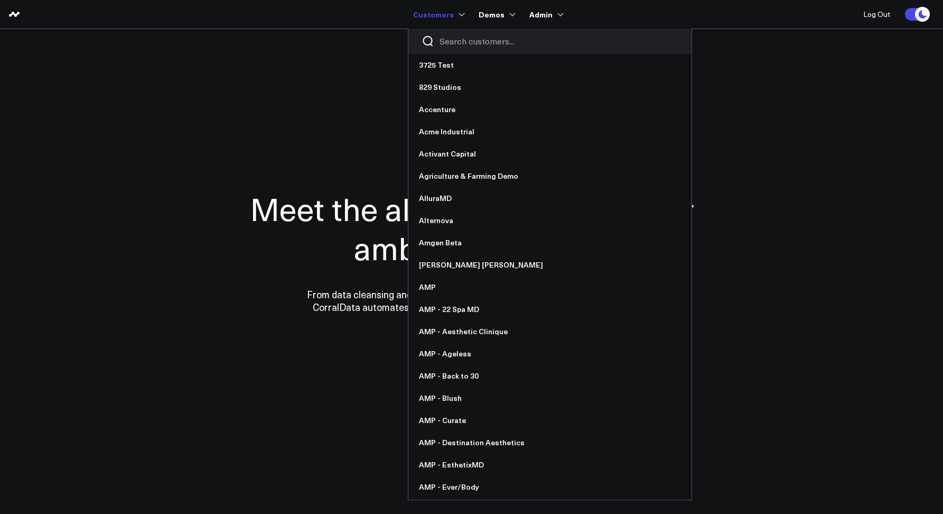
click at [450, 45] on input "Search customers input" at bounding box center [559, 41] width 239 height 12
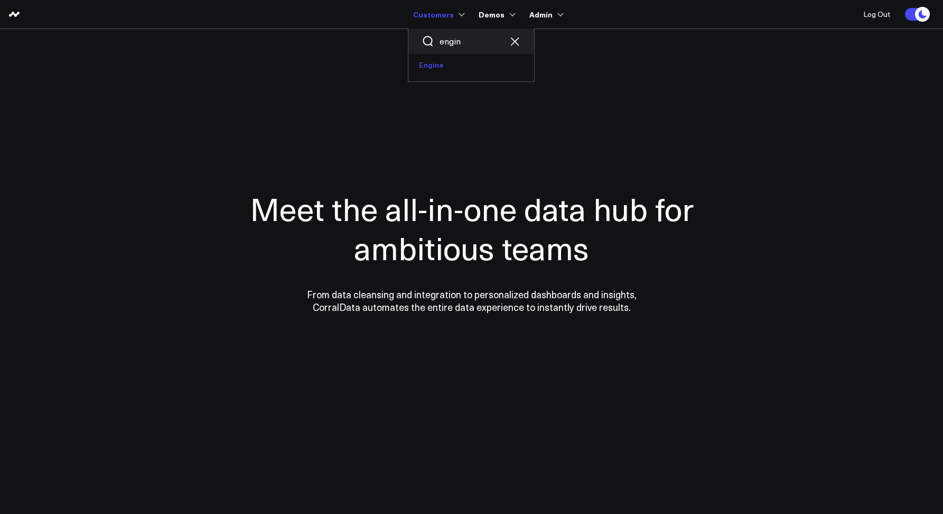
type input "engin"
click at [451, 71] on link "Engine" at bounding box center [471, 65] width 126 height 22
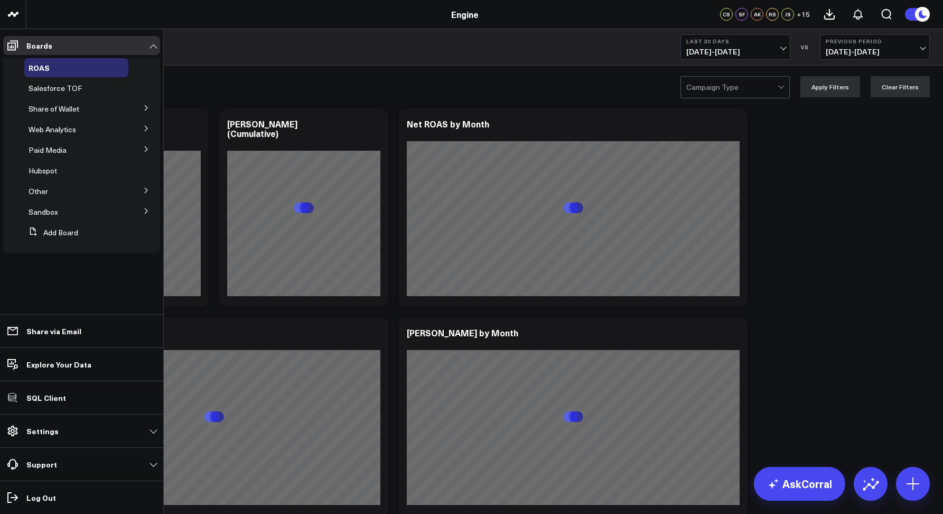
click at [148, 146] on icon at bounding box center [146, 149] width 6 height 6
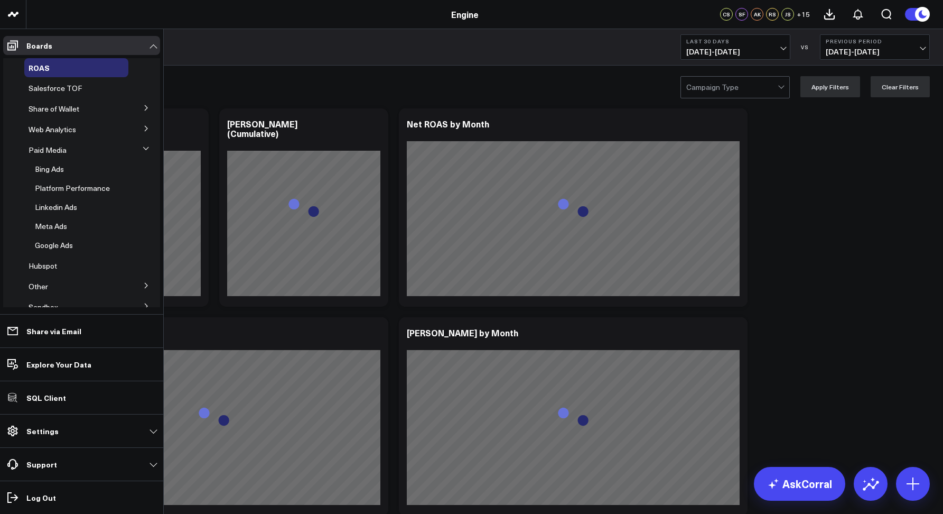
click at [148, 146] on button at bounding box center [146, 148] width 16 height 27
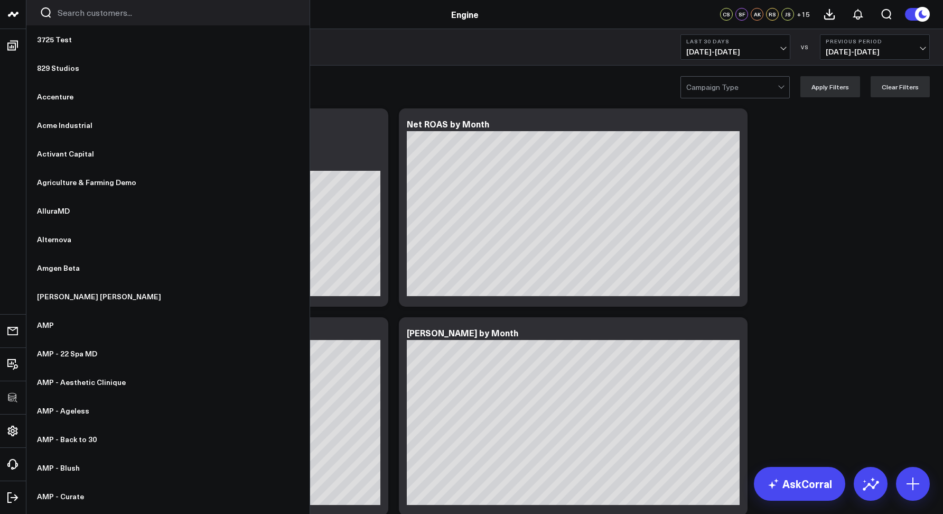
click at [80, 17] on input "Search customers input" at bounding box center [177, 13] width 239 height 12
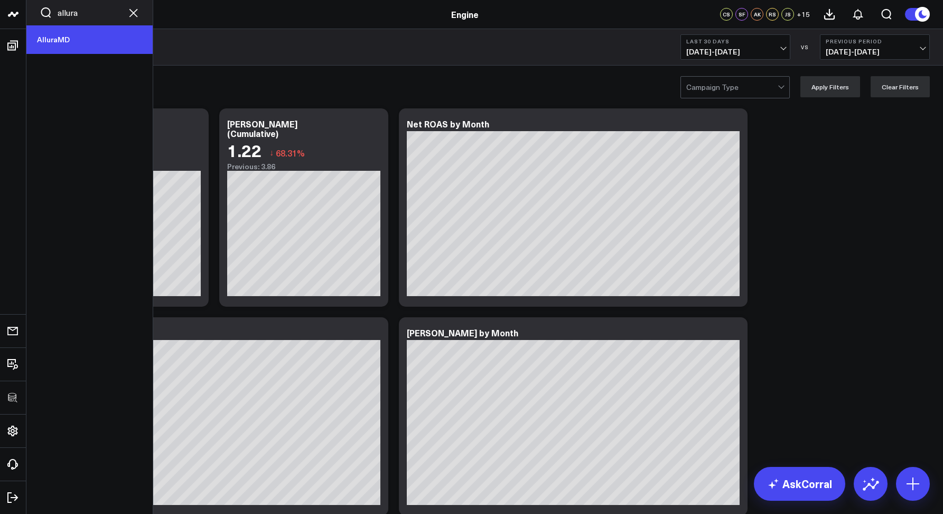
type input "allura"
click at [55, 44] on link "AlluraMD" at bounding box center [89, 39] width 126 height 29
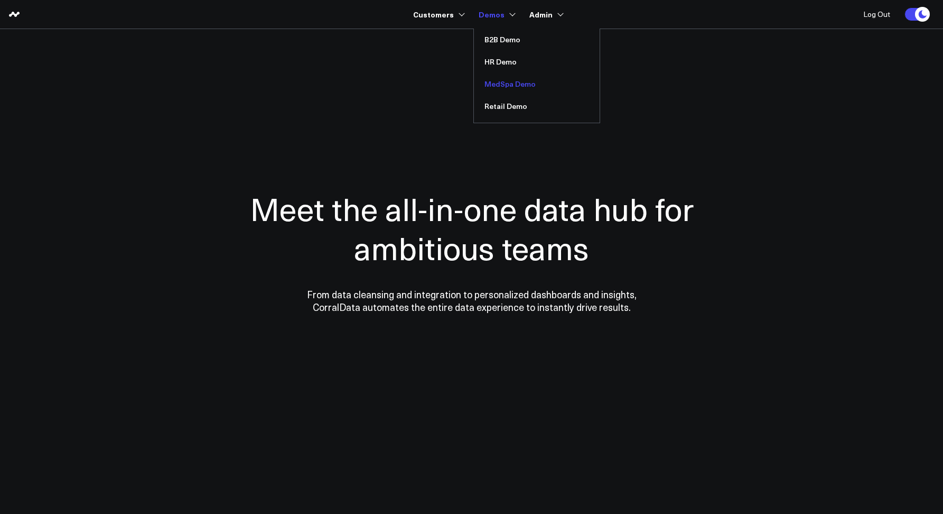
click at [492, 77] on link "MedSpa Demo" at bounding box center [537, 84] width 126 height 22
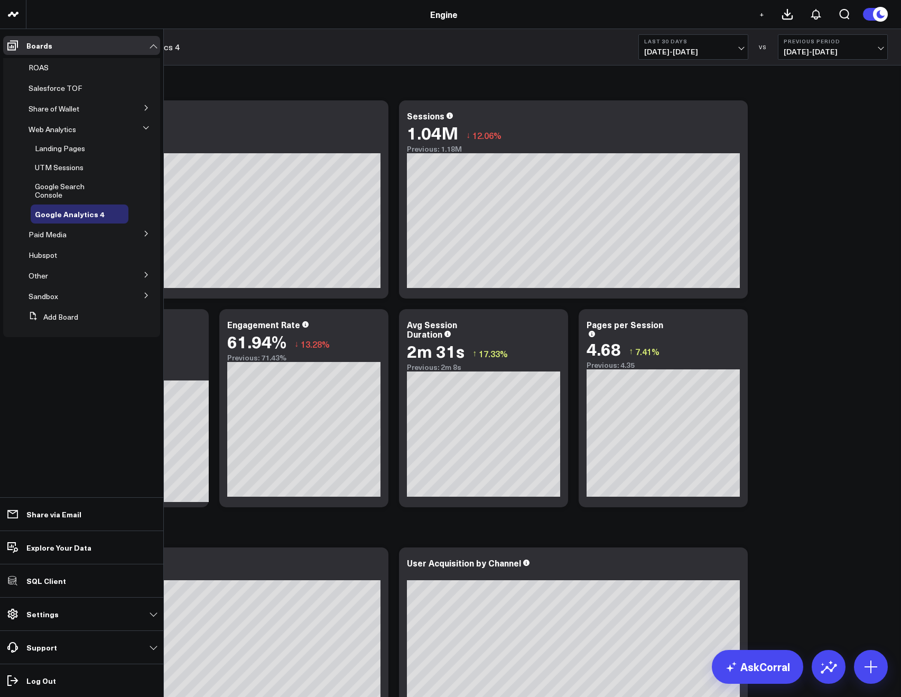
click at [144, 229] on button at bounding box center [146, 233] width 27 height 16
click at [143, 146] on icon at bounding box center [146, 148] width 6 height 6
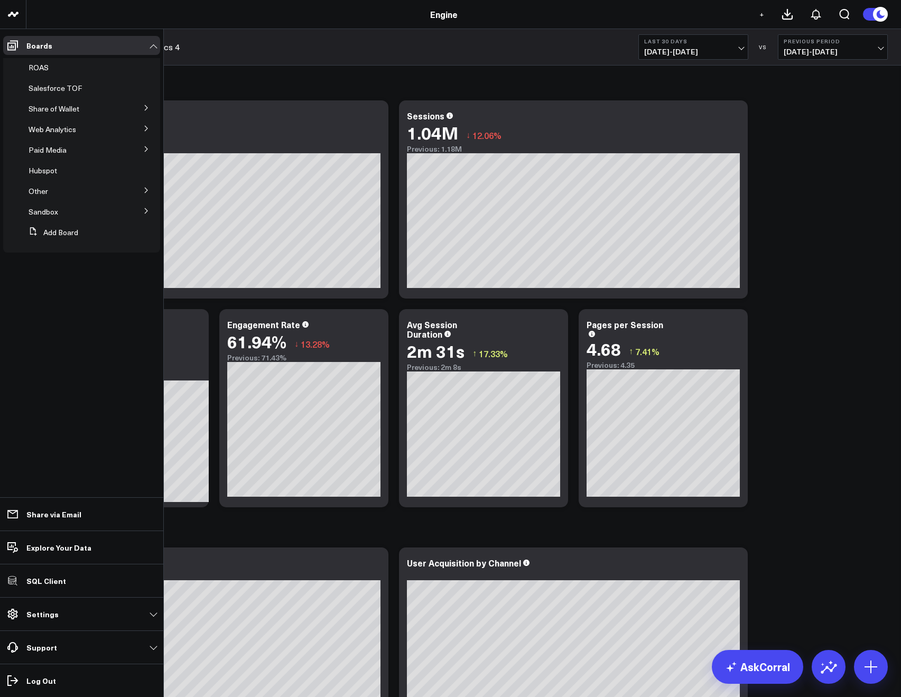
click at [141, 132] on button at bounding box center [146, 128] width 27 height 16
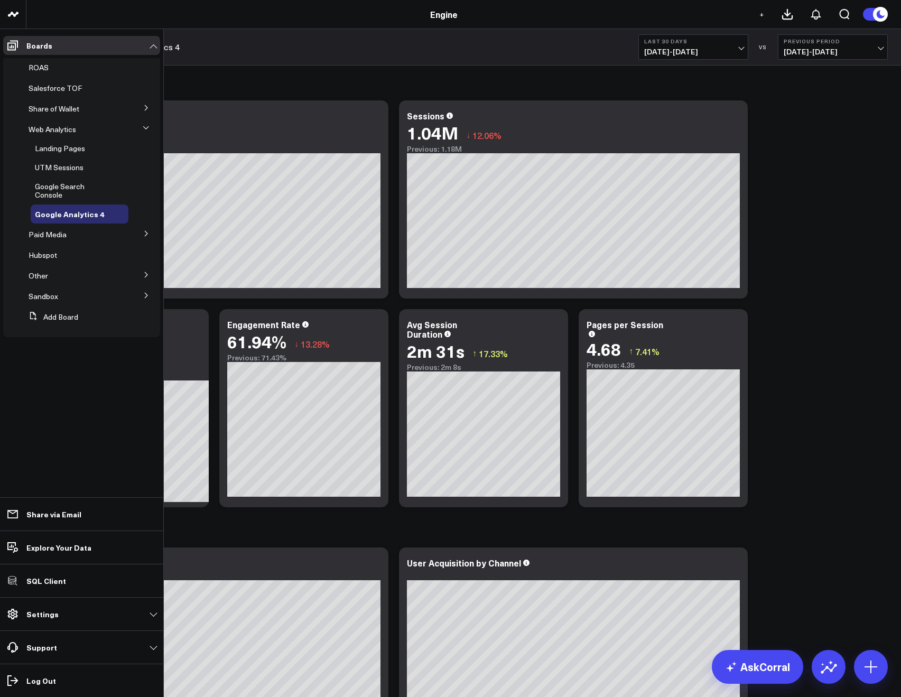
click at [141, 130] on button at bounding box center [146, 127] width 16 height 27
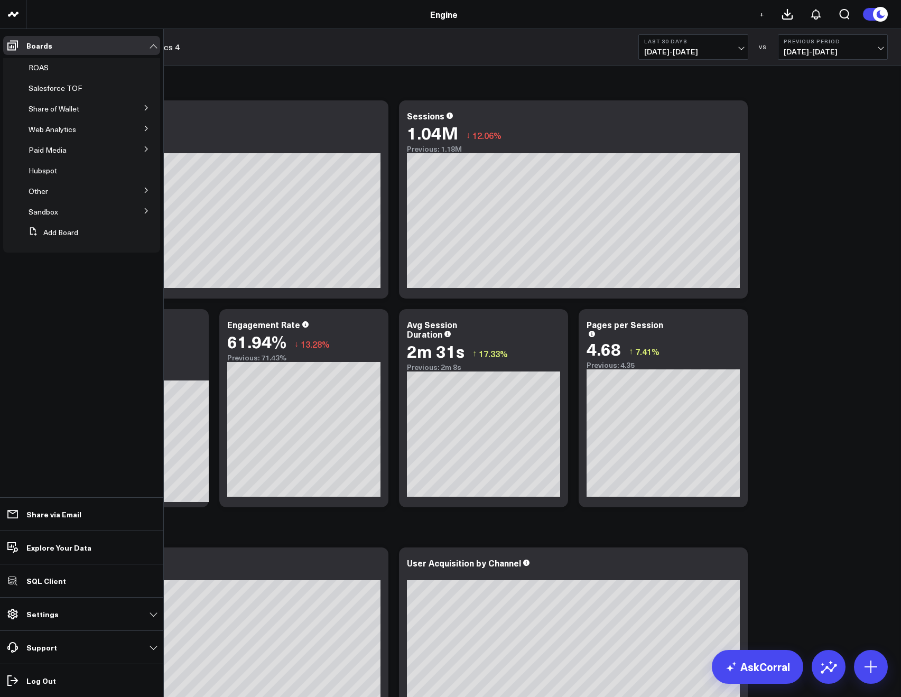
click at [146, 108] on icon at bounding box center [146, 108] width 6 height 6
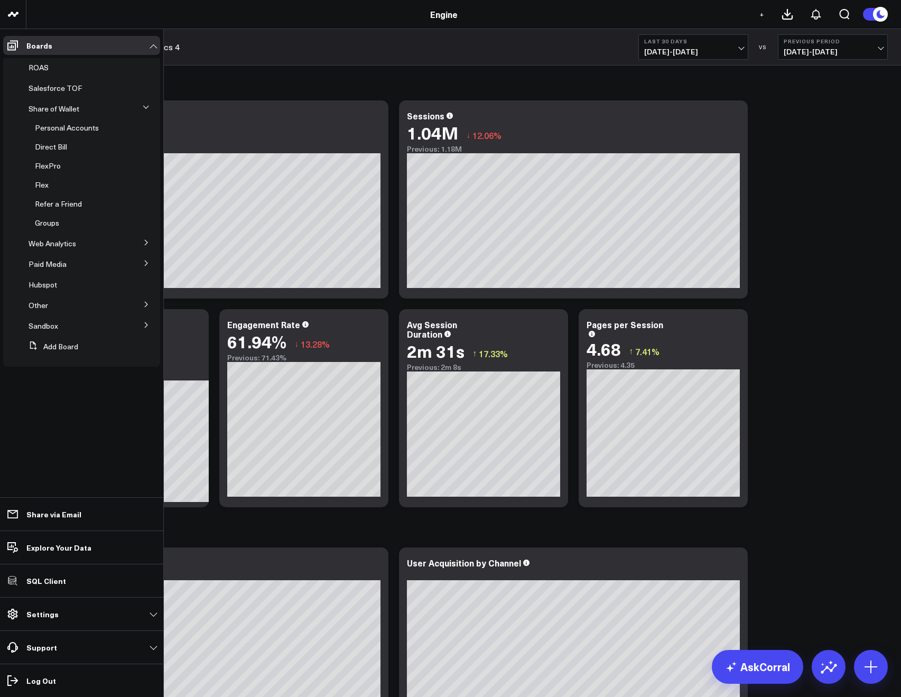
click at [146, 108] on icon at bounding box center [145, 107] width 5 height 3
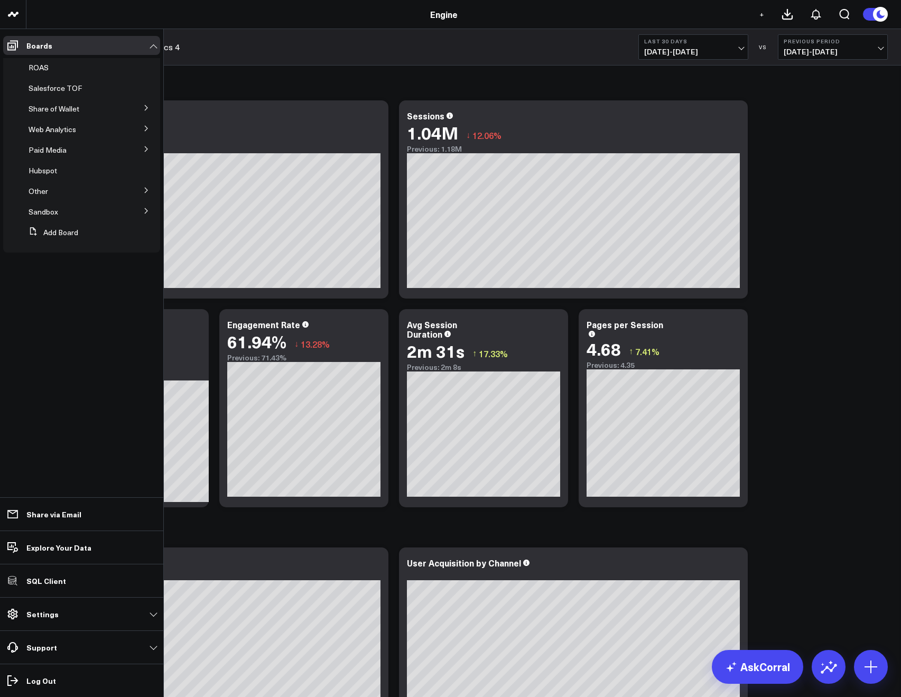
click at [141, 130] on button at bounding box center [146, 128] width 27 height 16
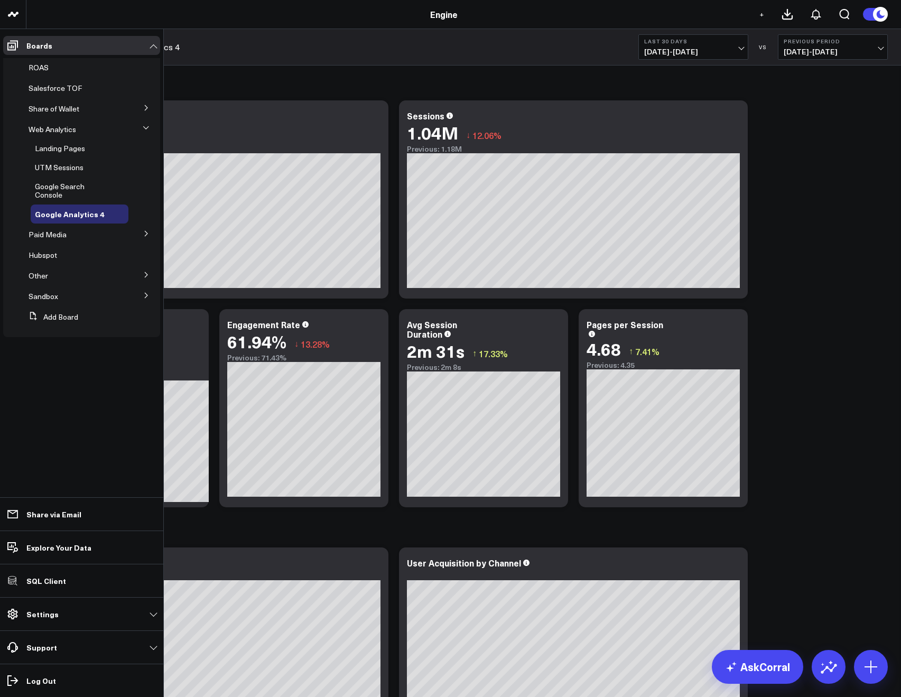
click at [141, 130] on button at bounding box center [146, 127] width 16 height 27
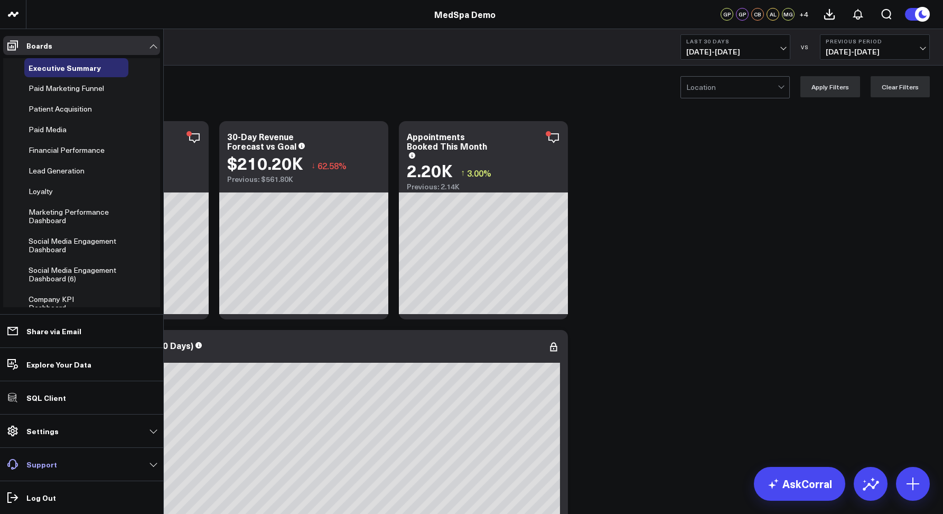
click at [33, 460] on p "Support" at bounding box center [41, 464] width 31 height 8
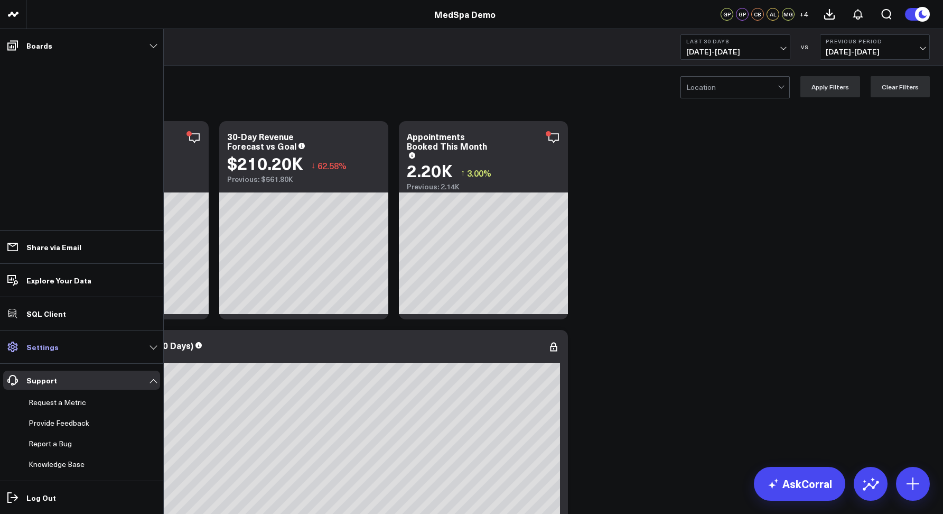
click at [48, 348] on p "Settings" at bounding box center [42, 346] width 32 height 8
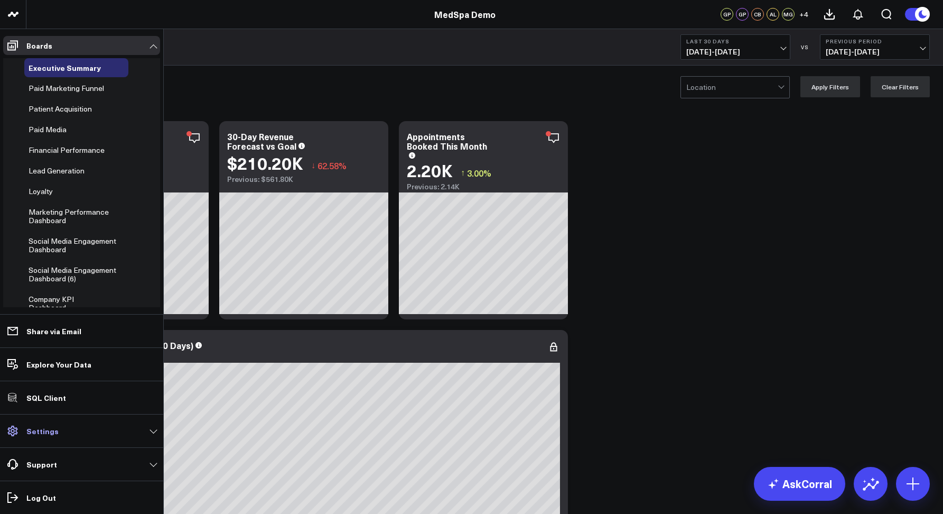
click at [32, 435] on link "Settings" at bounding box center [81, 430] width 157 height 19
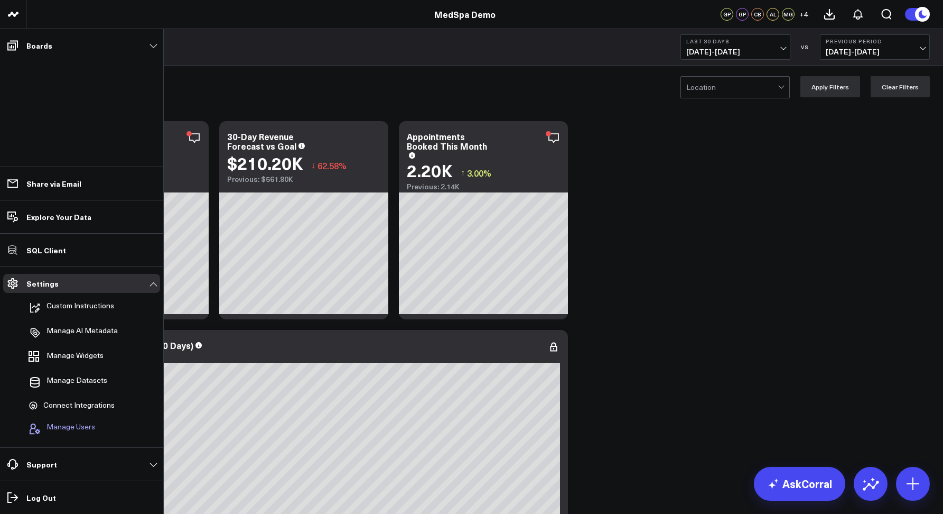
click at [41, 434] on button "Manage Users" at bounding box center [59, 428] width 71 height 23
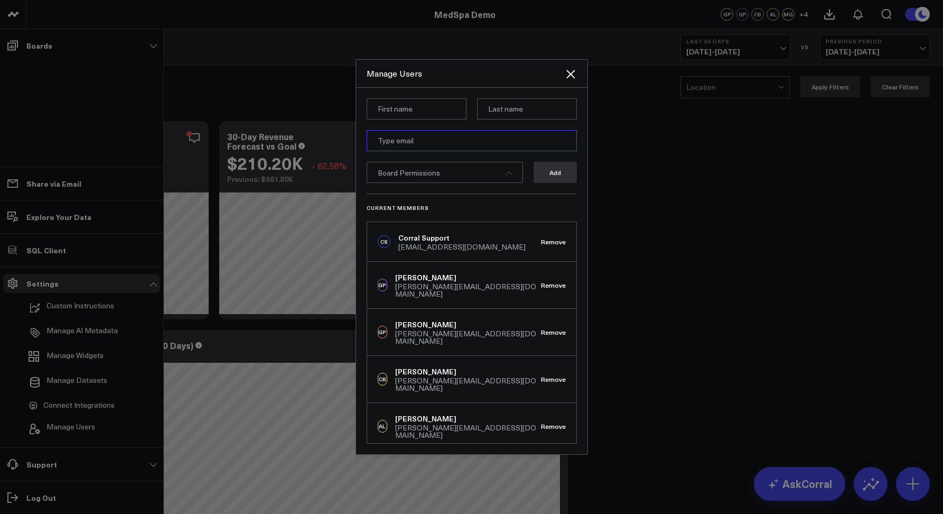
click at [388, 148] on input "email" at bounding box center [472, 140] width 210 height 21
paste input "lance@corraldata.com"
type input "lance@corraldata.com"
click at [403, 108] on input at bounding box center [417, 108] width 100 height 21
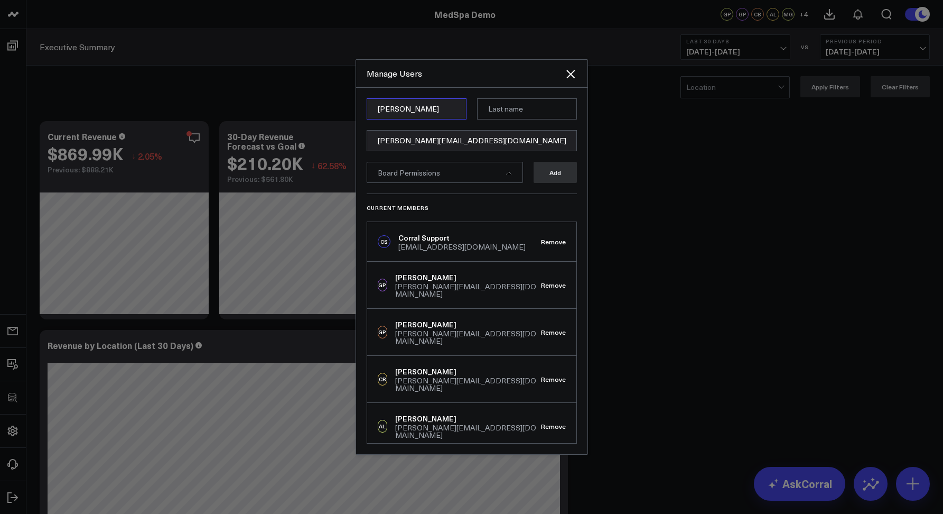
type input "Lance"
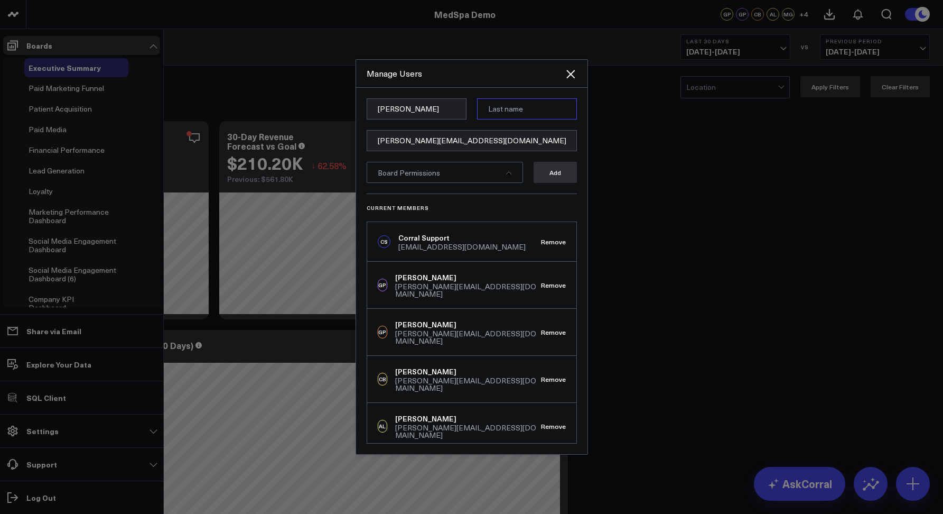
click at [525, 110] on input at bounding box center [527, 108] width 100 height 21
paste input "Muranaga"
type input "Muranaga"
click at [444, 171] on div "Board Permissions" at bounding box center [445, 172] width 156 height 21
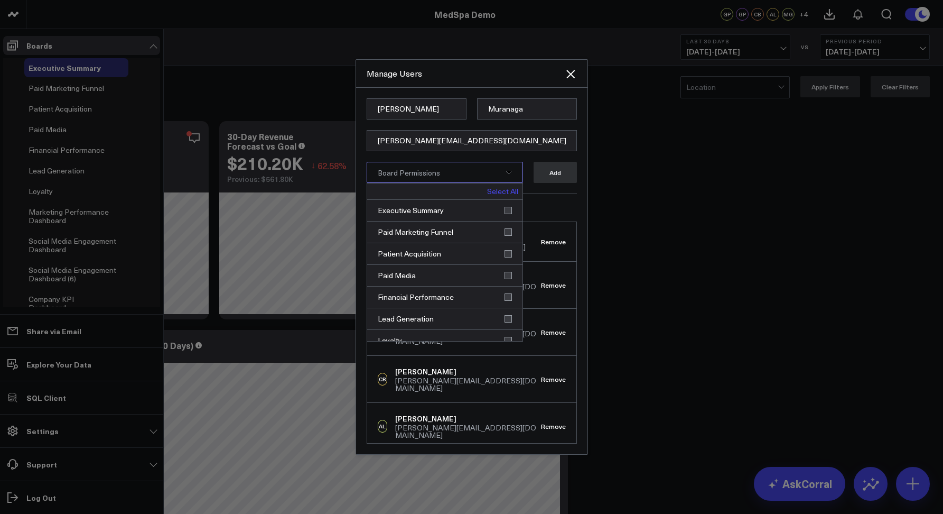
click at [493, 188] on link "Select All" at bounding box center [502, 191] width 31 height 7
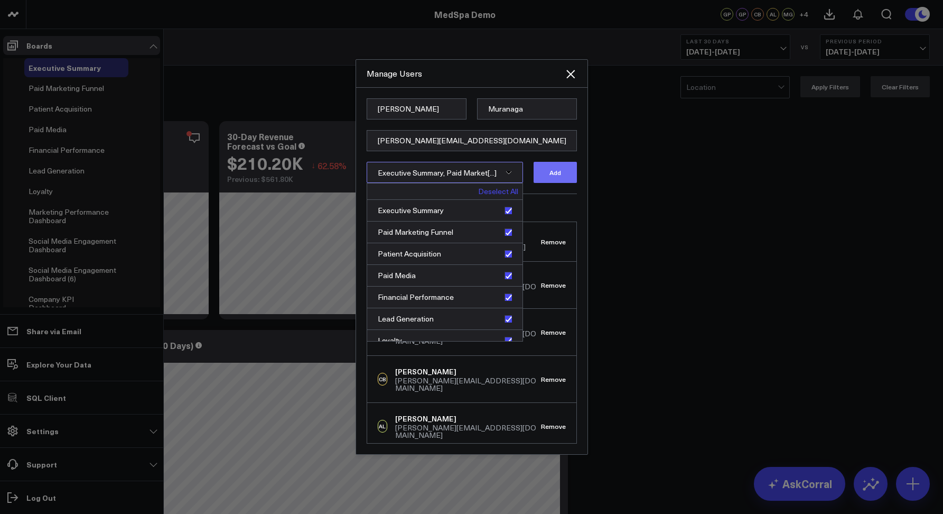
click at [550, 175] on button "Add" at bounding box center [555, 172] width 43 height 21
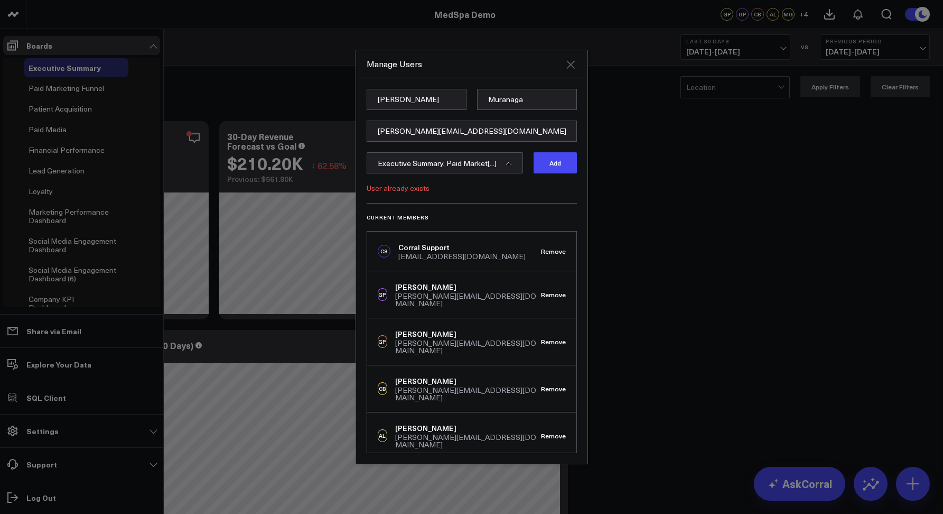
click at [570, 63] on icon "Close" at bounding box center [570, 64] width 13 height 13
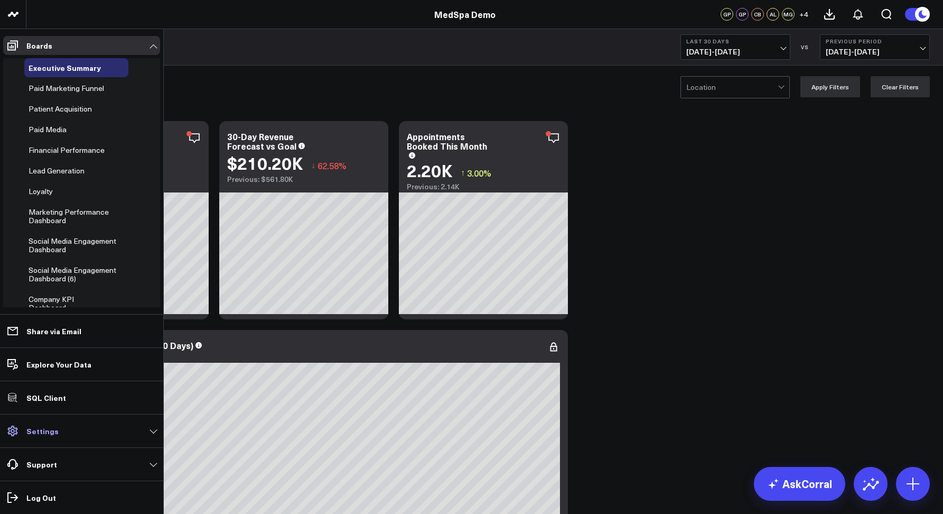
click at [41, 435] on p "Settings" at bounding box center [42, 430] width 32 height 8
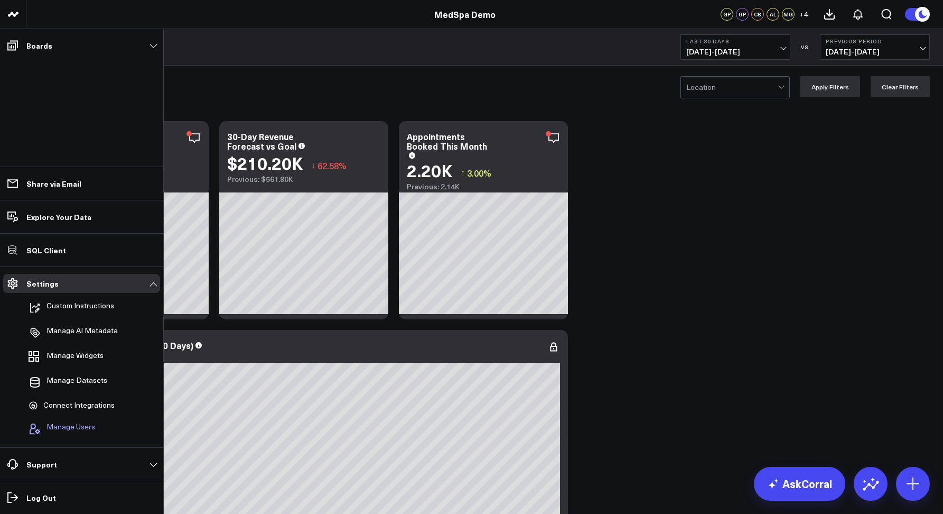
click at [53, 423] on span "Manage Users" at bounding box center [70, 428] width 49 height 13
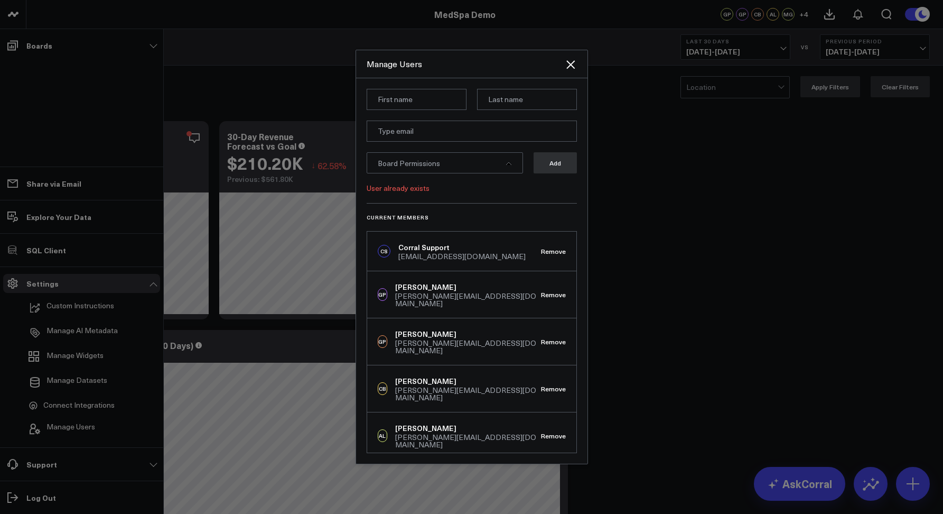
click at [402, 171] on div "Board Permissions" at bounding box center [445, 162] width 156 height 21
click at [397, 127] on input "email" at bounding box center [472, 130] width 210 height 21
paste input "lance.muranaga@vokal.io"
type input "lance.muranaga@vokal.io"
click at [384, 99] on input at bounding box center [417, 99] width 100 height 21
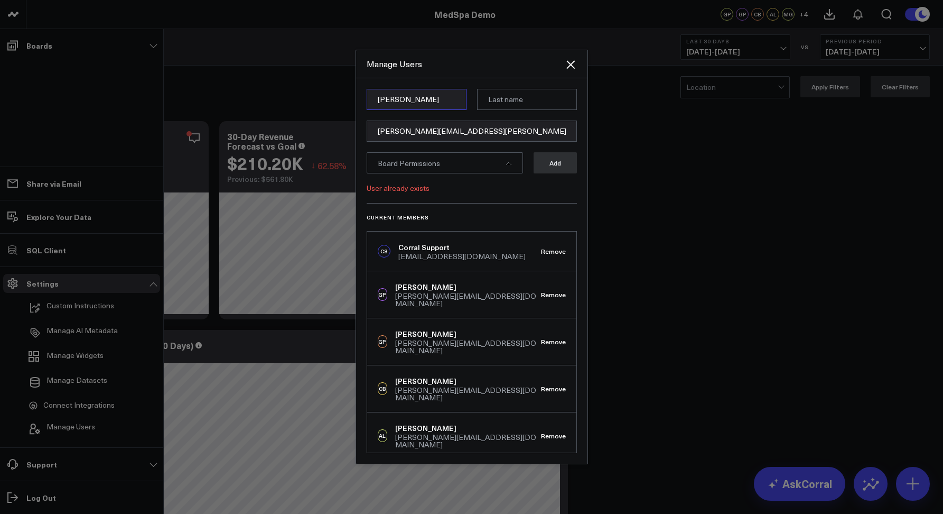
type input "Lance"
type input "Muranaga"
click at [449, 168] on div "Board Permissions" at bounding box center [445, 162] width 156 height 21
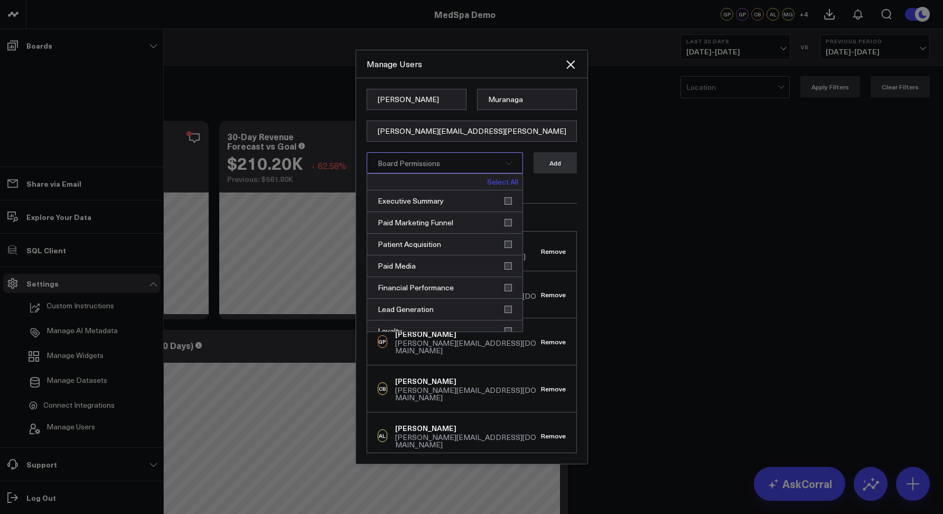
click at [487, 182] on link "Select All" at bounding box center [502, 181] width 31 height 7
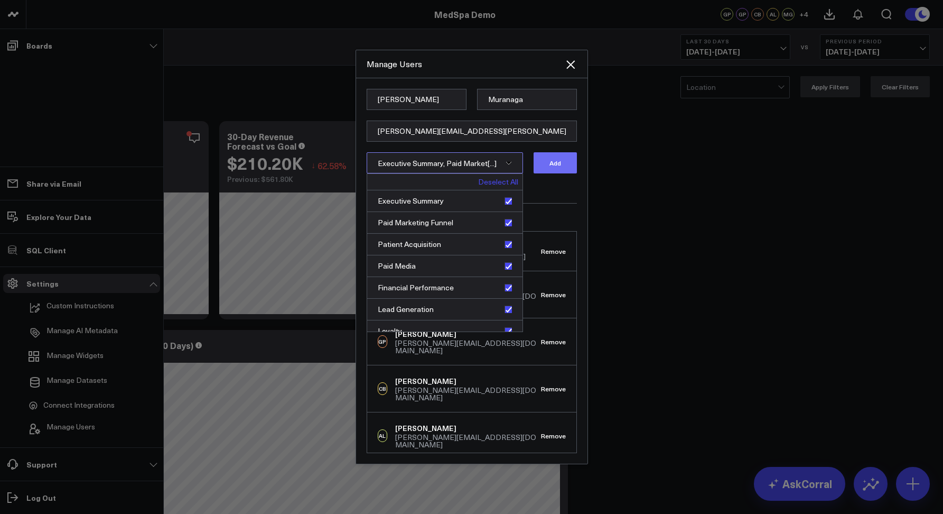
click at [567, 165] on button "Add" at bounding box center [555, 162] width 43 height 21
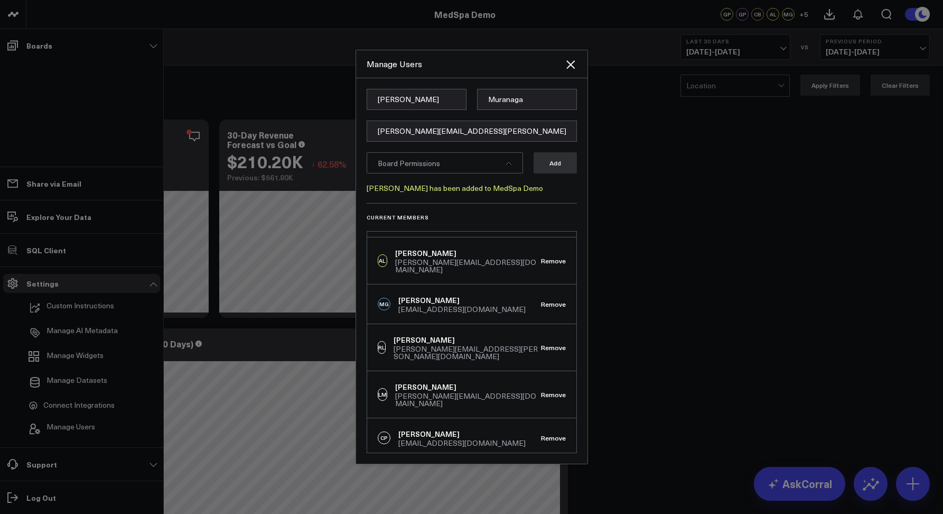
scroll to position [2, 0]
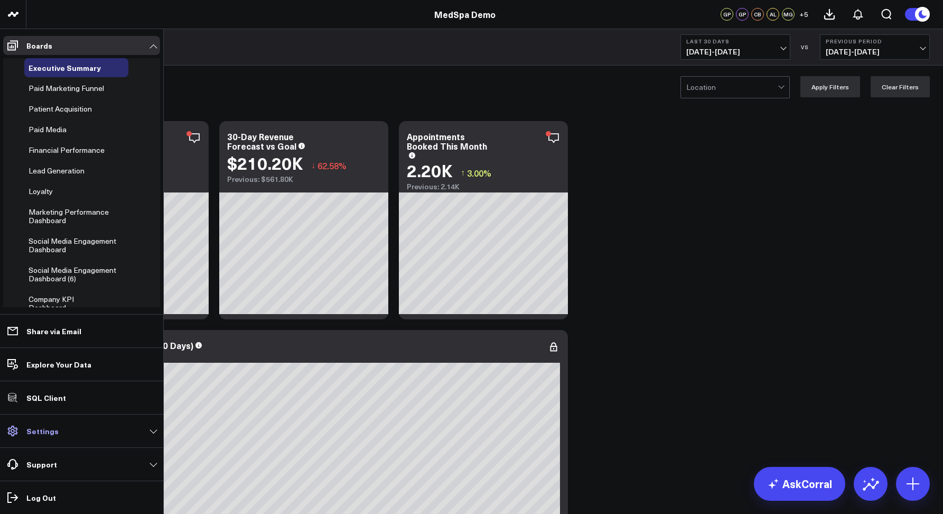
click at [43, 426] on p "Settings" at bounding box center [42, 430] width 32 height 8
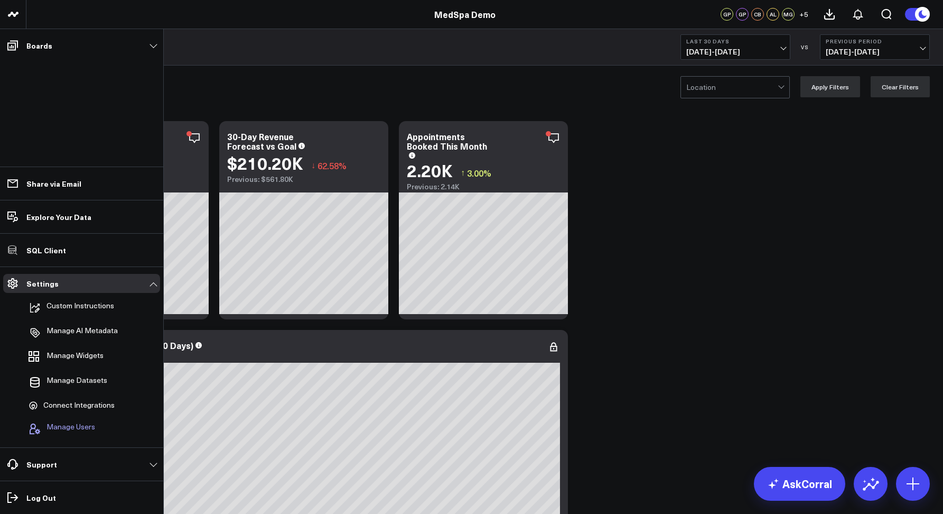
click at [55, 425] on span "Manage Users" at bounding box center [70, 428] width 49 height 13
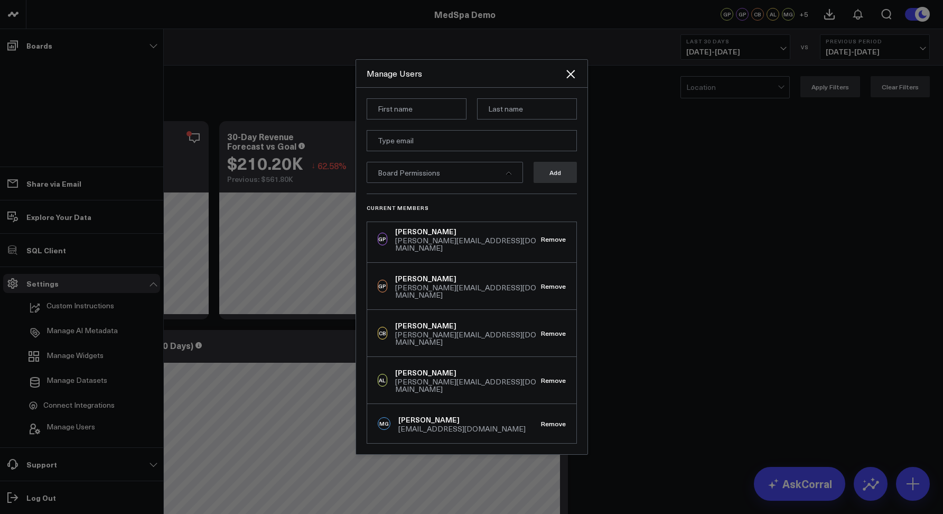
scroll to position [214, 0]
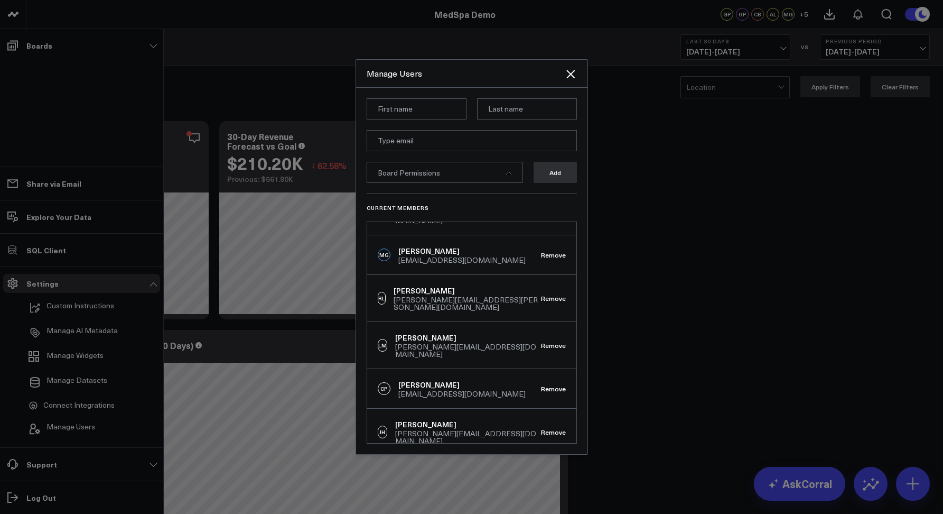
drag, startPoint x: 442, startPoint y: 432, endPoint x: 394, endPoint y: 431, distance: 48.6
click at [394, 455] on div "[PERSON_NAME] Muranaga [EMAIL_ADDRESS][PERSON_NAME][DOMAIN_NAME] Remove" at bounding box center [471, 478] width 209 height 46
copy div "[PERSON_NAME][EMAIL_ADDRESS][PERSON_NAME][DOMAIN_NAME]"
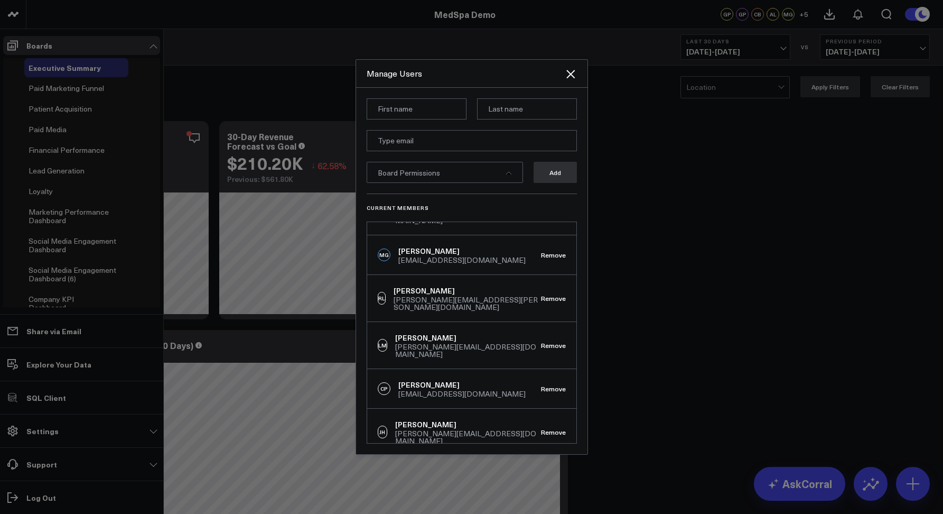
click at [571, 72] on icon "Close" at bounding box center [570, 74] width 13 height 13
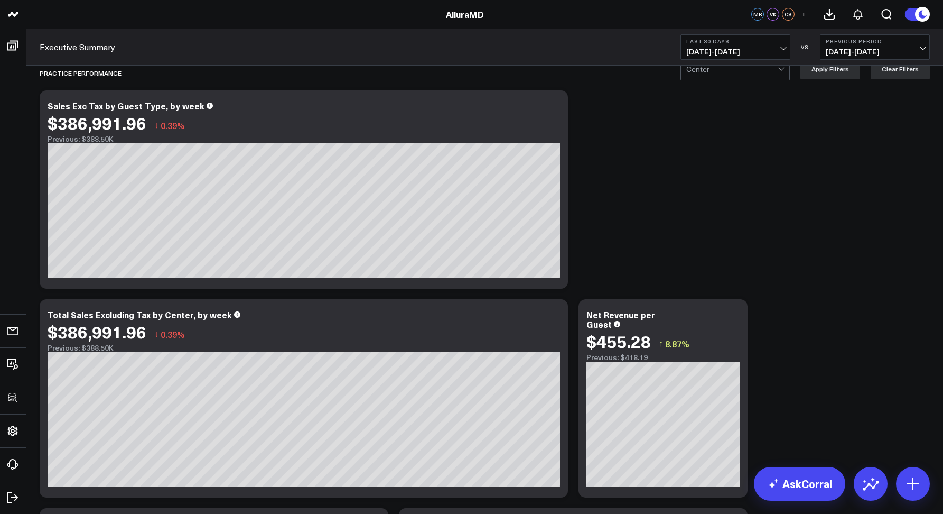
scroll to position [117, 0]
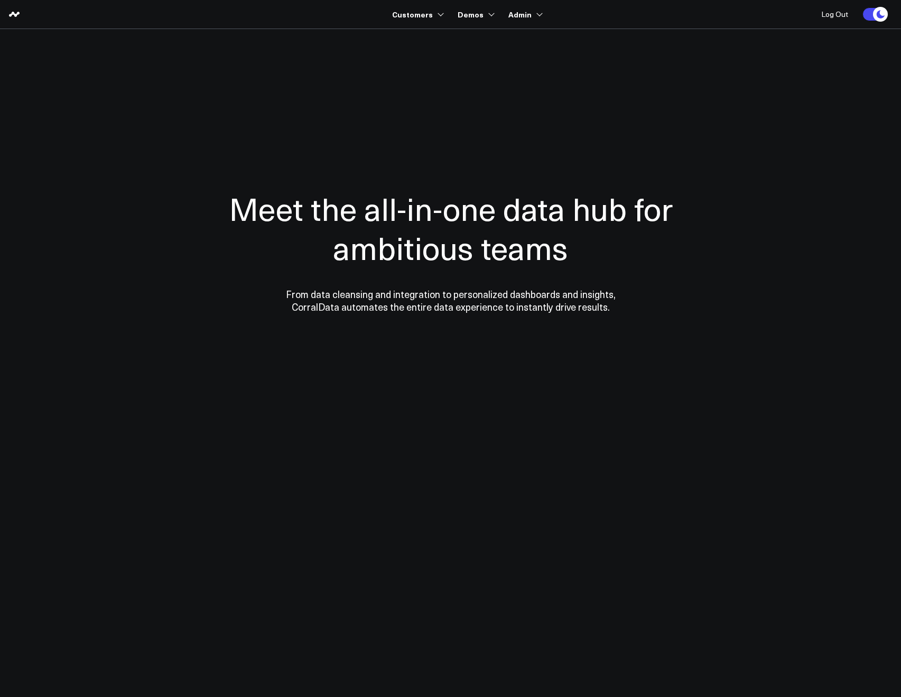
click at [452, 59] on section "Meet the all-in-one data hub for ambitious teams From data cleansing and integr…" at bounding box center [450, 214] width 761 height 370
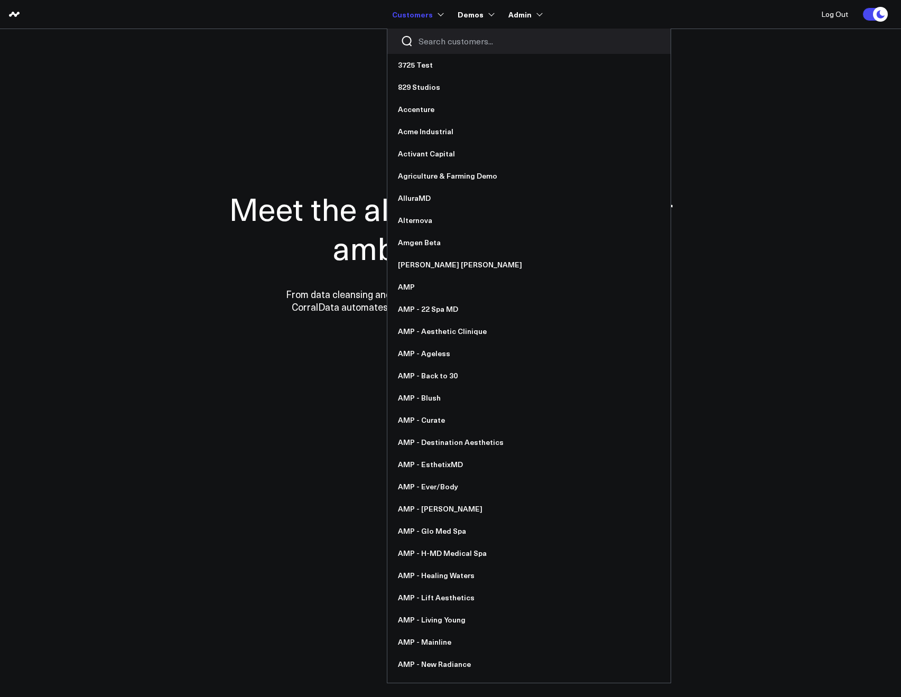
click at [428, 42] on input "Search customers input" at bounding box center [537, 41] width 239 height 12
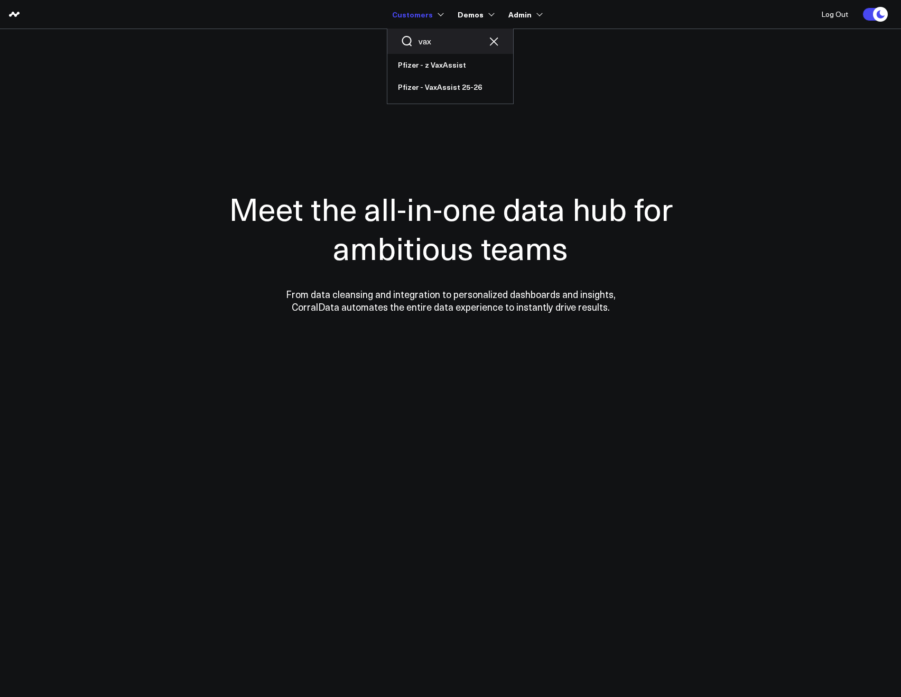
drag, startPoint x: 438, startPoint y: 43, endPoint x: 412, endPoint y: 40, distance: 26.5
click at [412, 40] on div "vax" at bounding box center [450, 41] width 126 height 25
type input "pfa"
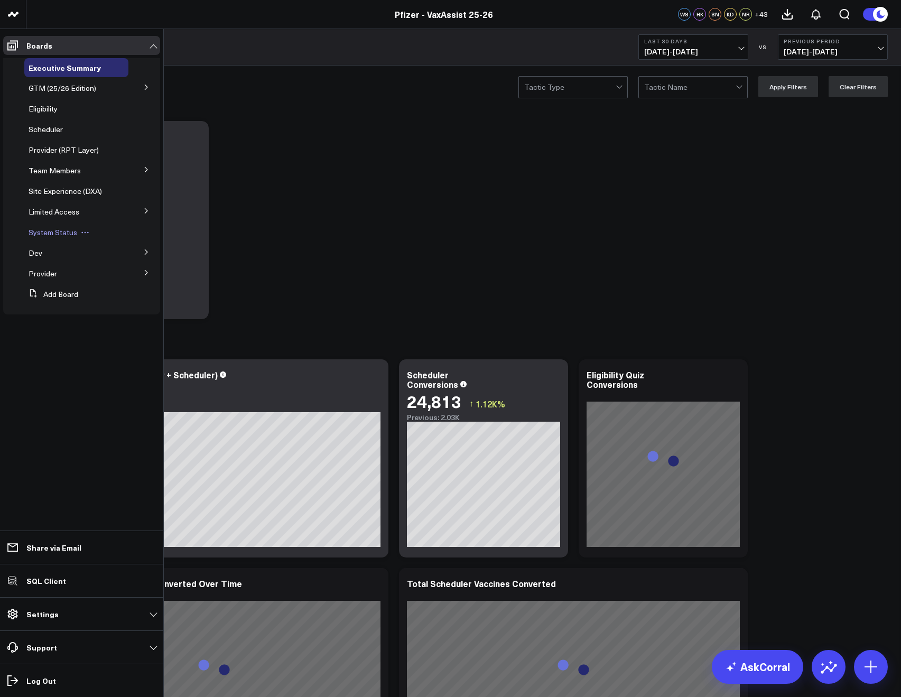
click at [44, 236] on span "System Status" at bounding box center [53, 232] width 49 height 10
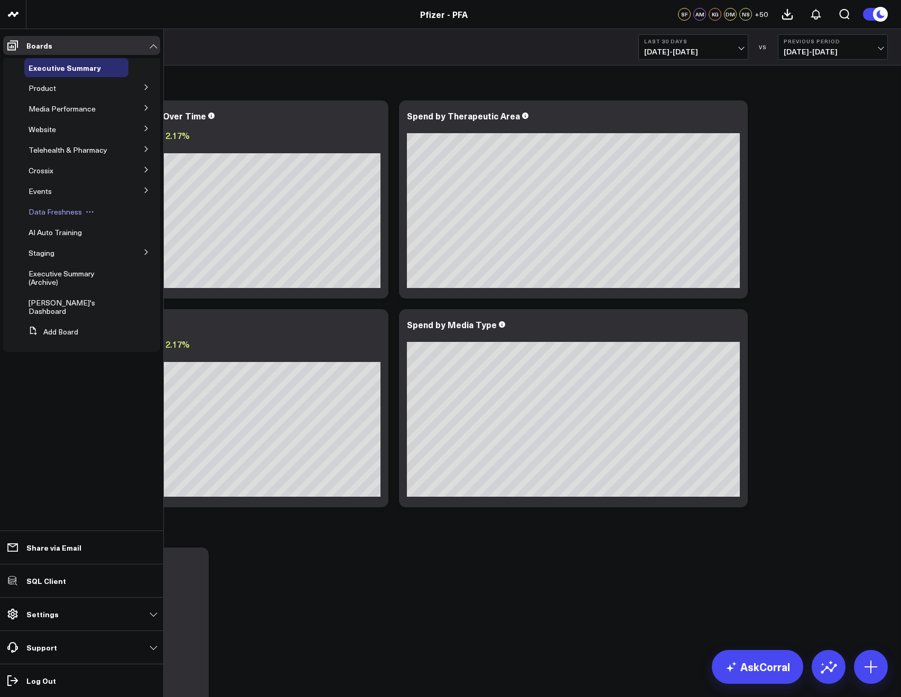
click at [35, 208] on span "Data Freshness" at bounding box center [55, 212] width 53 height 10
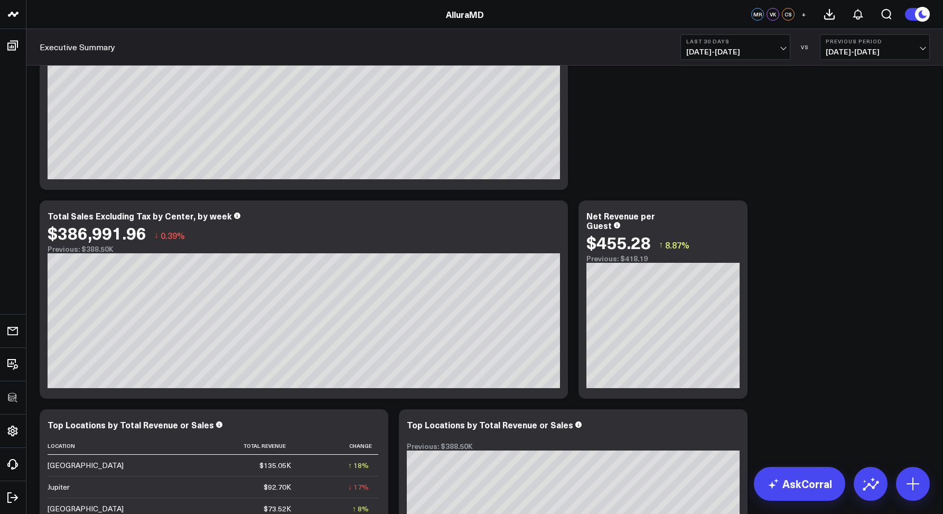
scroll to position [117, 0]
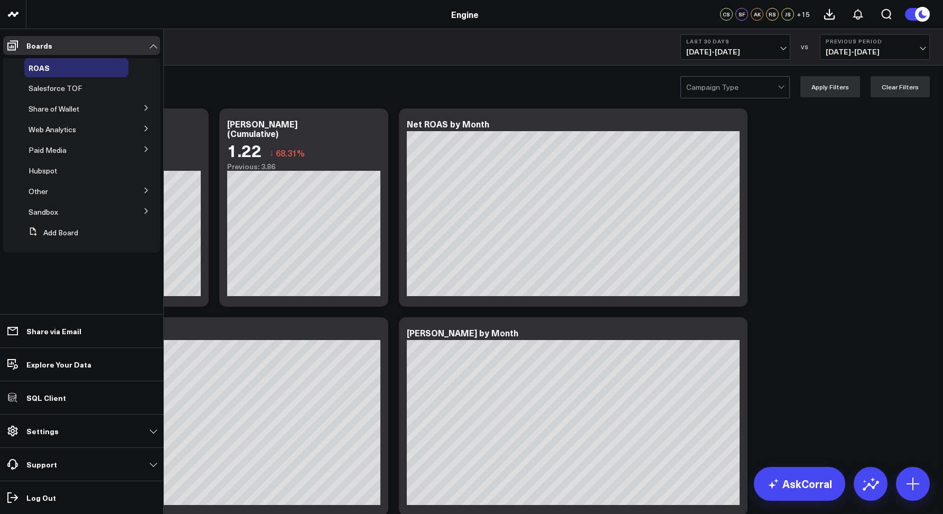
click at [145, 148] on icon at bounding box center [146, 149] width 6 height 6
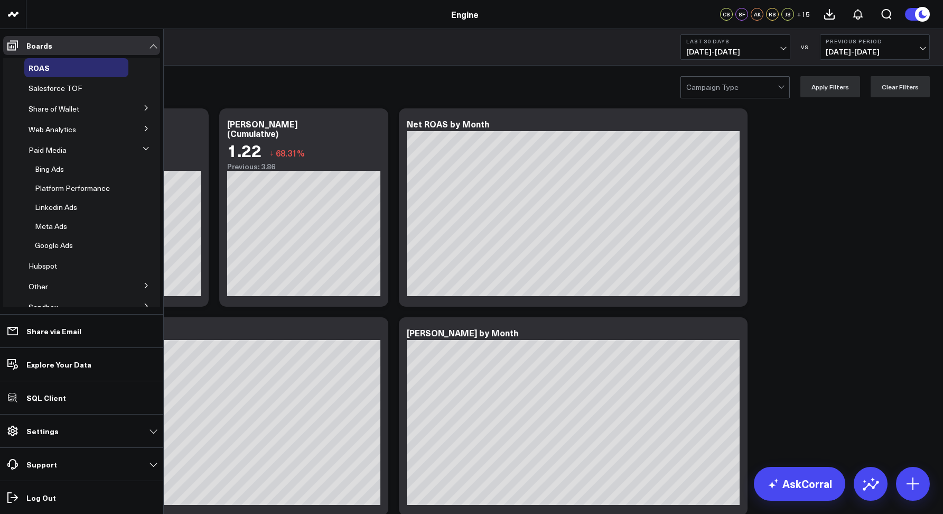
click at [137, 129] on button at bounding box center [146, 128] width 27 height 16
click at [145, 235] on icon at bounding box center [146, 233] width 3 height 5
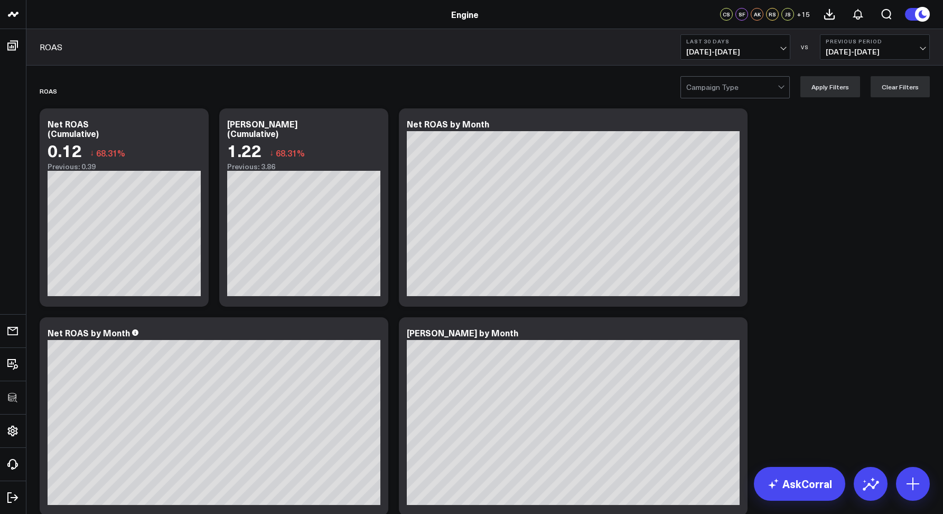
click at [390, 43] on div "ROAS Last 30 Days 08/25/25 - 09/23/25 VS Previous Period 07/26/25 - 08/24/25" at bounding box center [484, 47] width 917 height 36
click at [328, 50] on div "ROAS Last 30 Days 08/25/25 - 09/23/25 VS Previous Period 07/26/25 - 08/24/25" at bounding box center [484, 47] width 917 height 36
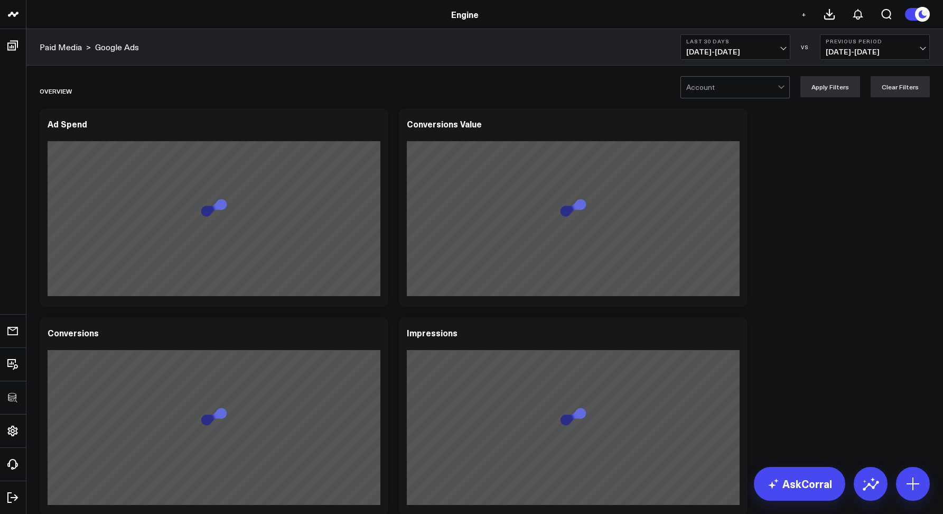
click at [727, 80] on div at bounding box center [731, 87] width 91 height 21
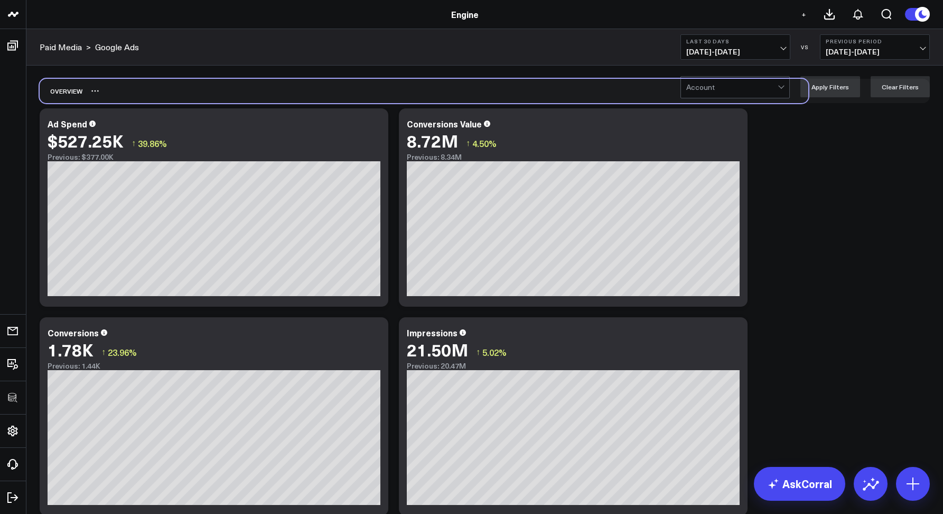
click at [580, 83] on div "Overview" at bounding box center [424, 91] width 769 height 24
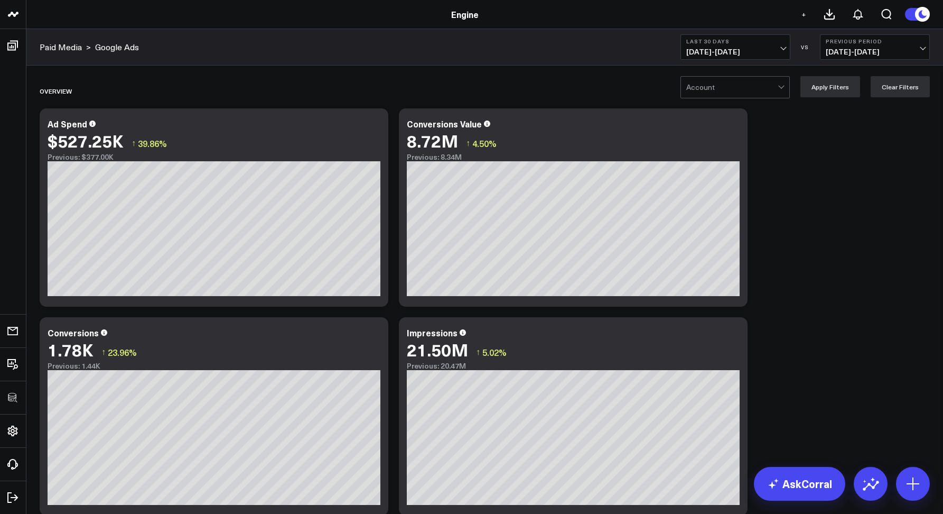
click at [231, 43] on div "Paid Media > Google Ads Last 30 Days [DATE] - [DATE] VS Previous Period [DATE] …" at bounding box center [484, 47] width 917 height 36
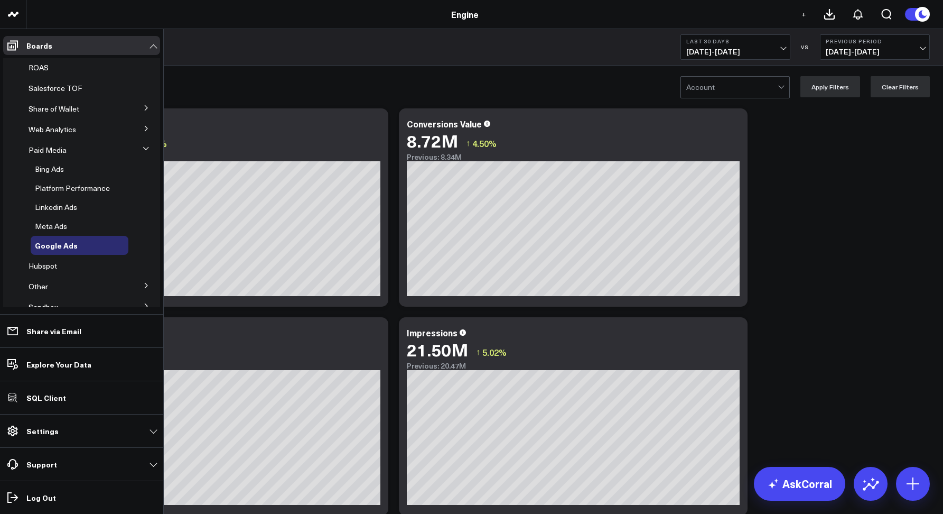
click at [143, 150] on icon at bounding box center [146, 148] width 6 height 6
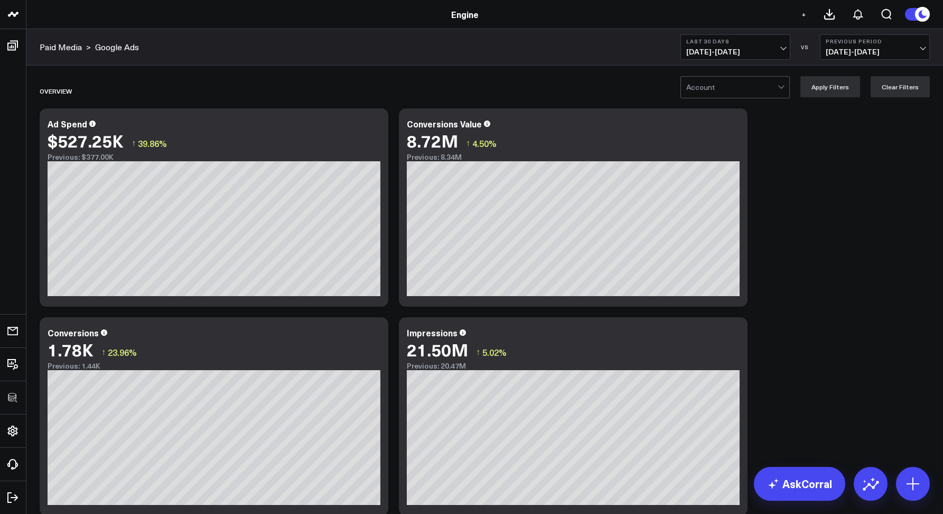
click at [164, 49] on div "Paid Media > Google Ads Last 30 Days [DATE] - [DATE] VS Previous Period [DATE] …" at bounding box center [484, 47] width 917 height 36
